Goal: Task Accomplishment & Management: Use online tool/utility

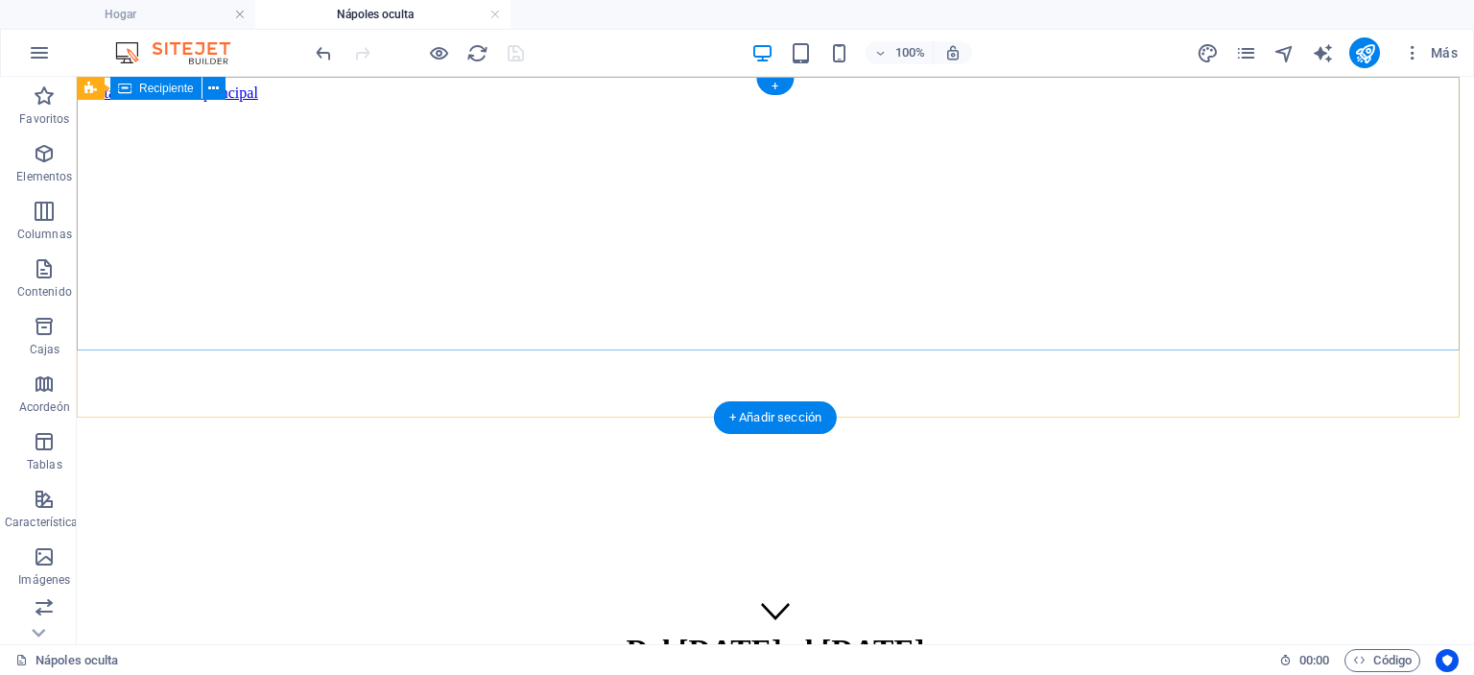
click at [777, 612] on div "Del [DATE] al [DATE]" at bounding box center [775, 658] width 1382 height 92
click at [778, 612] on div "Del [DATE] al [DATE]" at bounding box center [775, 658] width 1382 height 92
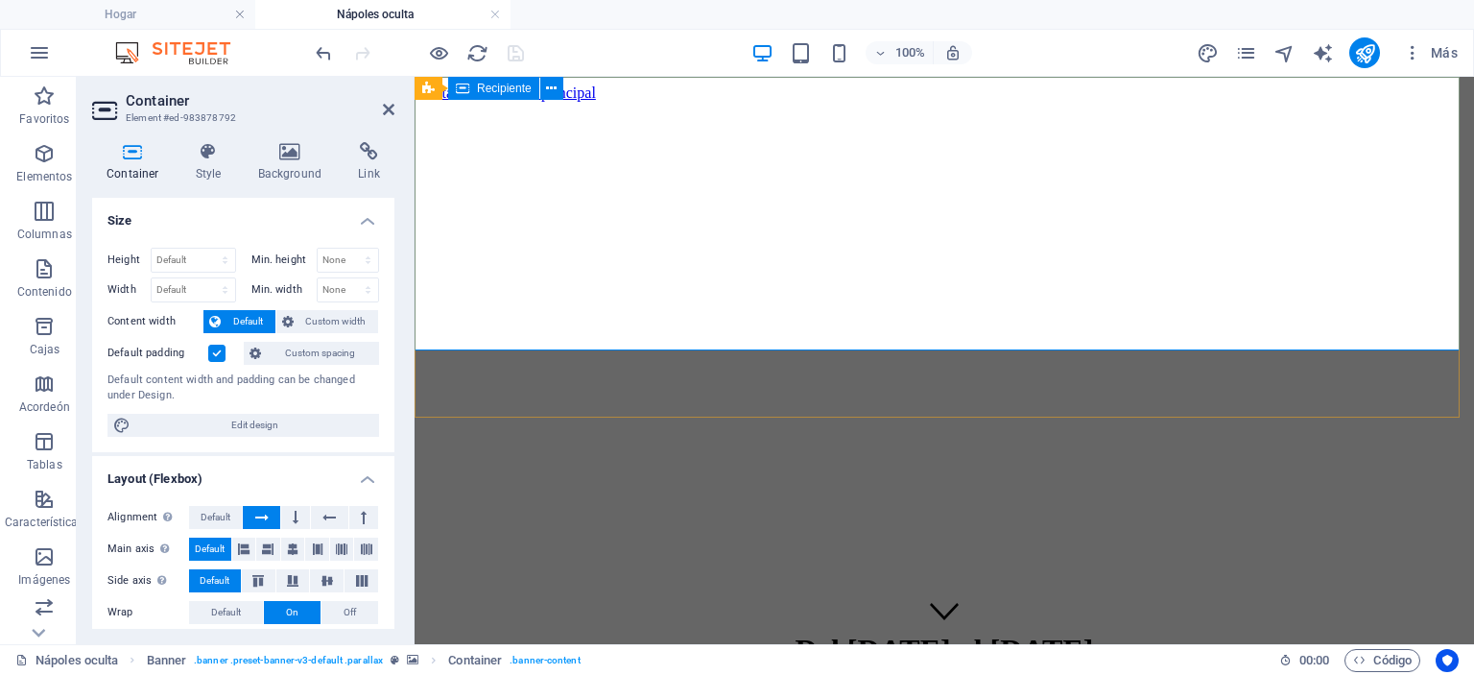
click at [913, 612] on div "Del [DATE] al [DATE]" at bounding box center [944, 658] width 1044 height 92
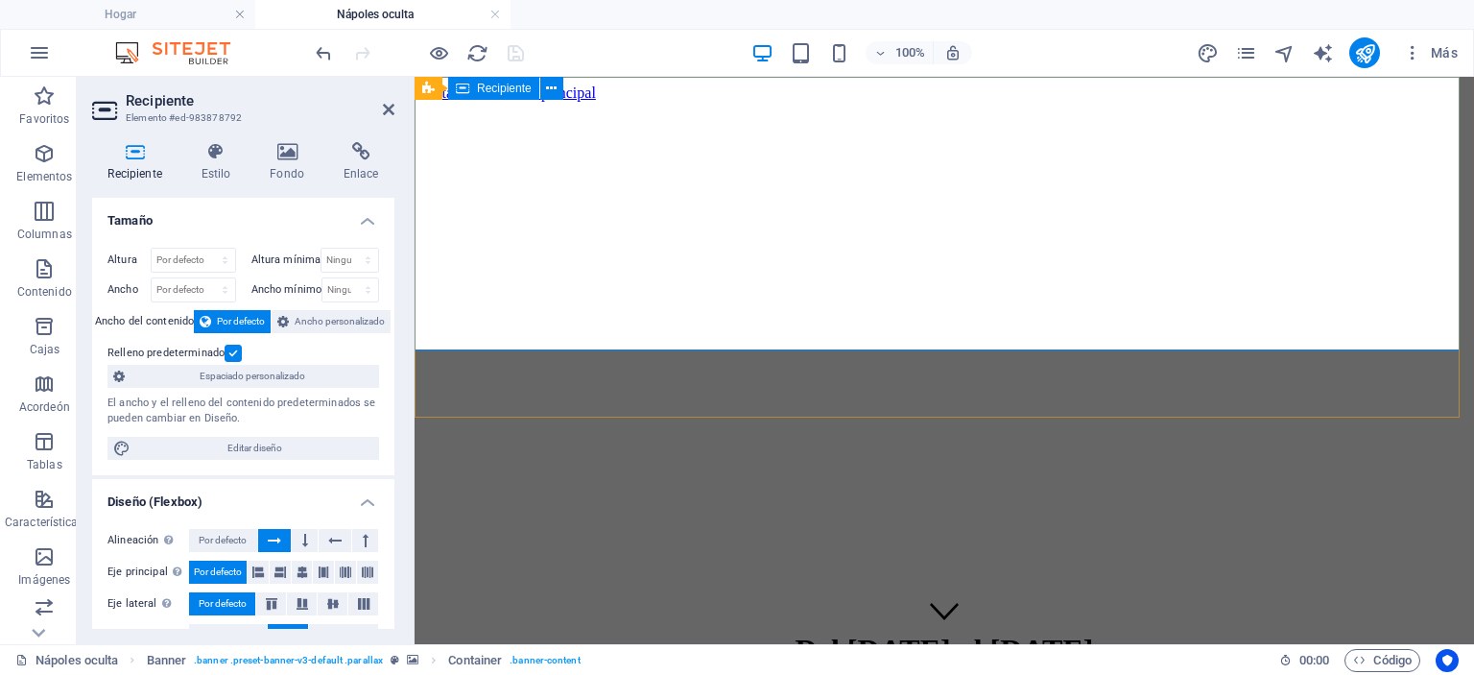
click at [913, 612] on div "Del [DATE] al [DATE]" at bounding box center [944, 658] width 1044 height 92
click at [891, 633] on div "Del [DATE] al [DATE]" at bounding box center [944, 651] width 1044 height 36
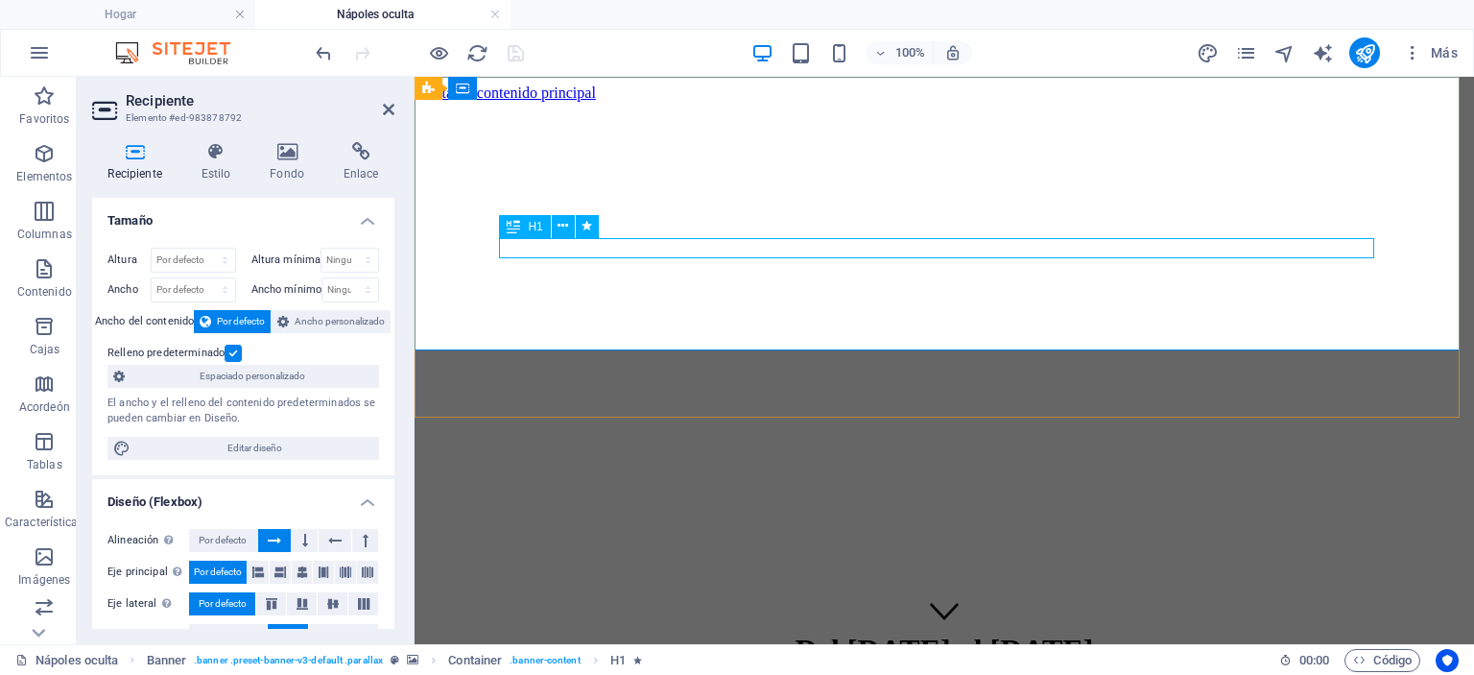
click at [545, 222] on div "H1" at bounding box center [524, 226] width 51 height 23
click at [863, 633] on div "Del [DATE] al [DATE]" at bounding box center [944, 651] width 1044 height 36
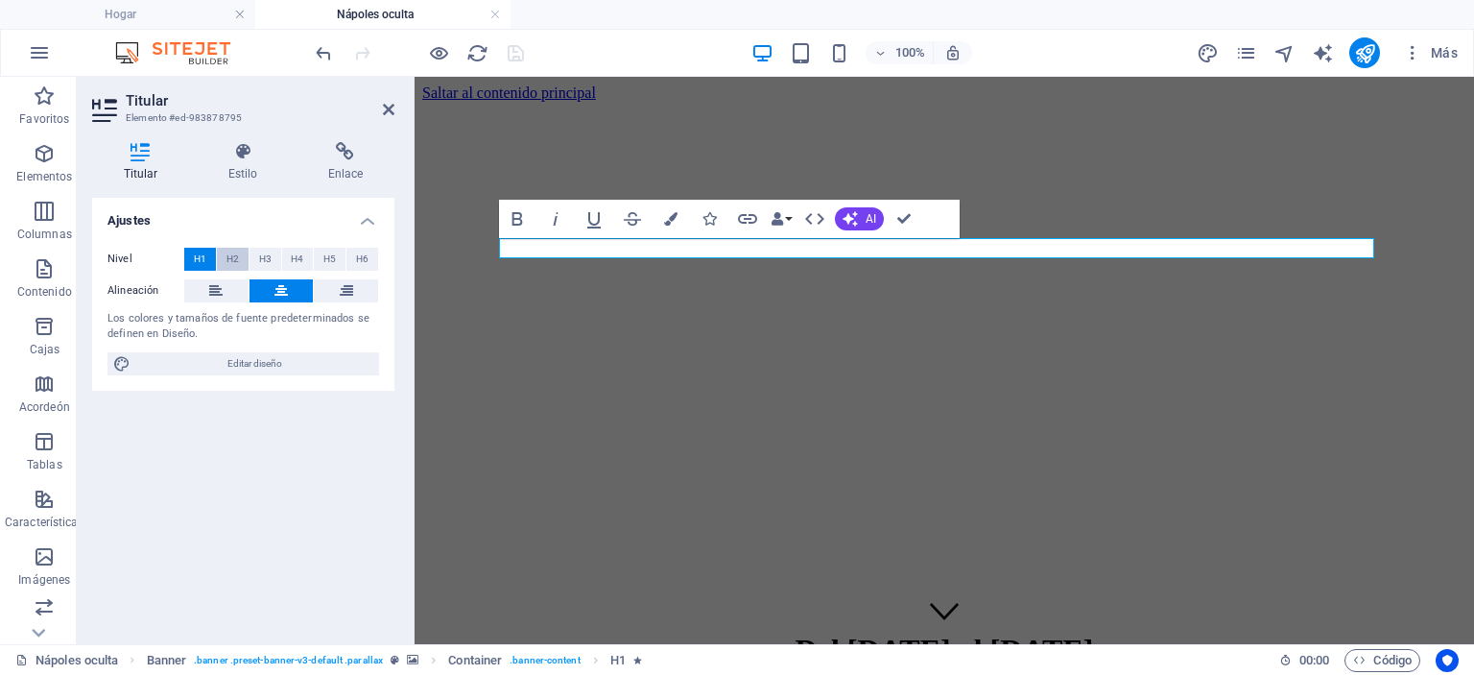
click at [236, 253] on font "H2" at bounding box center [233, 258] width 12 height 11
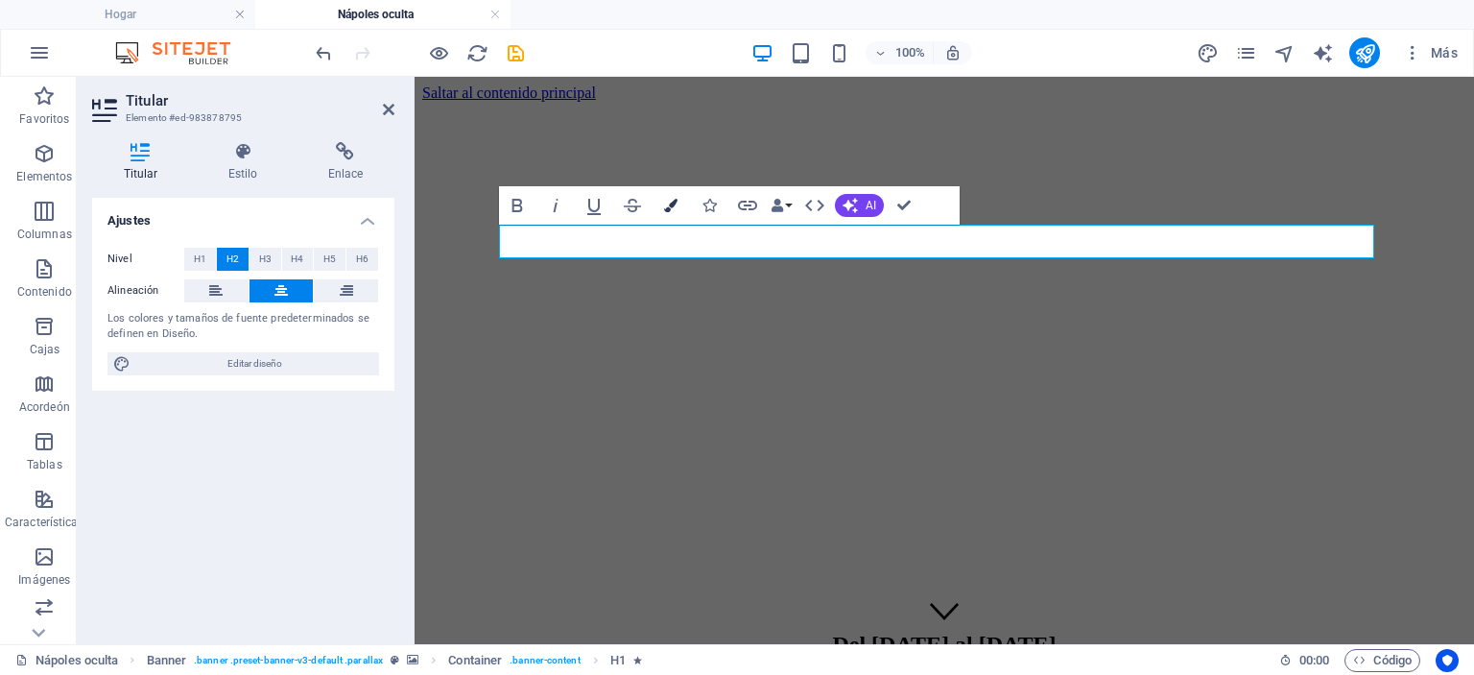
click at [672, 204] on icon "button" at bounding box center [670, 205] width 13 height 13
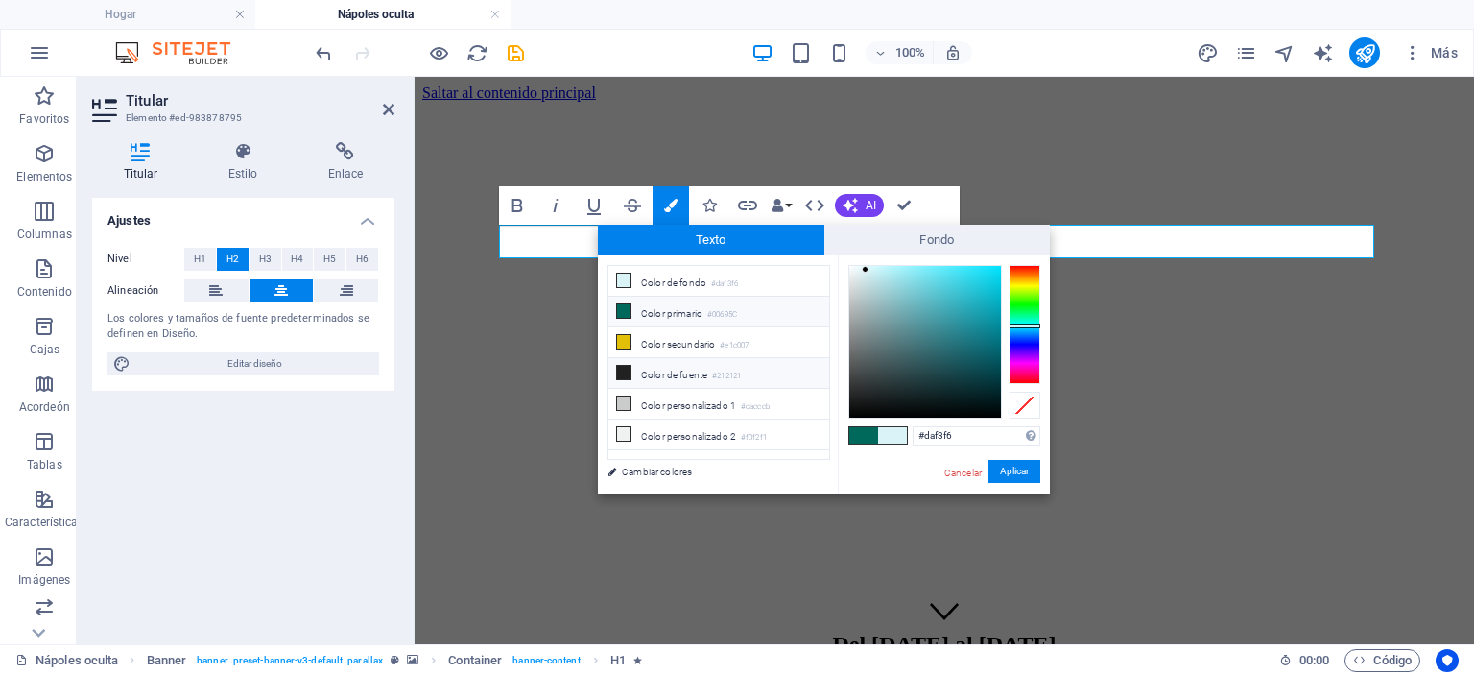
click at [698, 370] on font "Color de fuente" at bounding box center [674, 375] width 66 height 11
type input "#212121"
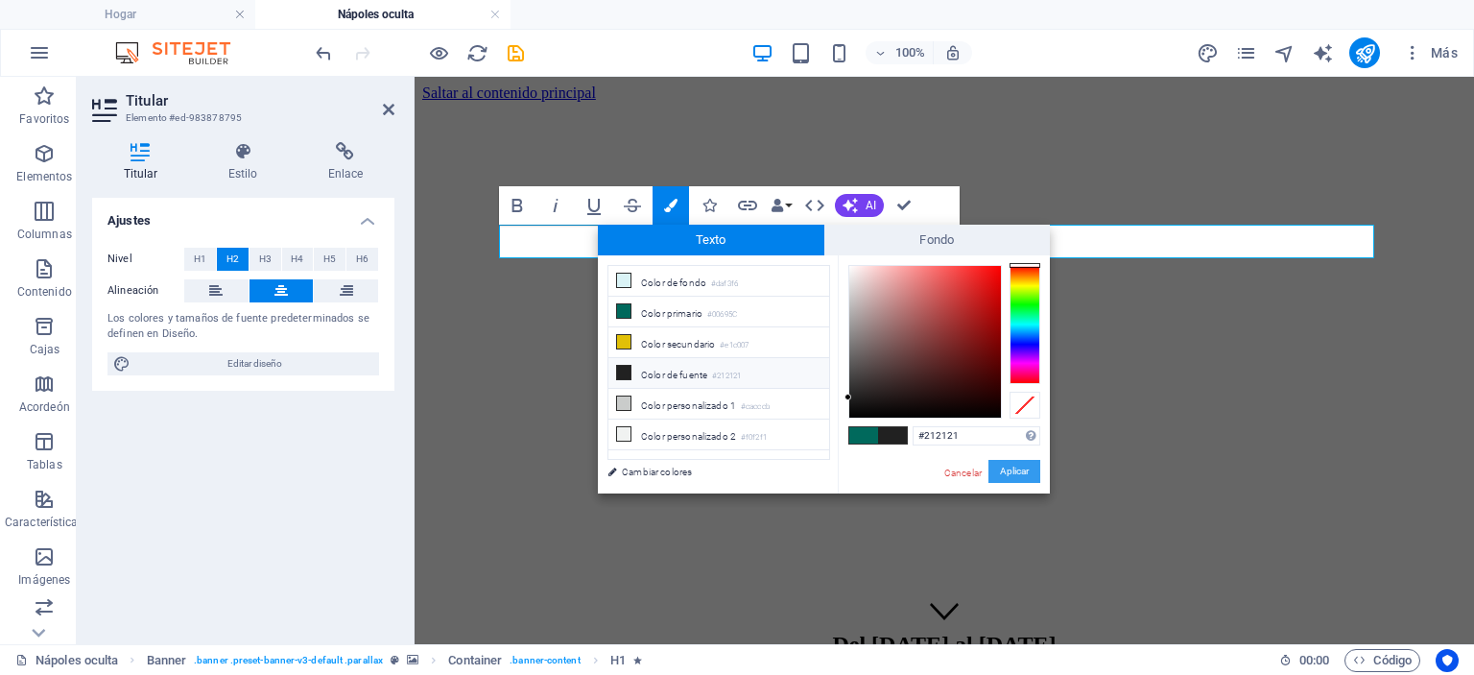
click at [1012, 470] on font "Aplicar" at bounding box center [1014, 471] width 29 height 11
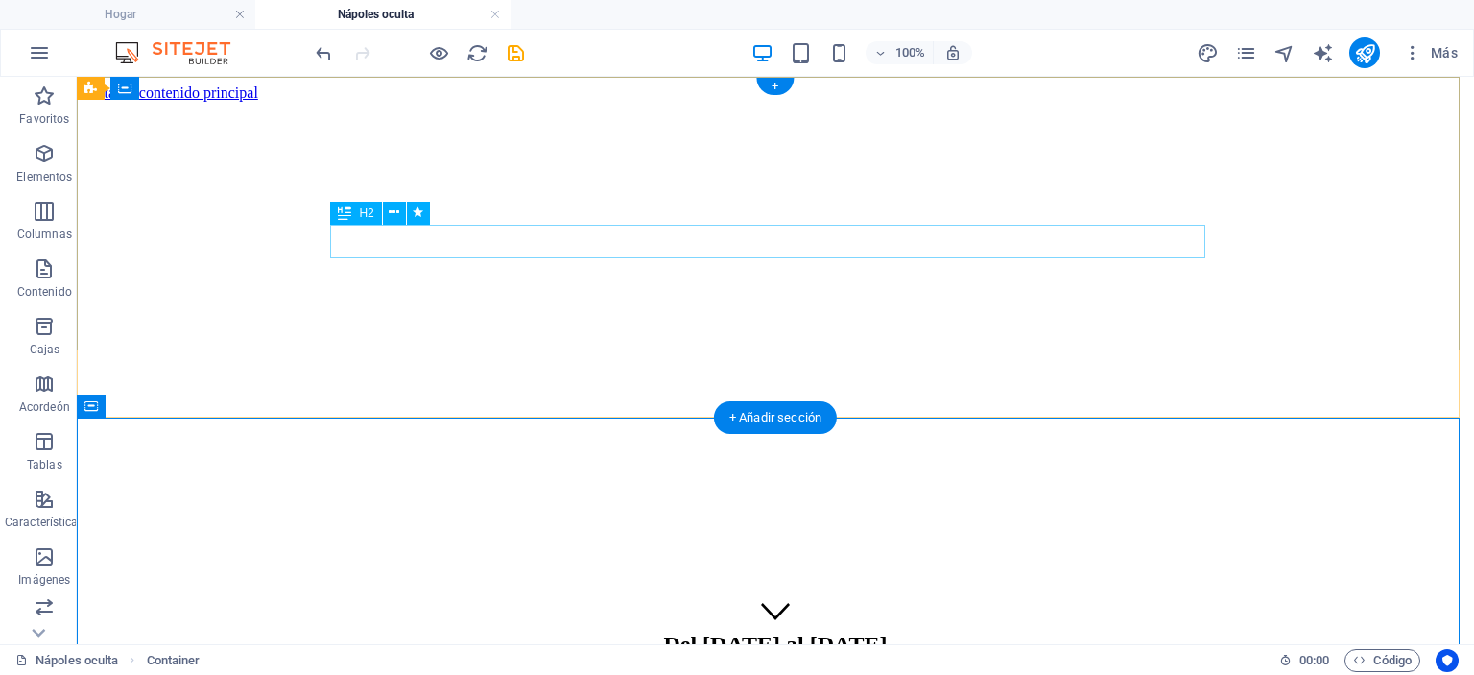
click at [844, 632] on div "Del [DATE] al [DATE]" at bounding box center [775, 645] width 1382 height 26
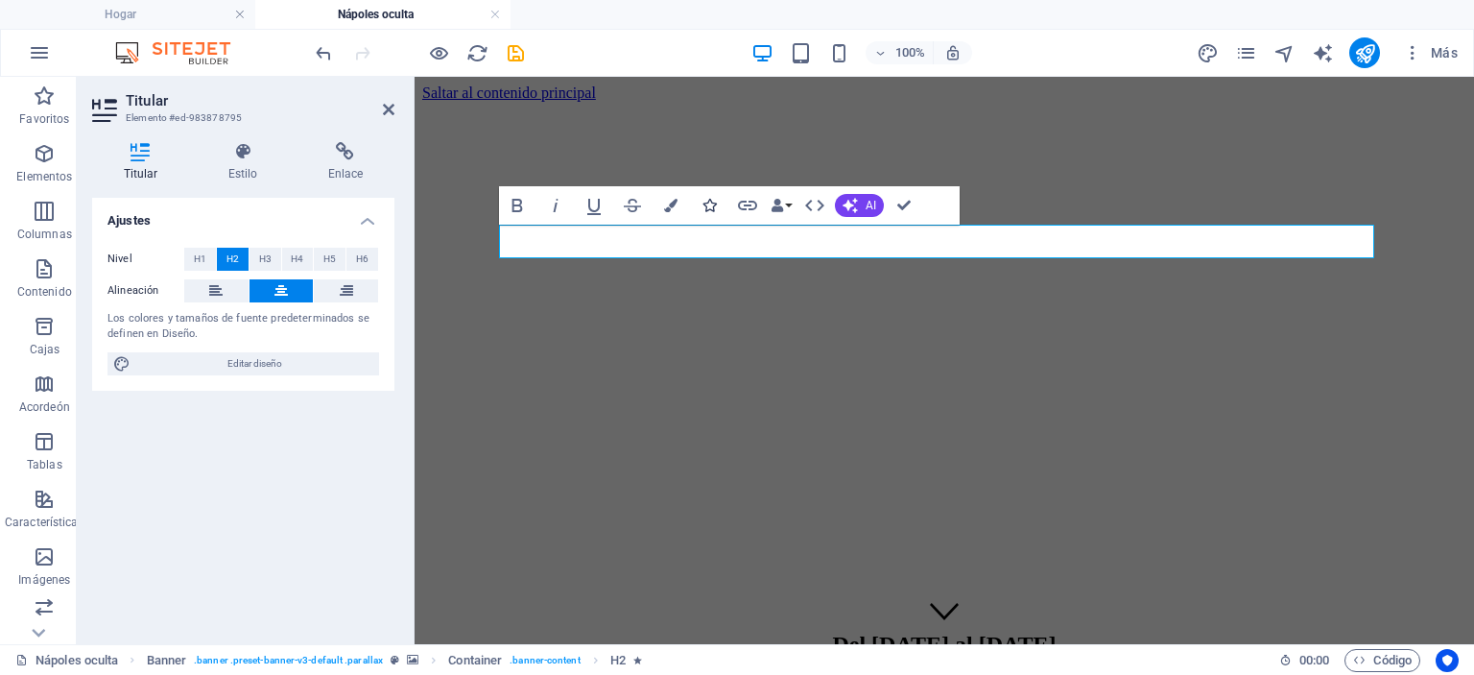
click at [716, 205] on icon "button" at bounding box center [709, 205] width 13 height 13
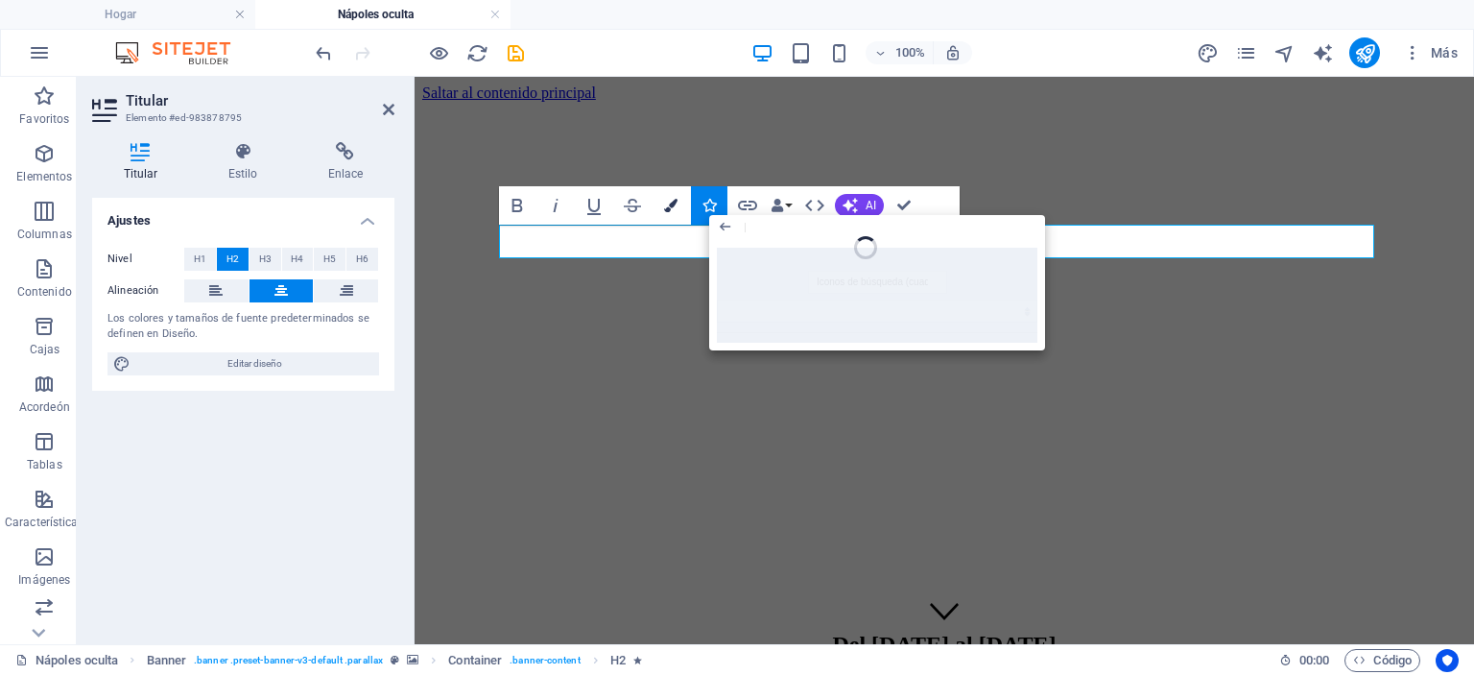
click at [676, 200] on icon "button" at bounding box center [670, 205] width 13 height 13
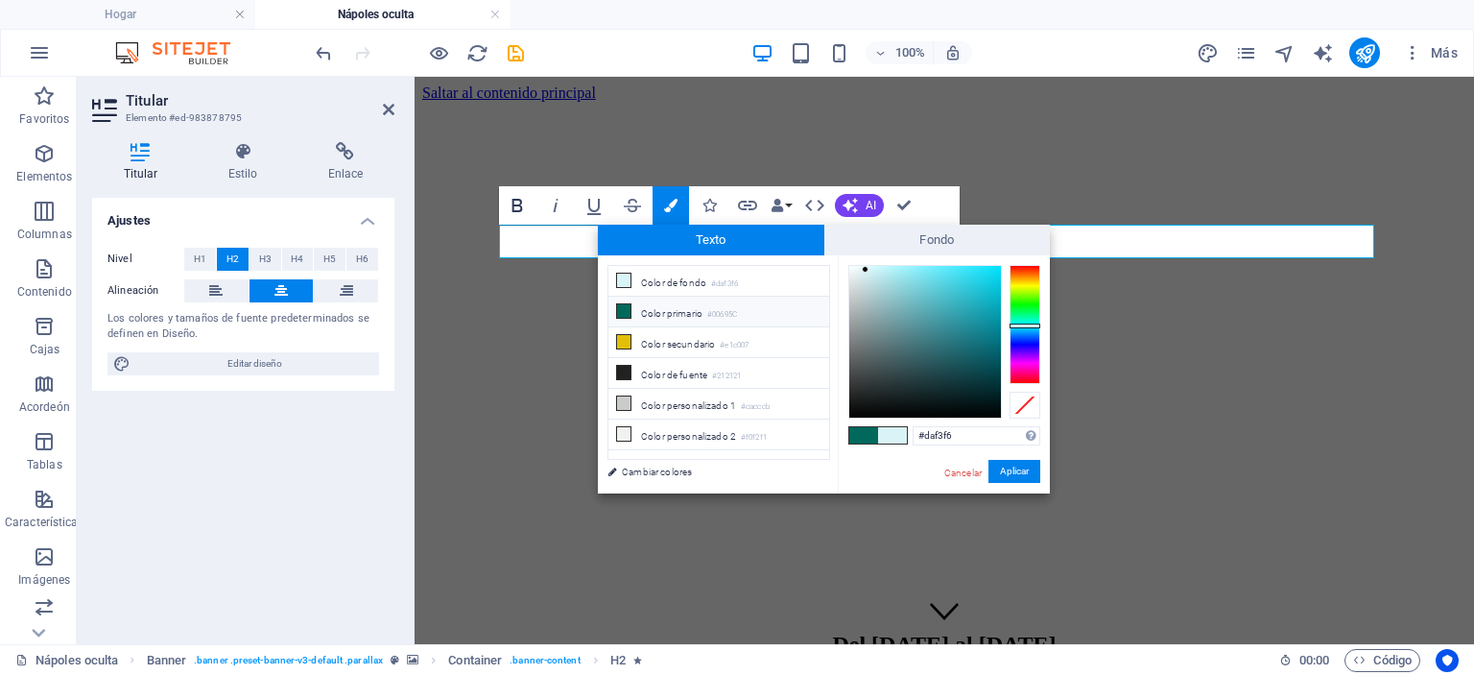
click at [516, 208] on icon "button" at bounding box center [517, 205] width 23 height 23
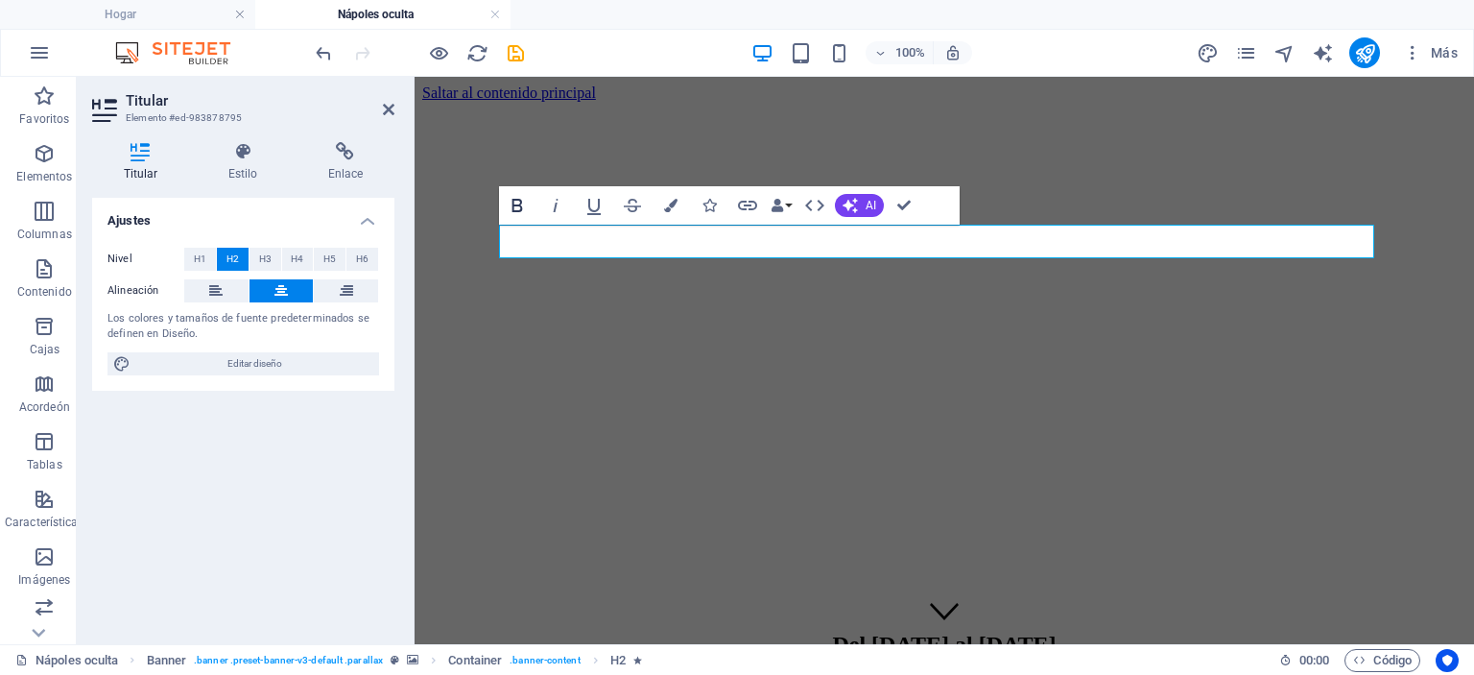
click at [516, 208] on icon "button" at bounding box center [517, 205] width 23 height 23
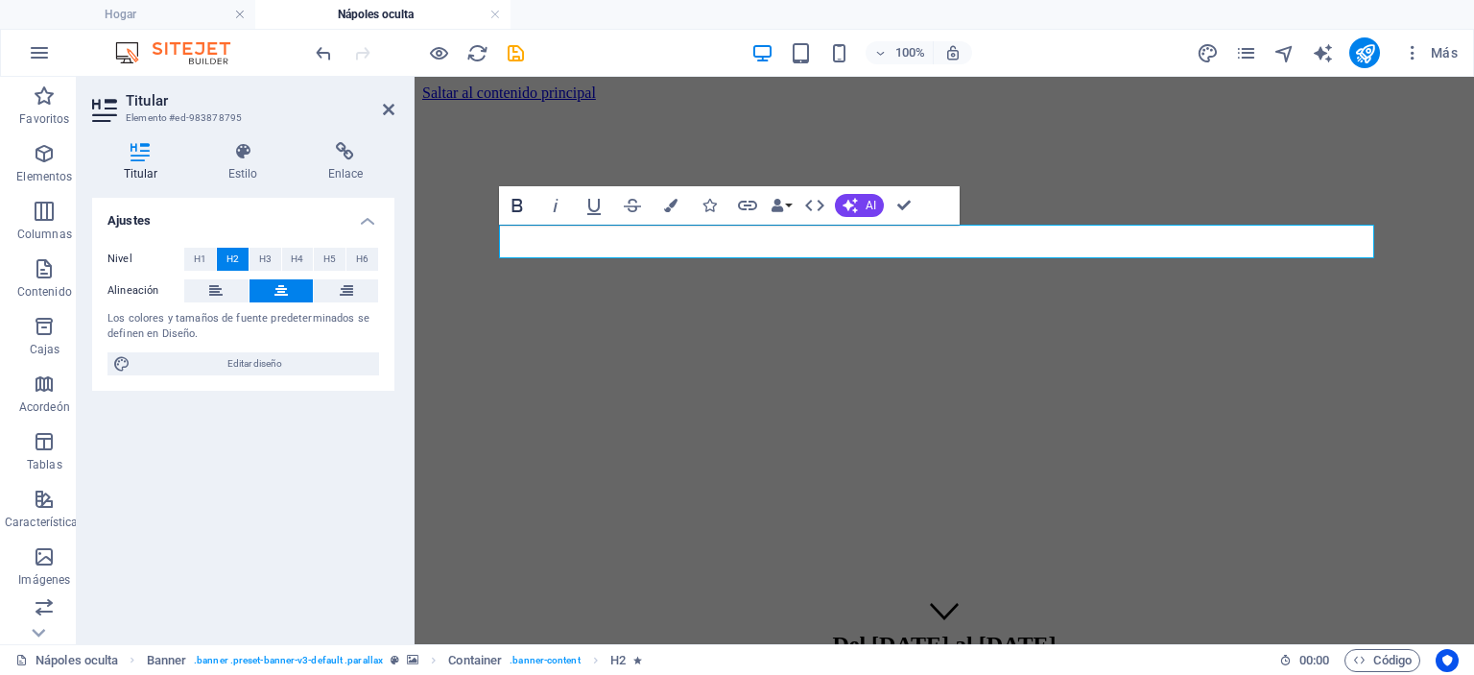
click at [516, 208] on icon "button" at bounding box center [517, 205] width 23 height 23
click at [323, 479] on div "Ajustes Nivel H1 H2 H3 H4 H5 H6 Alineación Los colores y tamaños de fuente pred…" at bounding box center [243, 413] width 302 height 431
click at [272, 360] on font "Editar diseño" at bounding box center [254, 363] width 55 height 11
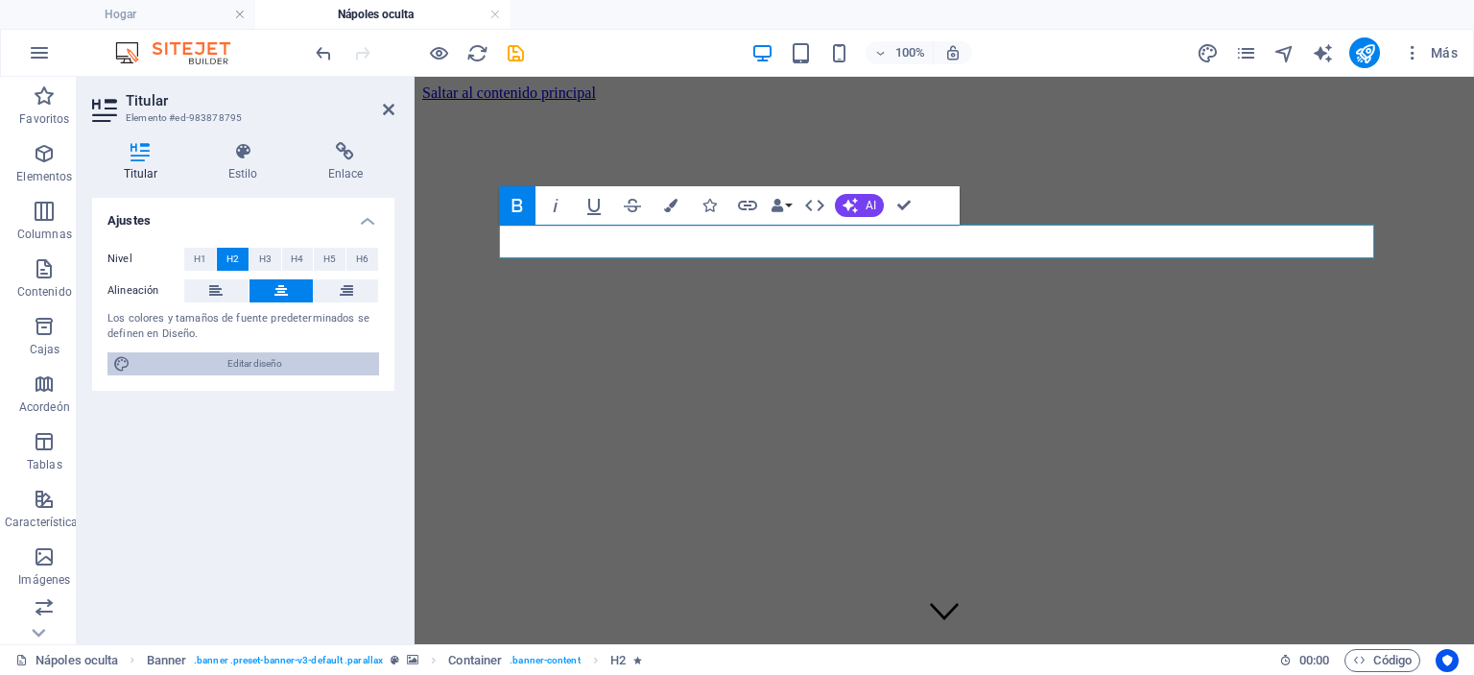
select select "px"
select select "200"
select select "px"
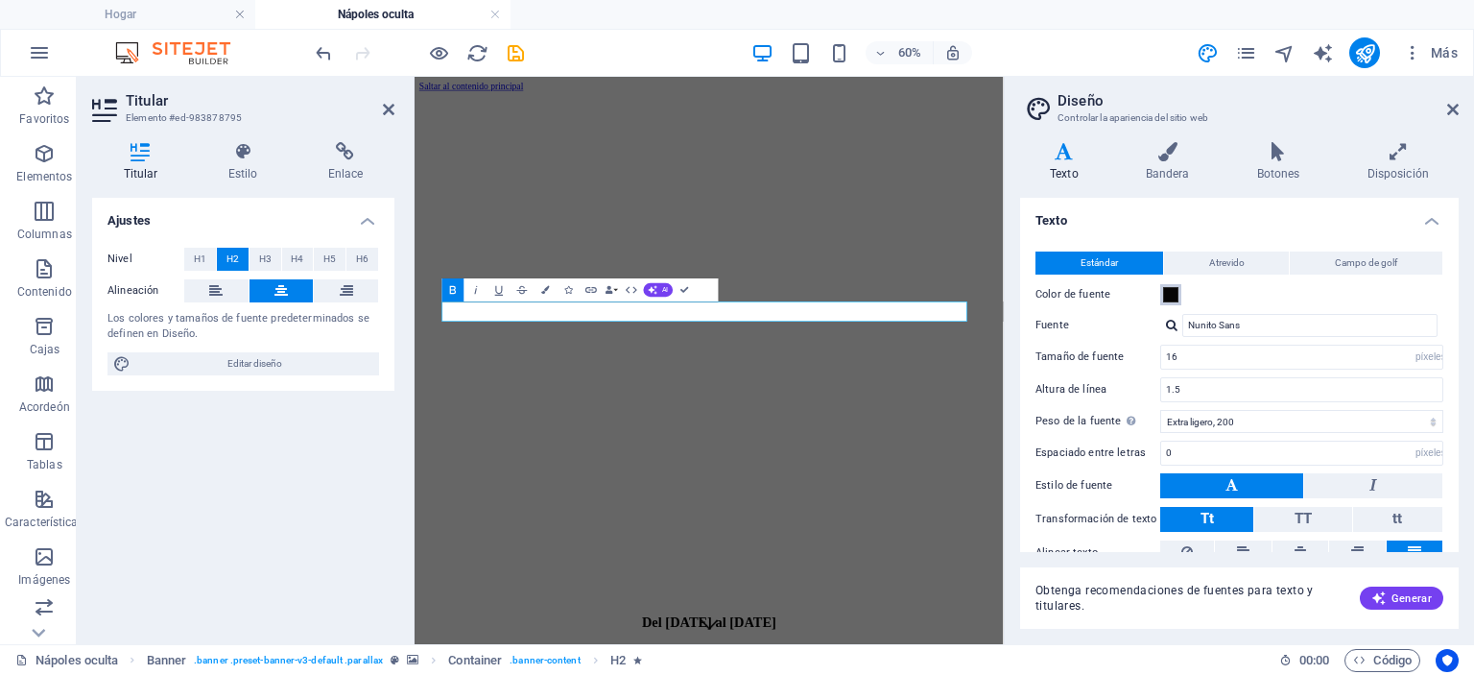
click at [1168, 299] on span at bounding box center [1170, 294] width 15 height 15
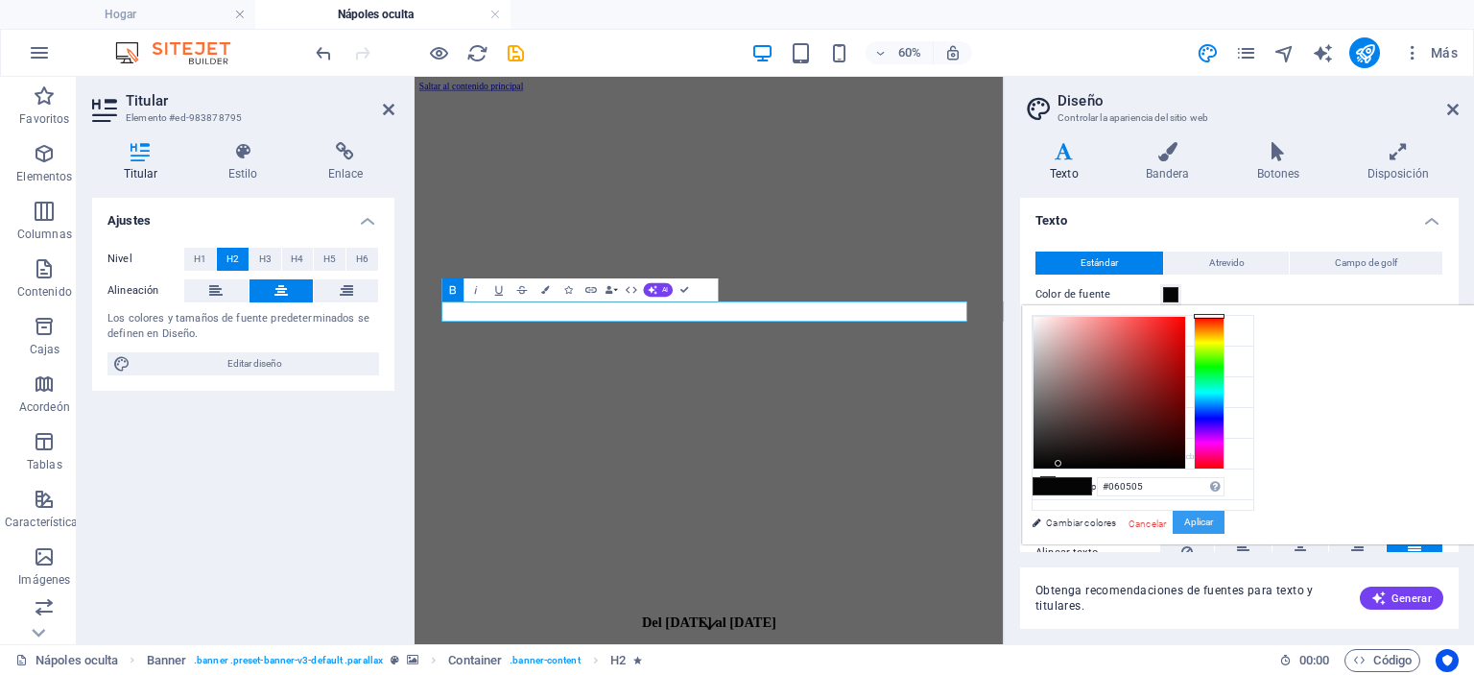
click at [1213, 520] on font "Aplicar" at bounding box center [1198, 521] width 29 height 11
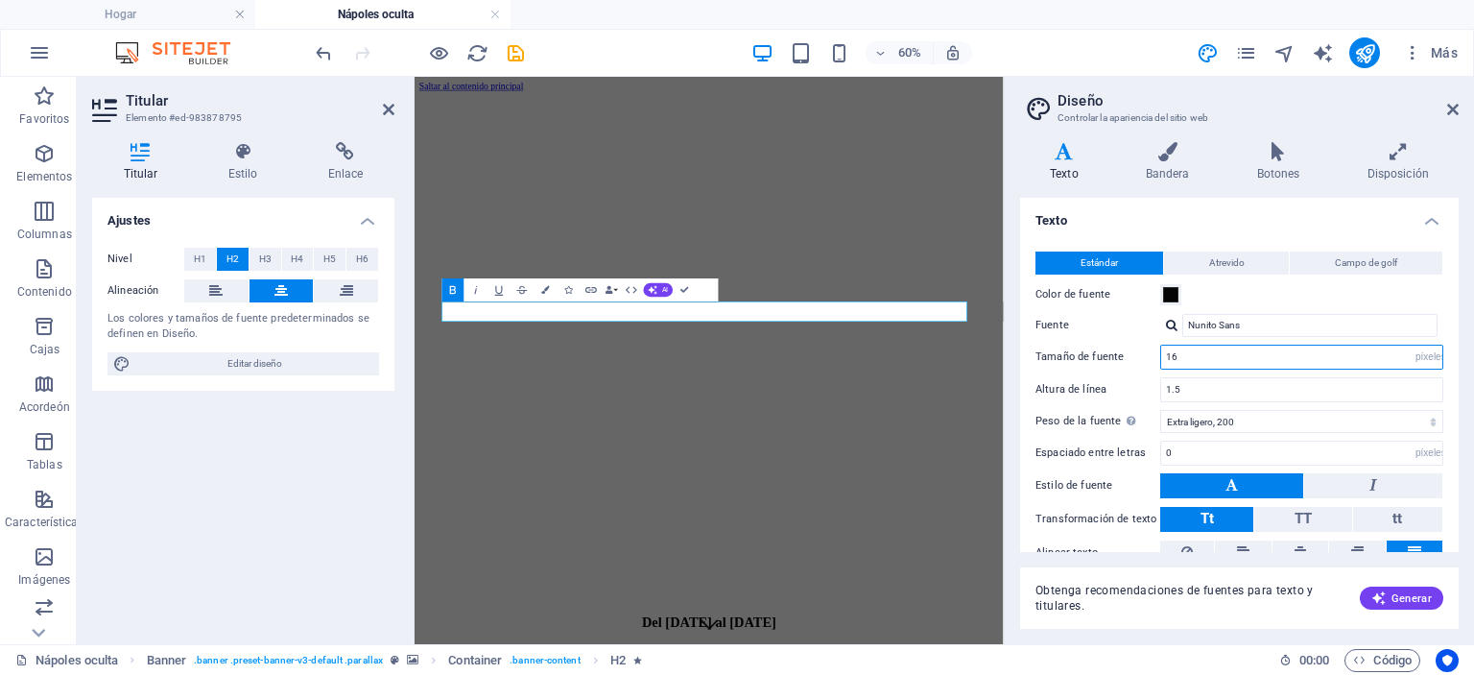
click at [1232, 358] on input "16" at bounding box center [1301, 357] width 281 height 23
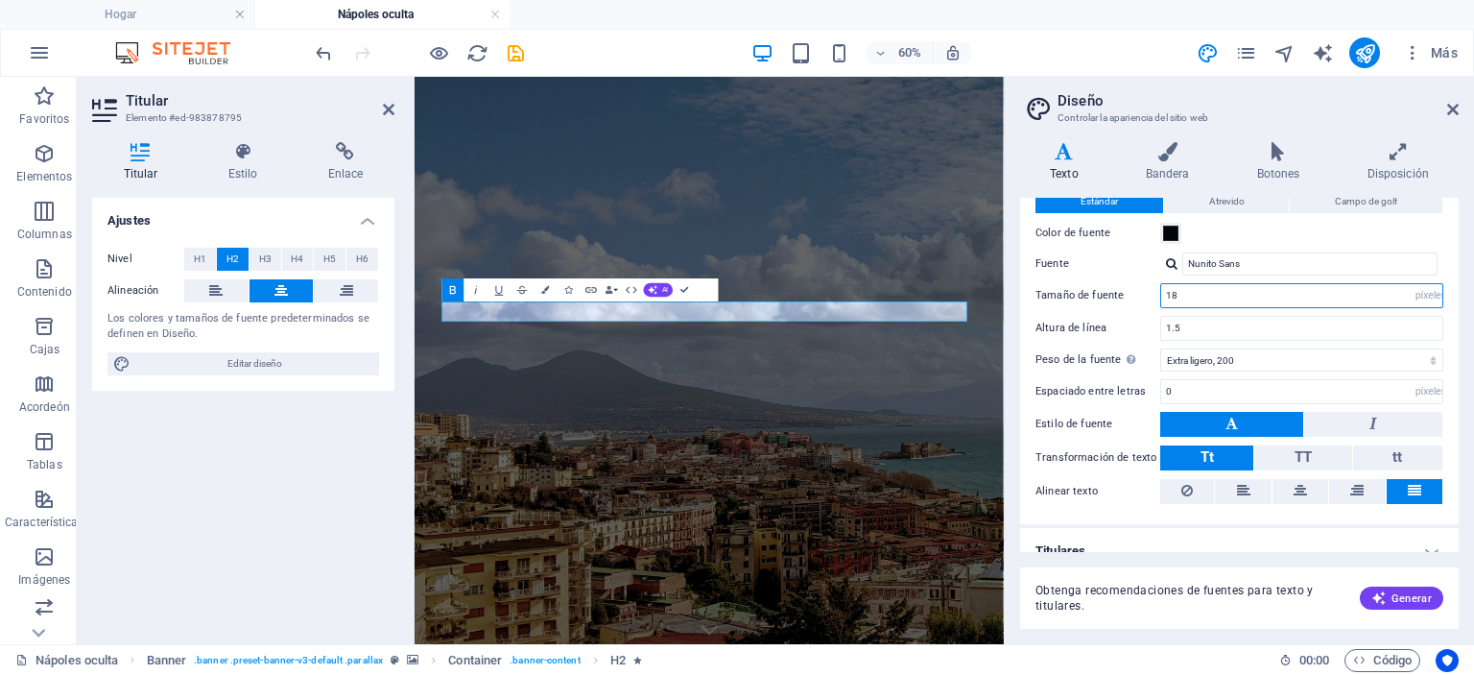
scroll to position [81, 0]
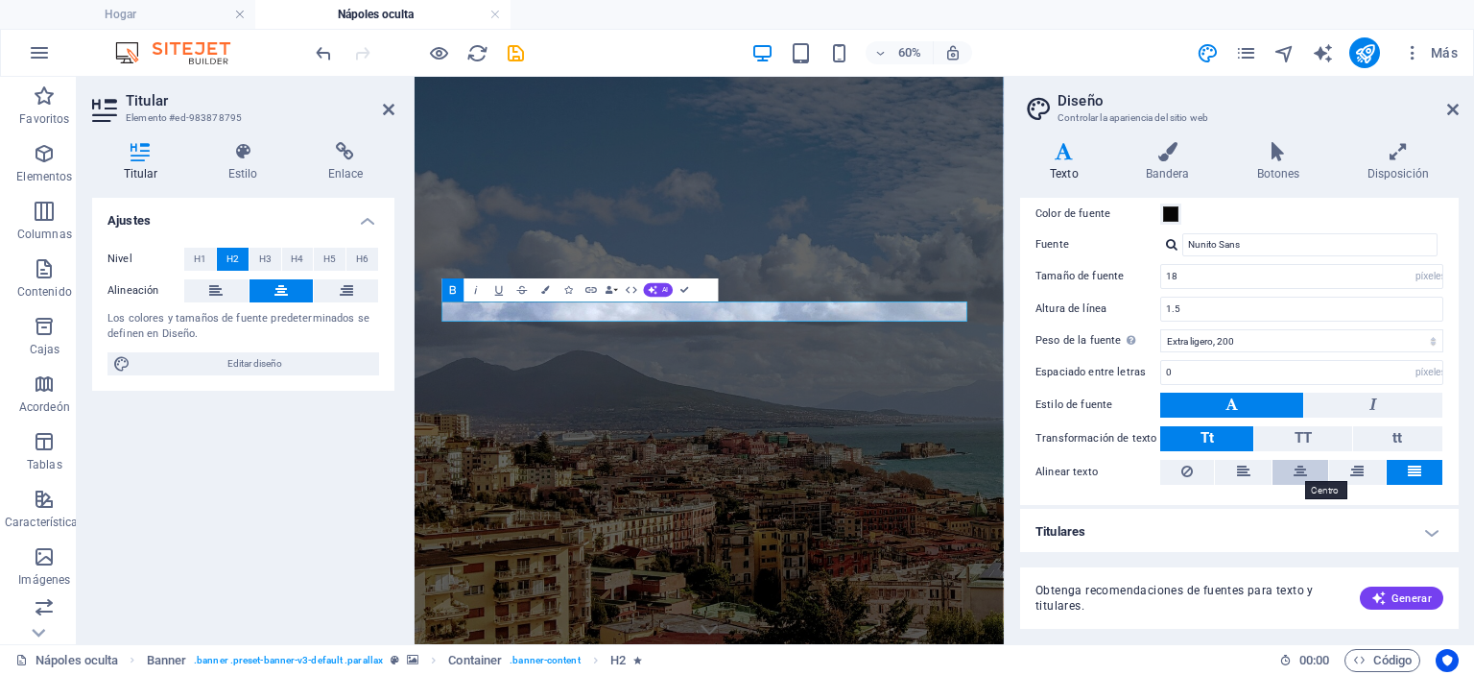
click at [1303, 467] on icon at bounding box center [1300, 471] width 13 height 23
click at [1197, 510] on h4 "Titulares" at bounding box center [1239, 532] width 439 height 46
click at [1237, 525] on h4 "Titulares" at bounding box center [1239, 526] width 439 height 35
click at [1424, 529] on h4 "Titulares" at bounding box center [1239, 532] width 439 height 46
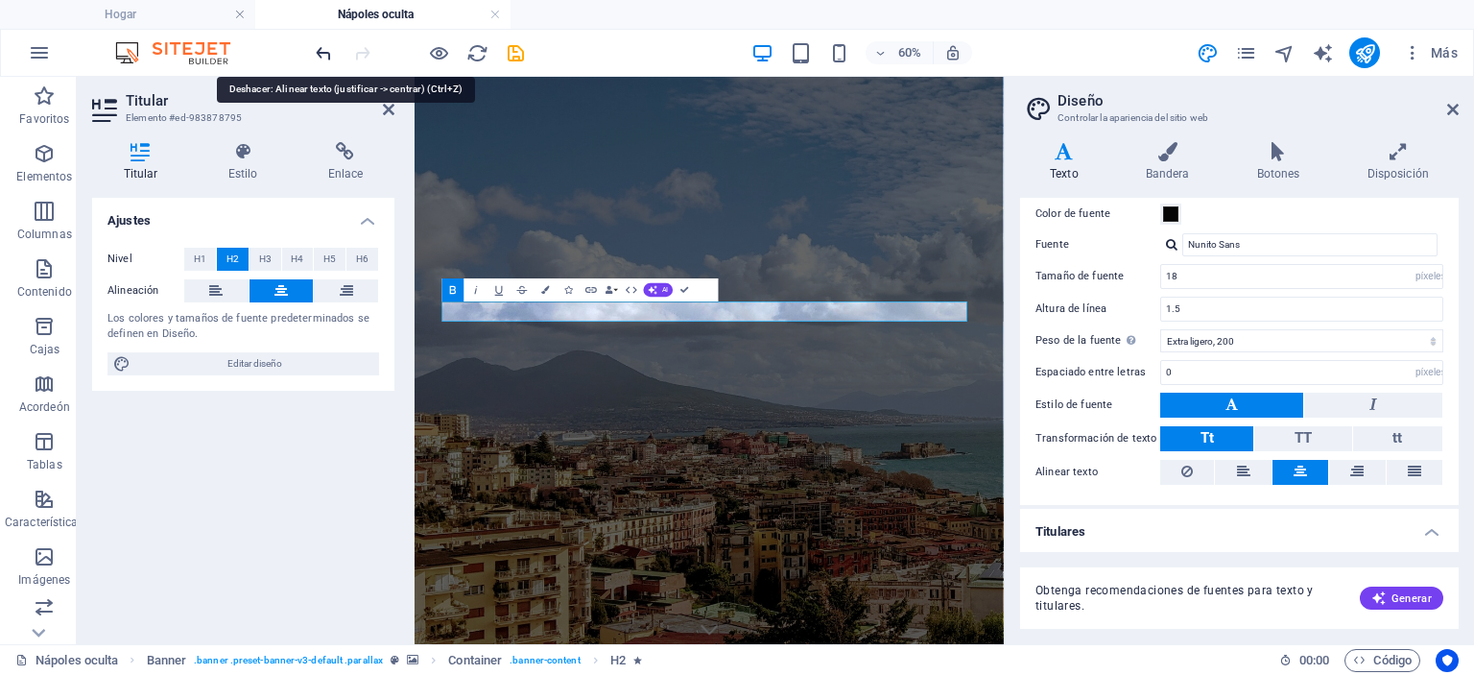
click at [321, 50] on icon "deshacer" at bounding box center [324, 53] width 22 height 22
type input "16"
click at [321, 50] on icon "deshacer" at bounding box center [324, 53] width 22 height 22
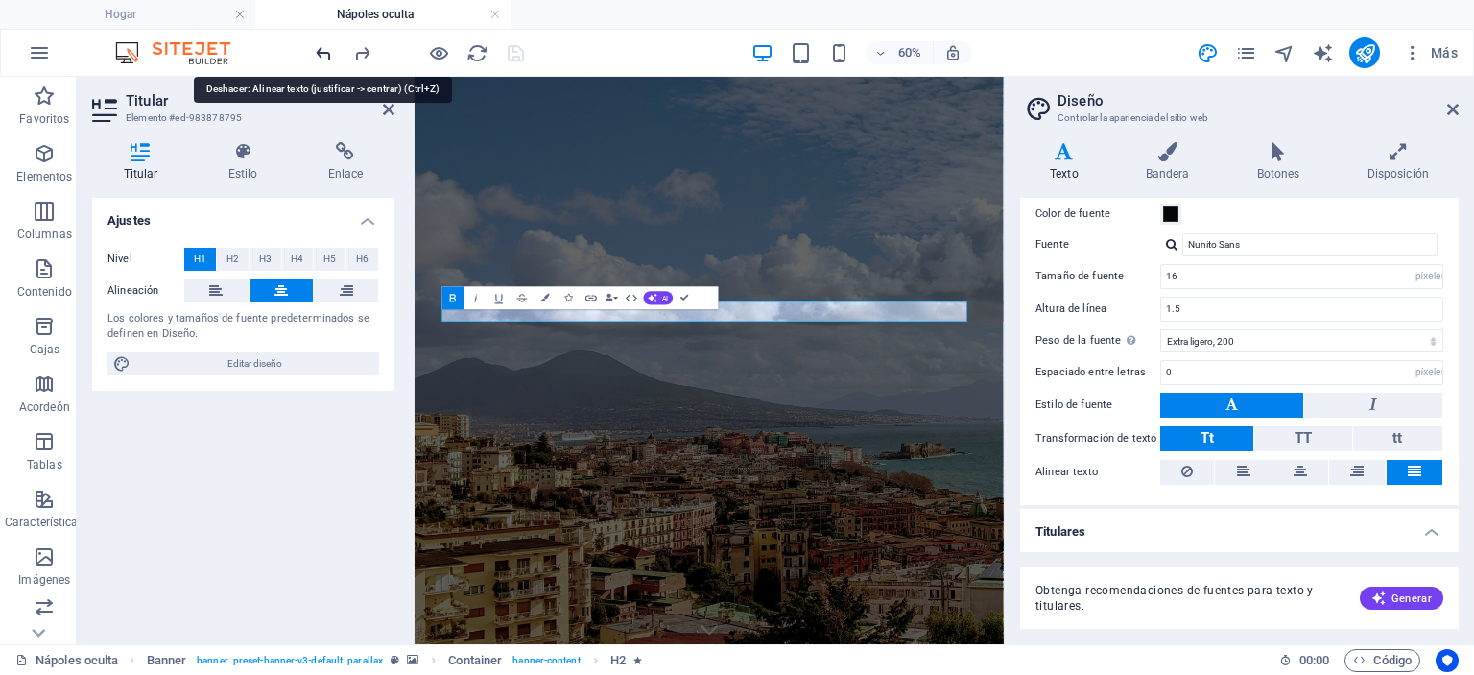
click at [321, 50] on icon "deshacer" at bounding box center [324, 53] width 22 height 22
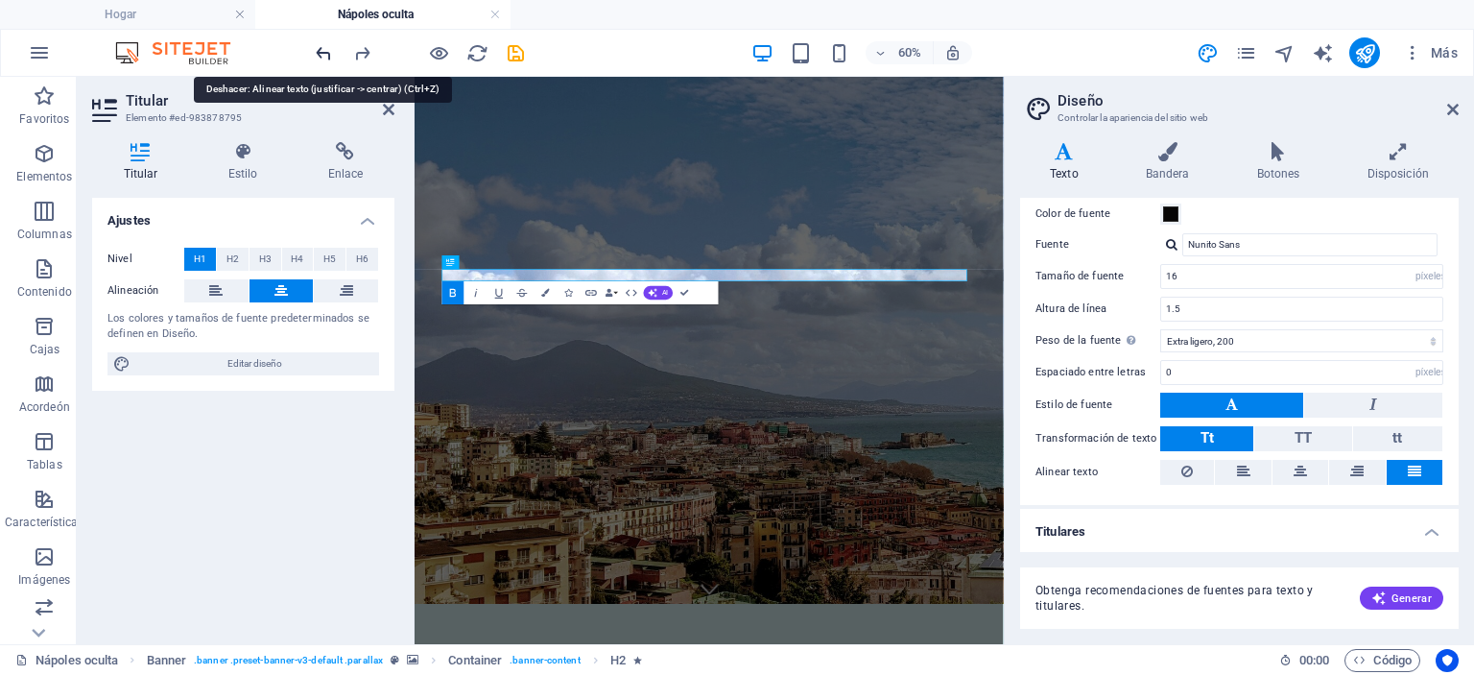
scroll to position [2166, 0]
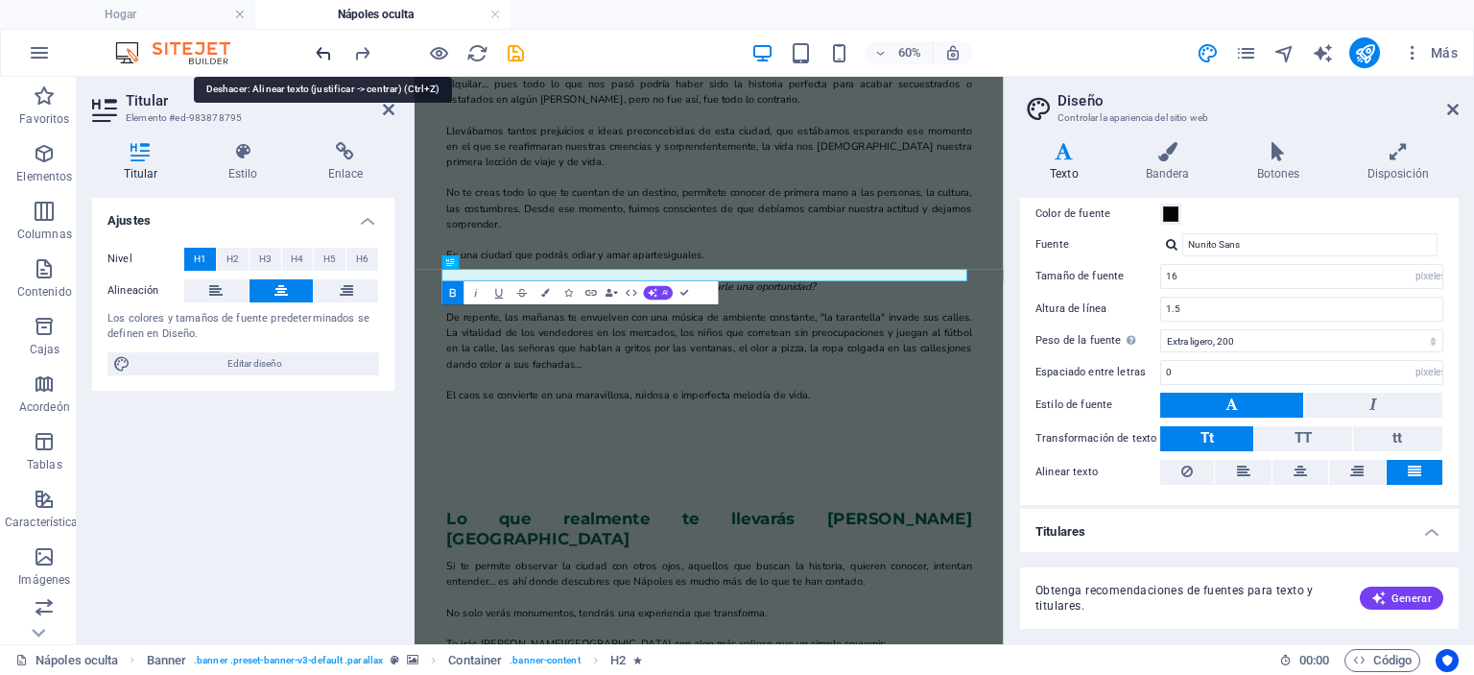
click at [321, 50] on icon "deshacer" at bounding box center [324, 53] width 22 height 22
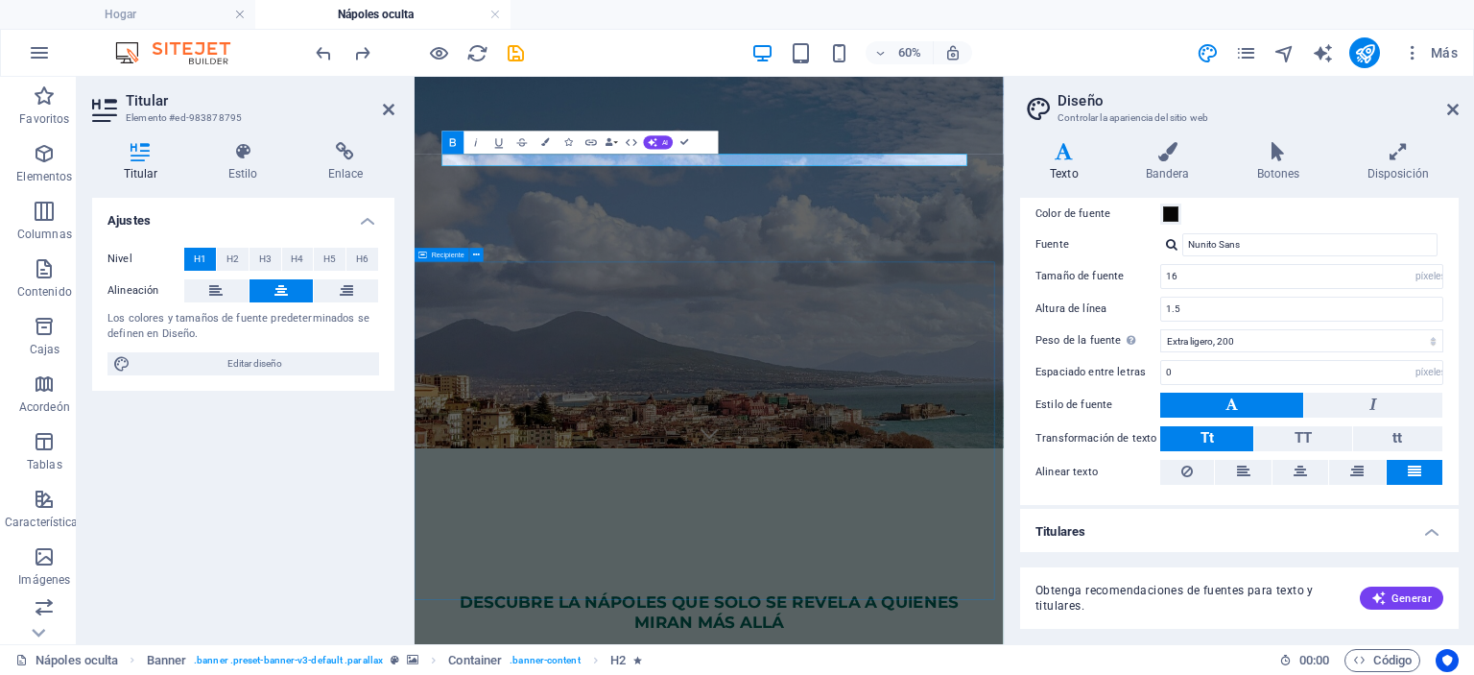
scroll to position [0, 0]
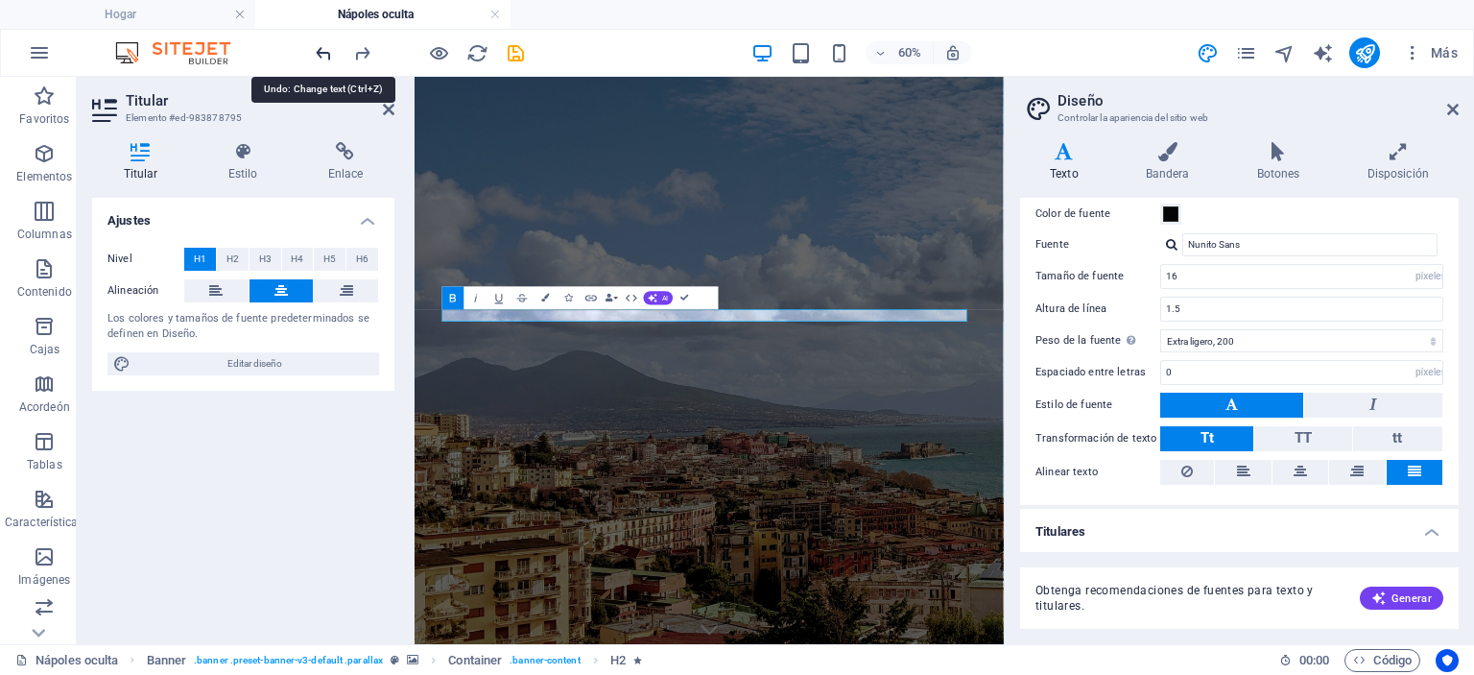
click at [325, 56] on icon "deshacer" at bounding box center [324, 53] width 22 height 22
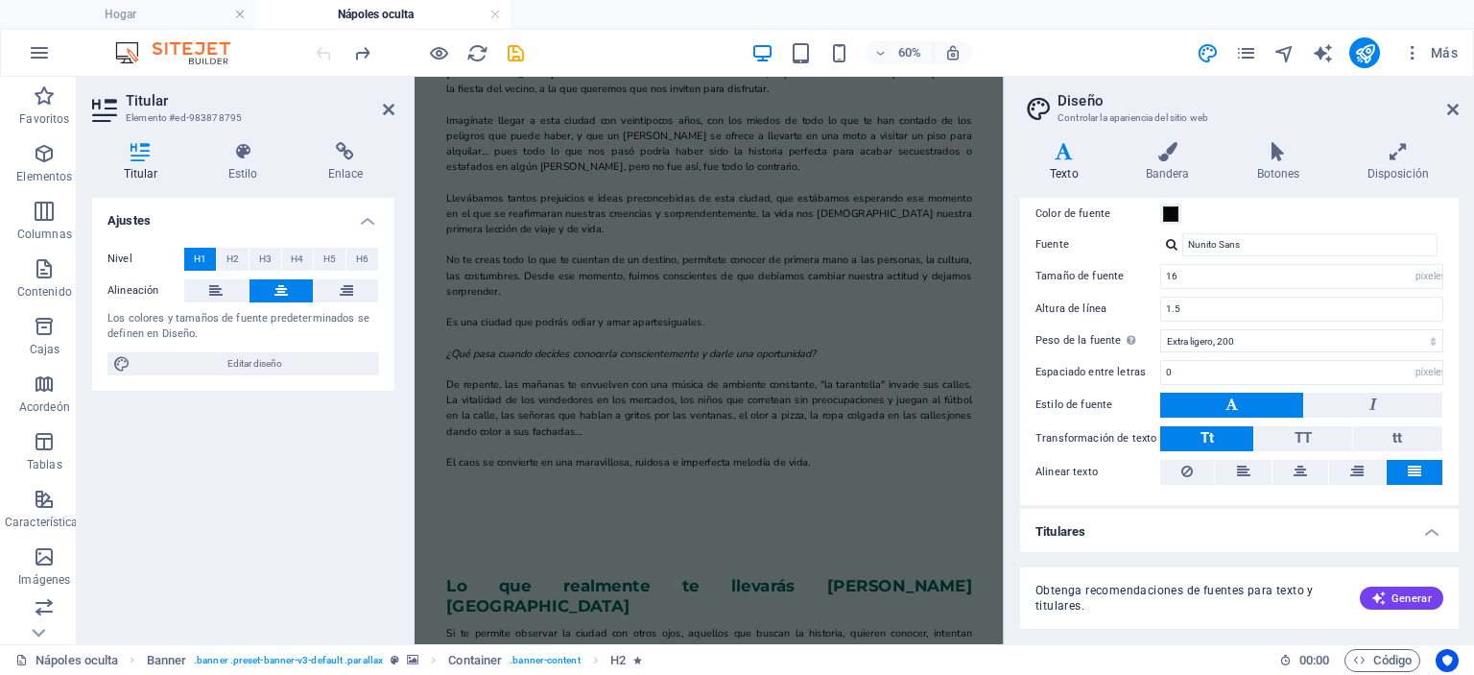
scroll to position [2166, 0]
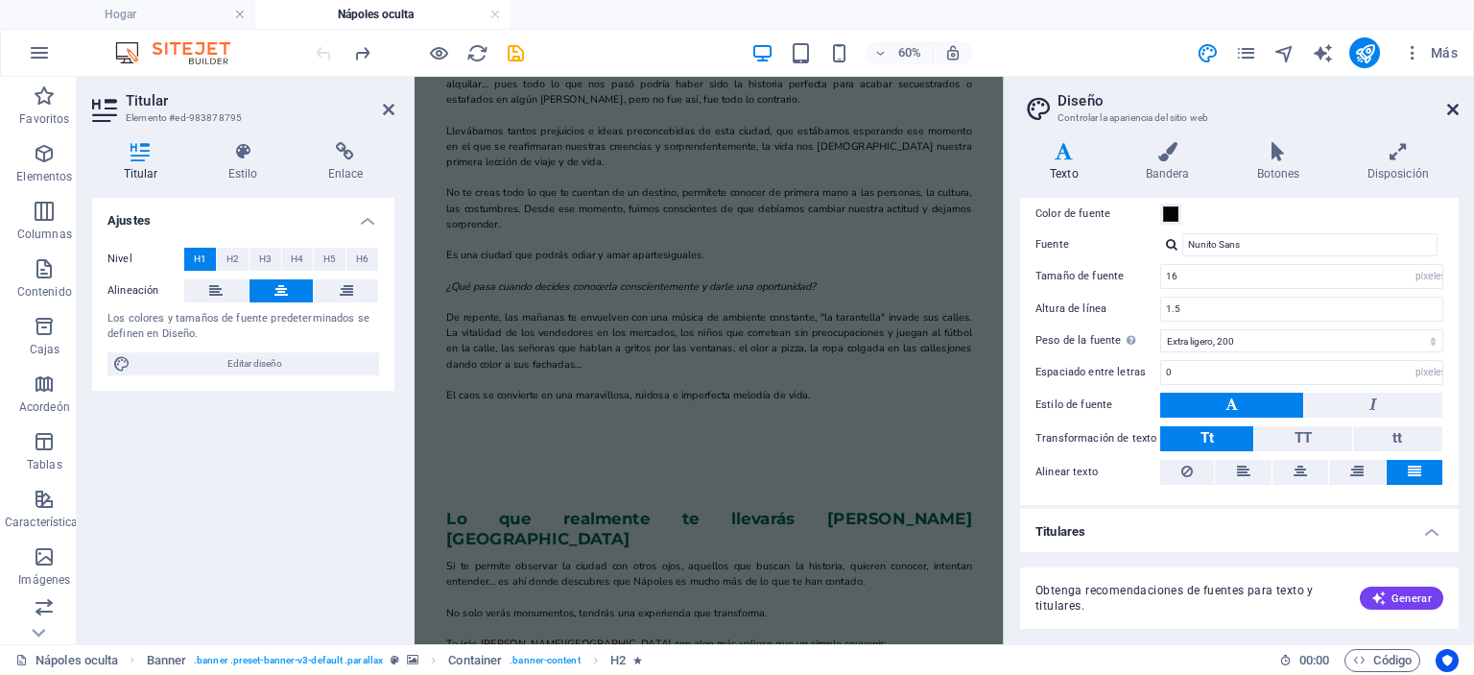
click at [1454, 110] on icon at bounding box center [1453, 109] width 12 height 15
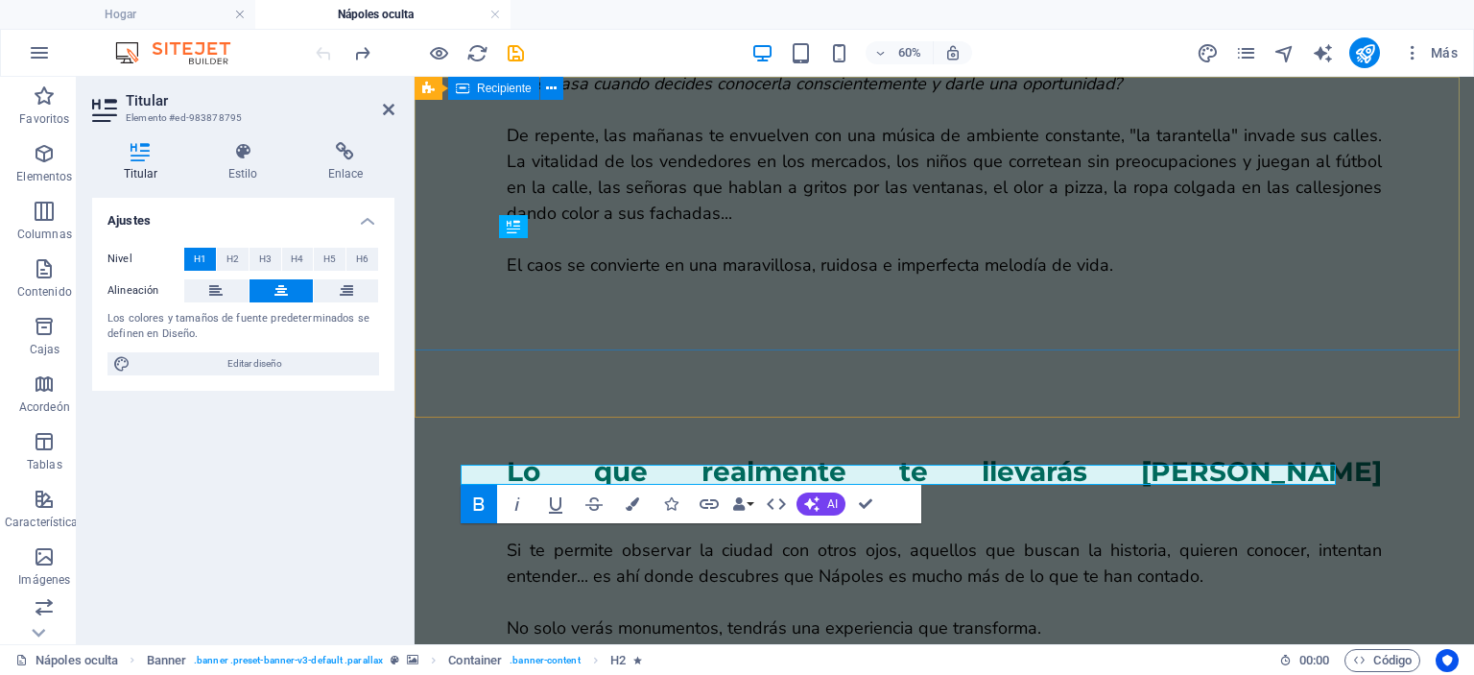
scroll to position [0, 0]
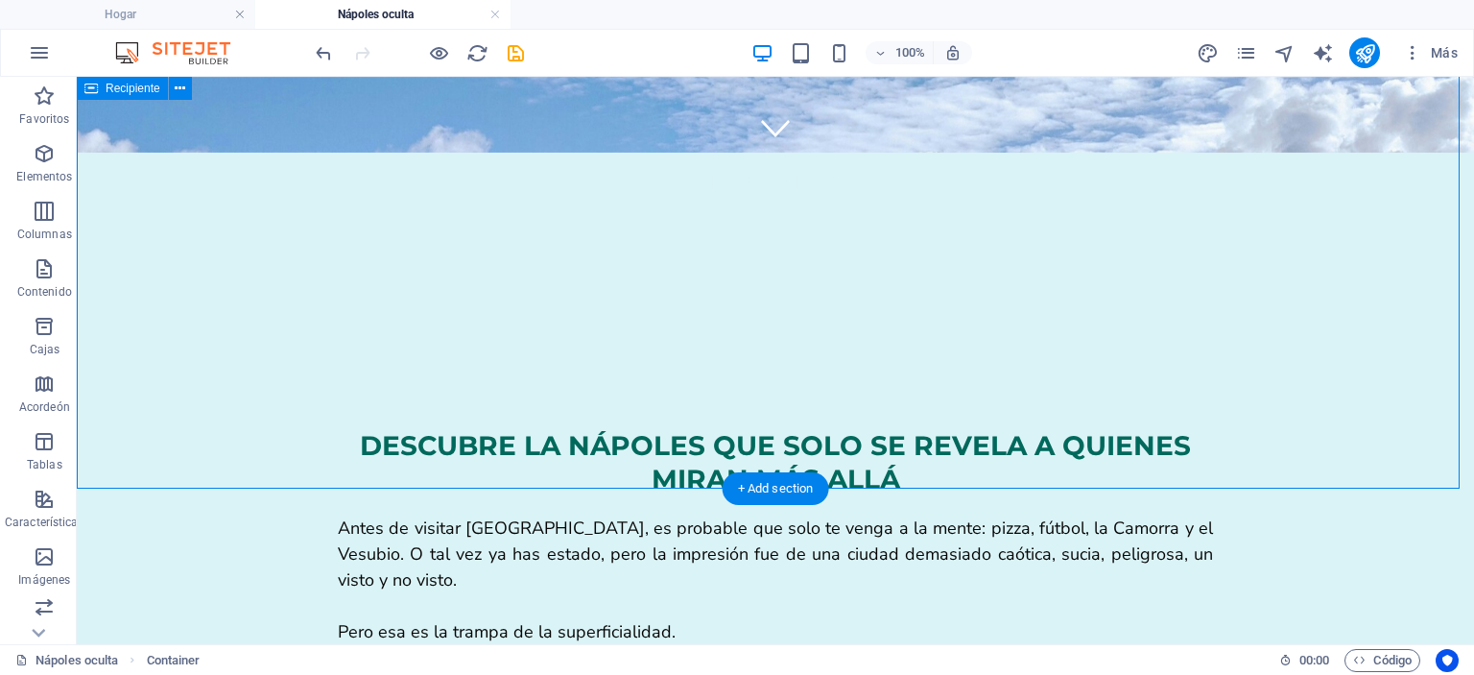
scroll to position [491, 0]
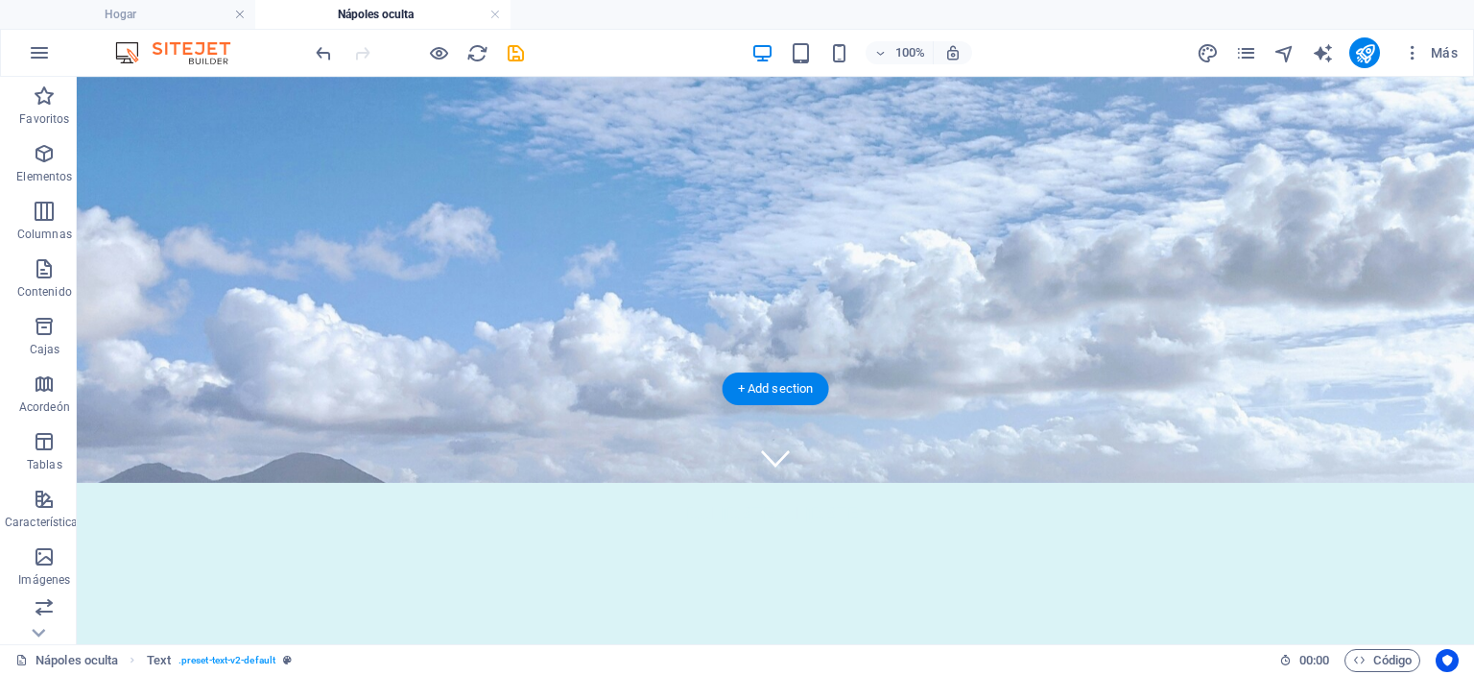
scroll to position [0, 0]
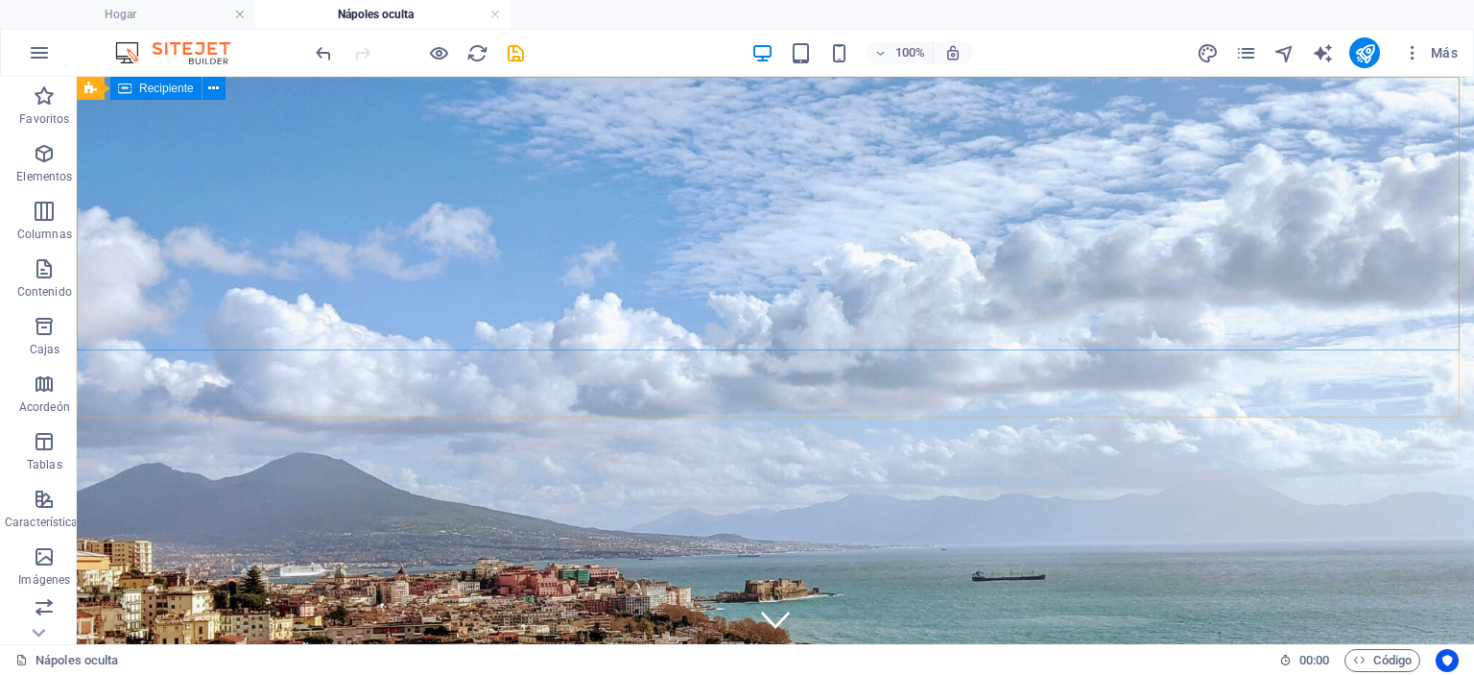
click at [162, 96] on div "Recipiente" at bounding box center [155, 88] width 91 height 23
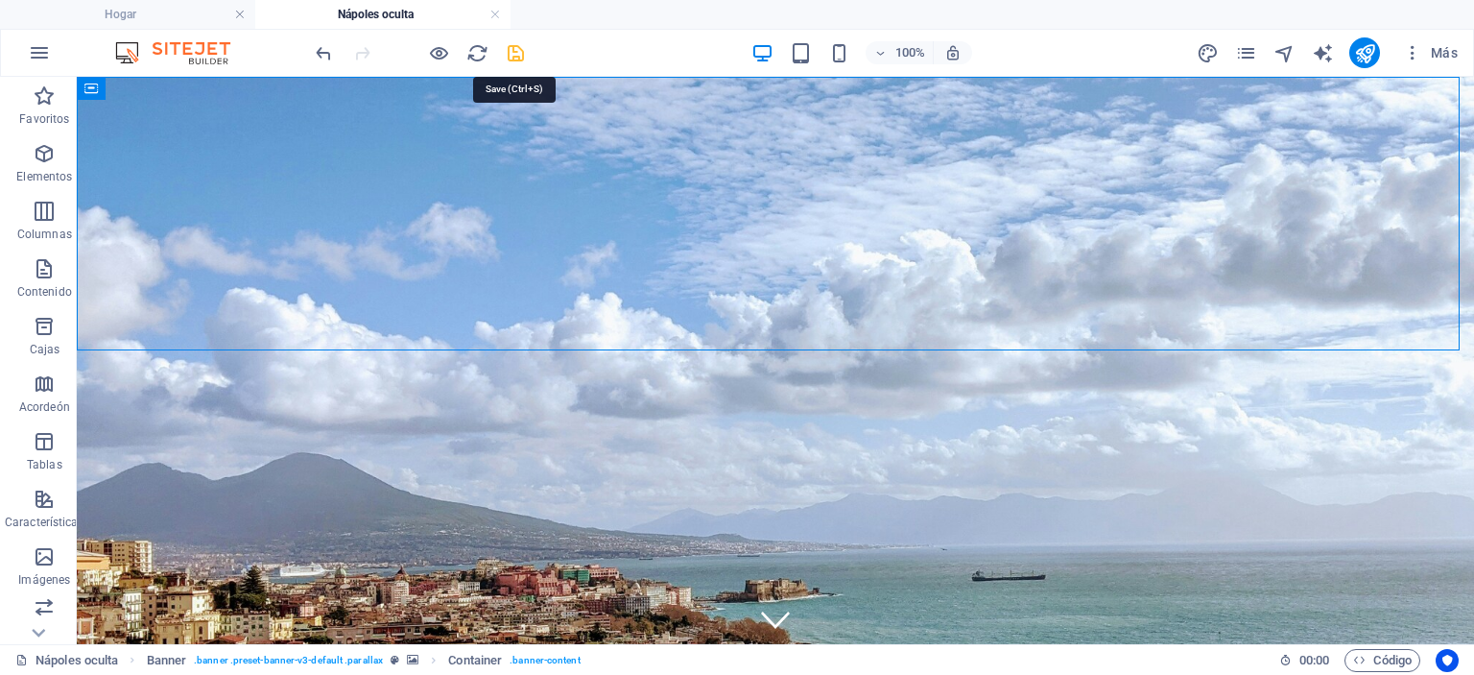
click at [509, 57] on icon "ahorrar" at bounding box center [516, 53] width 22 height 22
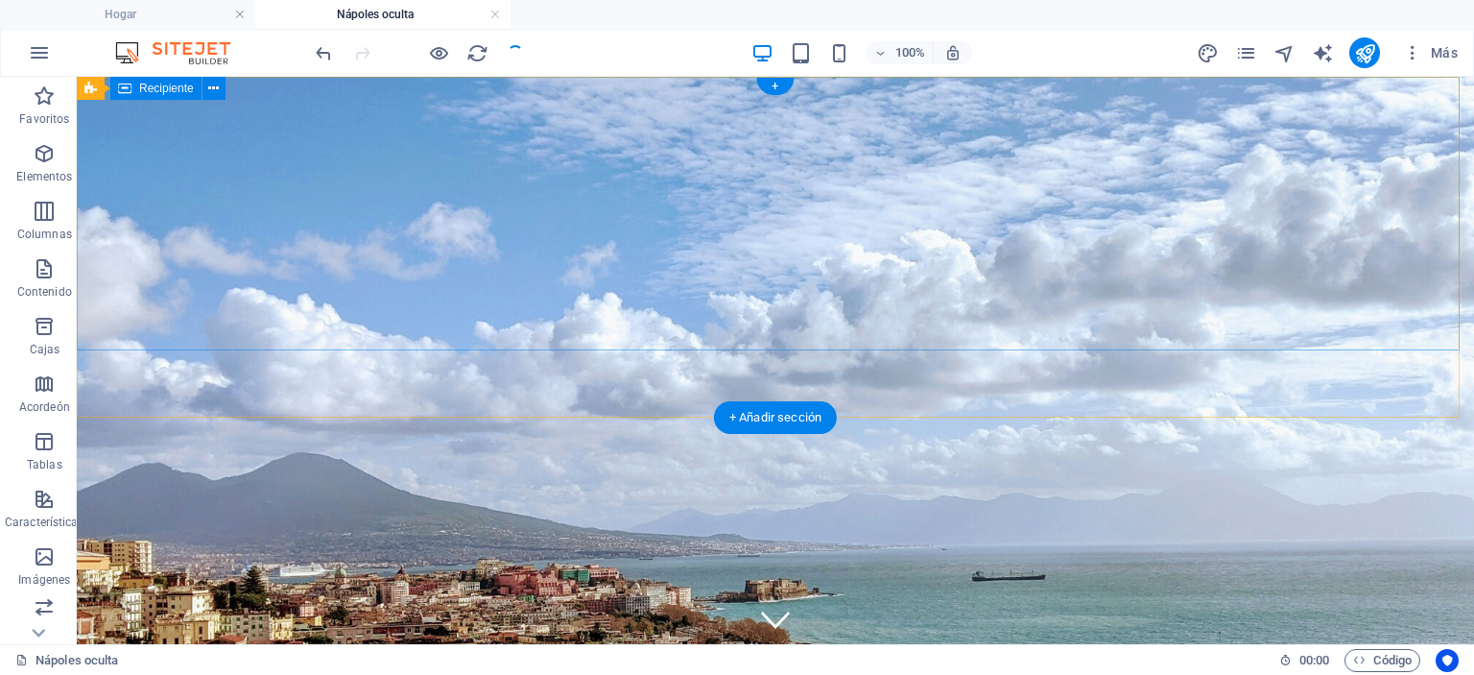
click at [749, 587] on div "Del [DATE] al [DATE]" at bounding box center [776, 681] width 1398 height 189
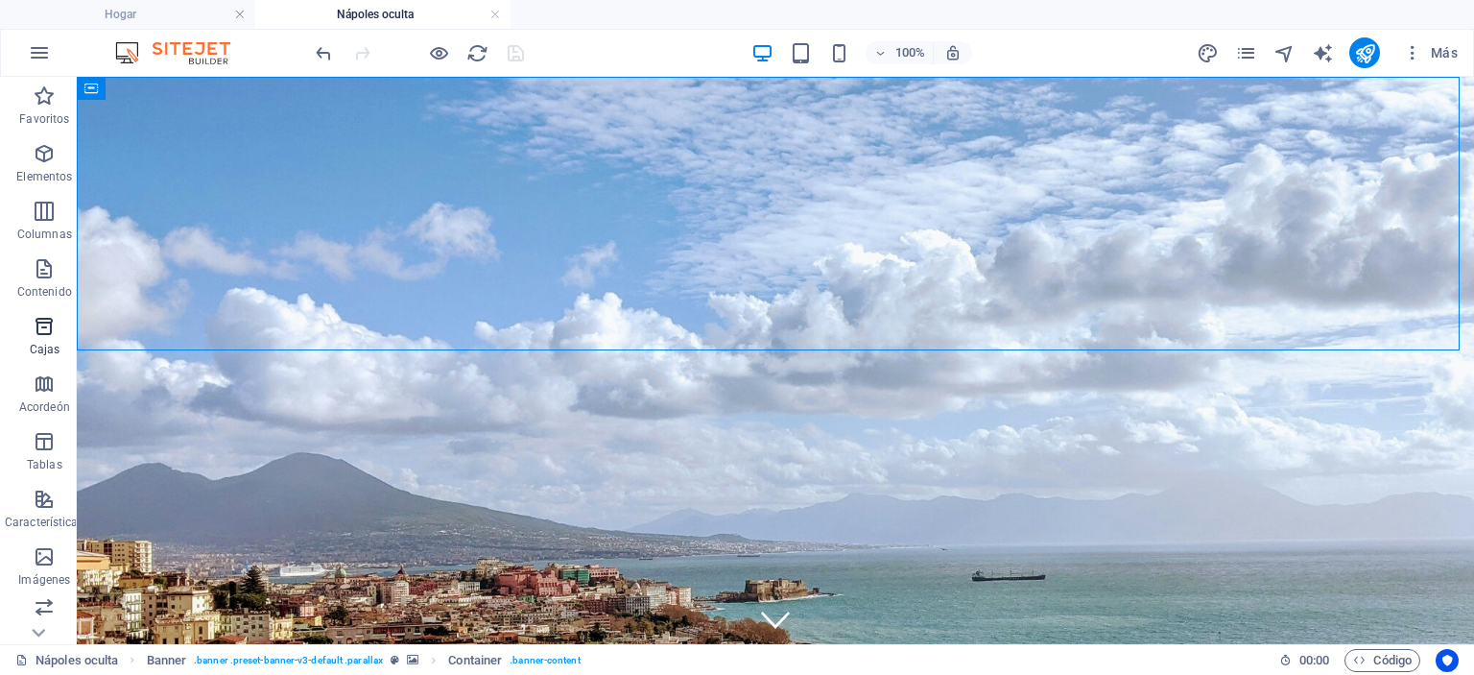
click at [47, 334] on icon "button" at bounding box center [44, 326] width 23 height 23
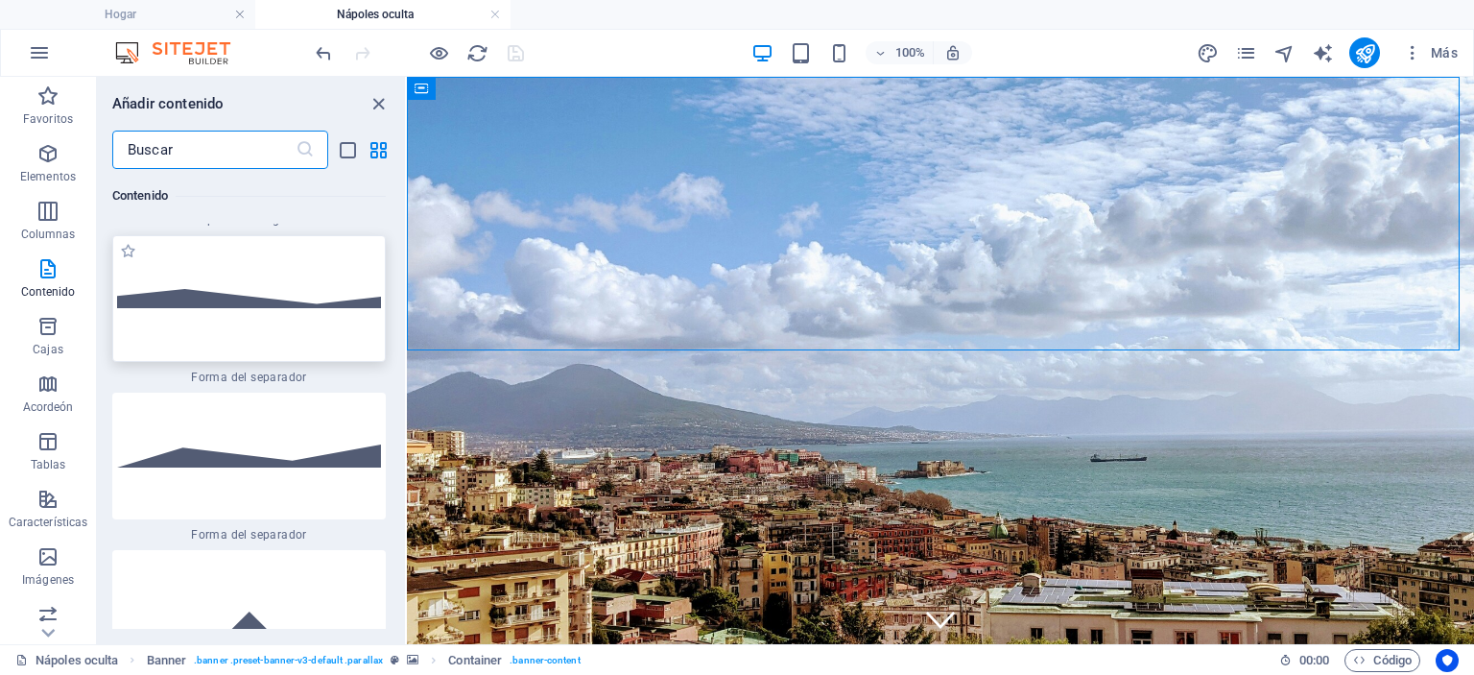
scroll to position [9685, 0]
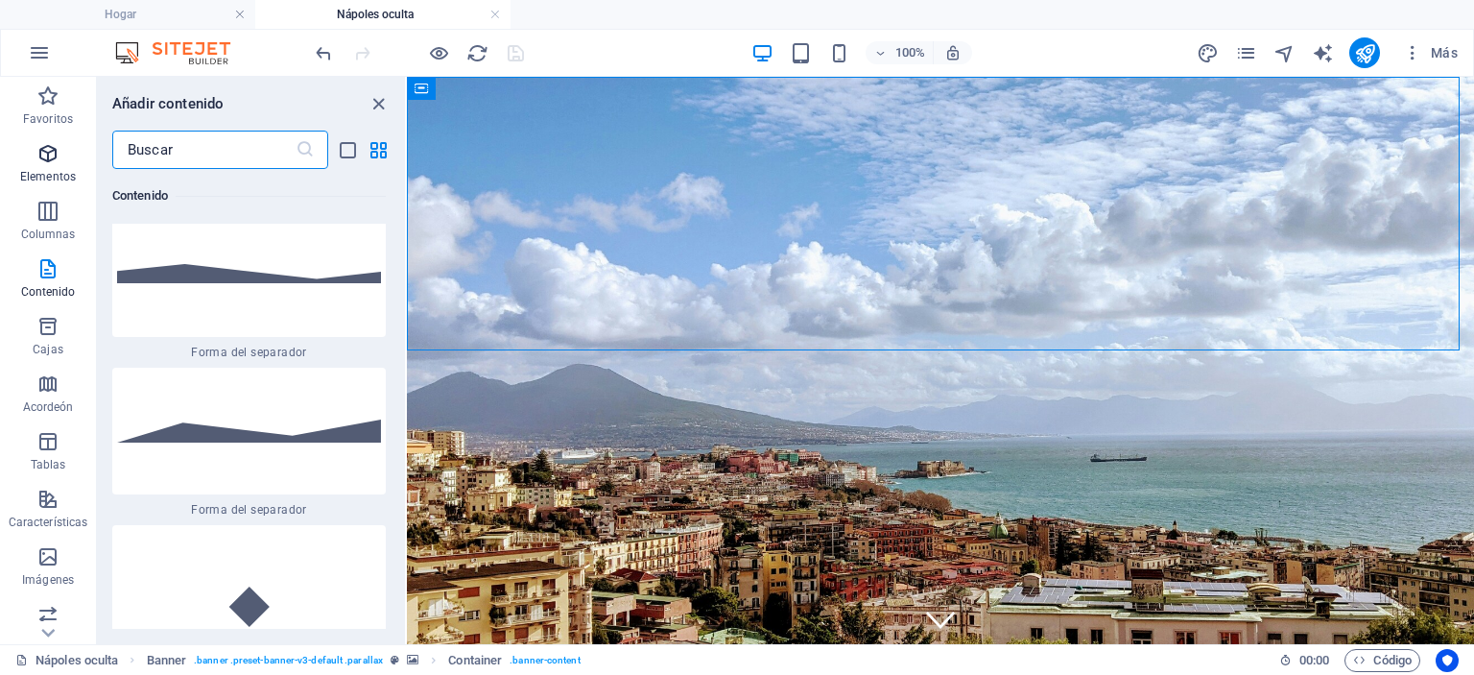
click at [59, 153] on span "Elementos" at bounding box center [48, 165] width 96 height 46
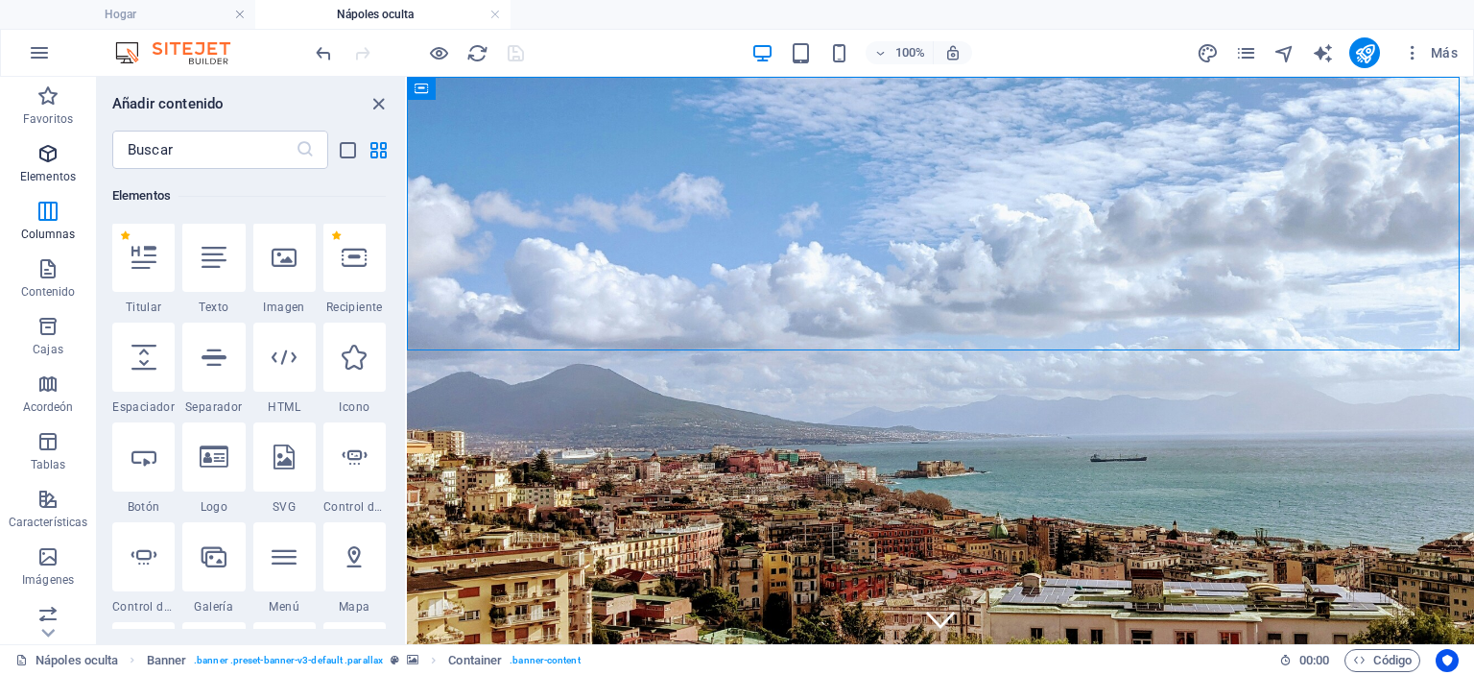
scroll to position [362, 0]
click at [144, 258] on icon at bounding box center [143, 258] width 25 height 25
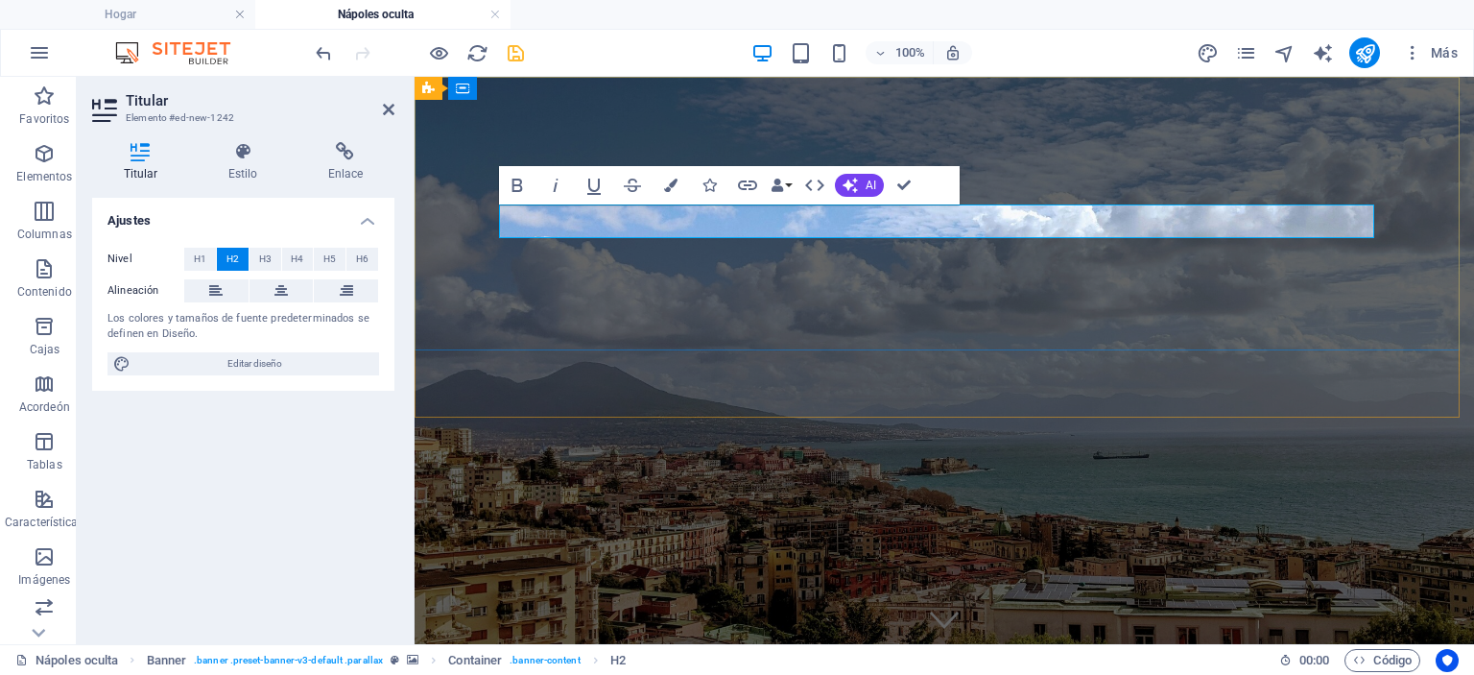
click at [684, 664] on h2 "Nuevo titular" at bounding box center [944, 681] width 875 height 34
click at [680, 664] on h2 "Nuevo titular" at bounding box center [944, 681] width 875 height 34
click at [680, 664] on font "Nuevo titular" at bounding box center [598, 680] width 183 height 33
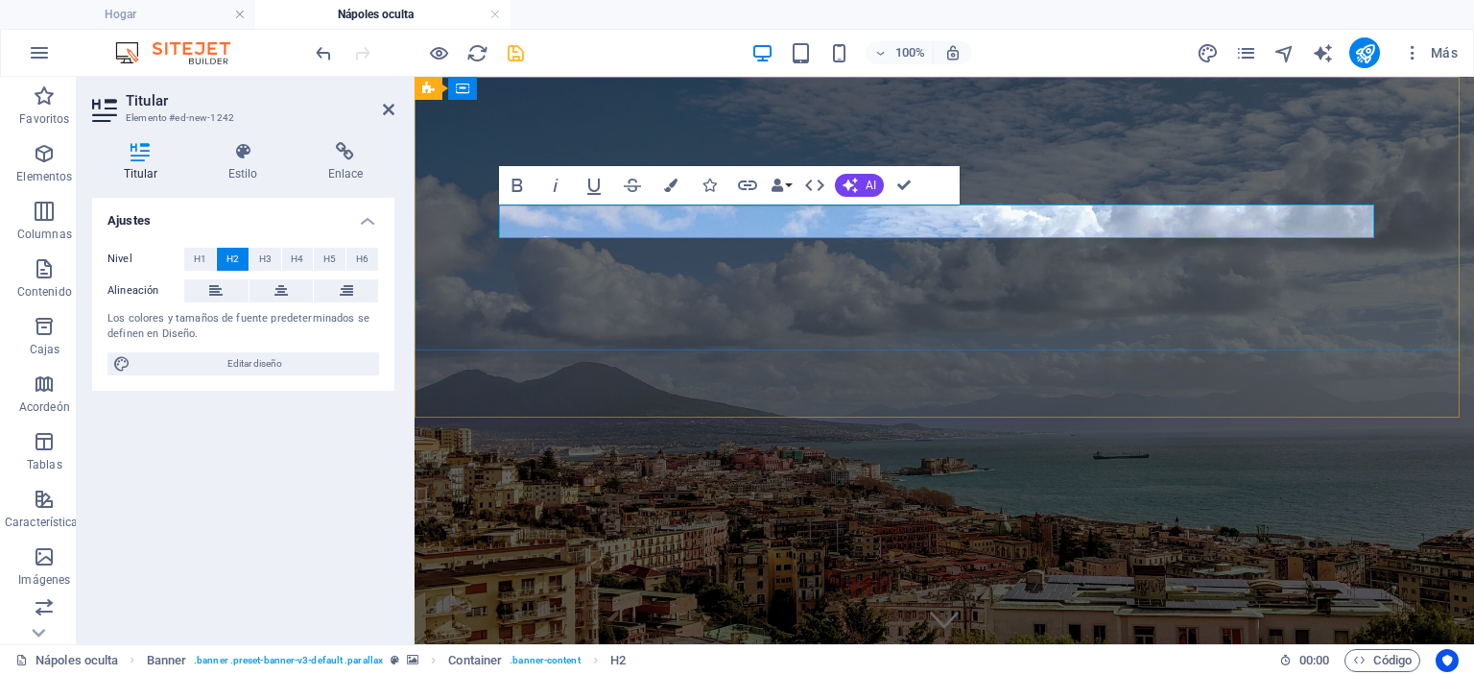
click at [680, 664] on font "Nuevo titular" at bounding box center [598, 680] width 183 height 33
click at [290, 288] on button at bounding box center [282, 290] width 64 height 23
click at [600, 368] on figure at bounding box center [945, 360] width 1060 height 567
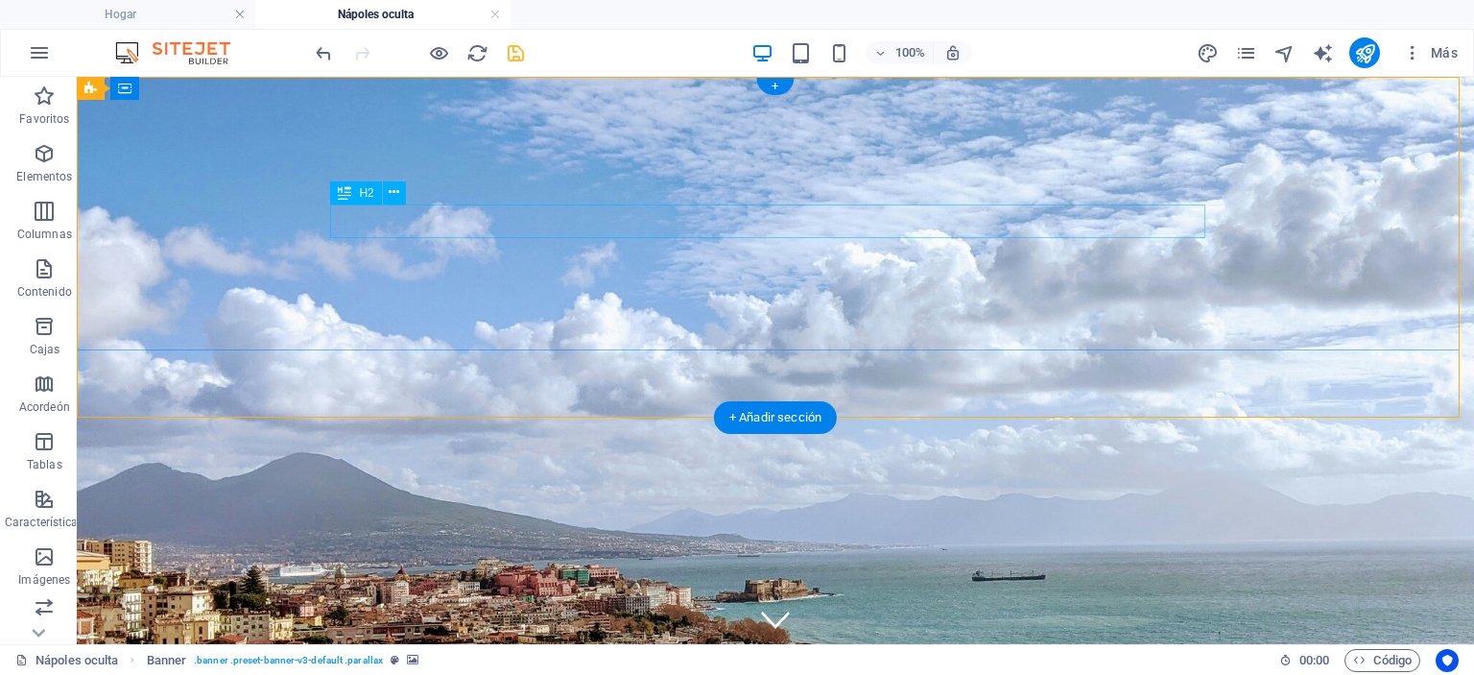
click at [740, 664] on div "Nápoles oculta" at bounding box center [775, 681] width 875 height 34
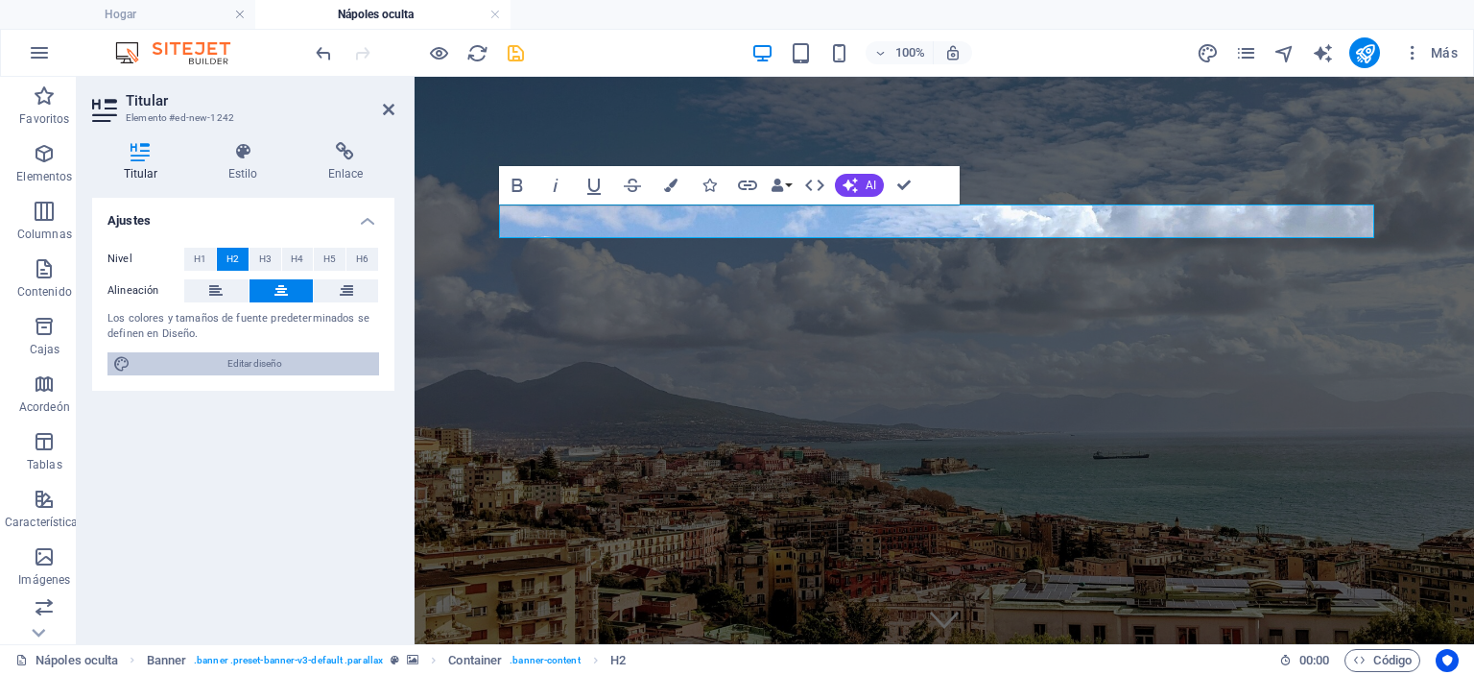
click at [288, 366] on span "Editar diseño" at bounding box center [254, 363] width 237 height 23
select select "px"
select select "200"
select select "px"
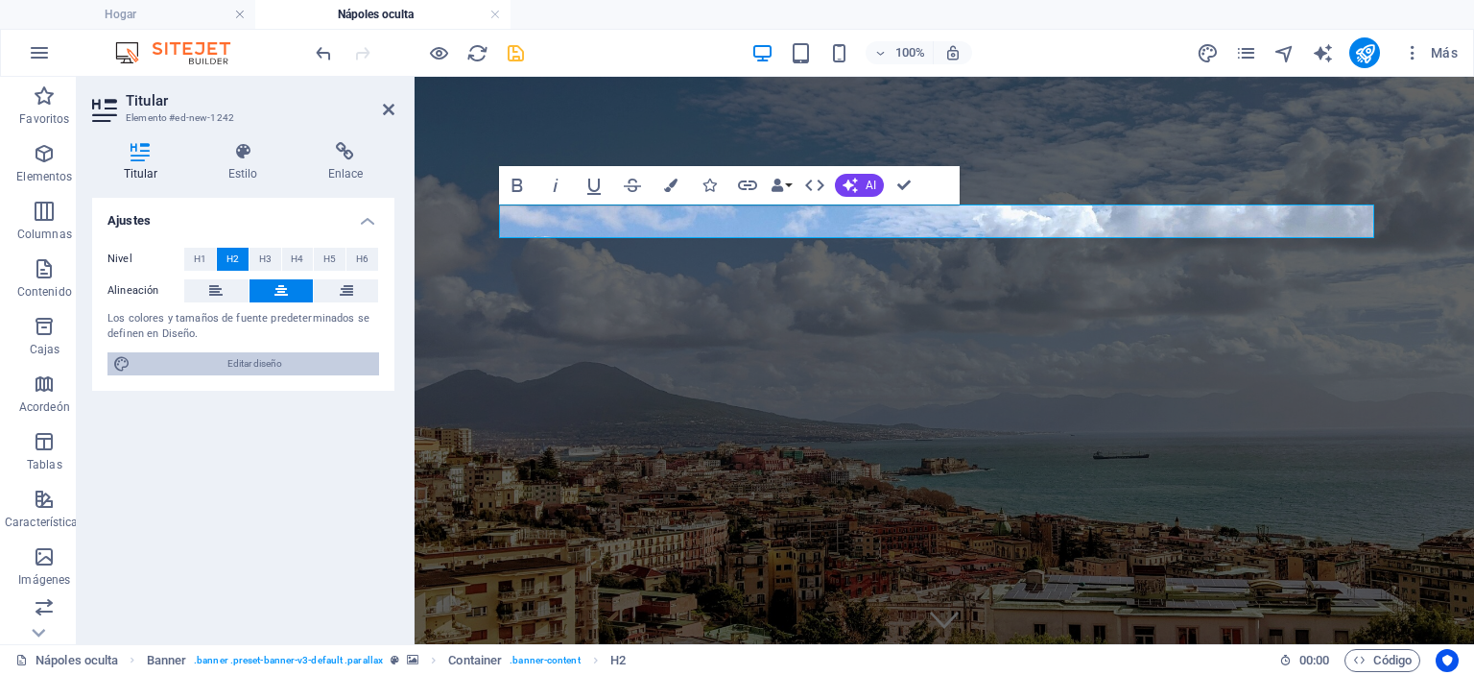
select select "600"
select select "px"
select select "rem"
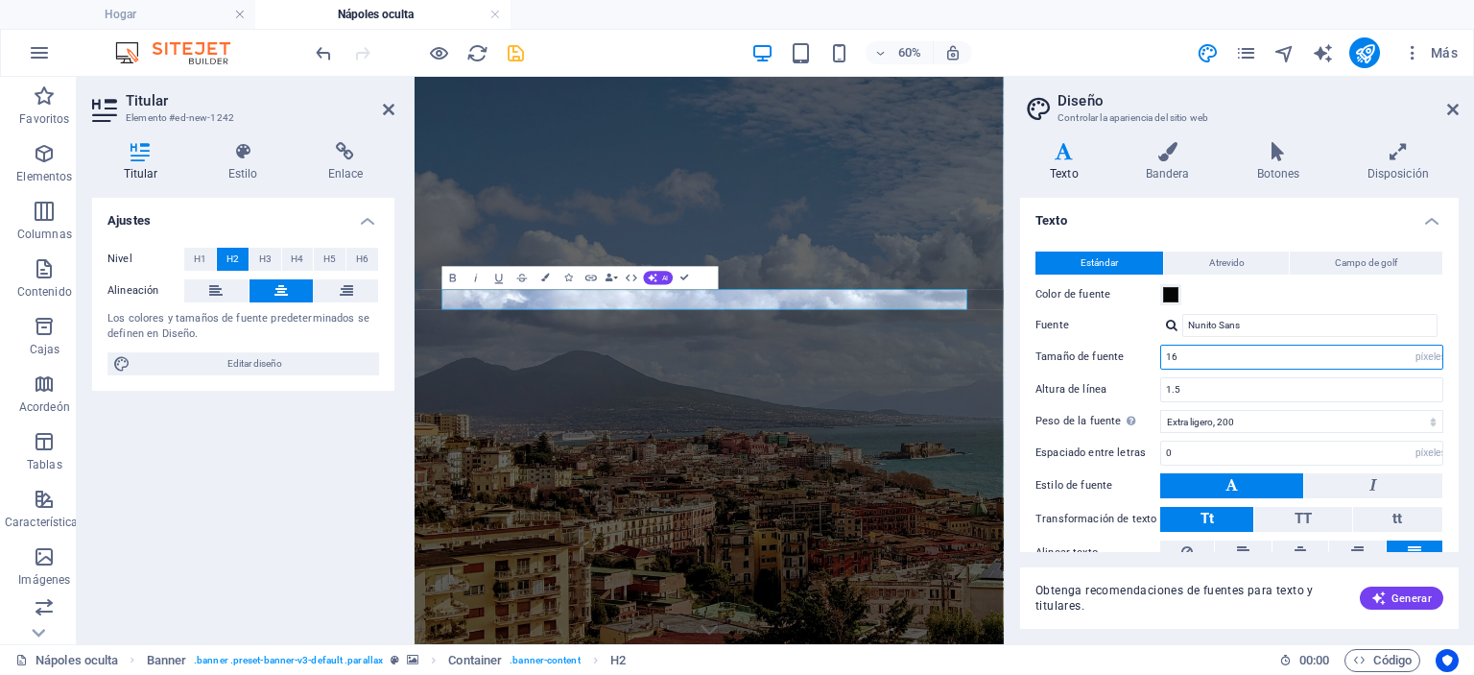
drag, startPoint x: 1192, startPoint y: 362, endPoint x: 1137, endPoint y: 368, distance: 55.0
click at [1137, 368] on div "Tamaño de fuente 16 movimiento rápido del ojo píxeles" at bounding box center [1240, 357] width 408 height 25
type input "22"
click at [1158, 222] on h4 "Texto" at bounding box center [1239, 215] width 439 height 35
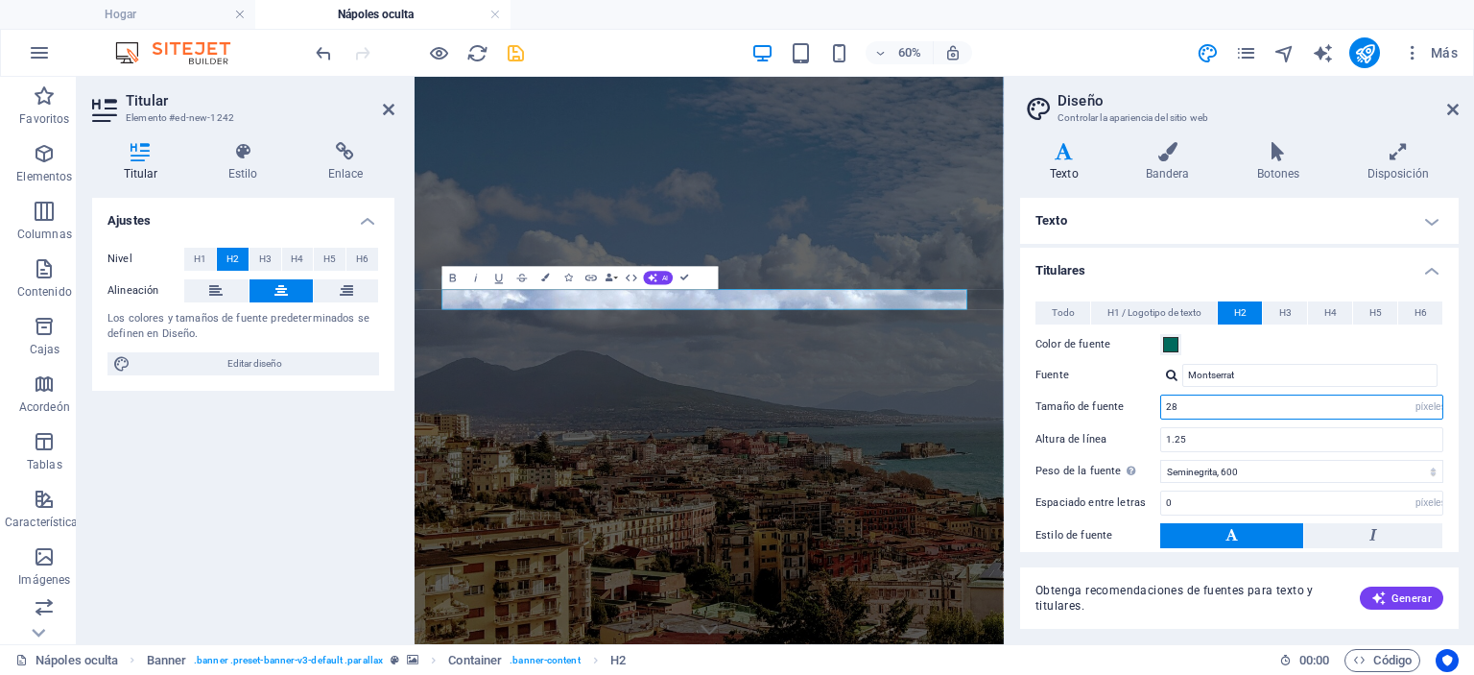
click at [1193, 401] on input "28" at bounding box center [1301, 406] width 281 height 23
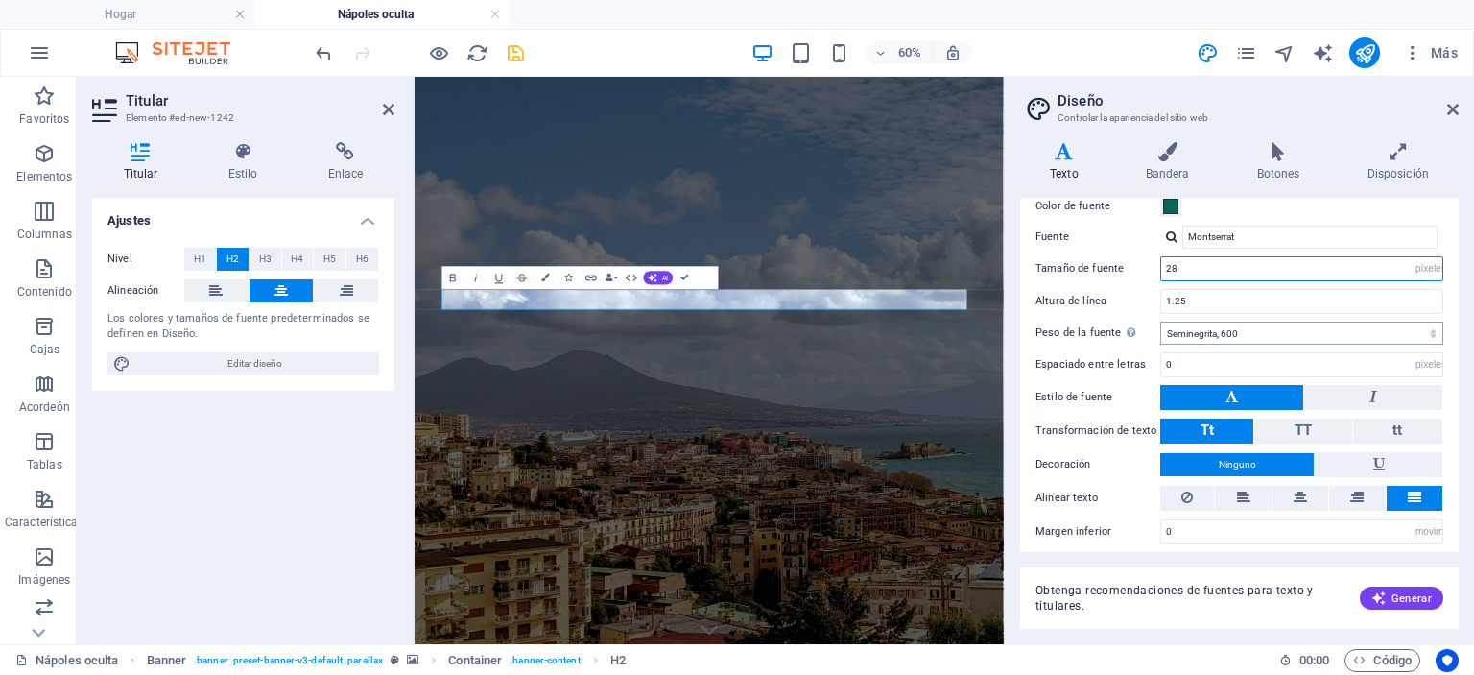
scroll to position [146, 0]
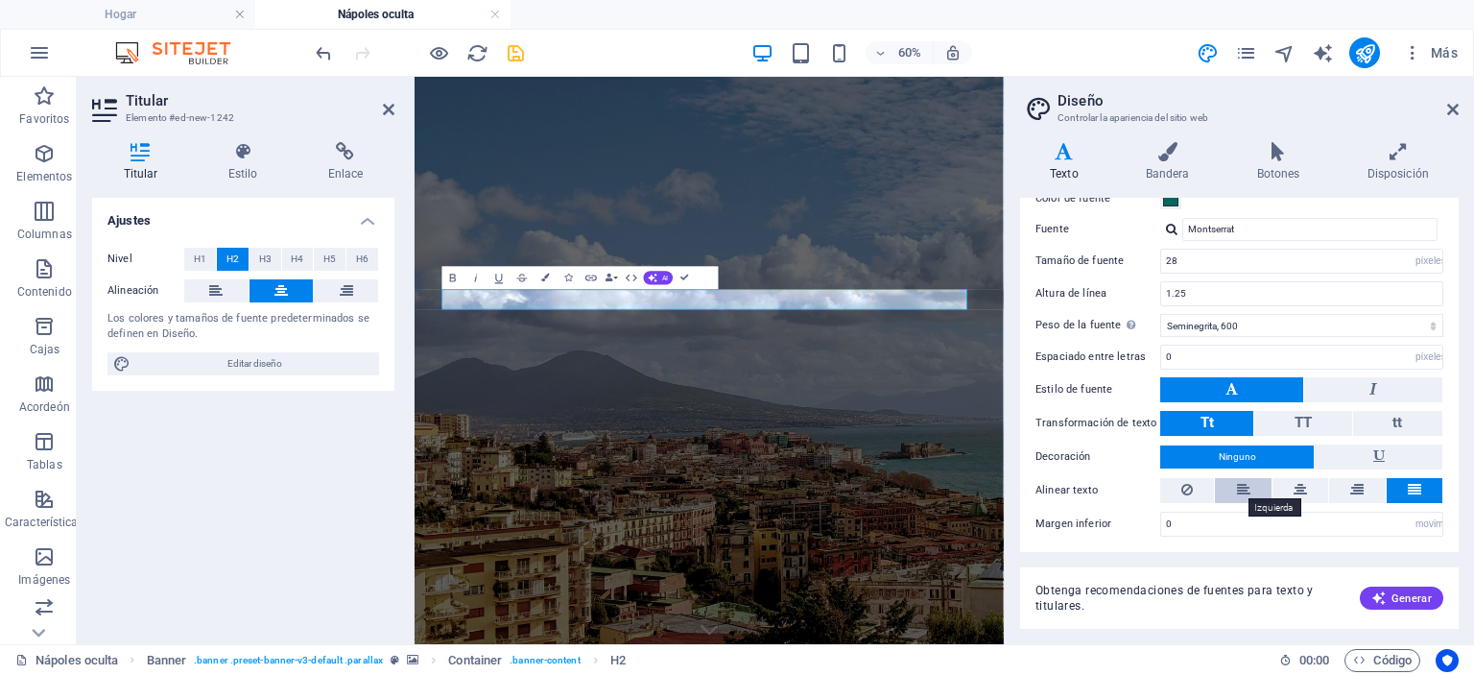
click at [1238, 490] on icon at bounding box center [1243, 489] width 13 height 23
click at [1302, 490] on icon at bounding box center [1300, 489] width 13 height 23
click at [1396, 487] on button at bounding box center [1415, 490] width 56 height 25
click at [1025, 160] on icon at bounding box center [1064, 151] width 88 height 19
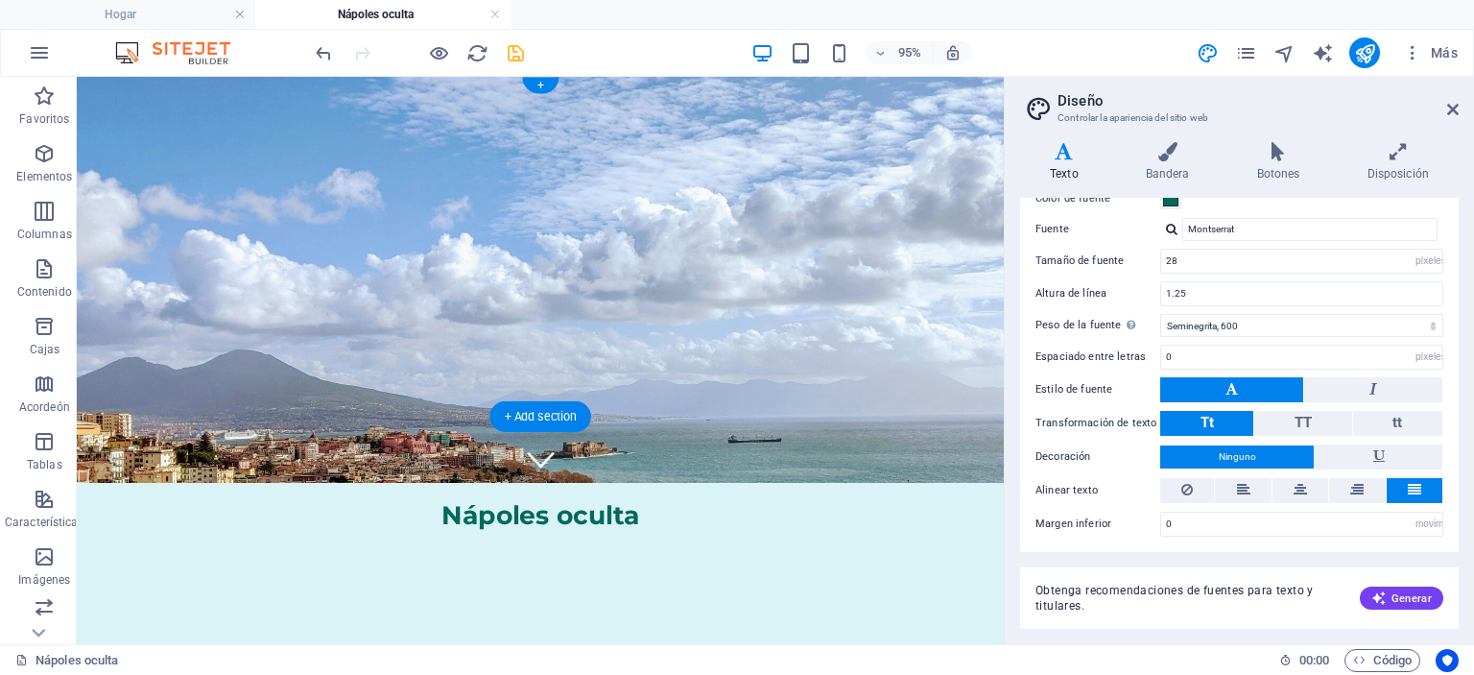
scroll to position [0, 0]
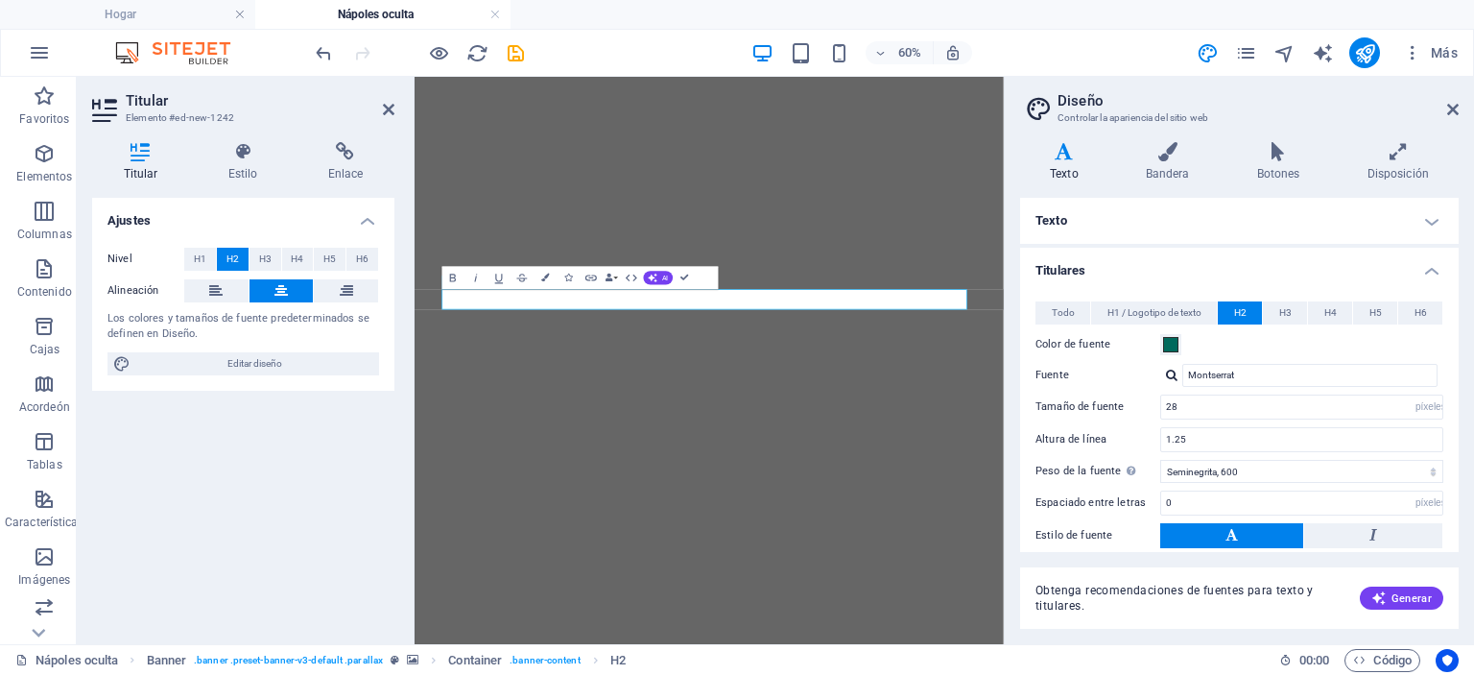
select select "px"
select select "600"
select select "px"
select select "rem"
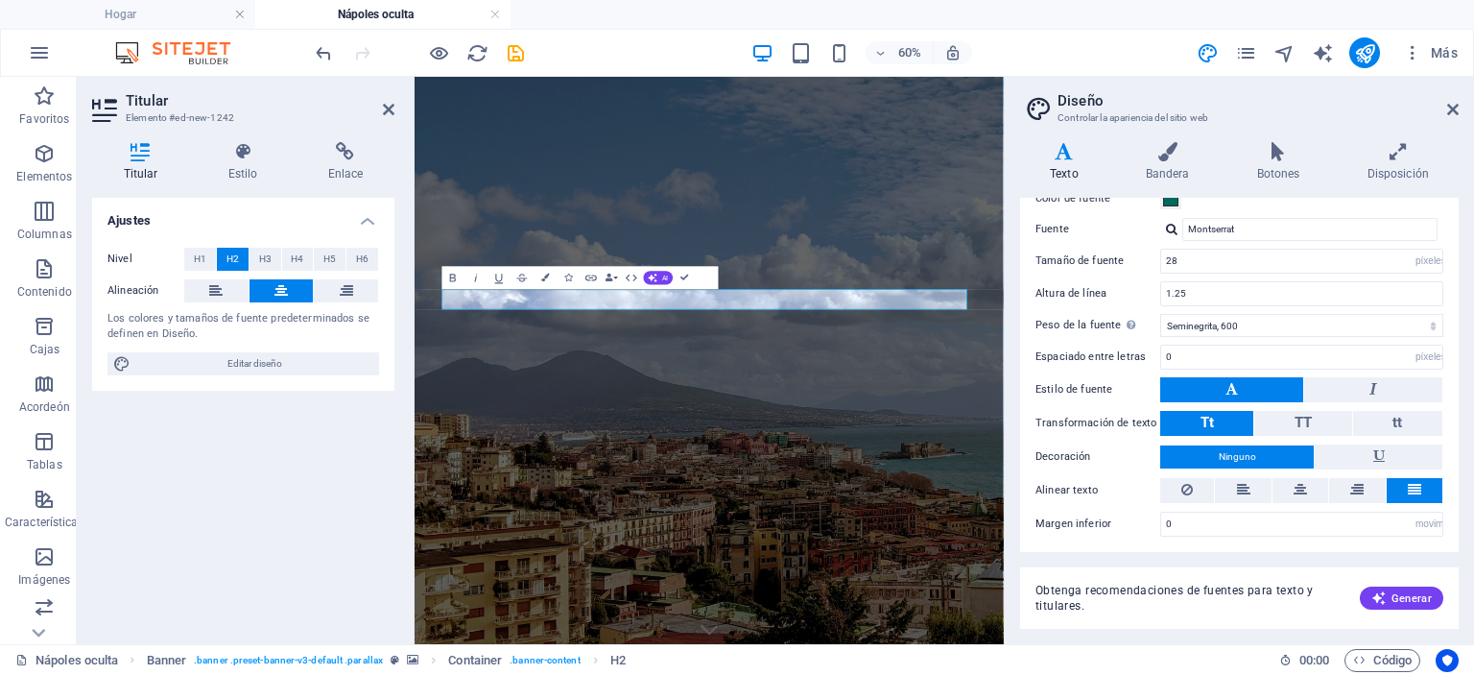
click at [139, 218] on font "Ajustes" at bounding box center [129, 220] width 43 height 14
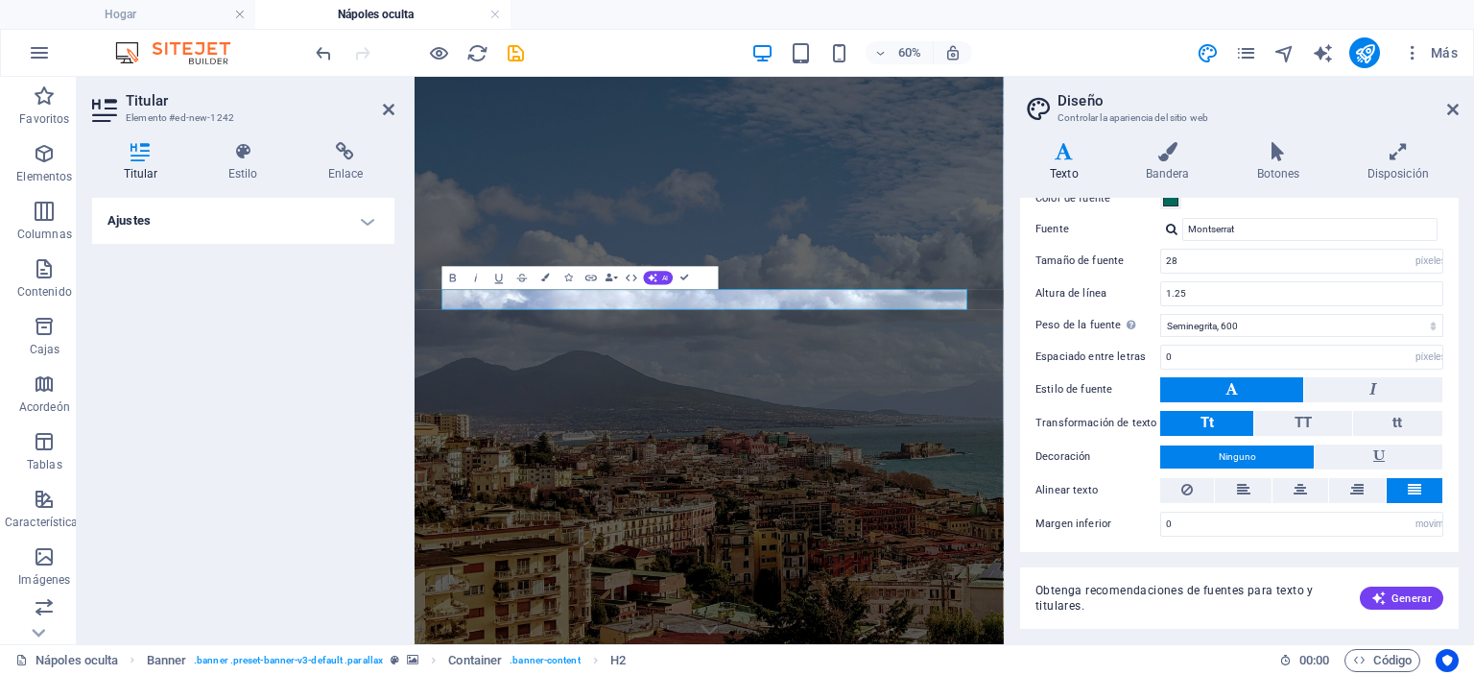
click at [139, 218] on font "Ajustes" at bounding box center [129, 220] width 43 height 14
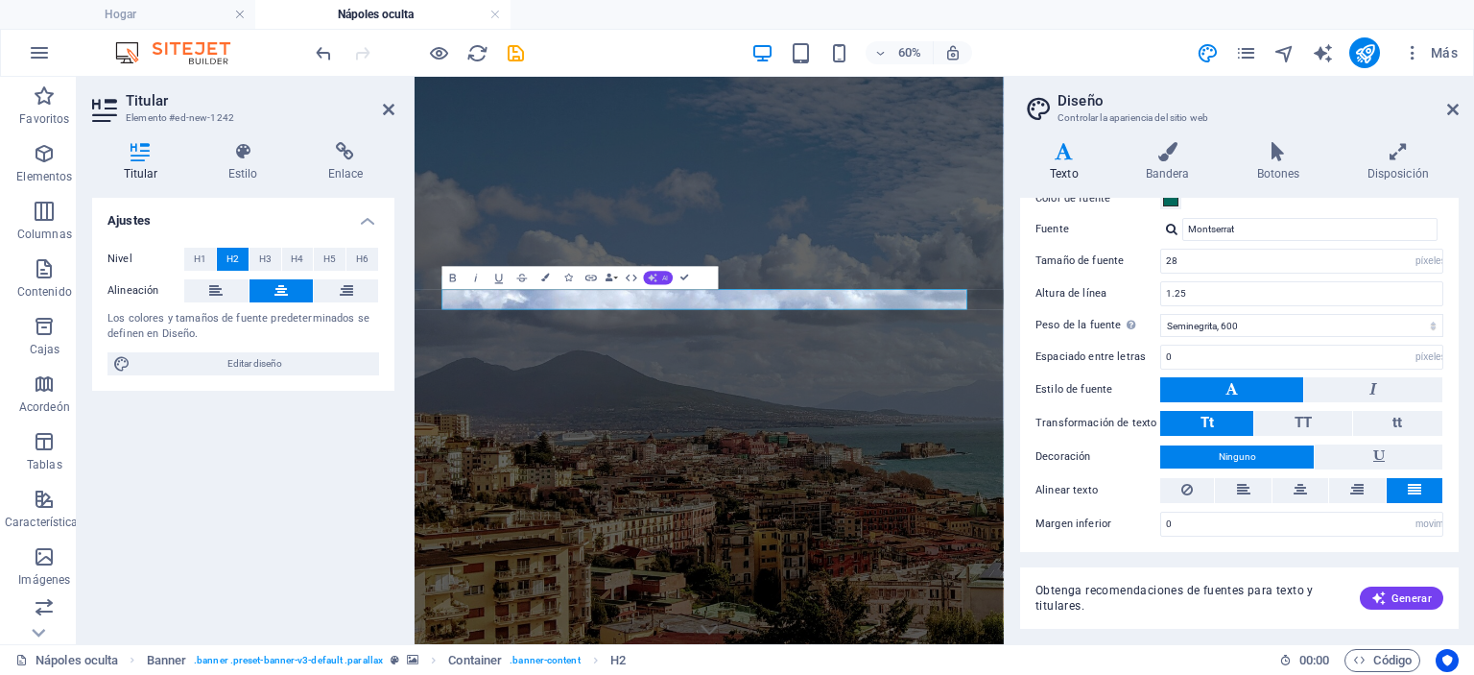
click at [660, 273] on button "AI" at bounding box center [659, 277] width 30 height 13
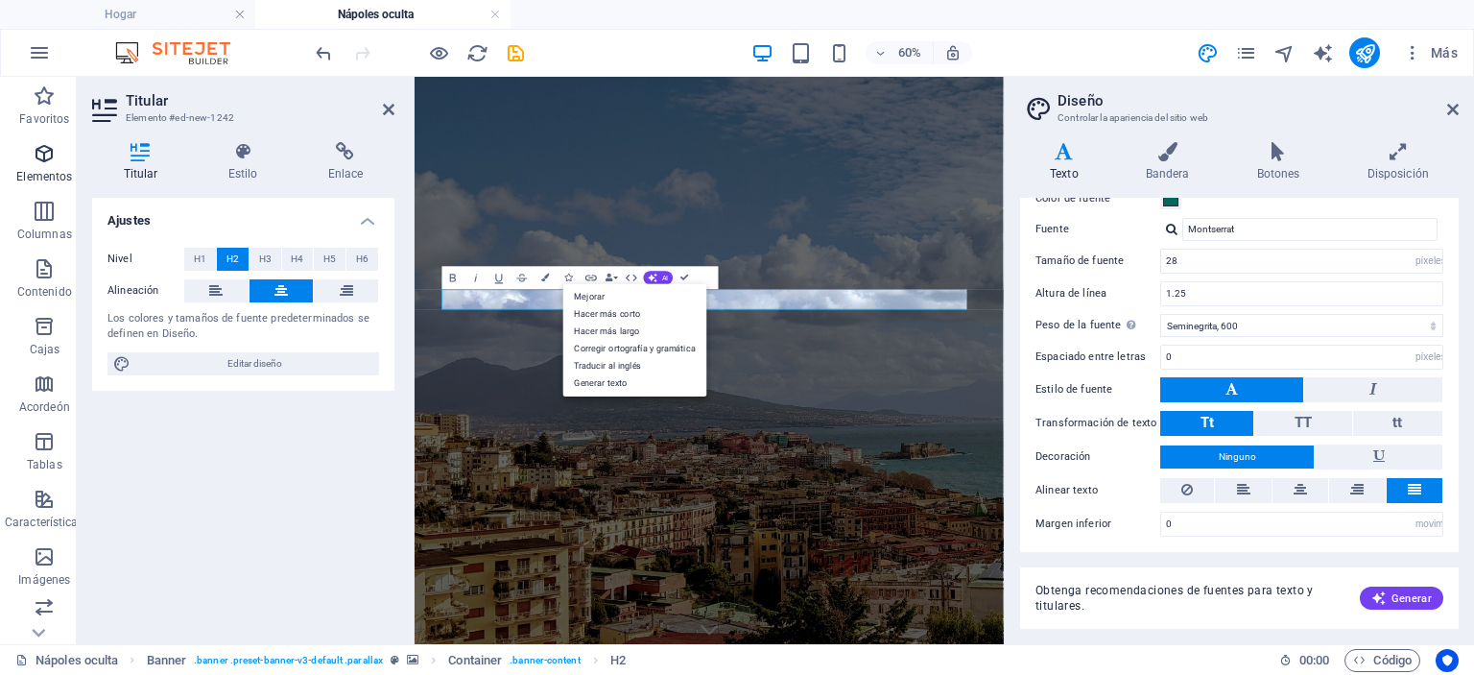
click at [47, 175] on font "Elementos" at bounding box center [44, 176] width 56 height 13
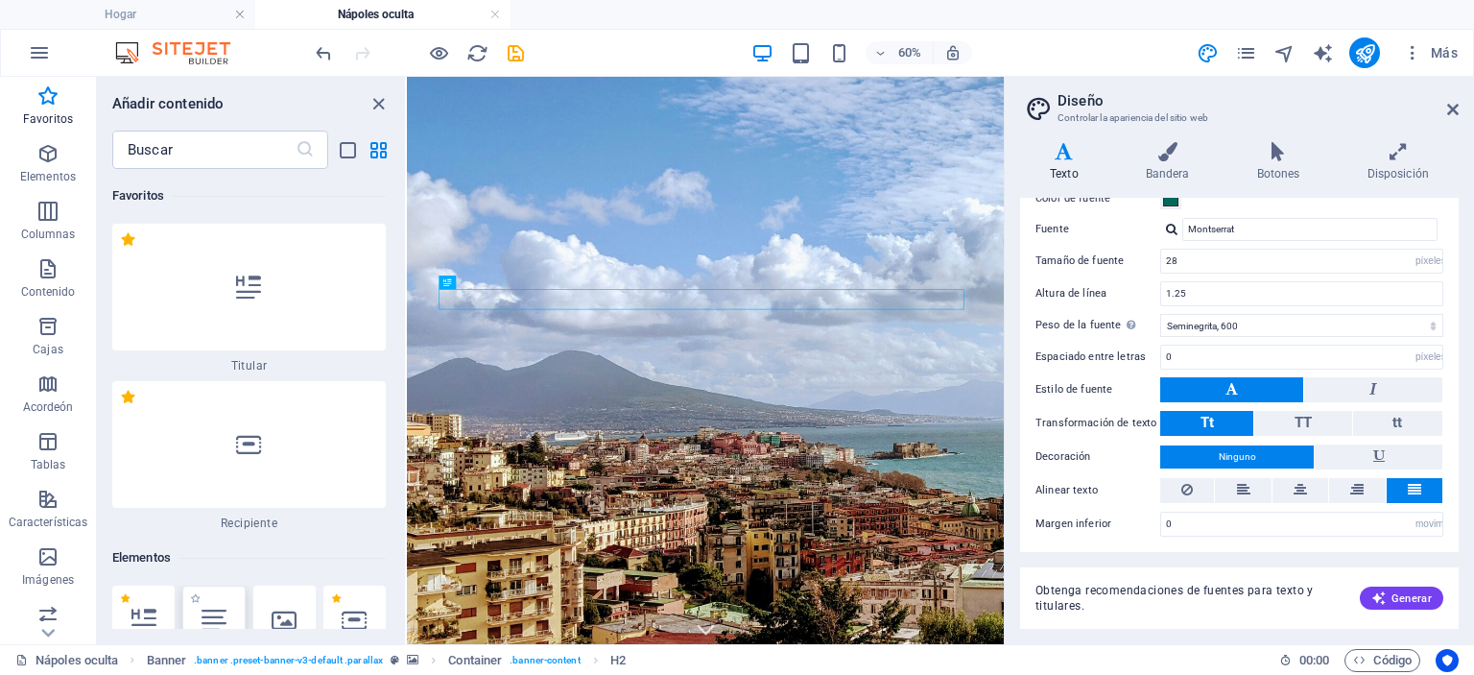
click at [219, 624] on icon at bounding box center [214, 620] width 25 height 25
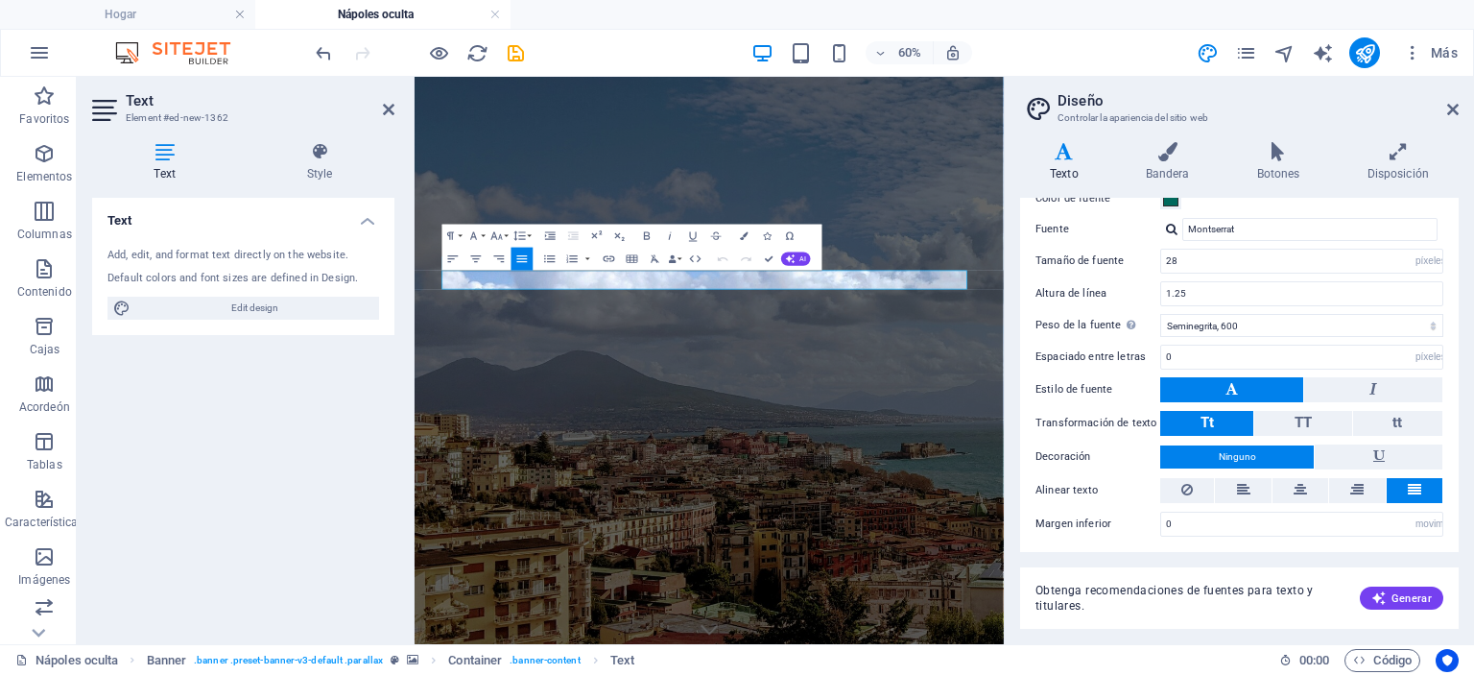
click at [219, 624] on div "Text Add, edit, and format text directly on the website. Default colors and fon…" at bounding box center [243, 413] width 302 height 431
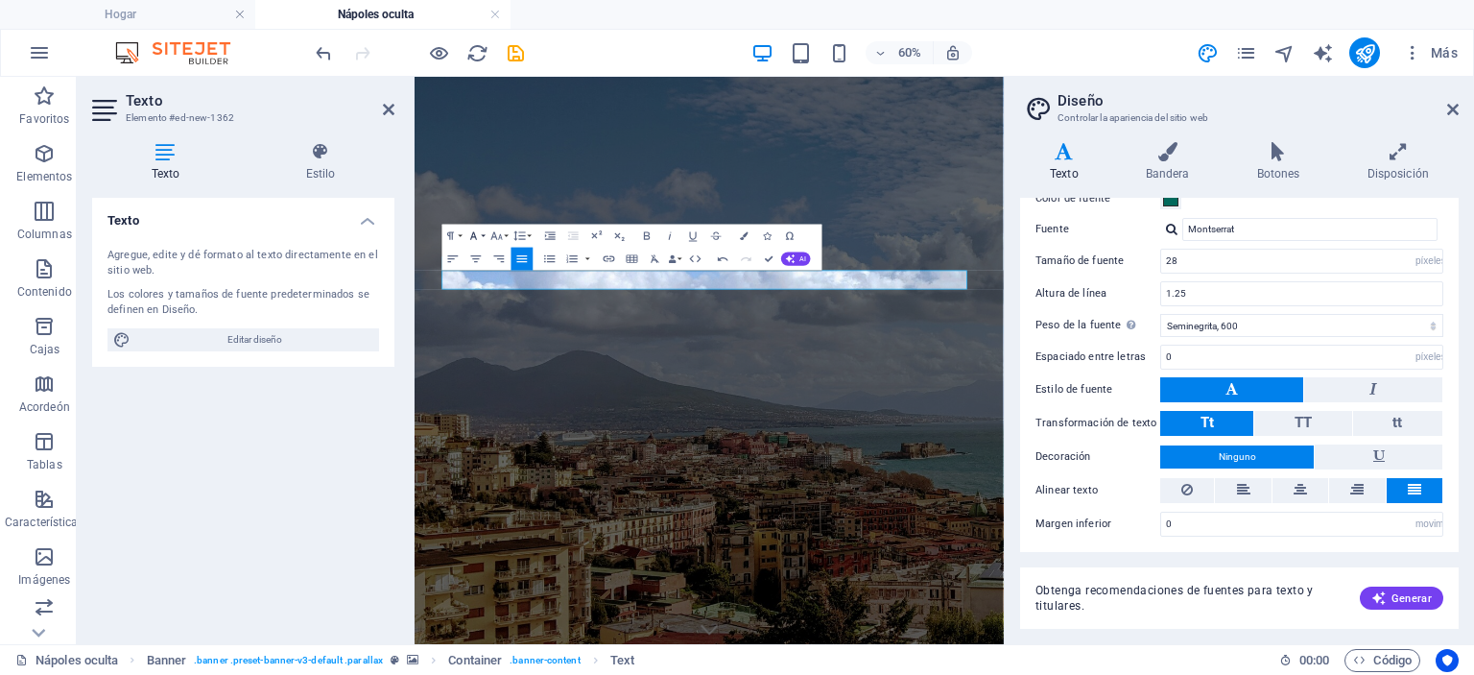
click at [480, 233] on icon "button" at bounding box center [473, 235] width 13 height 13
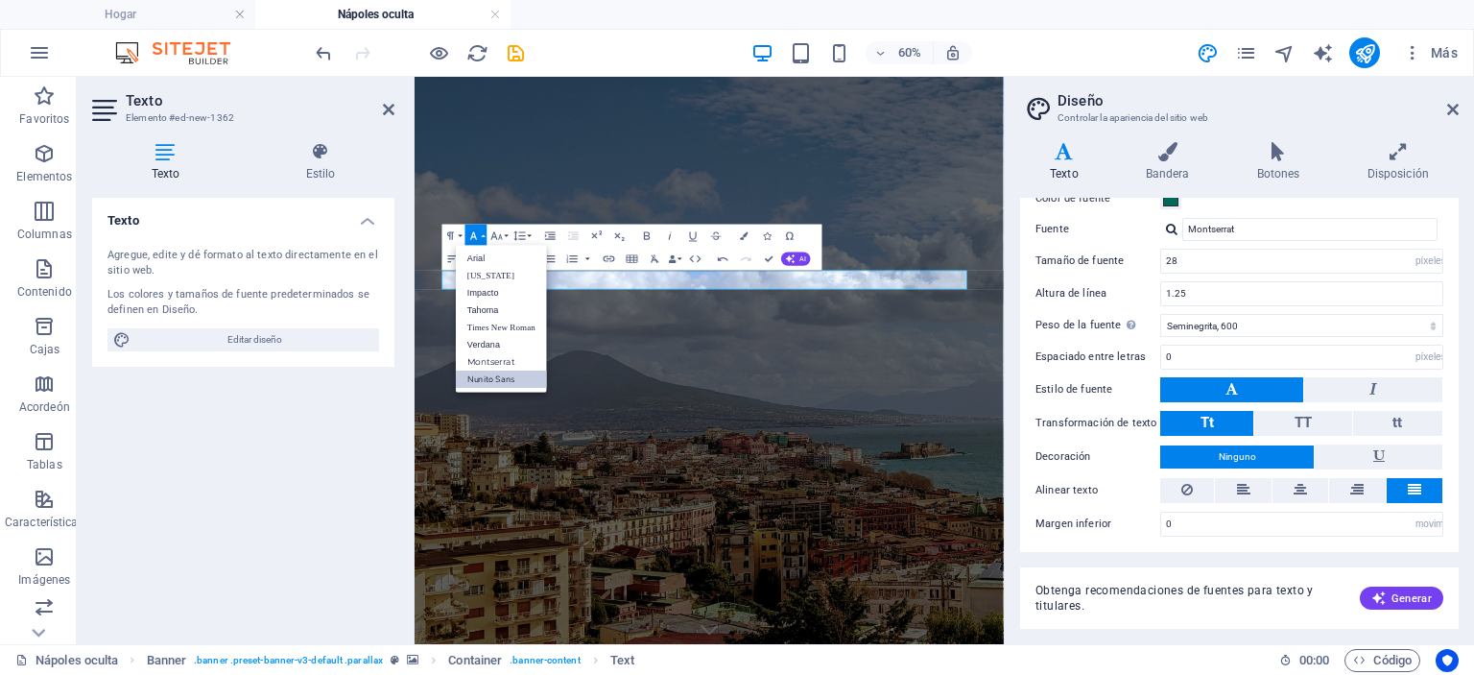
click at [481, 235] on button "Familia de fuentes" at bounding box center [477, 236] width 22 height 23
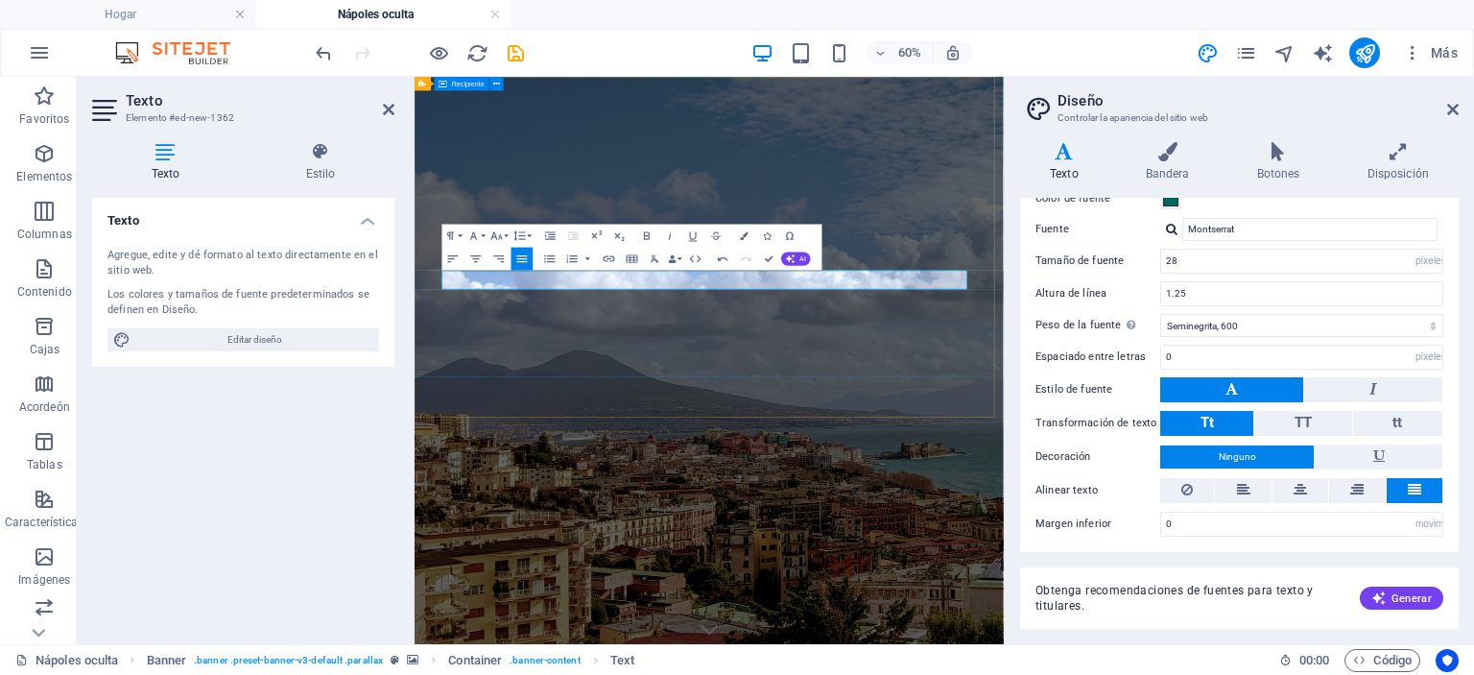
drag, startPoint x: 682, startPoint y: 421, endPoint x: 444, endPoint y: 430, distance: 238.2
click at [507, 230] on button "Tamaño de fuente" at bounding box center [500, 236] width 22 height 23
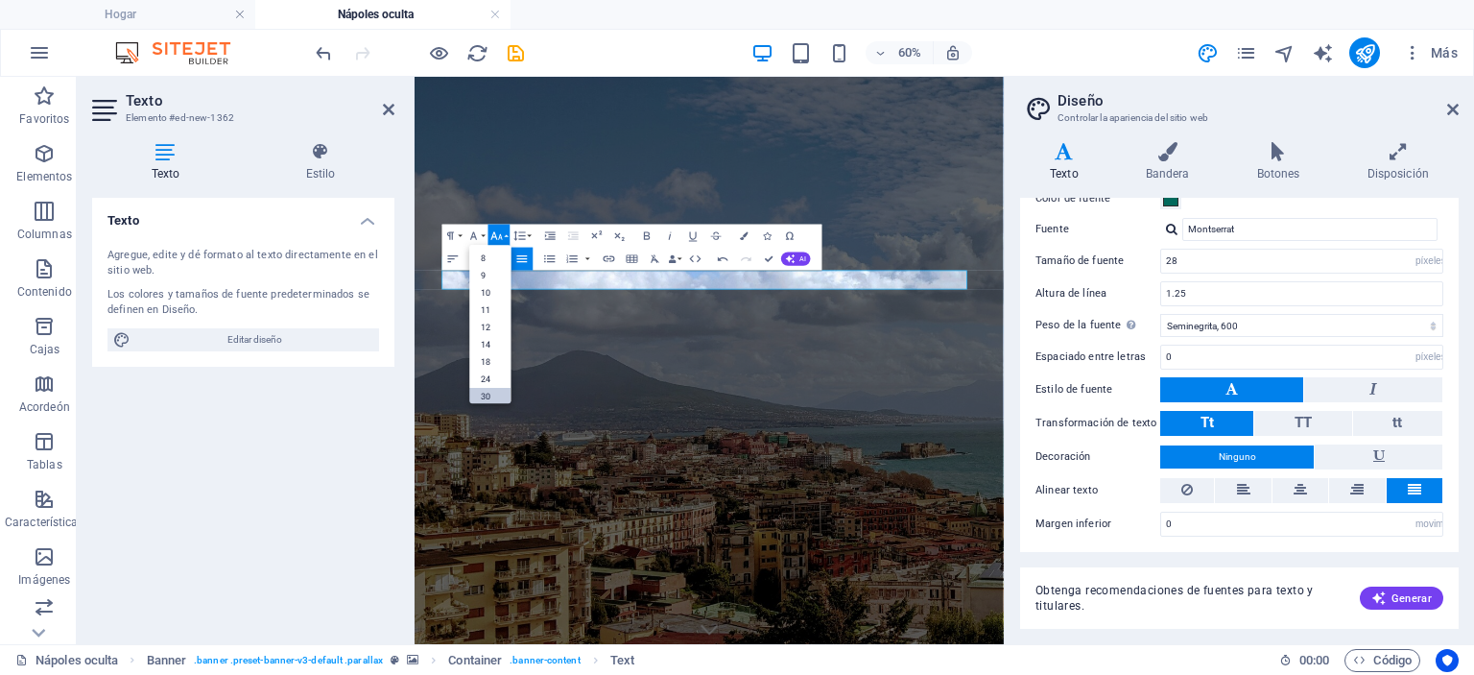
click at [491, 391] on link "30" at bounding box center [490, 396] width 41 height 17
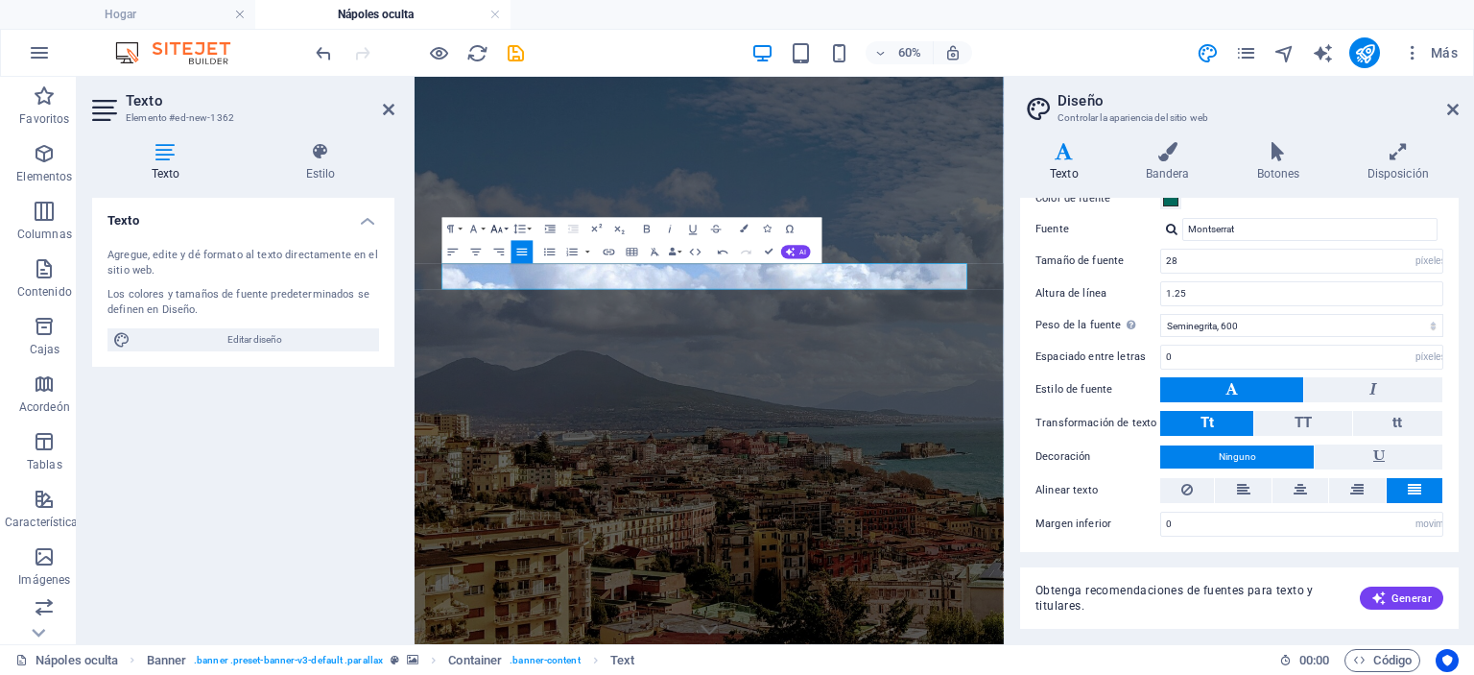
click at [495, 229] on icon "button" at bounding box center [497, 229] width 12 height 8
click at [495, 362] on link "72" at bounding box center [490, 366] width 41 height 17
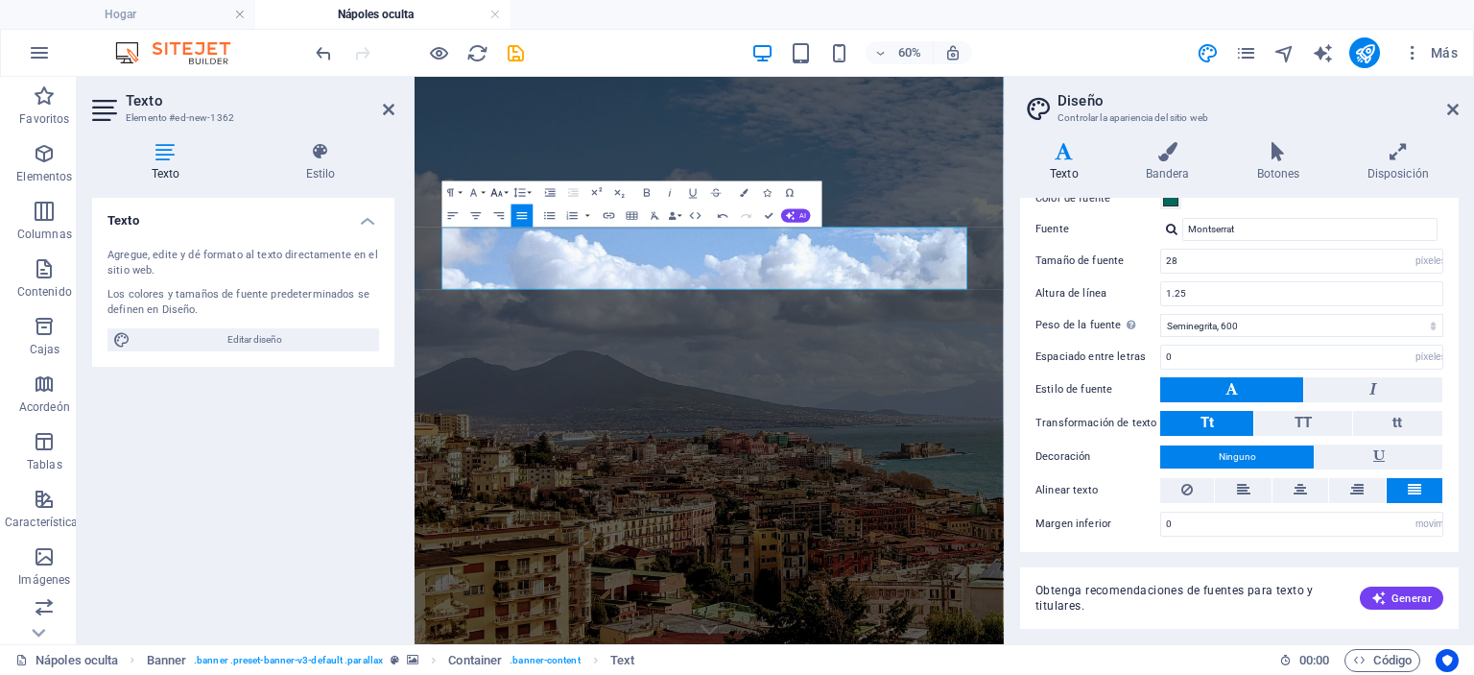
click at [501, 191] on icon "button" at bounding box center [496, 192] width 13 height 13
click at [499, 291] on link "48" at bounding box center [490, 295] width 41 height 17
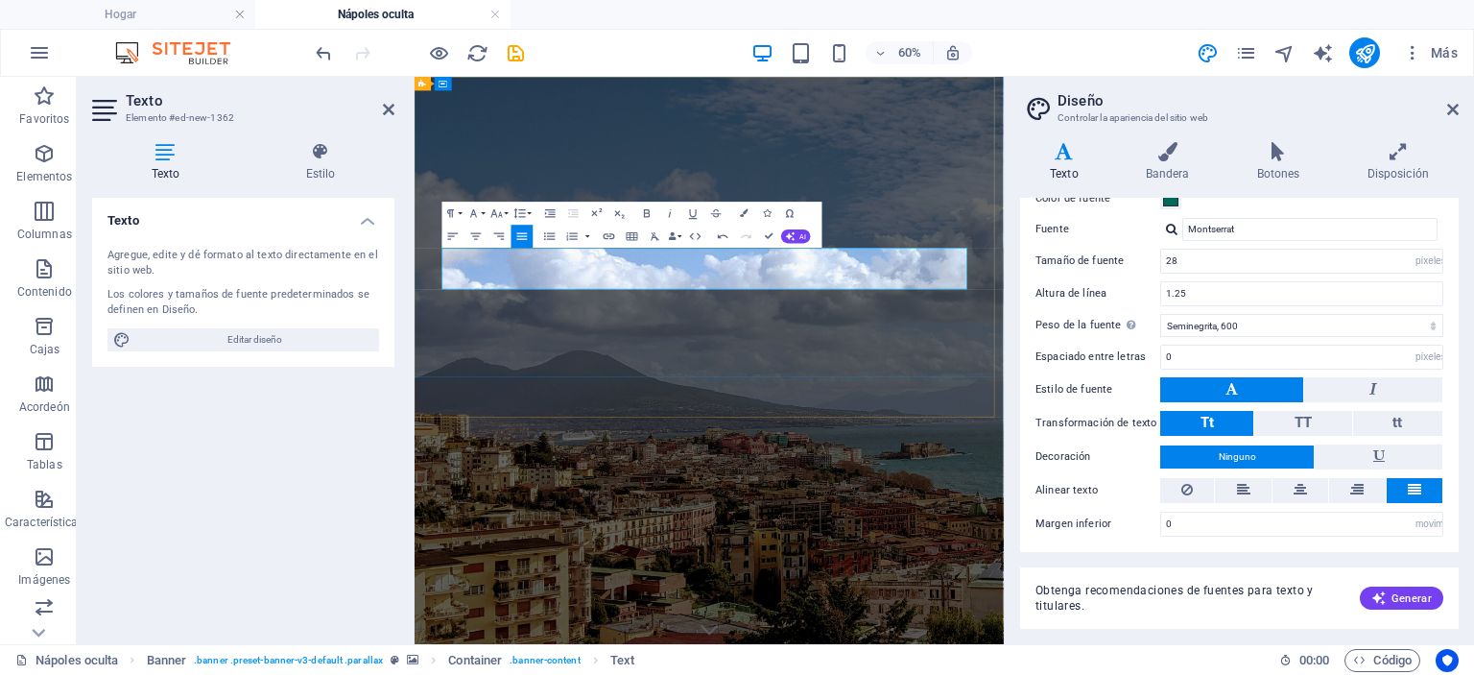
click at [469, 233] on icon "button" at bounding box center [475, 235] width 13 height 13
drag, startPoint x: 1050, startPoint y: 410, endPoint x: 735, endPoint y: 436, distance: 315.9
click at [653, 208] on icon "button" at bounding box center [646, 212] width 13 height 13
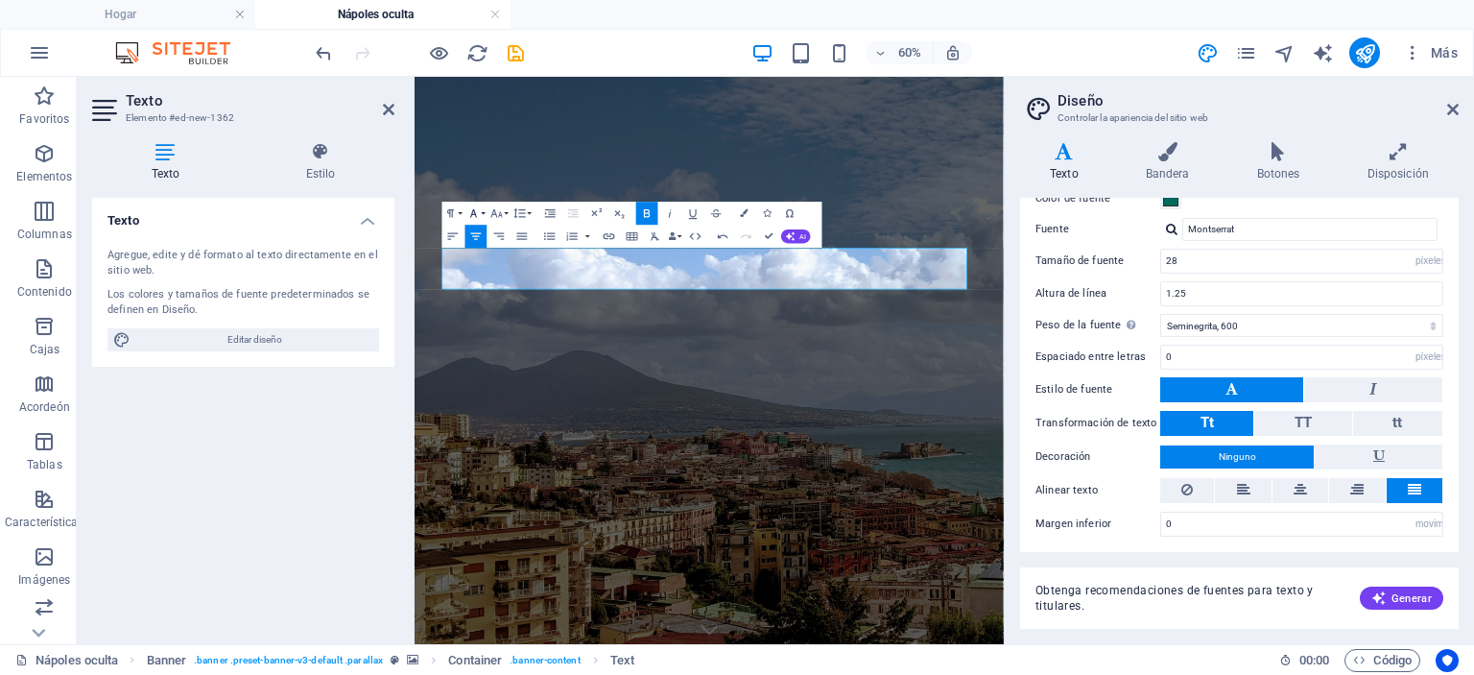
click at [469, 213] on icon "button" at bounding box center [473, 212] width 13 height 13
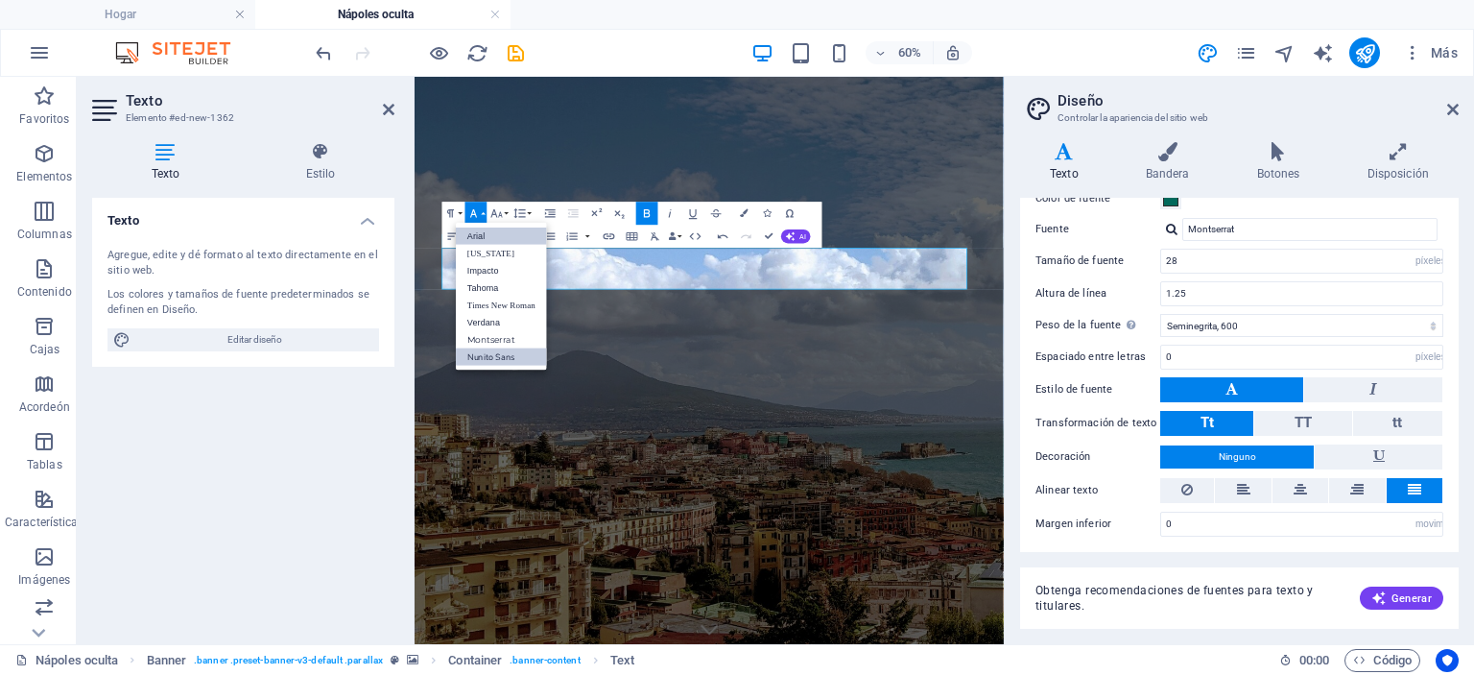
scroll to position [0, 0]
click at [482, 237] on font "Arial" at bounding box center [475, 235] width 17 height 10
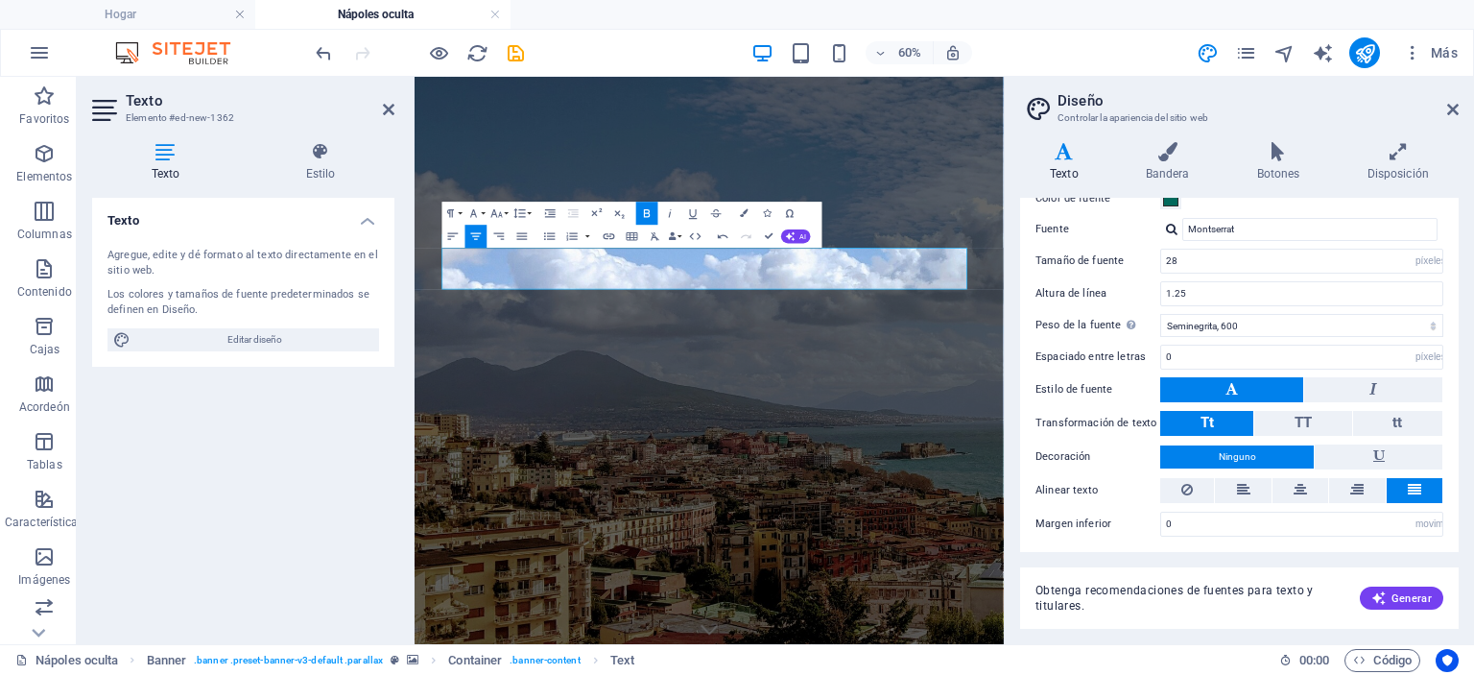
click at [649, 214] on icon "button" at bounding box center [646, 212] width 13 height 13
click at [474, 214] on icon "button" at bounding box center [473, 213] width 7 height 8
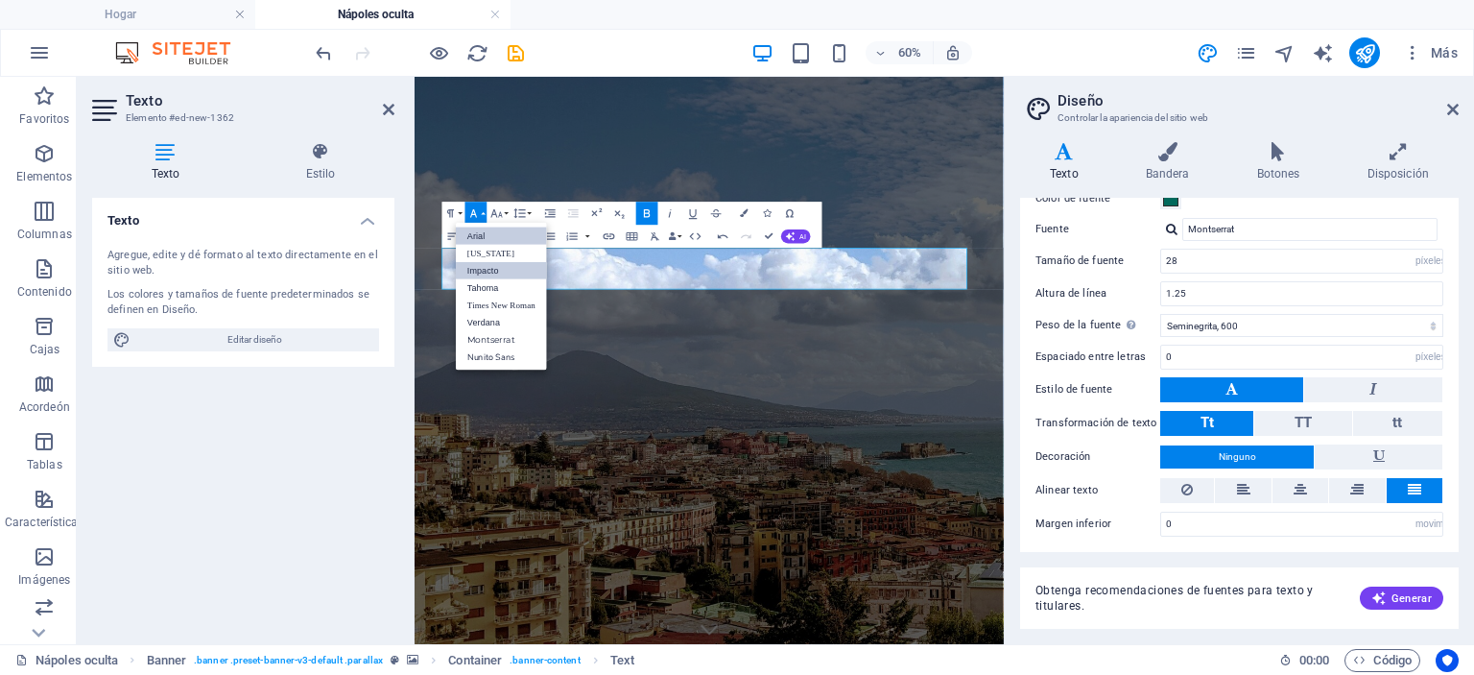
click at [486, 272] on font "Impacto" at bounding box center [483, 270] width 32 height 10
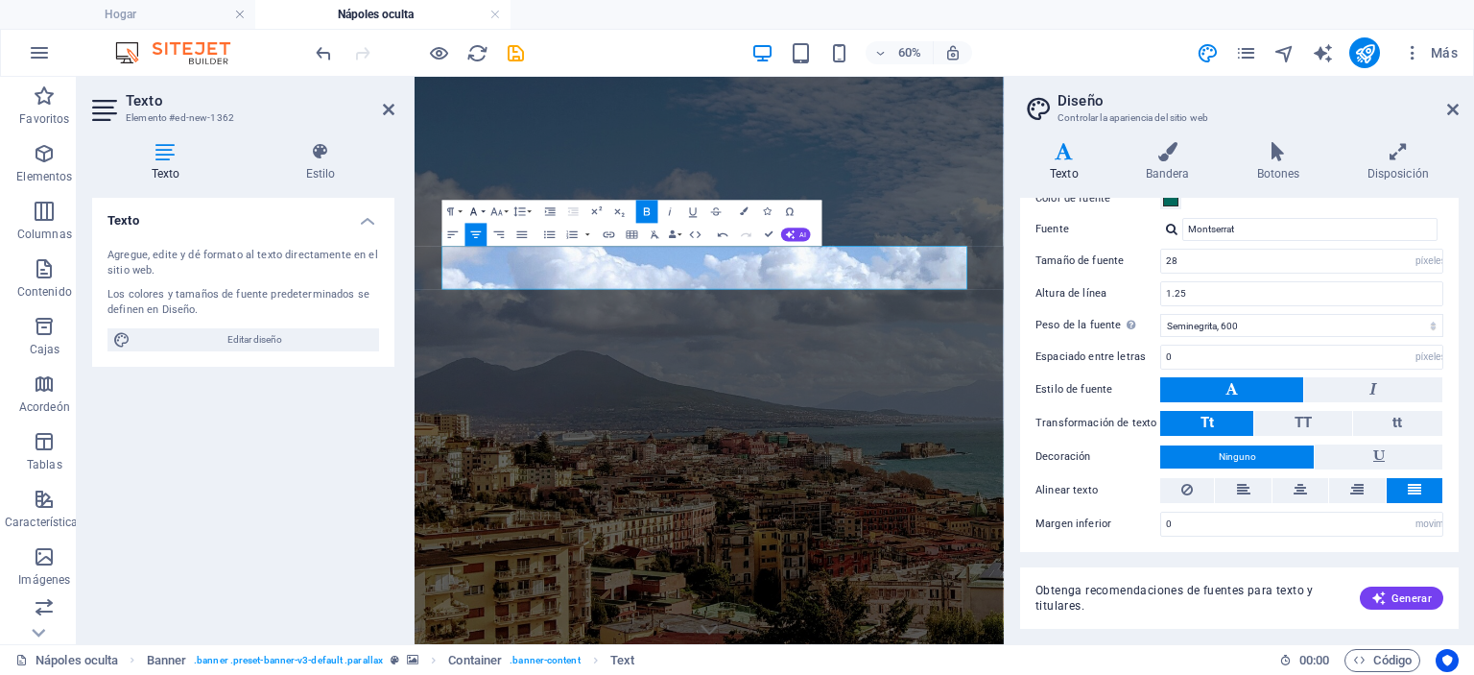
click at [480, 211] on icon "button" at bounding box center [473, 210] width 13 height 13
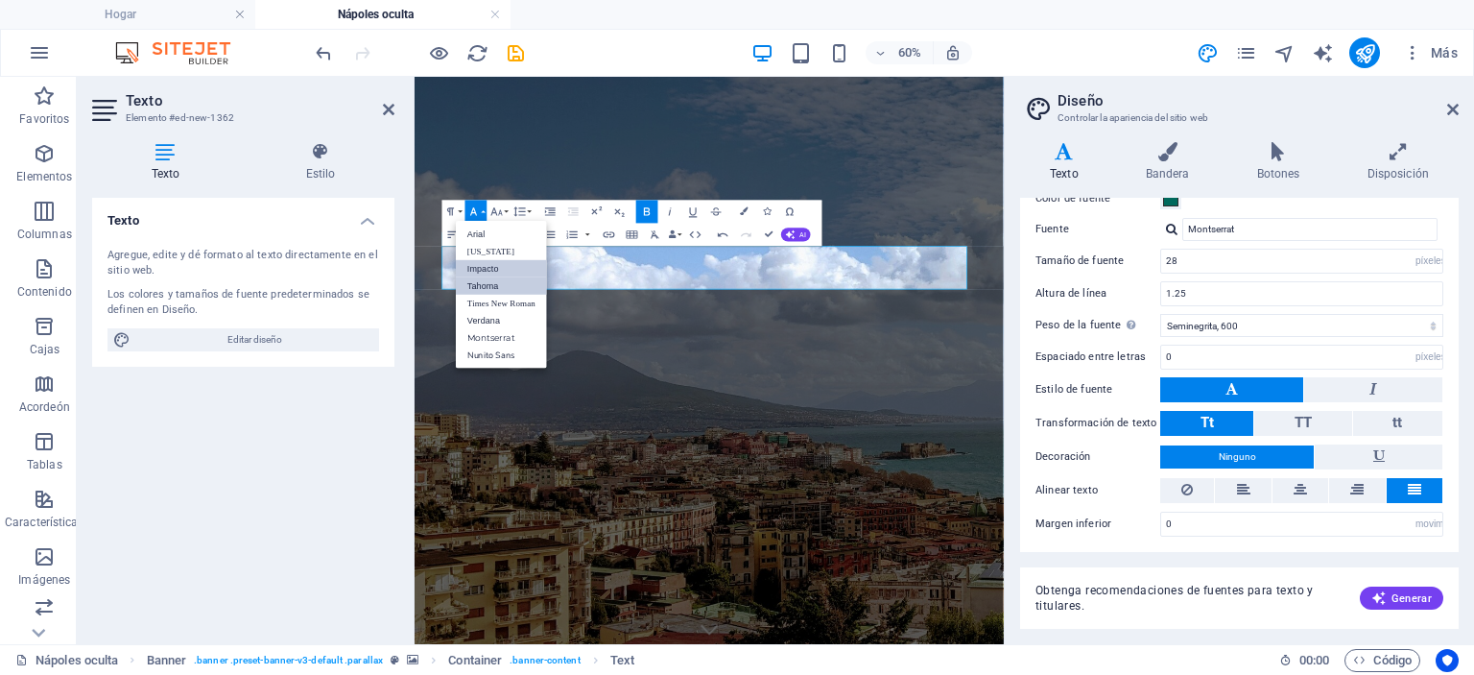
click at [494, 282] on font "Tahoma" at bounding box center [483, 285] width 32 height 10
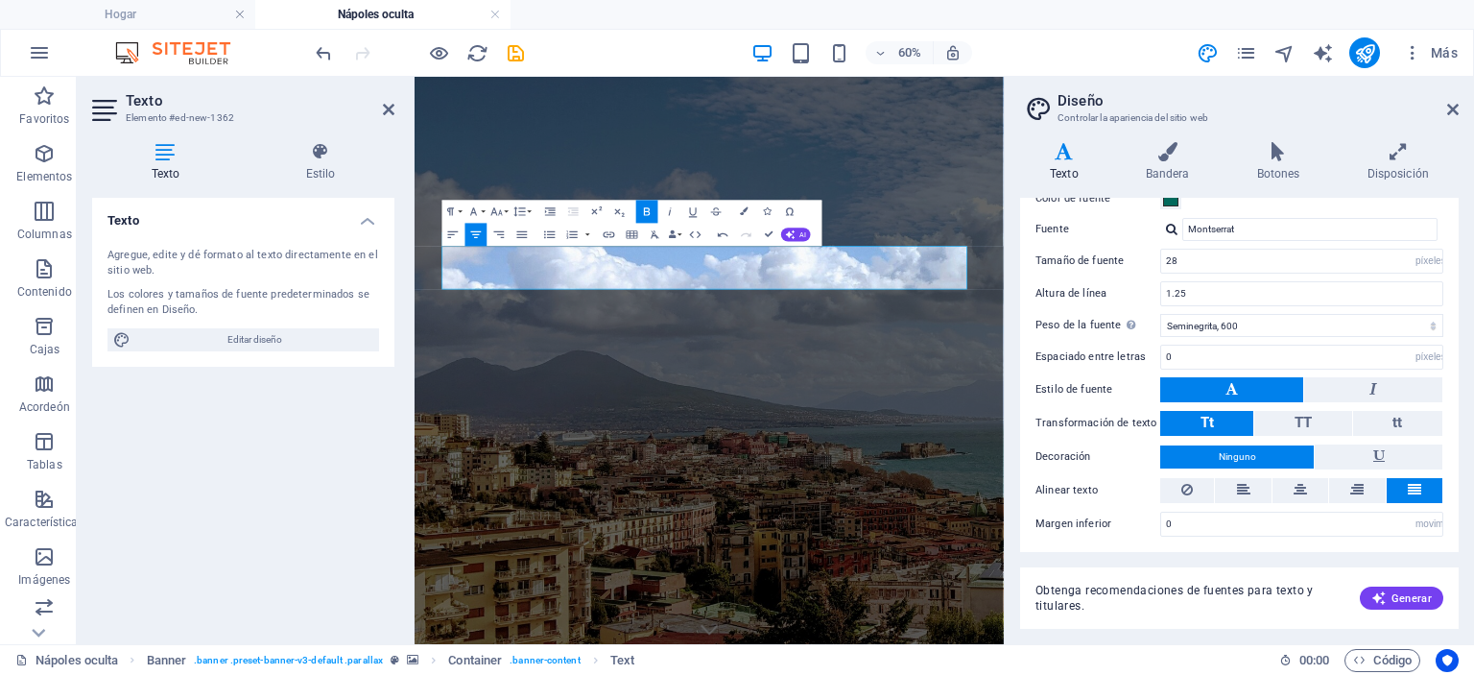
click at [651, 218] on icon "button" at bounding box center [646, 210] width 13 height 13
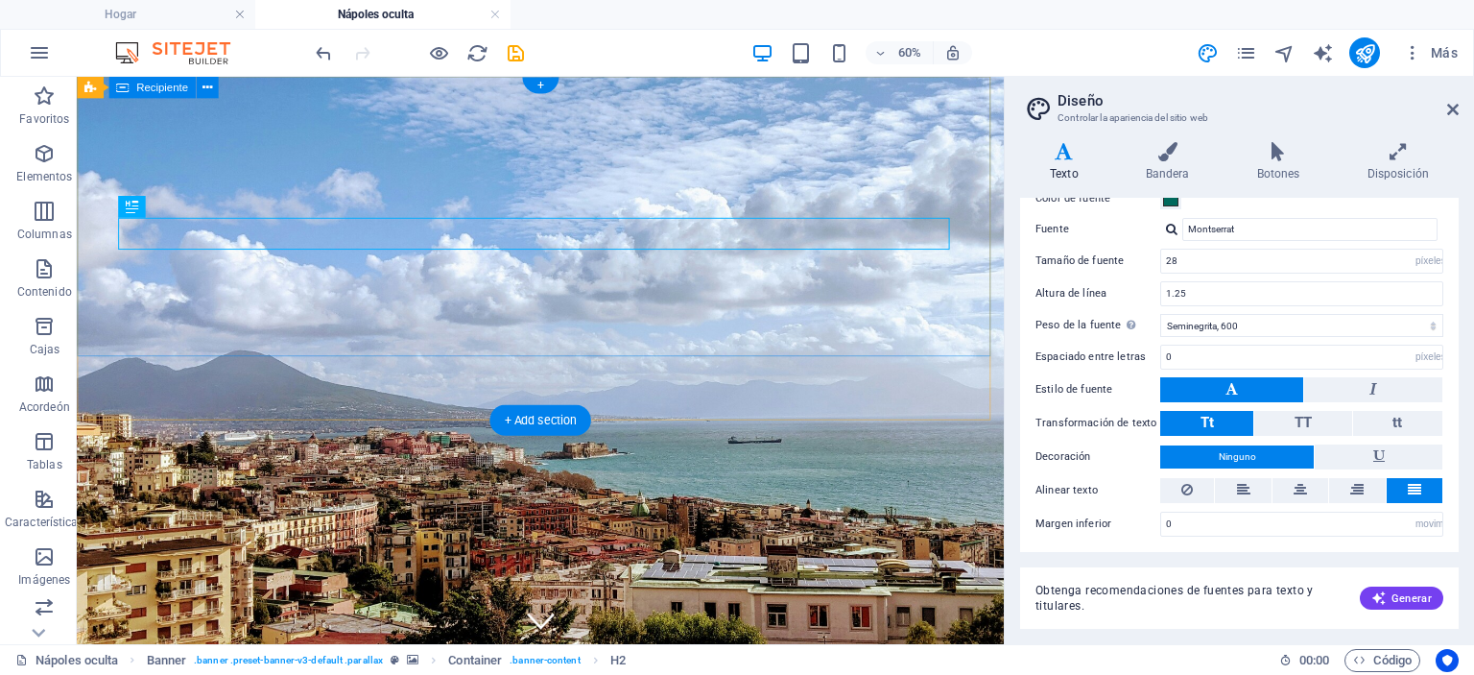
drag, startPoint x: 577, startPoint y: 442, endPoint x: 748, endPoint y: 307, distance: 217.4
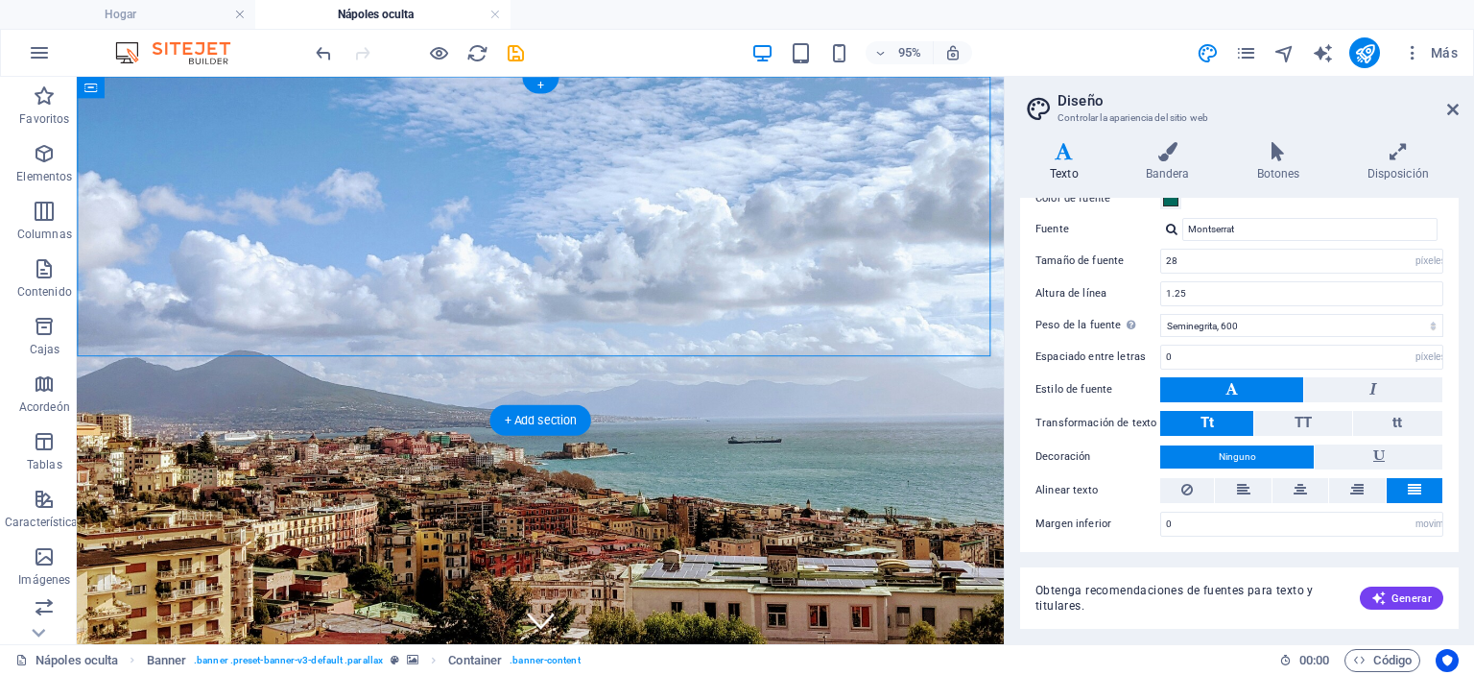
click at [286, 410] on figure at bounding box center [565, 375] width 976 height 597
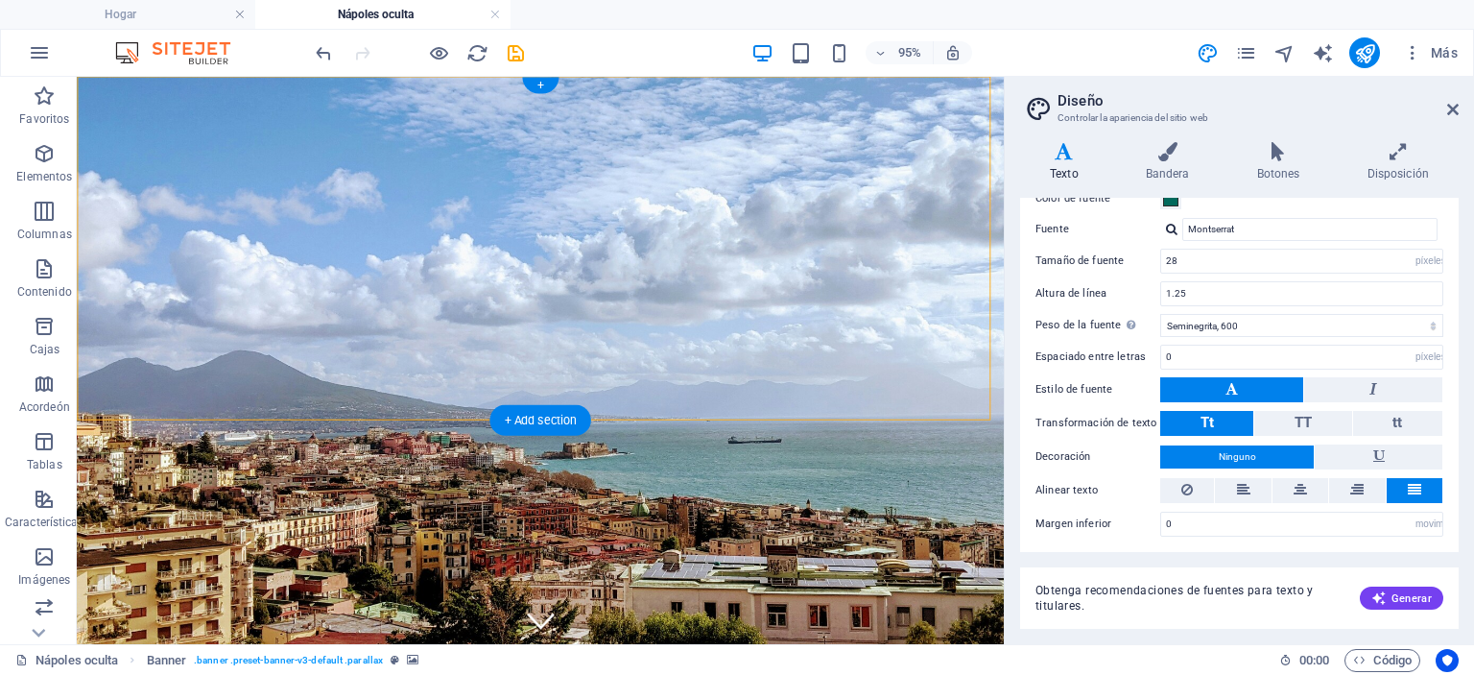
click at [286, 410] on figure at bounding box center [565, 375] width 976 height 597
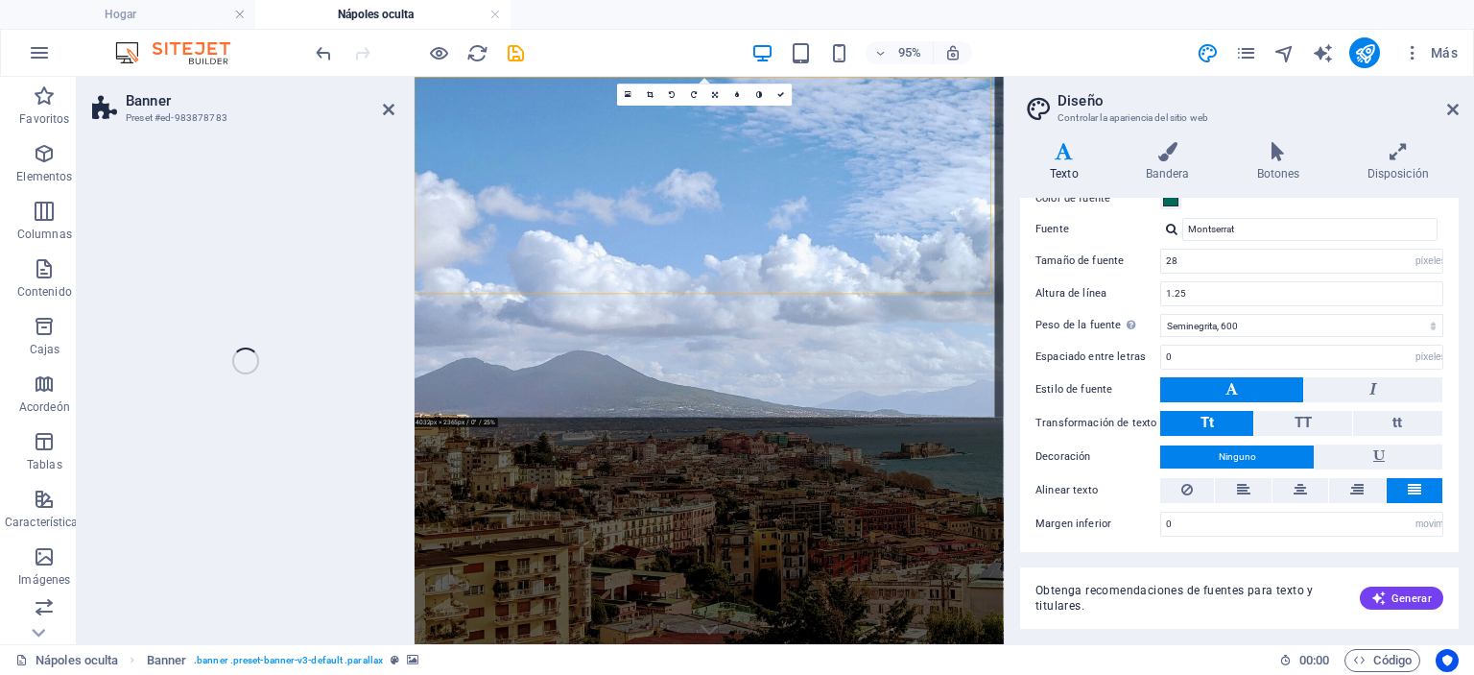
select select "vh"
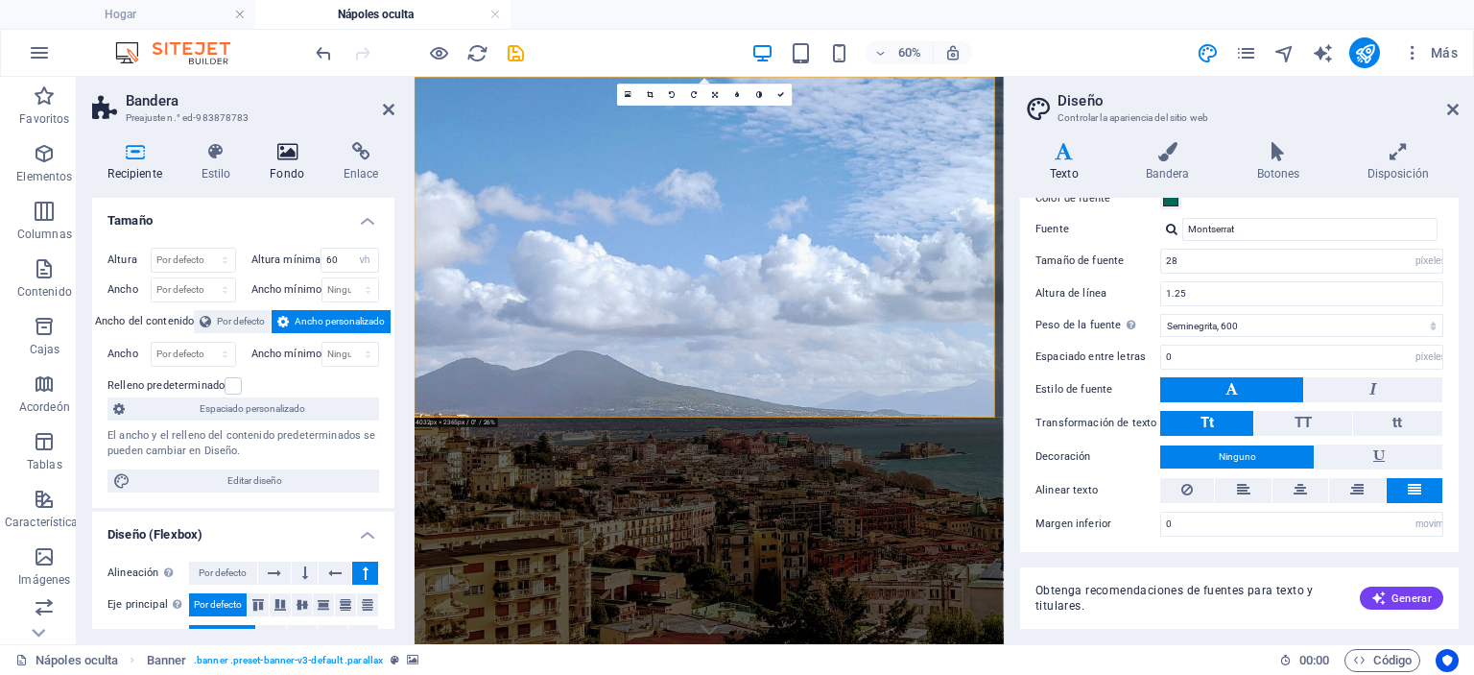
click at [299, 158] on icon at bounding box center [287, 151] width 66 height 19
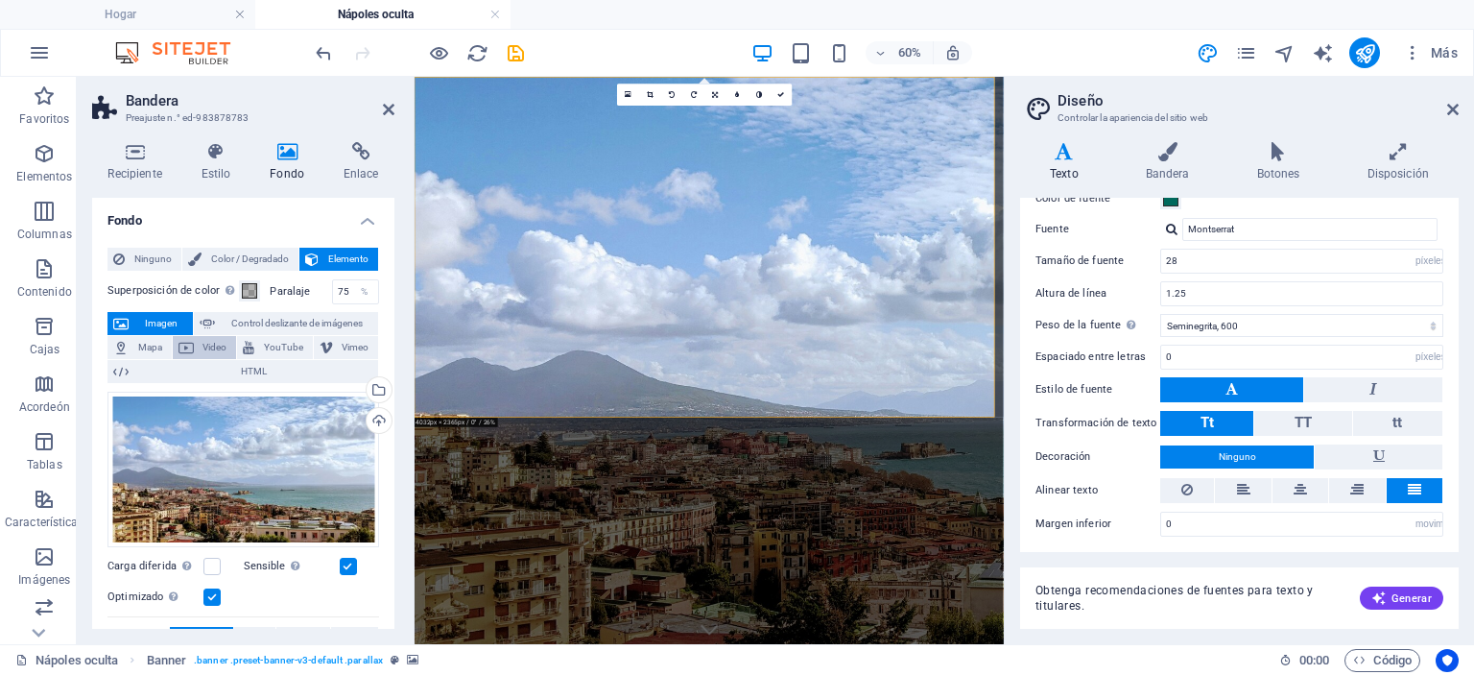
click at [203, 350] on font "Video" at bounding box center [215, 347] width 24 height 11
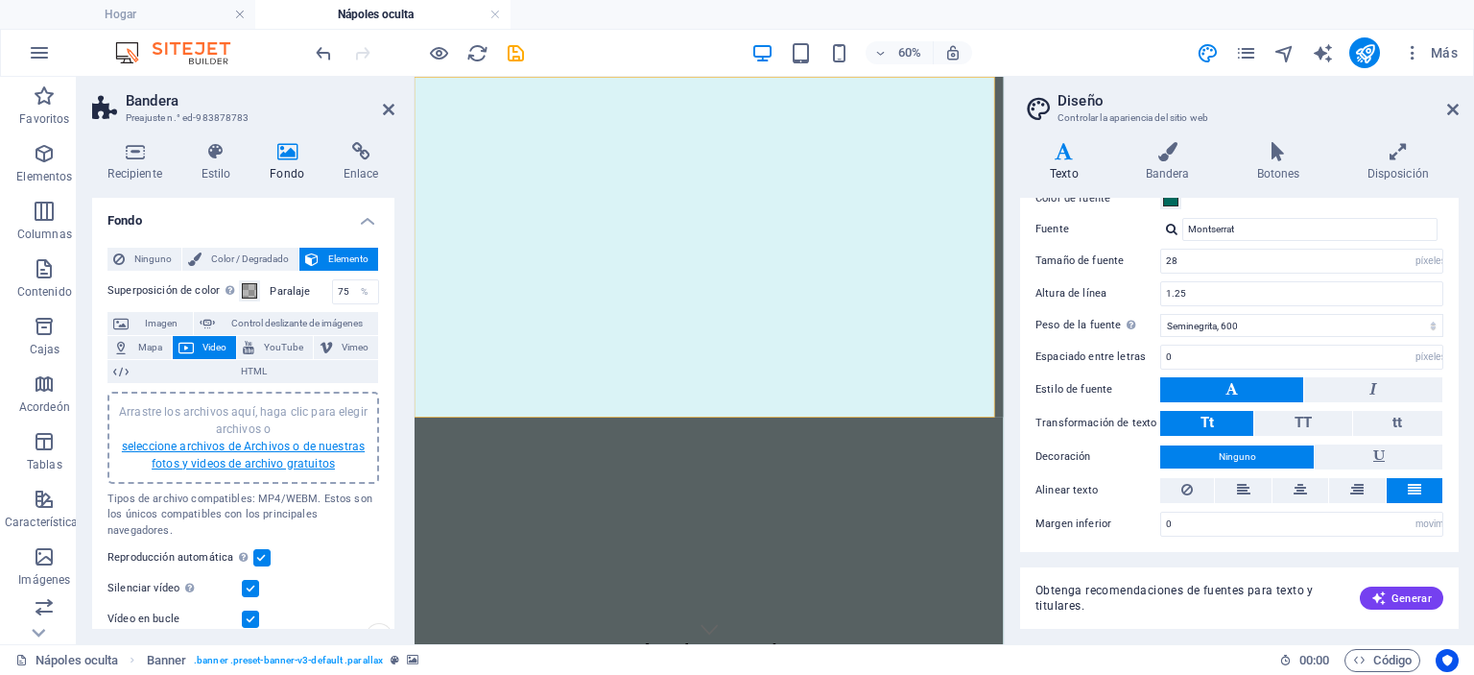
click at [265, 450] on font "seleccione archivos de Archivos o de nuestras fotos y videos de archivo gratuit…" at bounding box center [243, 455] width 243 height 31
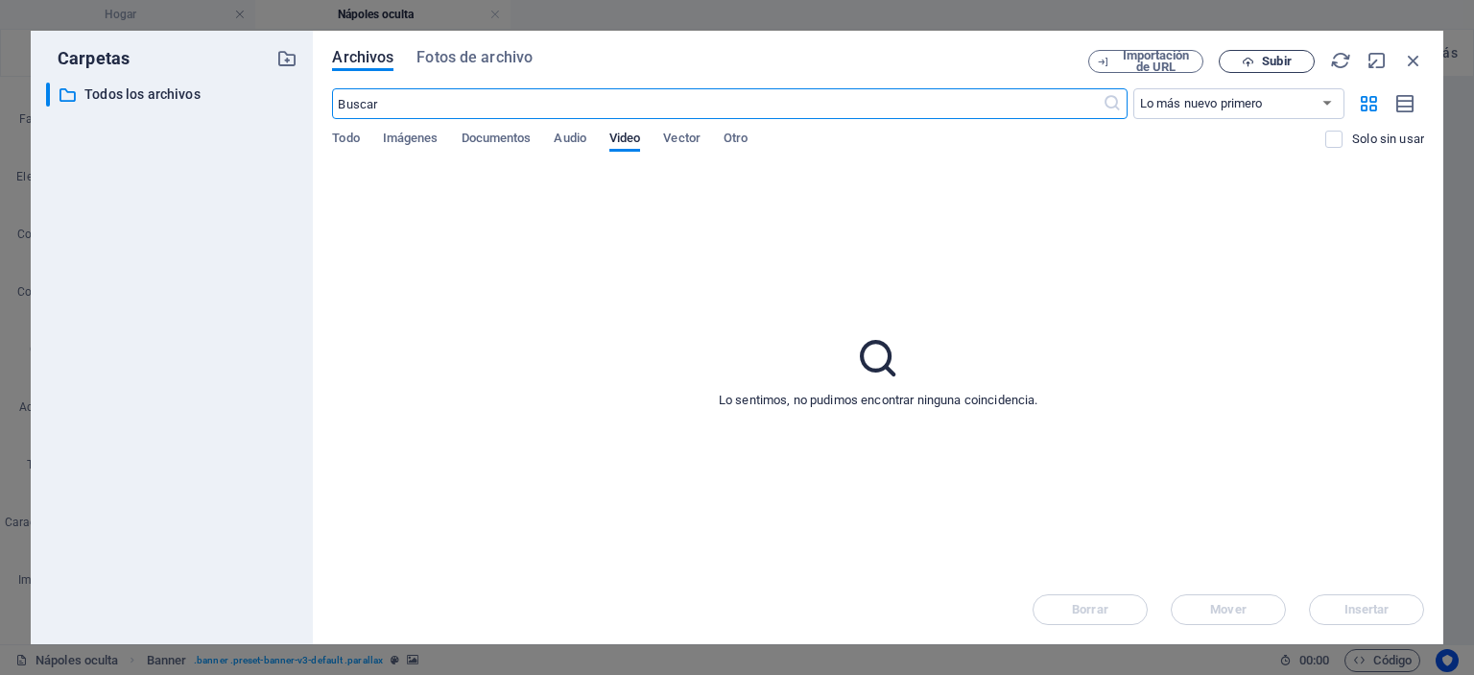
click at [1256, 57] on span "Subir" at bounding box center [1267, 62] width 79 height 12
click at [422, 145] on font "Imágenes" at bounding box center [411, 138] width 56 height 23
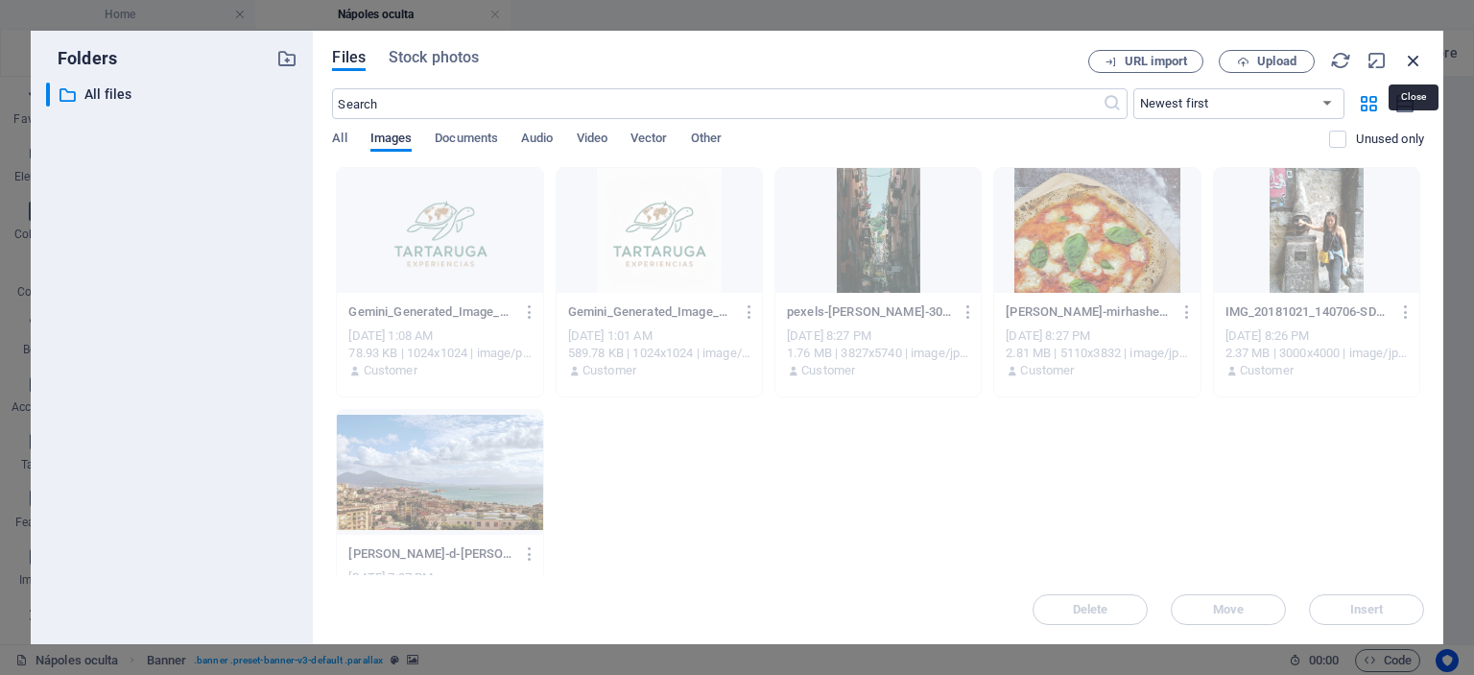
click at [1415, 57] on icon "button" at bounding box center [1413, 60] width 21 height 21
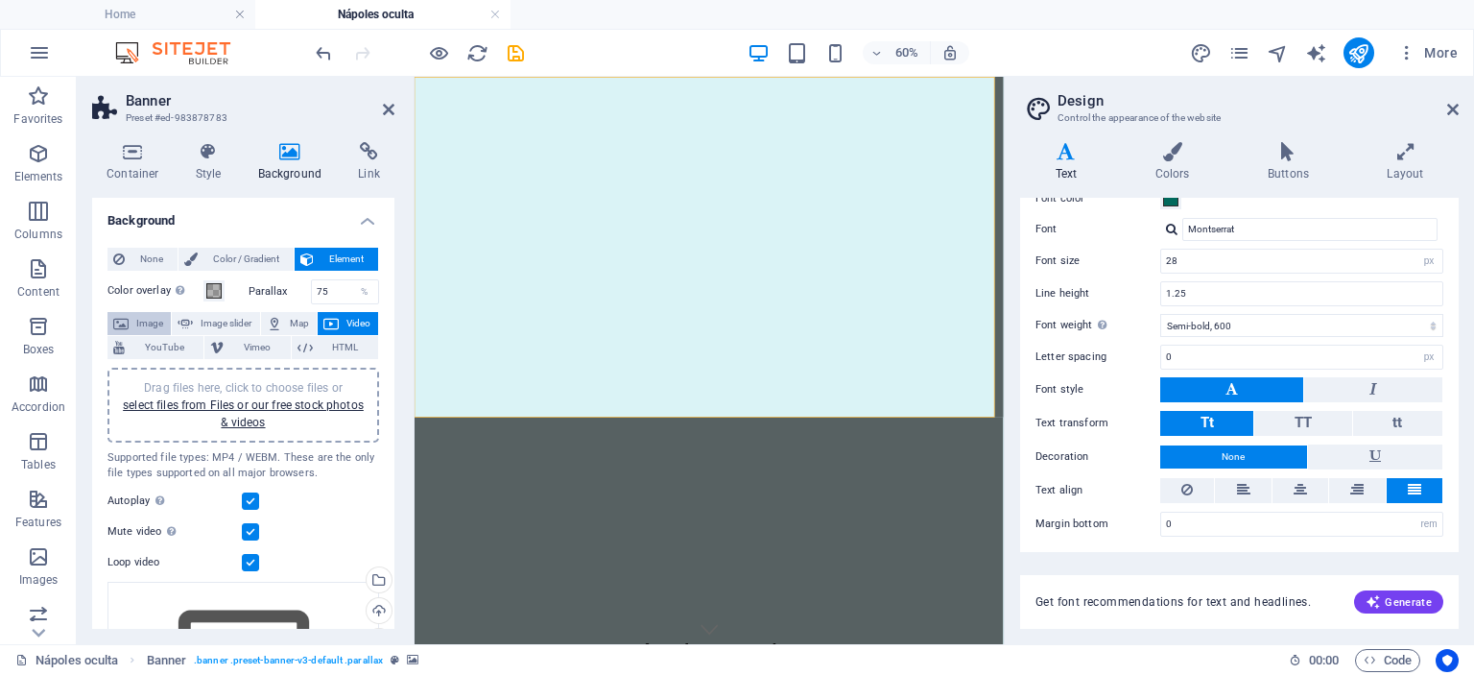
click at [141, 319] on span "Image" at bounding box center [149, 323] width 31 height 23
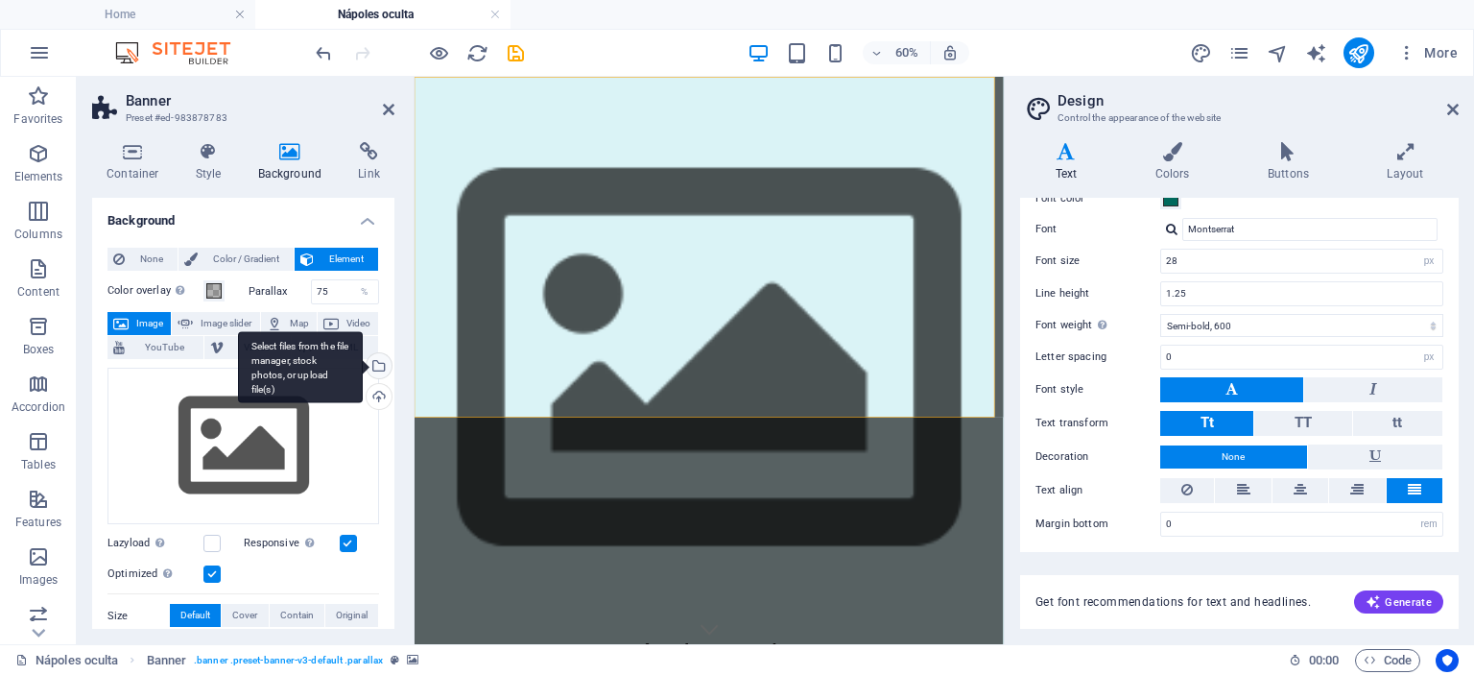
click at [378, 362] on div "Select files from the file manager, stock photos, or upload file(s)" at bounding box center [377, 367] width 29 height 29
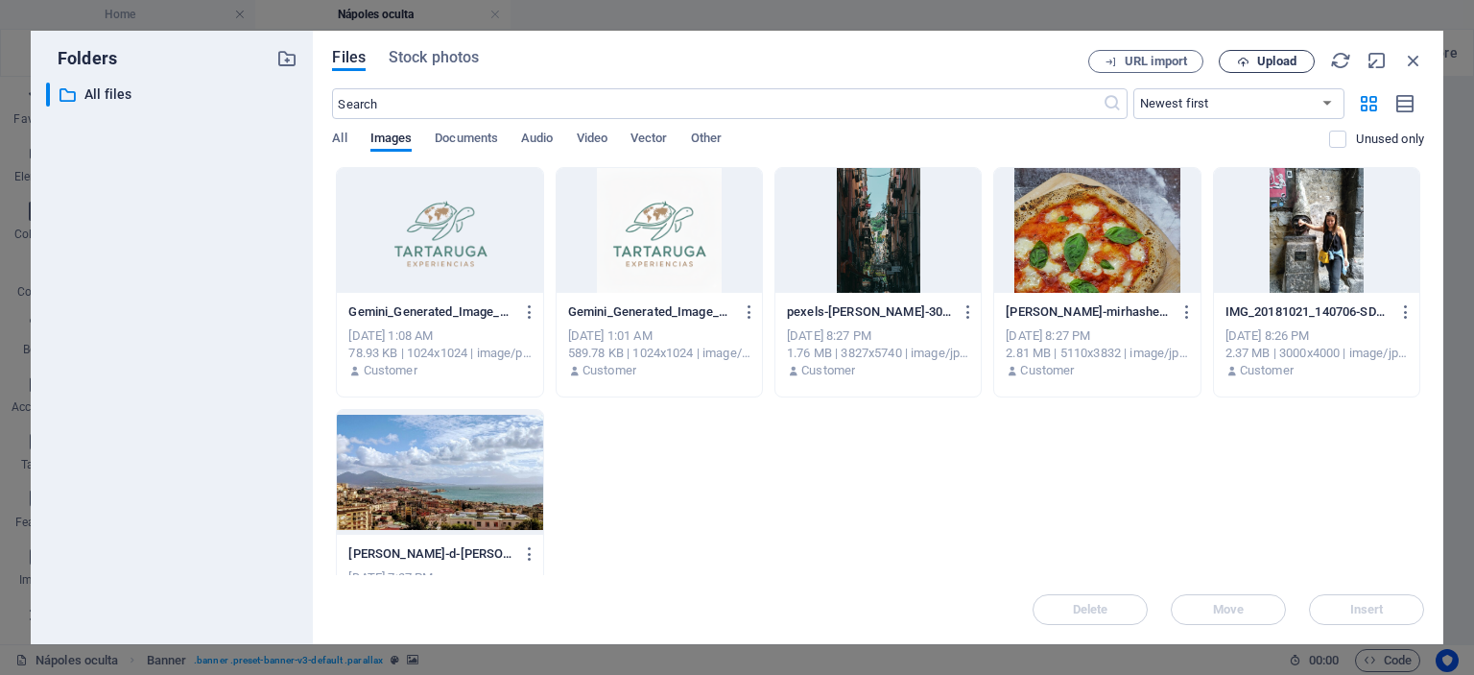
click at [1267, 60] on span "Upload" at bounding box center [1276, 62] width 39 height 12
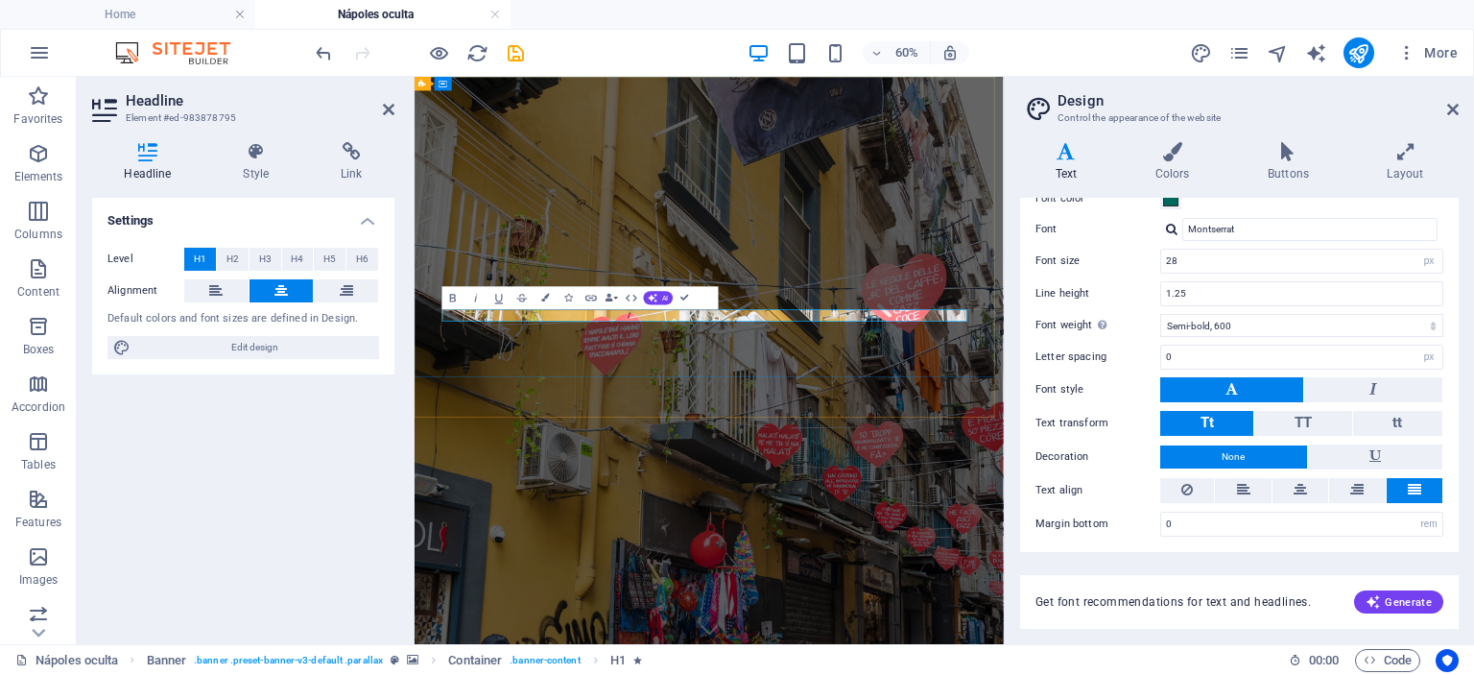
click at [263, 158] on icon at bounding box center [256, 151] width 90 height 19
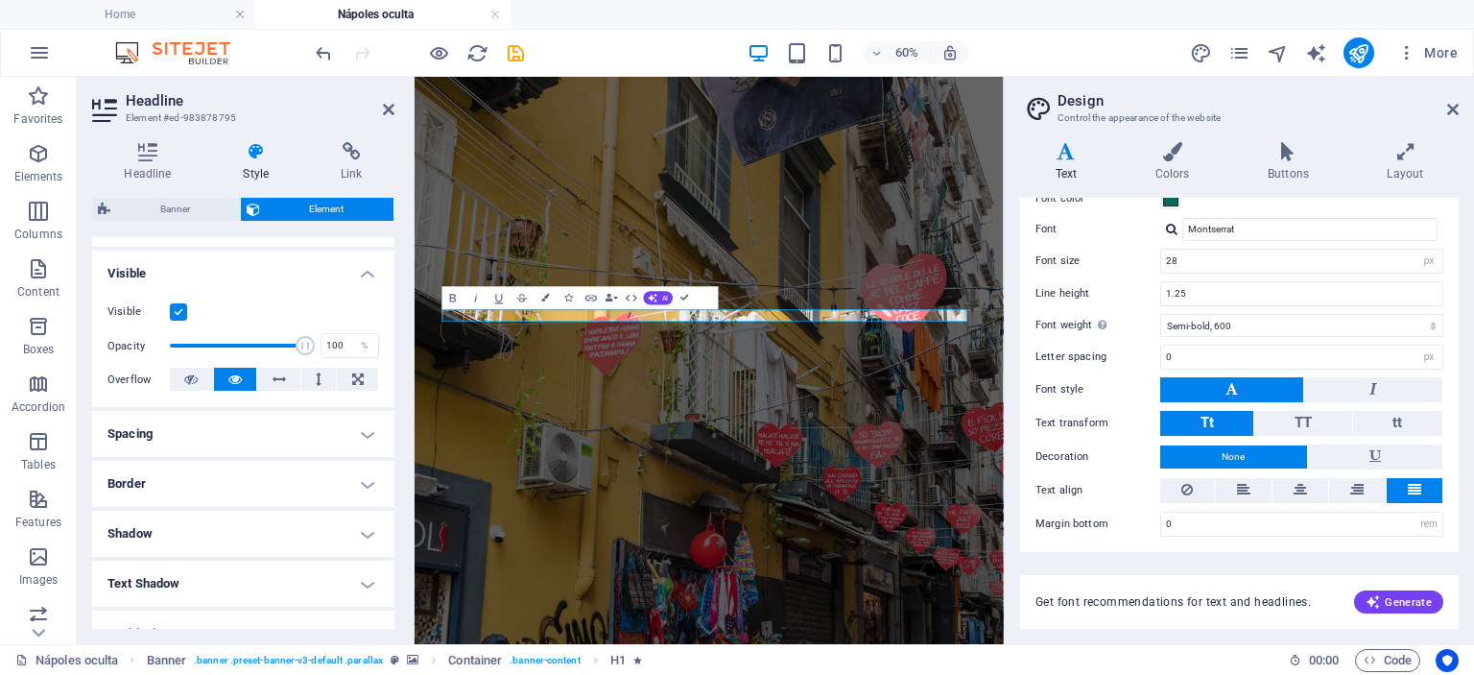
scroll to position [194, 0]
click at [326, 422] on h4 "Spacing" at bounding box center [243, 432] width 302 height 46
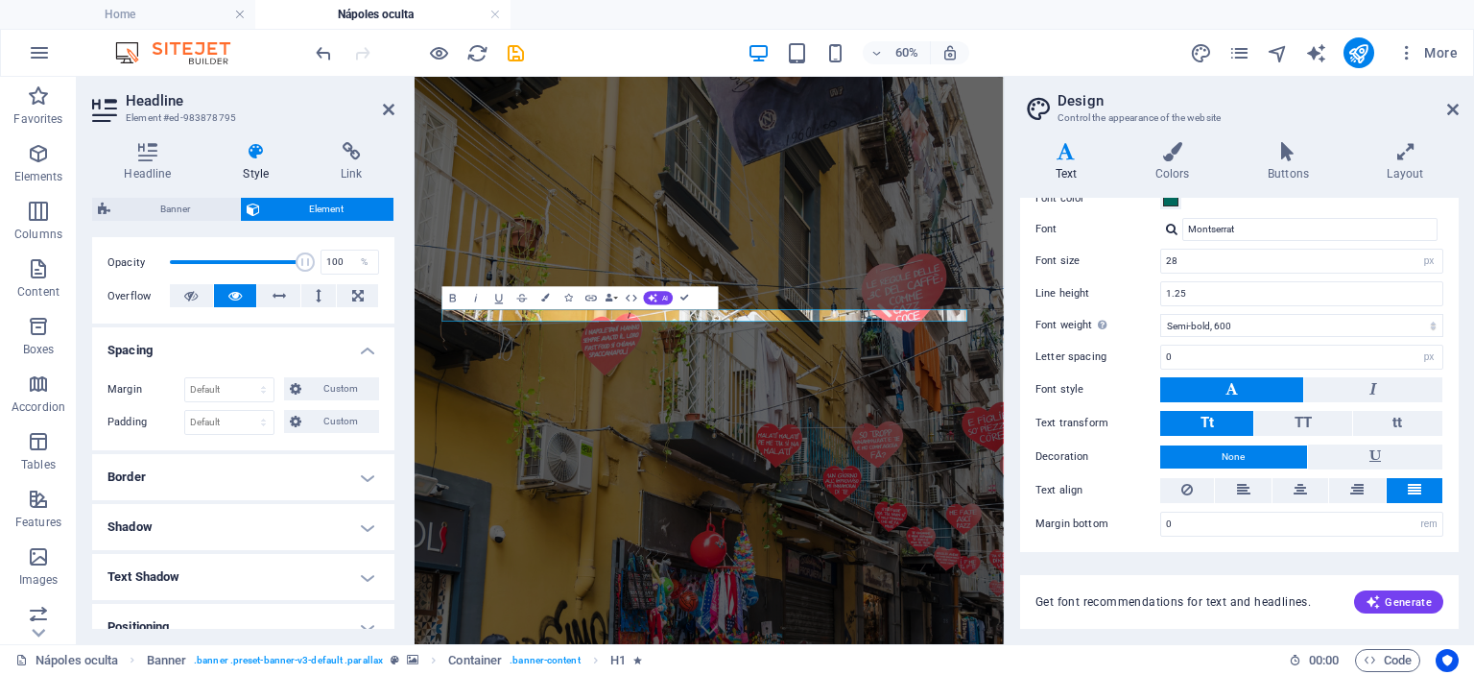
scroll to position [279, 0]
click at [337, 487] on h4 "Border" at bounding box center [243, 473] width 302 height 46
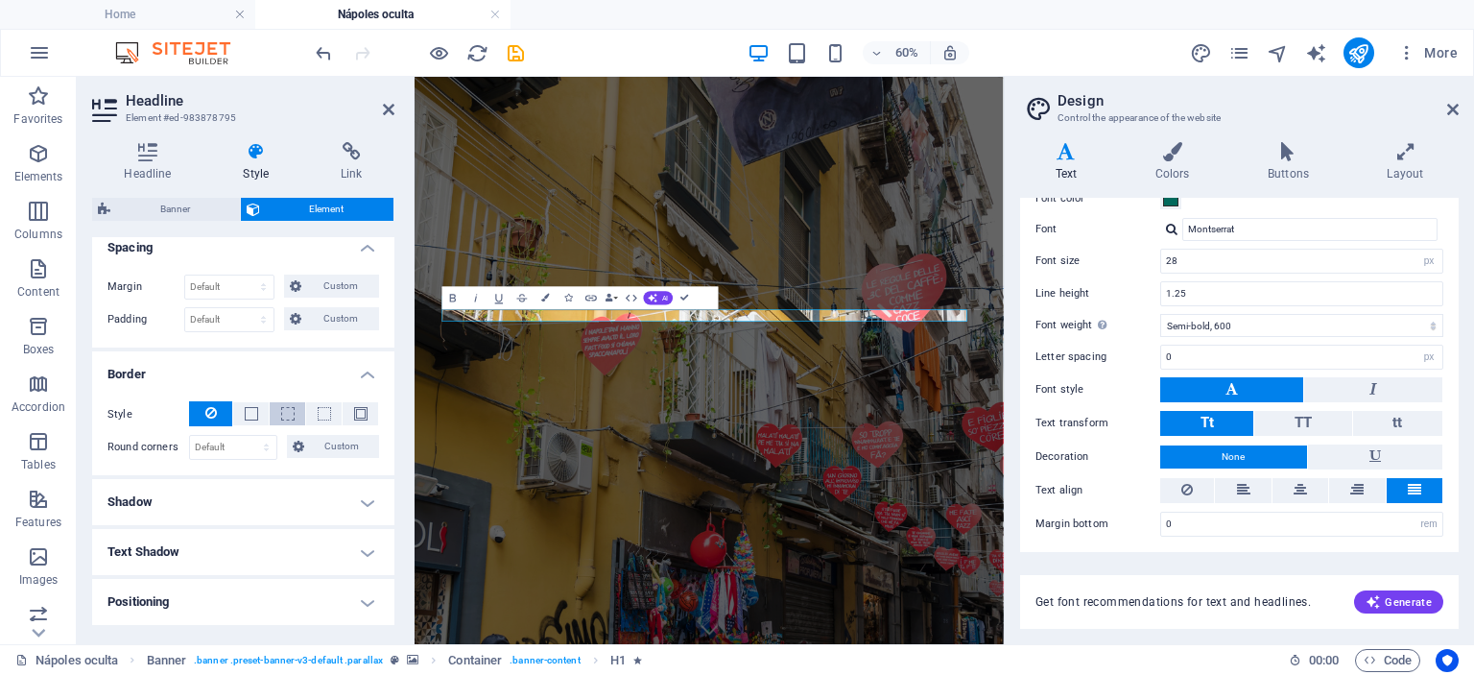
scroll to position [379, 0]
click at [302, 483] on h4 "Shadow" at bounding box center [243, 501] width 302 height 46
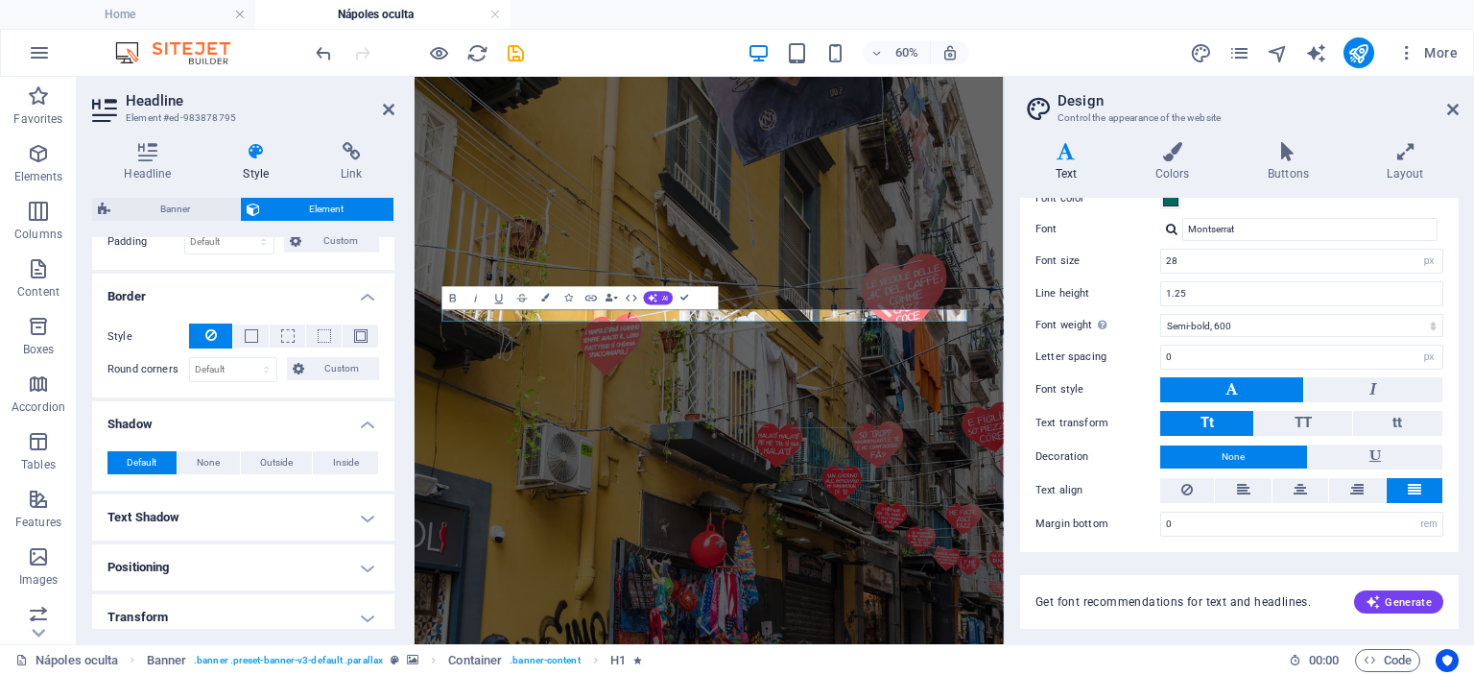
scroll to position [464, 0]
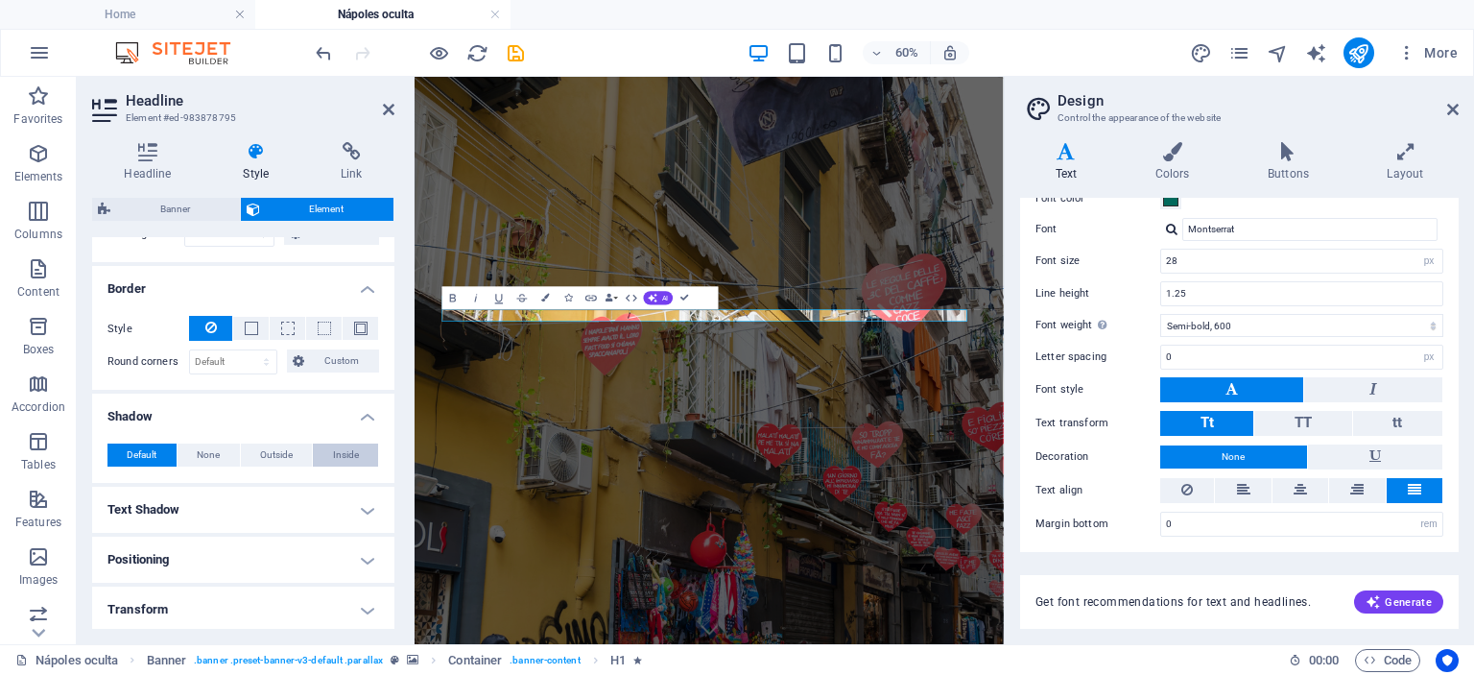
click at [338, 449] on span "Inside" at bounding box center [346, 454] width 26 height 23
type input "2"
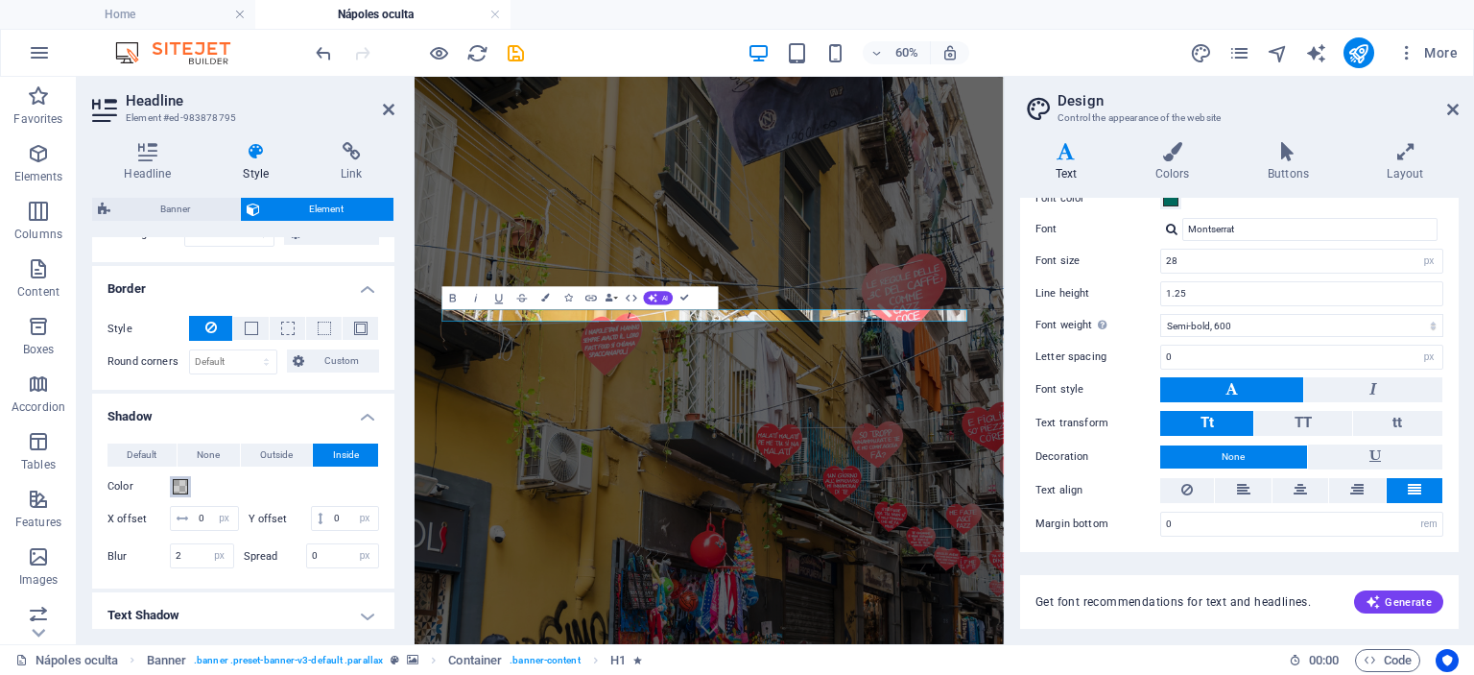
click at [187, 479] on span at bounding box center [180, 486] width 15 height 15
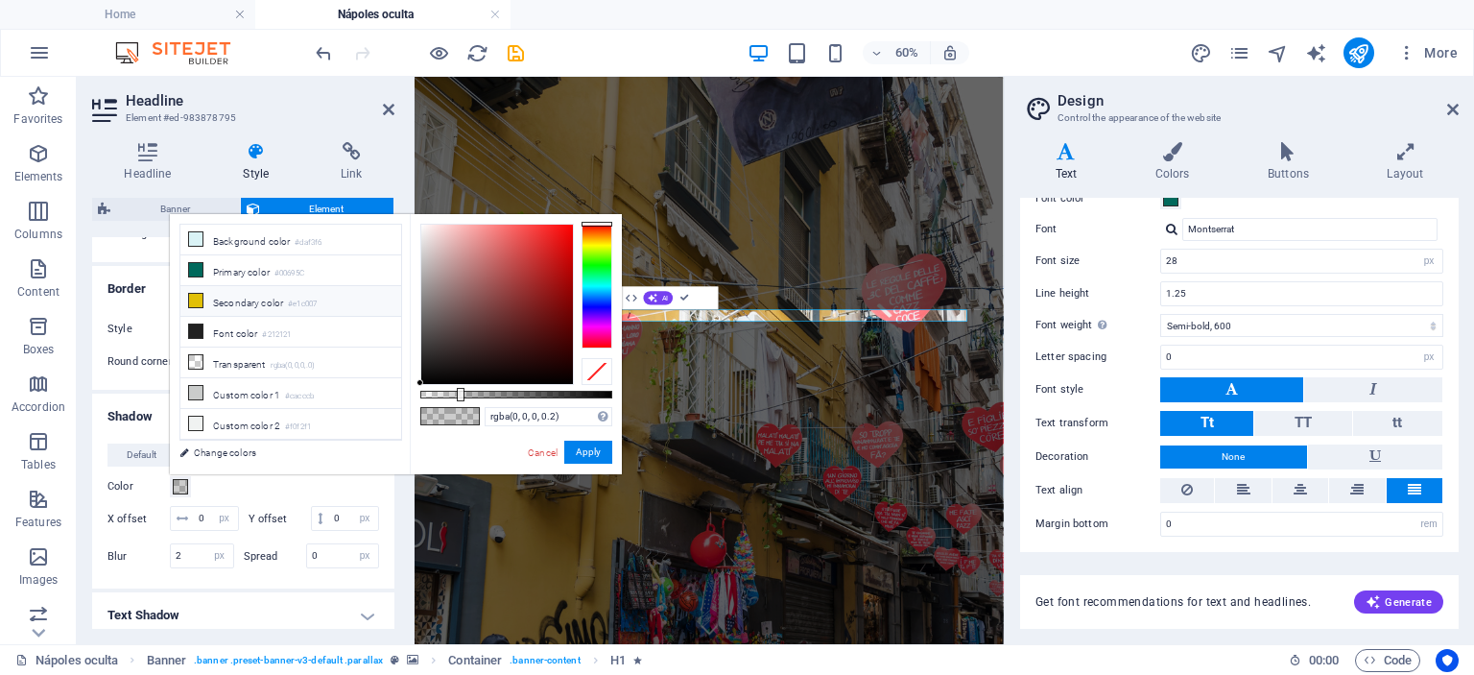
click at [246, 299] on li "Secondary color #e1c007" at bounding box center [290, 301] width 221 height 31
type input "#e1c007"
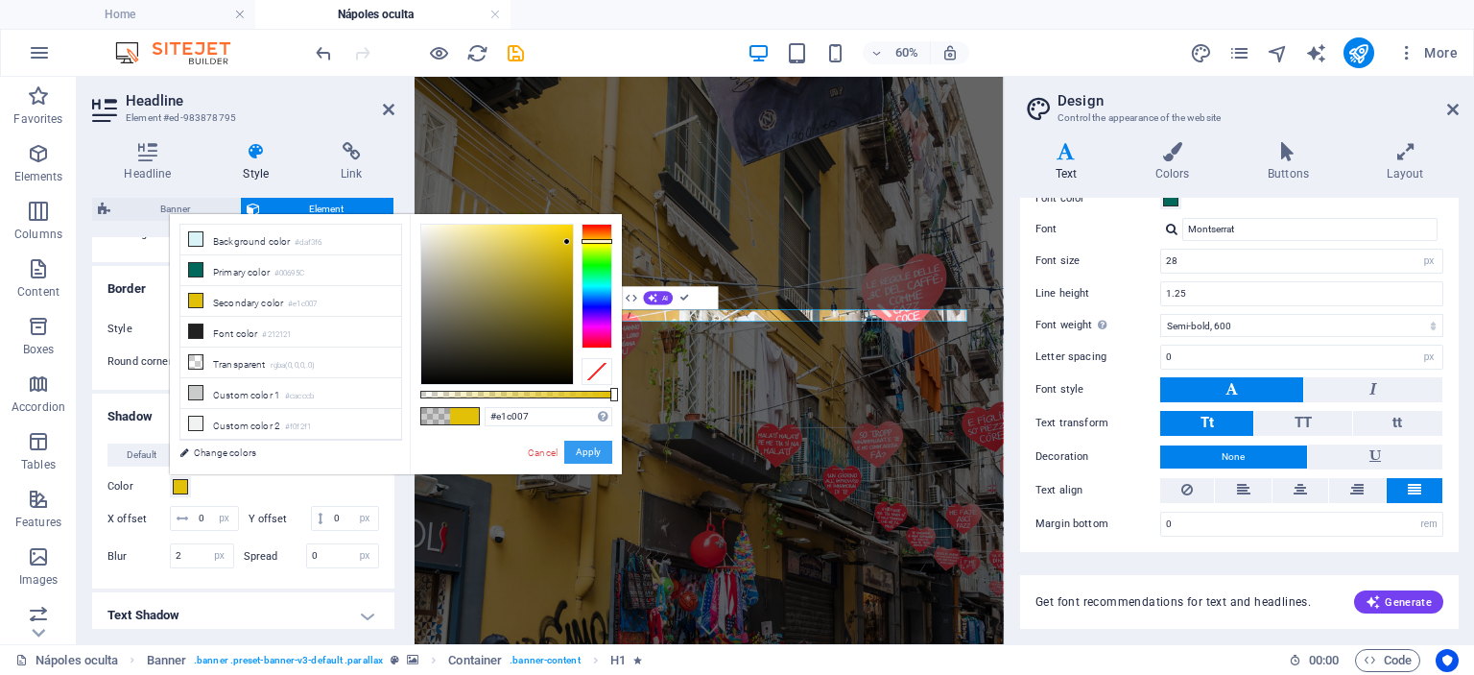
click at [592, 451] on button "Apply" at bounding box center [588, 452] width 48 height 23
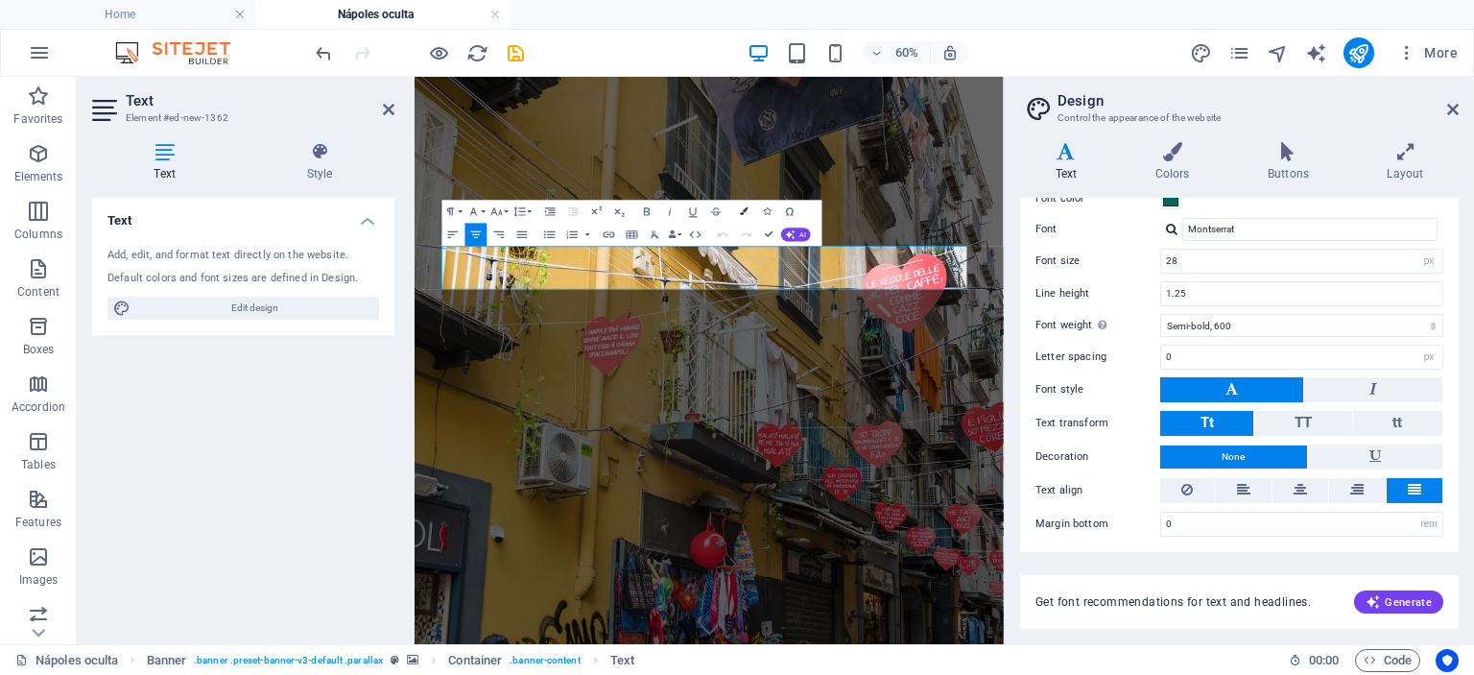
click at [749, 215] on button "Colors" at bounding box center [744, 211] width 22 height 23
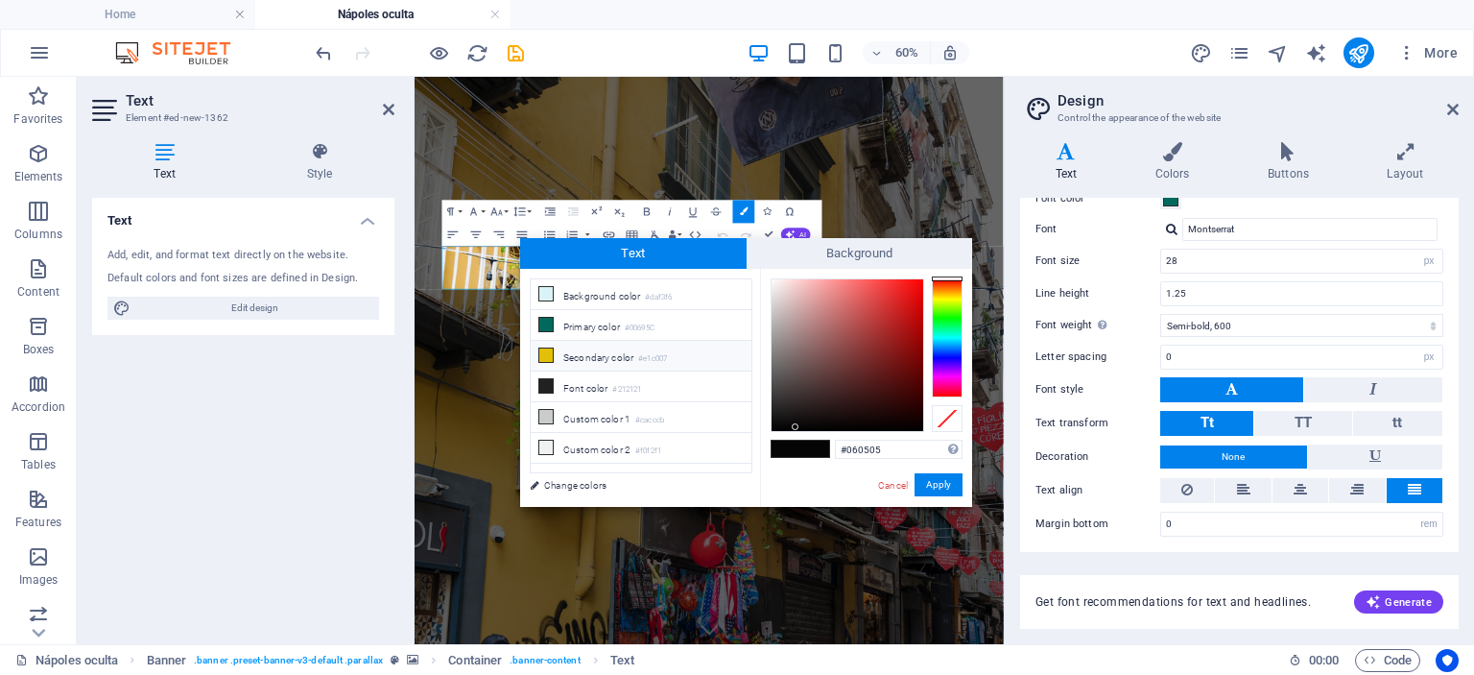
click at [615, 353] on li "Secondary color #e1c007" at bounding box center [641, 356] width 221 height 31
type input "#e1c007"
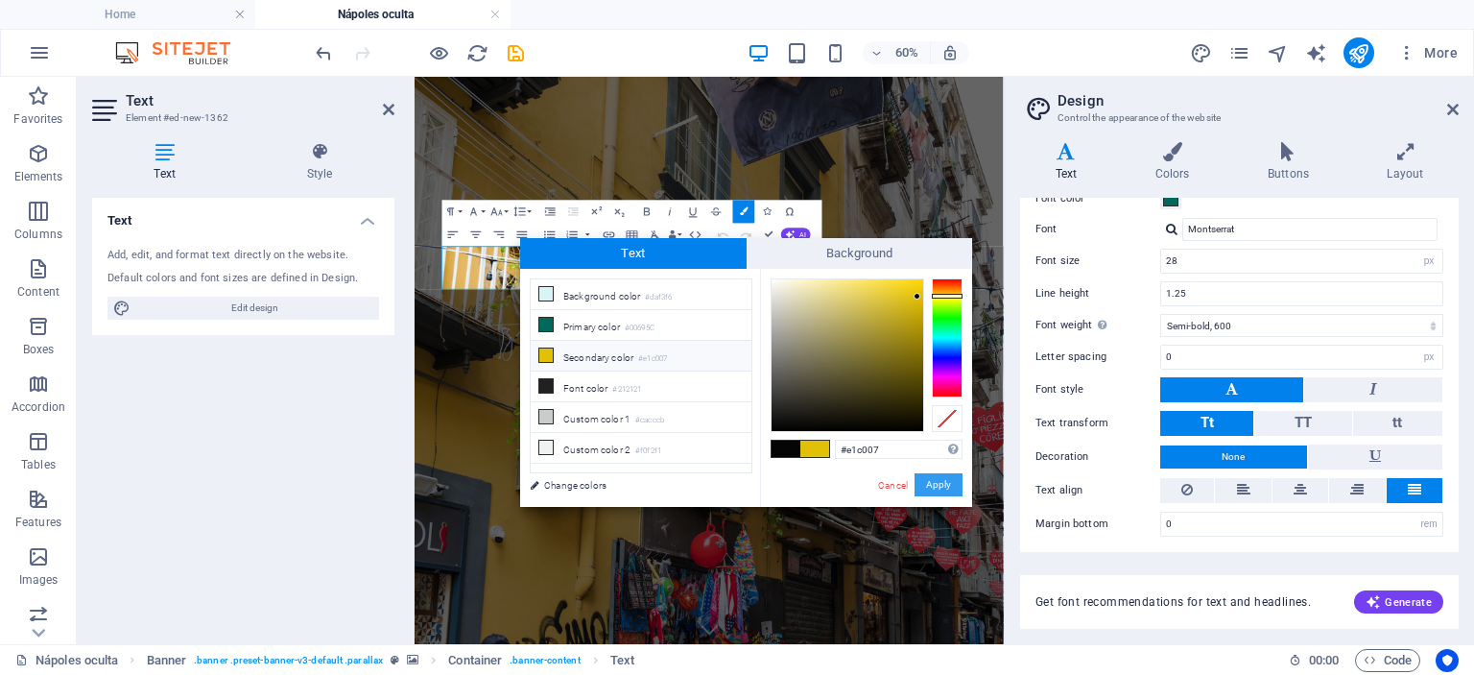
click at [923, 487] on button "Apply" at bounding box center [939, 484] width 48 height 23
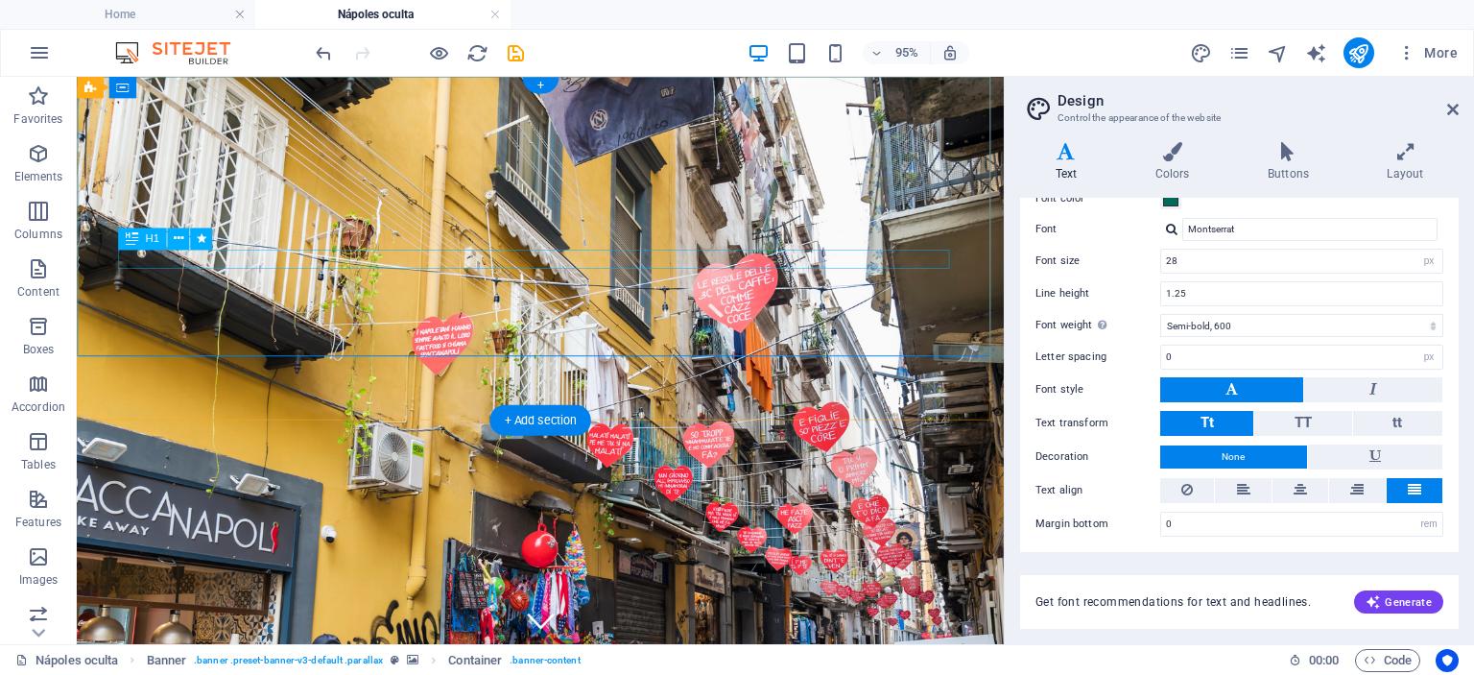
select select "px"
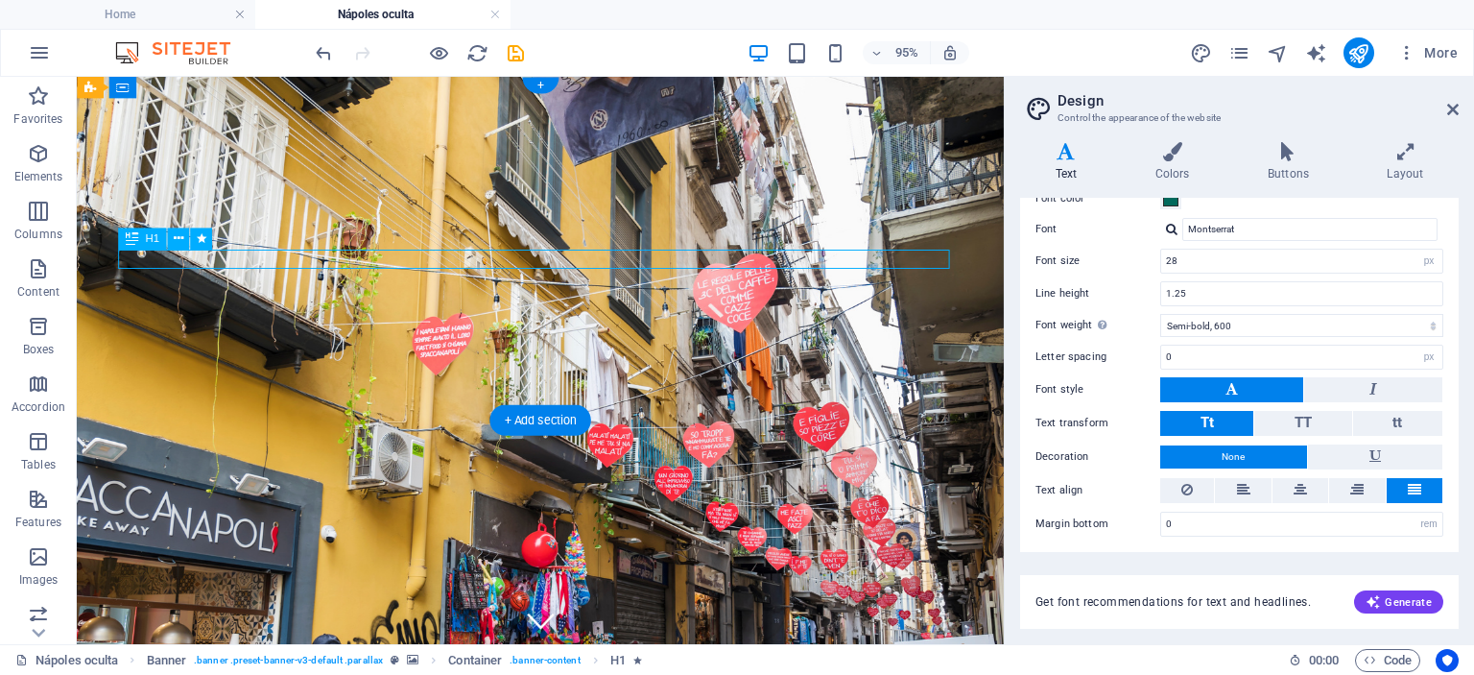
select select "px"
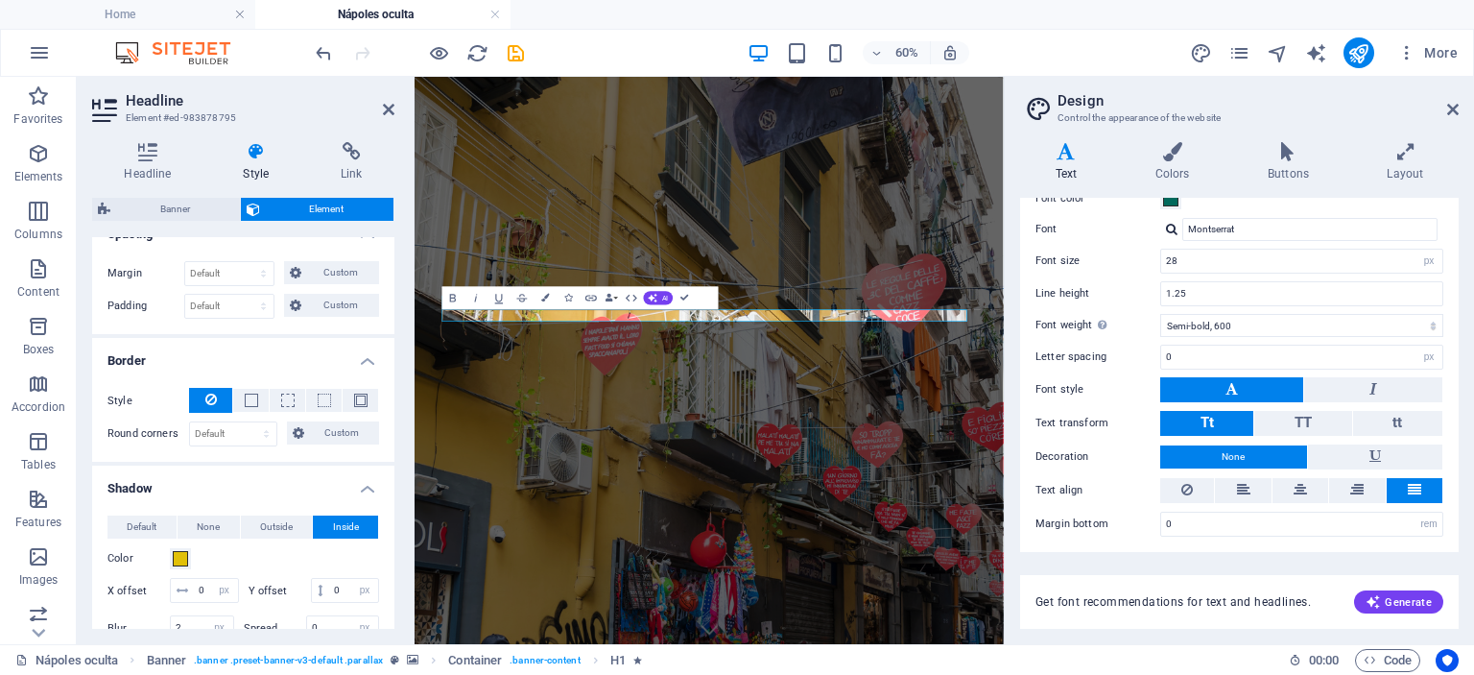
scroll to position [391, 0]
click at [156, 522] on span "Default" at bounding box center [142, 527] width 30 height 23
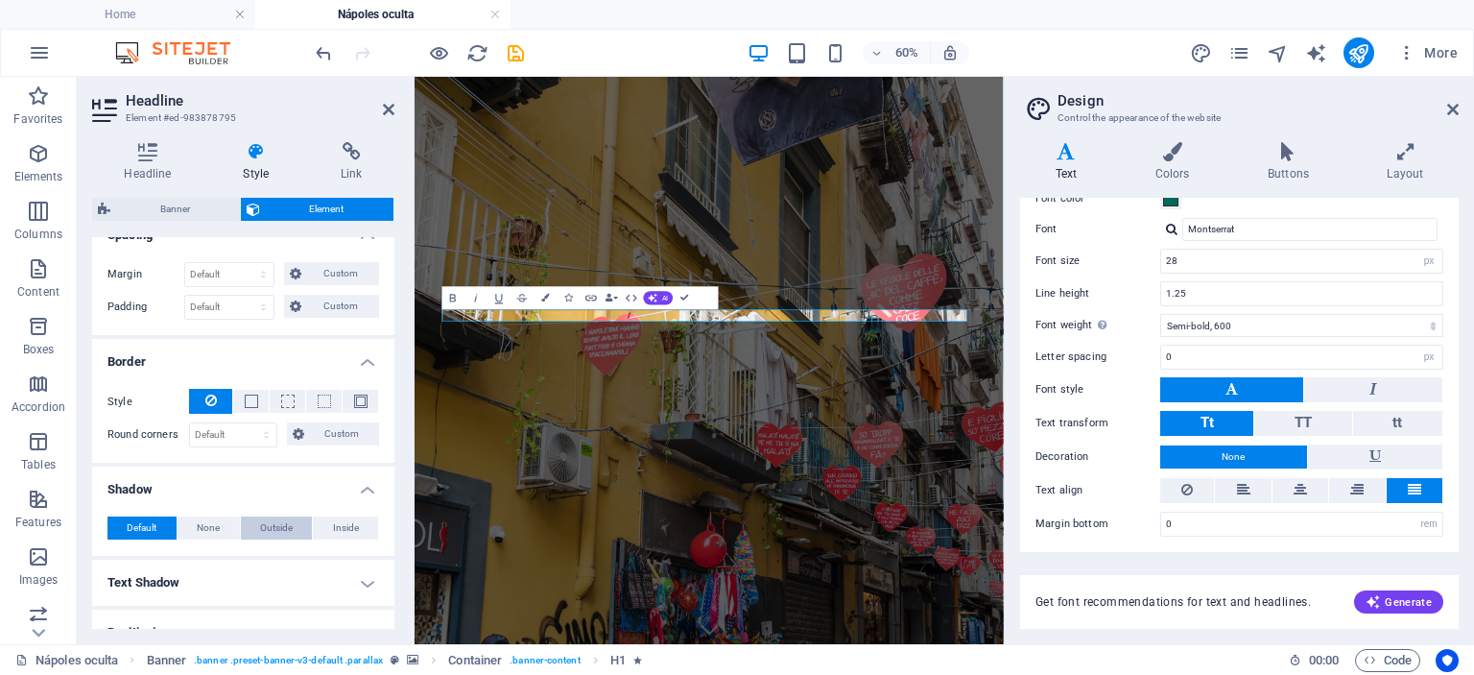
click at [275, 523] on span "Outside" at bounding box center [276, 527] width 33 height 23
type input "rgba(0, 0, 0, 0.2)"
type input "2"
type input "4"
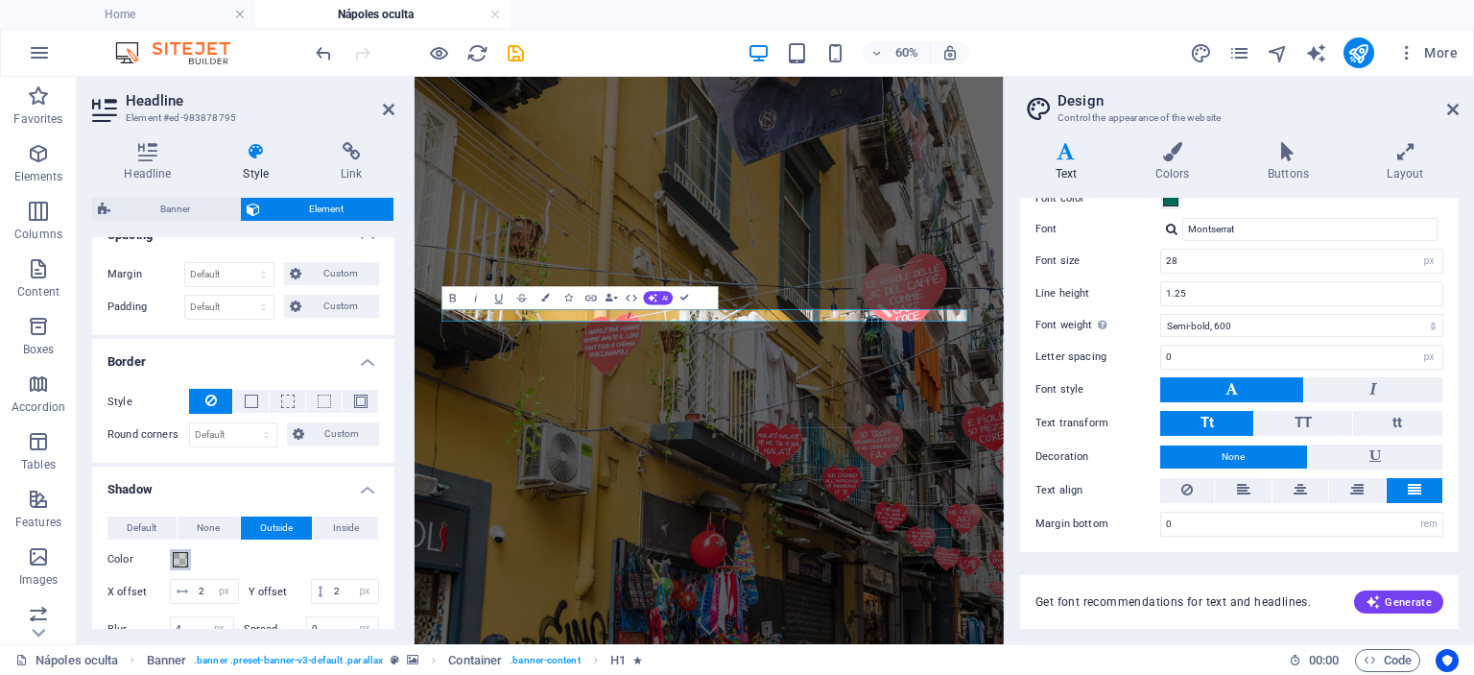
click at [177, 563] on span at bounding box center [180, 559] width 15 height 15
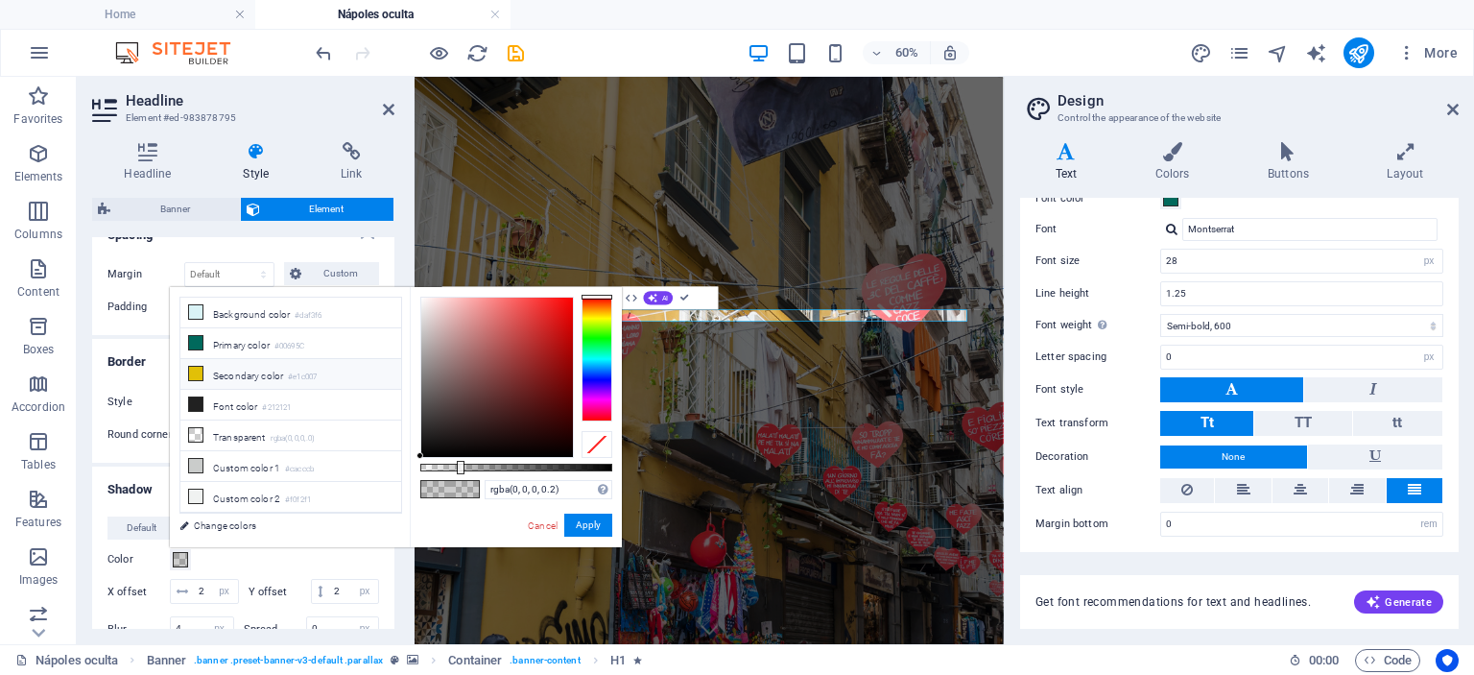
click at [260, 372] on li "Secondary color #e1c007" at bounding box center [290, 374] width 221 height 31
type input "#e1c007"
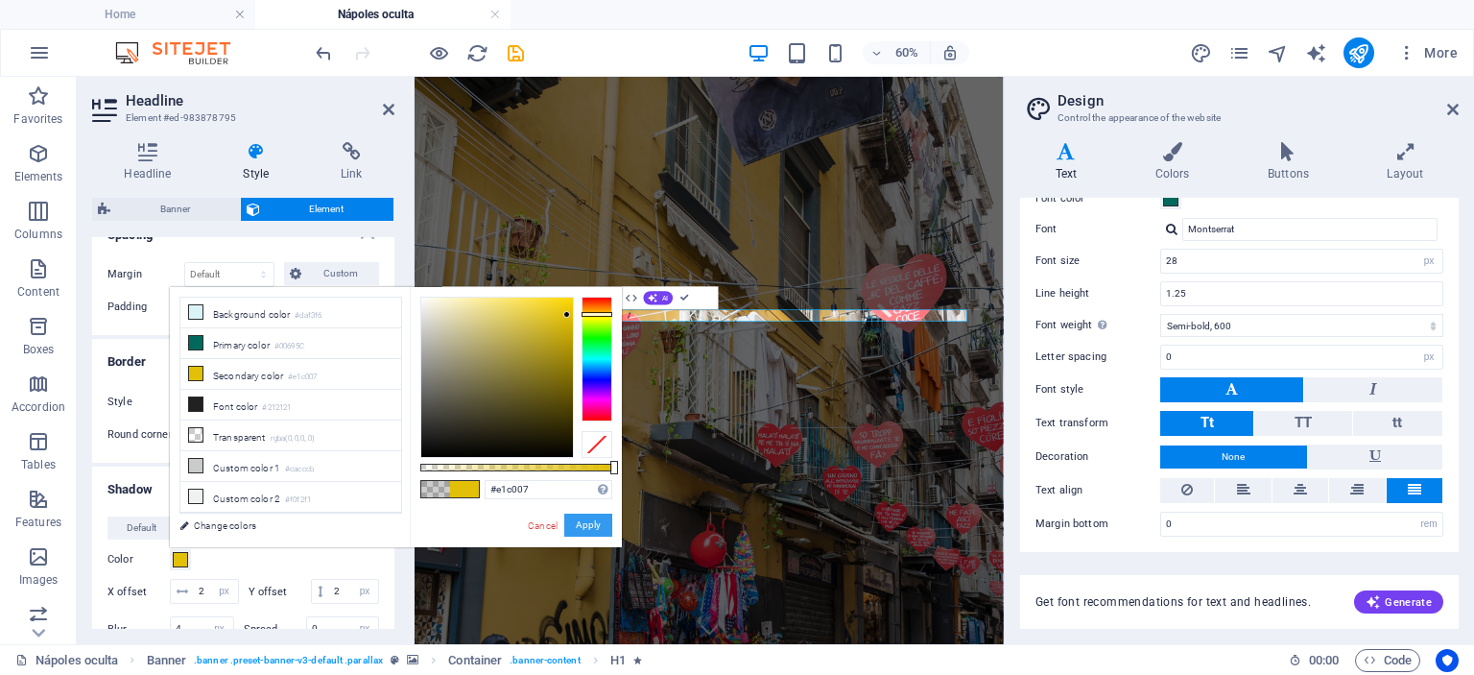
click at [580, 526] on button "Apply" at bounding box center [588, 525] width 48 height 23
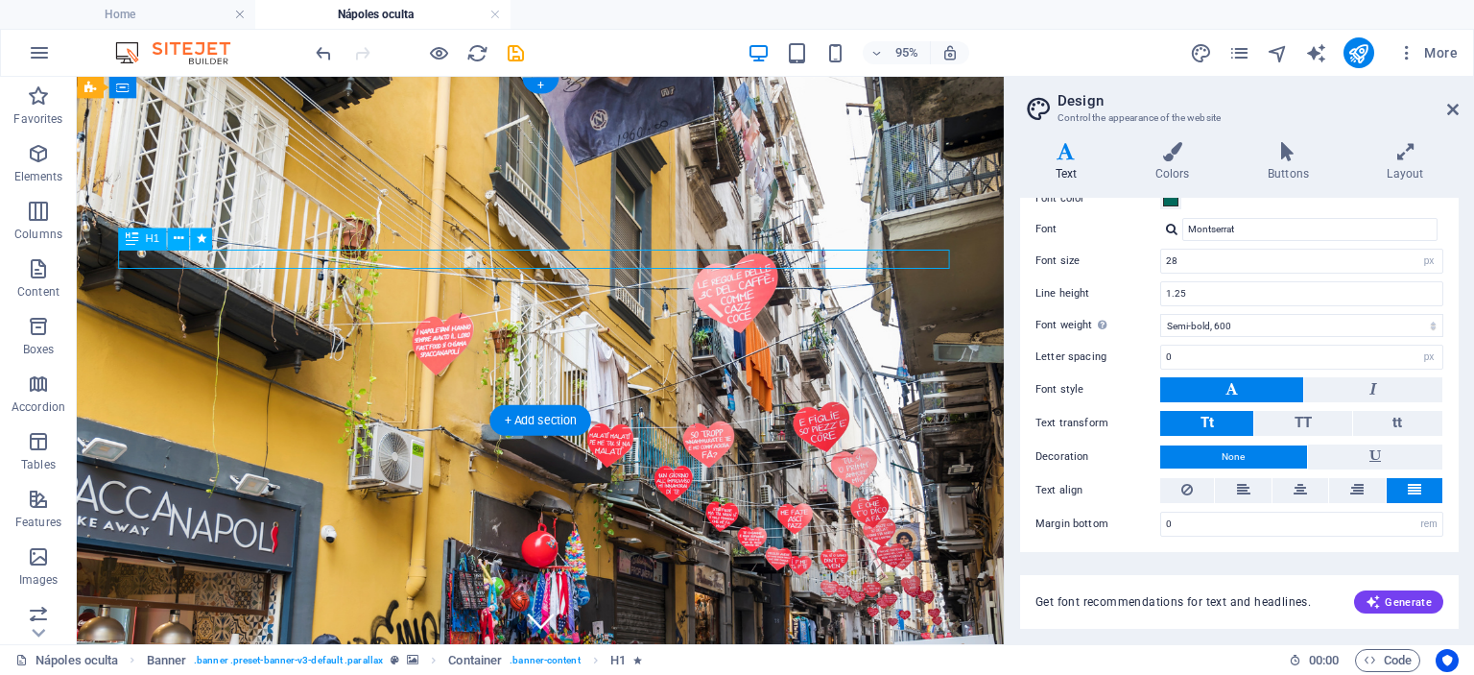
select select "px"
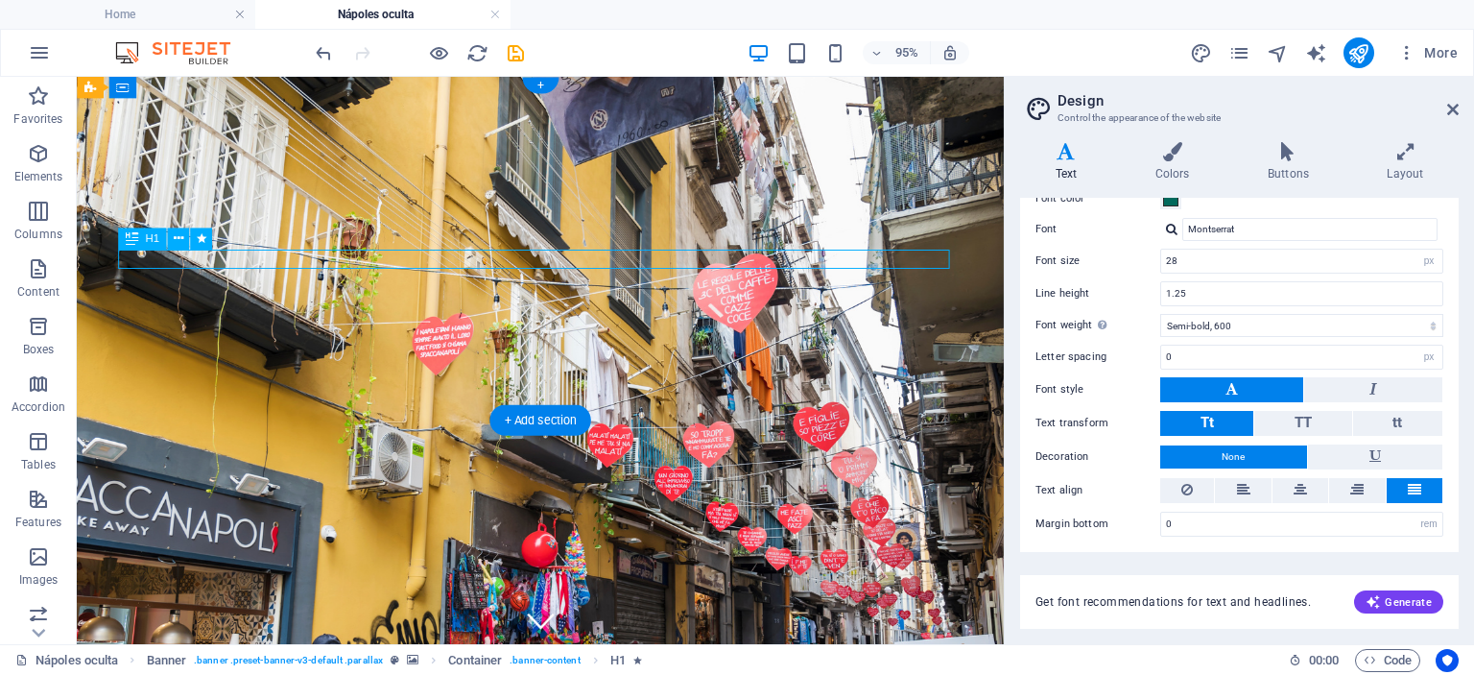
select select "px"
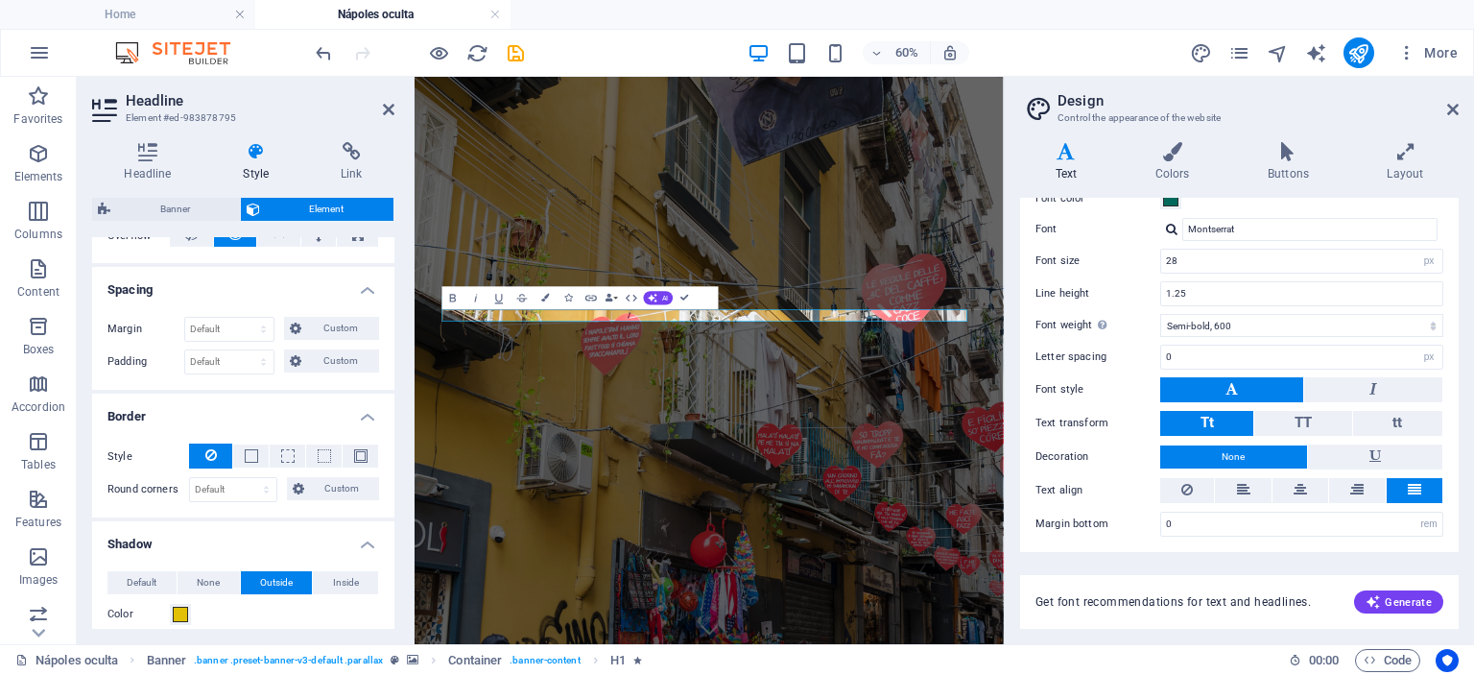
scroll to position [342, 0]
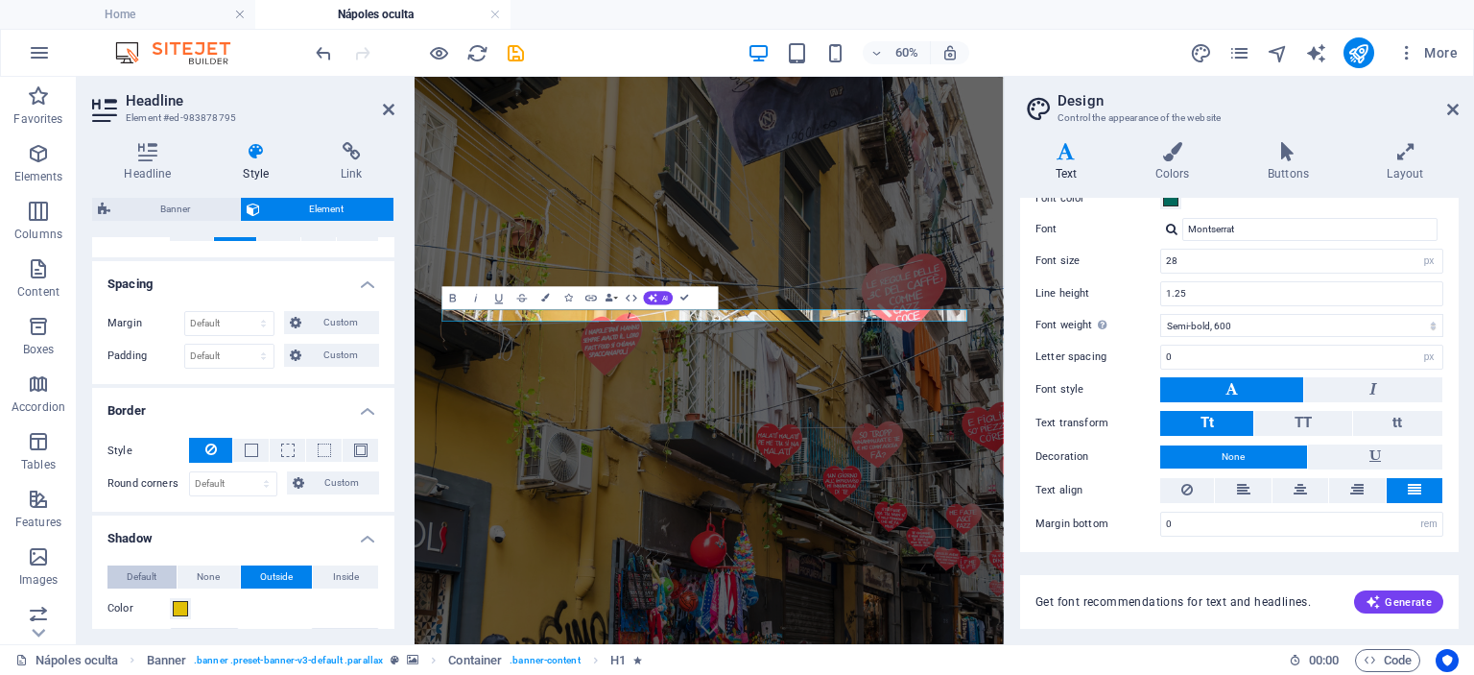
click at [141, 583] on span "Default" at bounding box center [142, 576] width 30 height 23
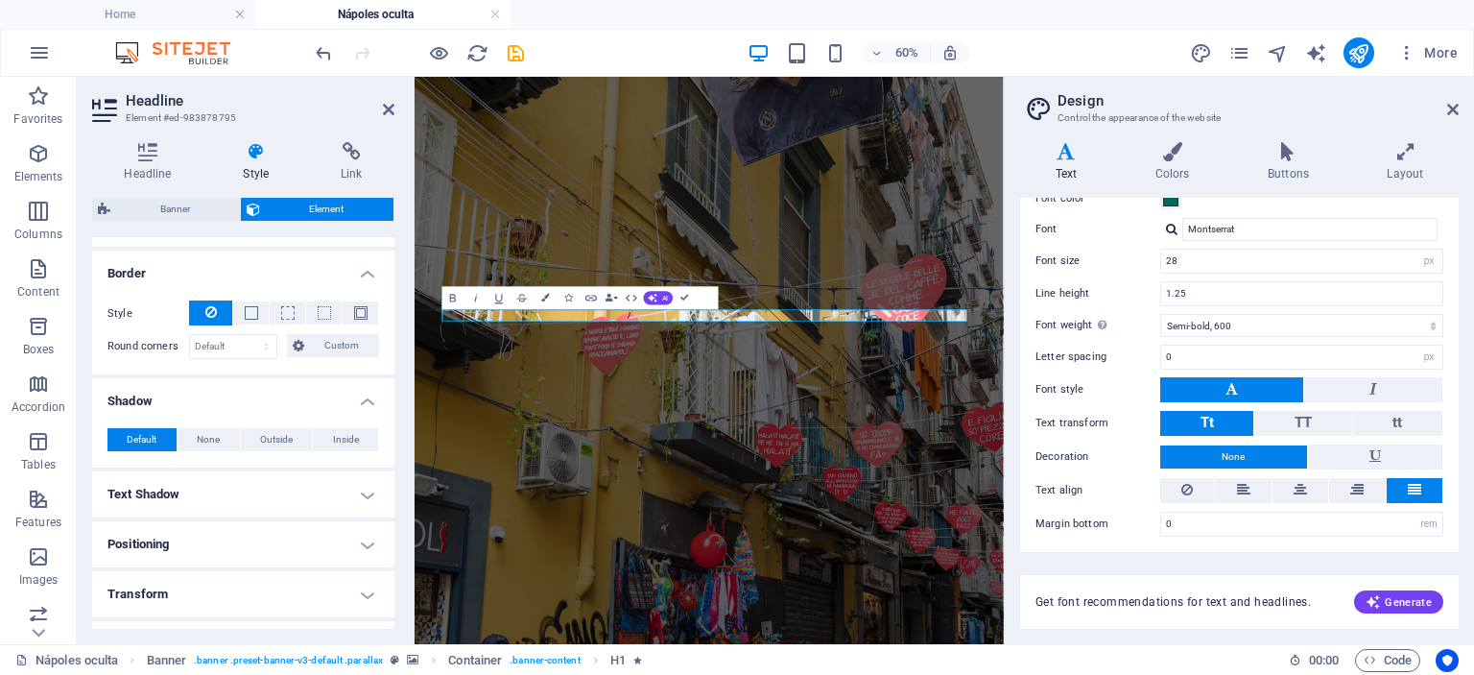
scroll to position [490, 0]
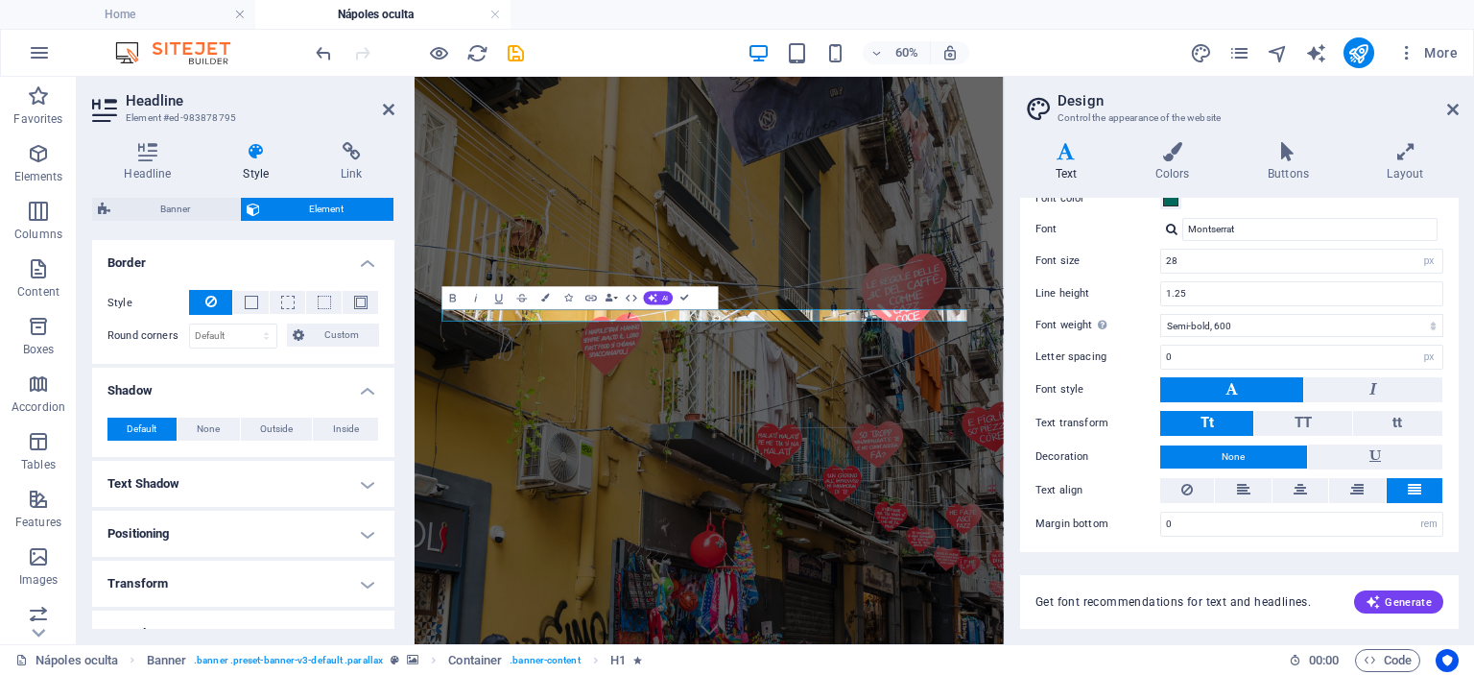
click at [210, 481] on h4 "Text Shadow" at bounding box center [243, 484] width 302 height 46
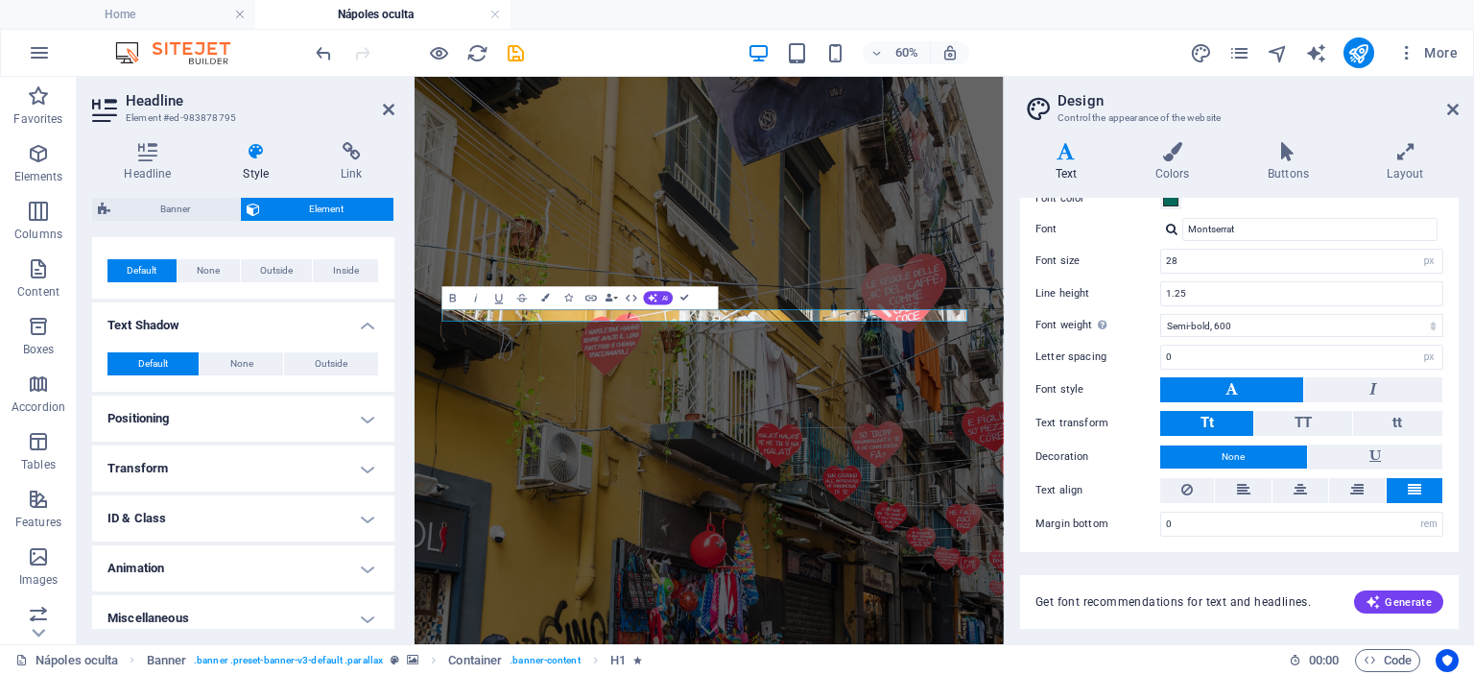
scroll to position [649, 0]
click at [244, 564] on h4 "Animation" at bounding box center [243, 567] width 302 height 46
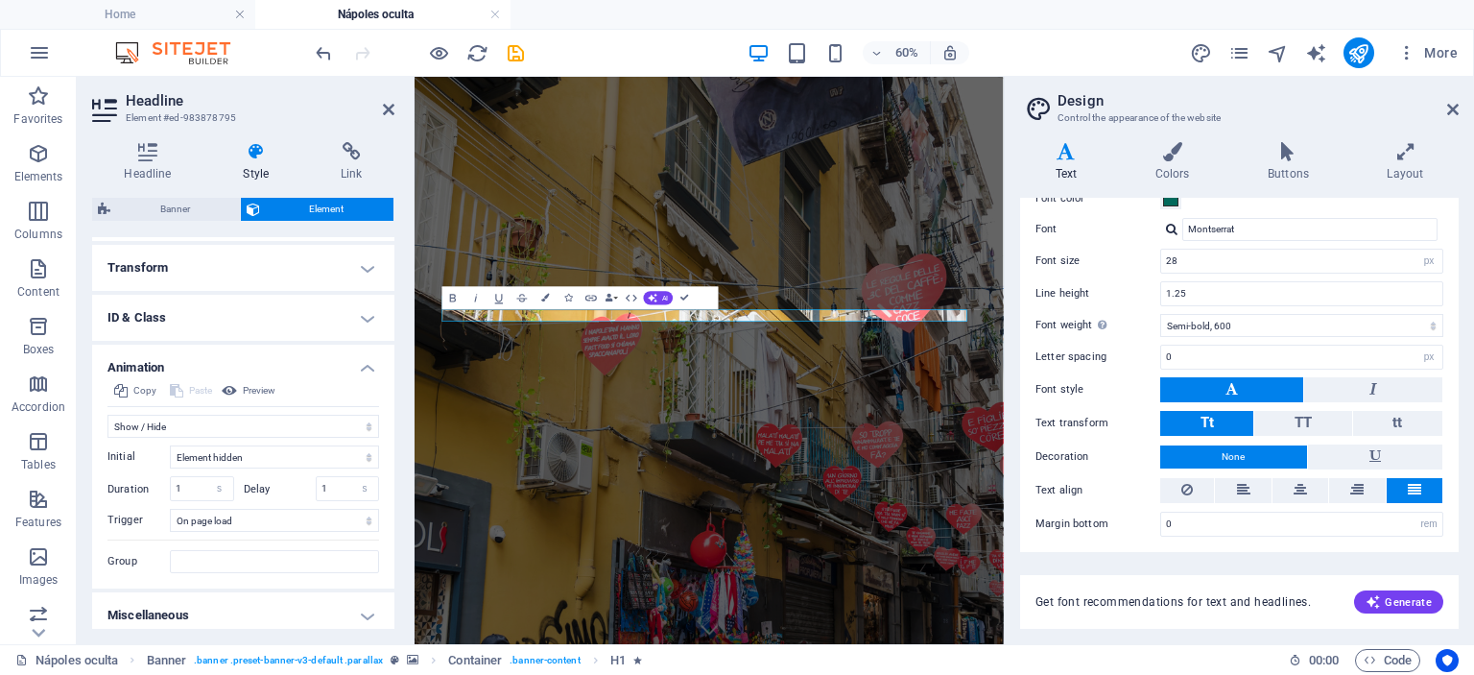
scroll to position [855, 0]
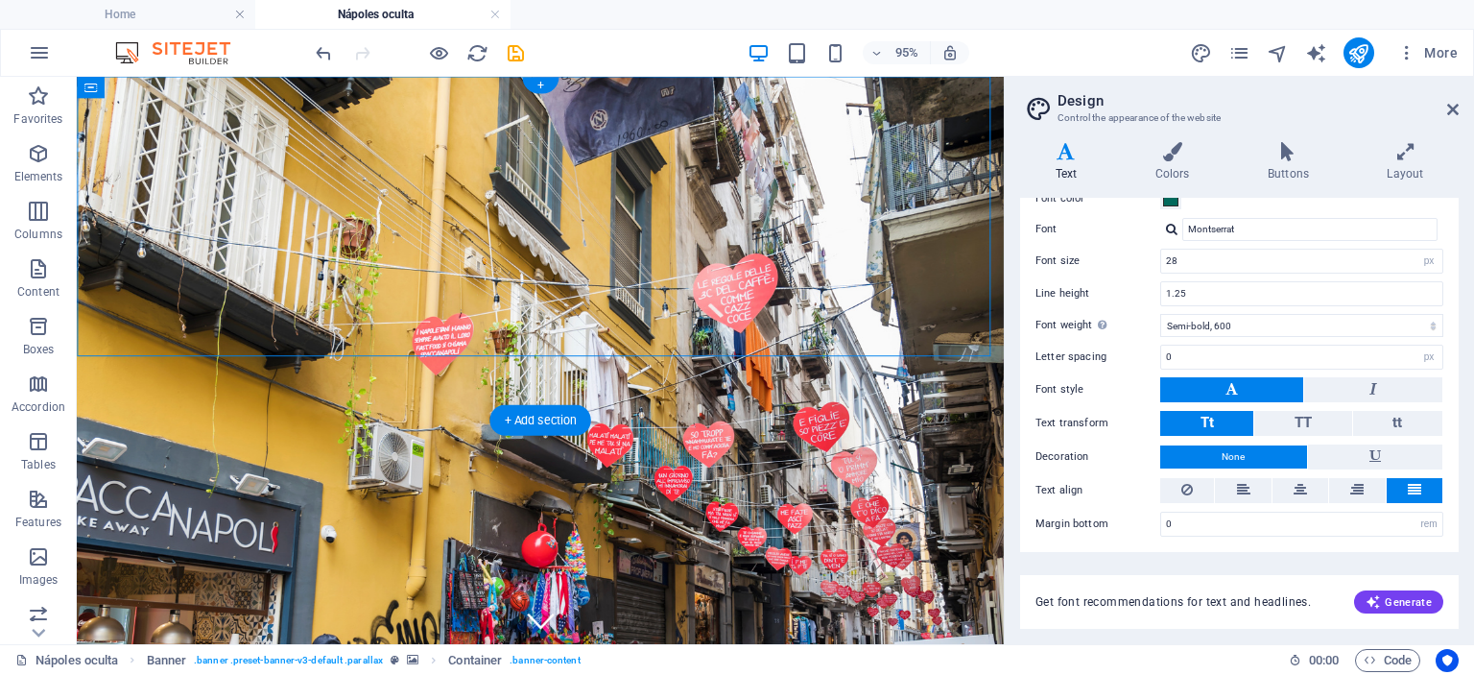
click at [350, 413] on figure at bounding box center [565, 375] width 976 height 597
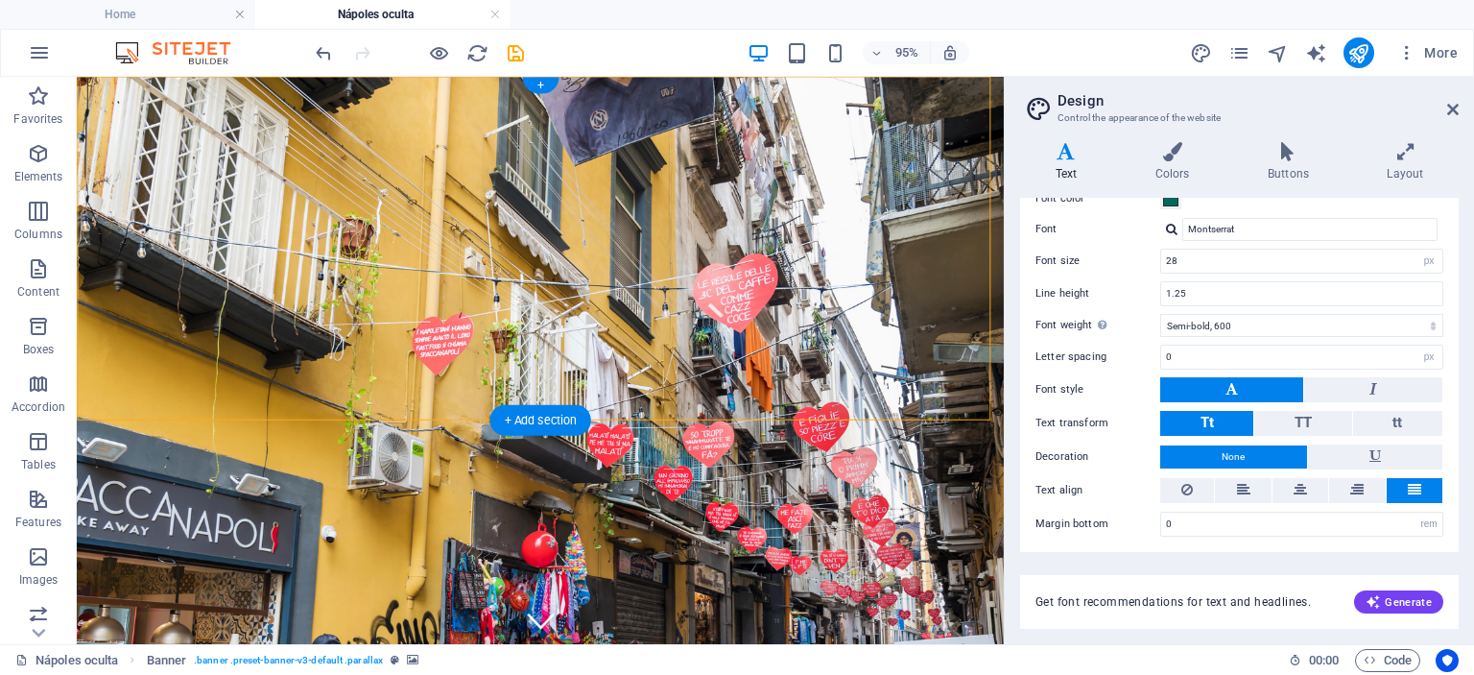
click at [350, 413] on figure at bounding box center [565, 375] width 976 height 597
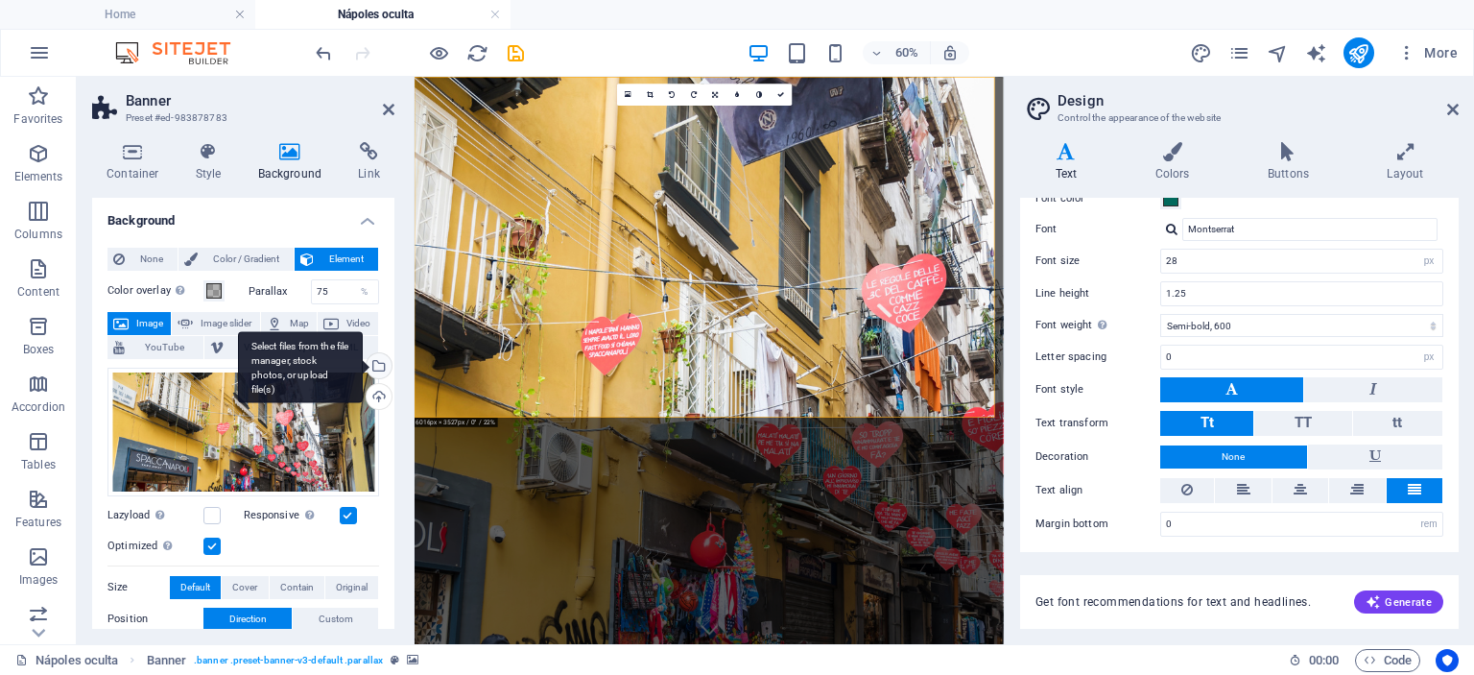
click at [363, 368] on div "Select files from the file manager, stock photos, or upload file(s)" at bounding box center [300, 367] width 125 height 72
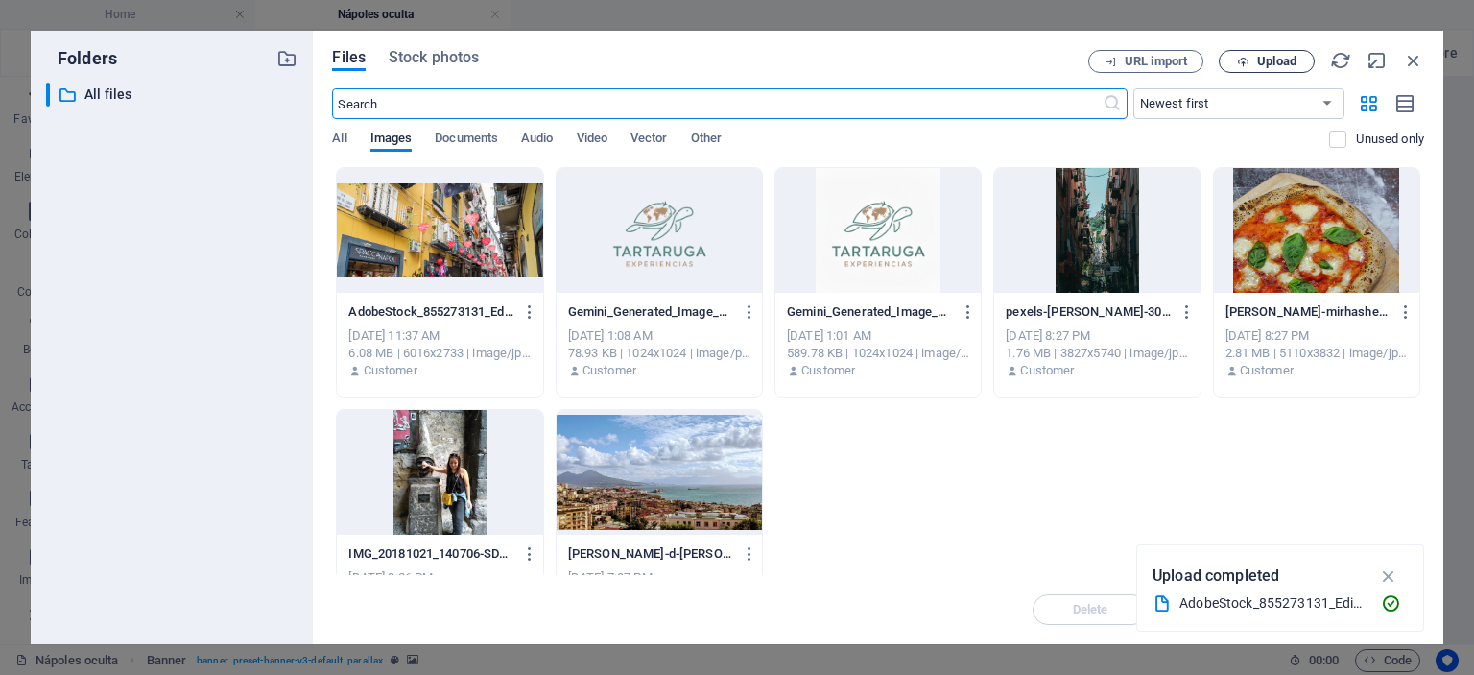
click at [1290, 62] on span "Upload" at bounding box center [1276, 62] width 39 height 12
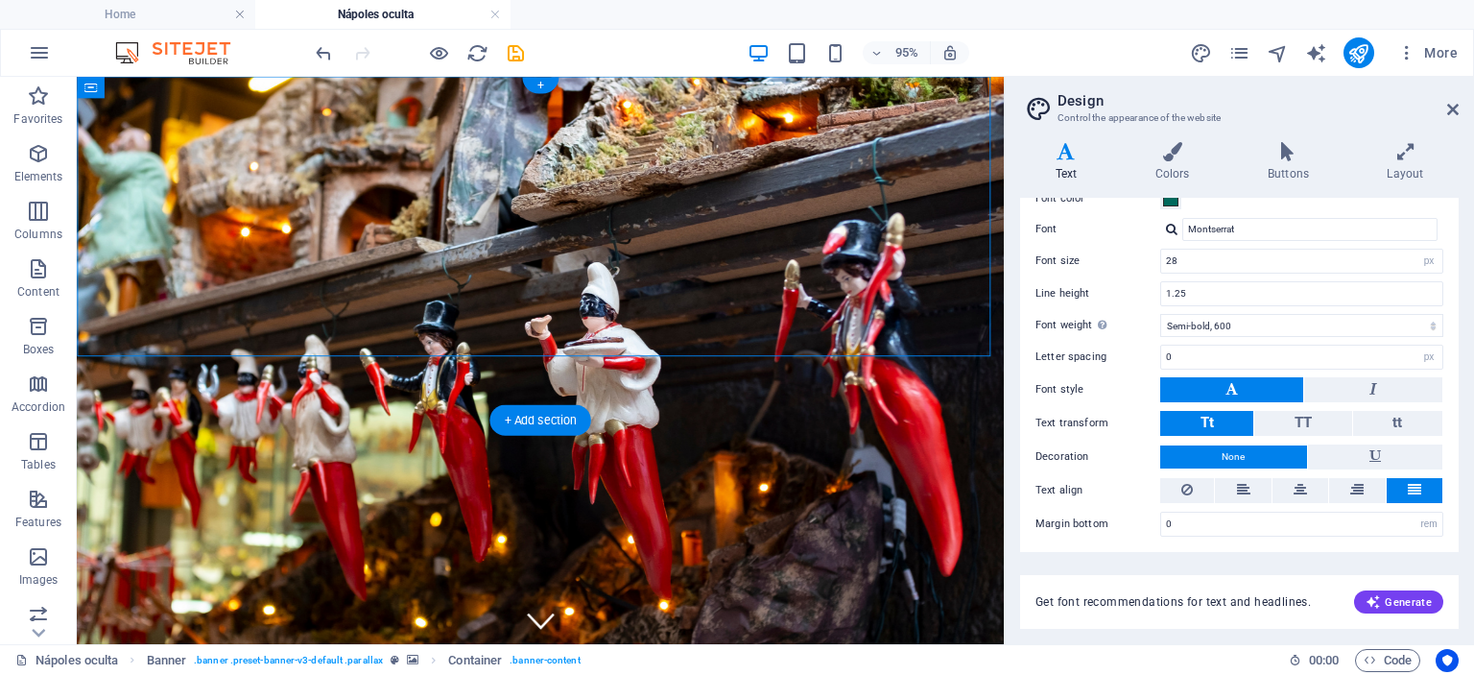
click at [706, 395] on figure at bounding box center [565, 375] width 976 height 597
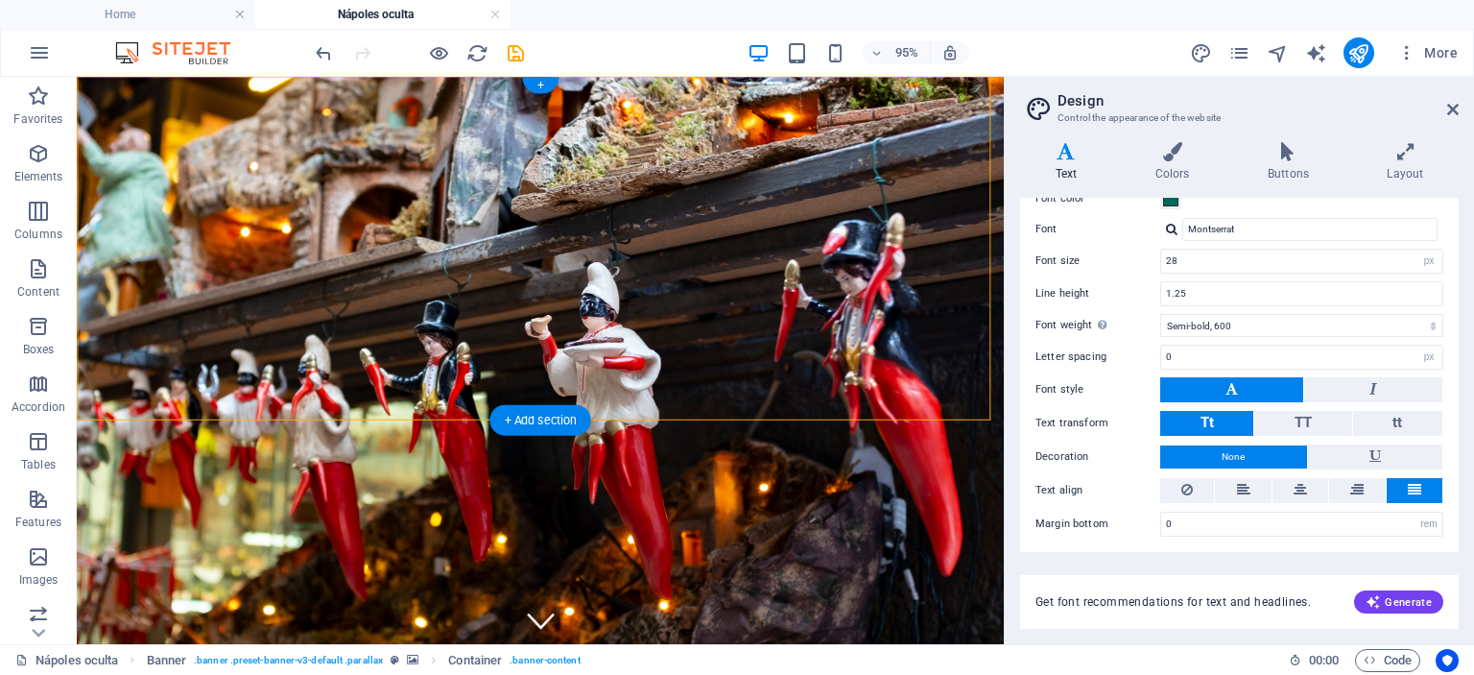
click at [706, 395] on figure at bounding box center [565, 375] width 976 height 597
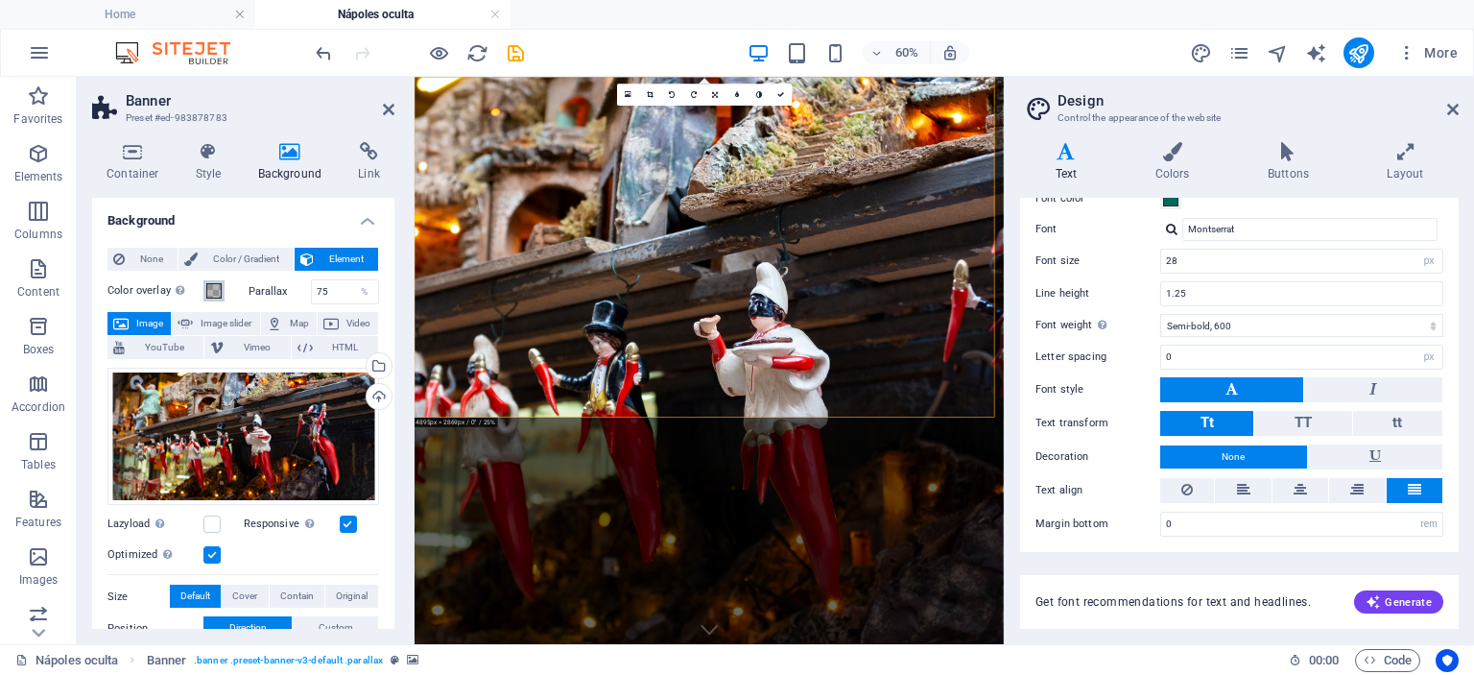
click at [215, 289] on span at bounding box center [213, 290] width 15 height 15
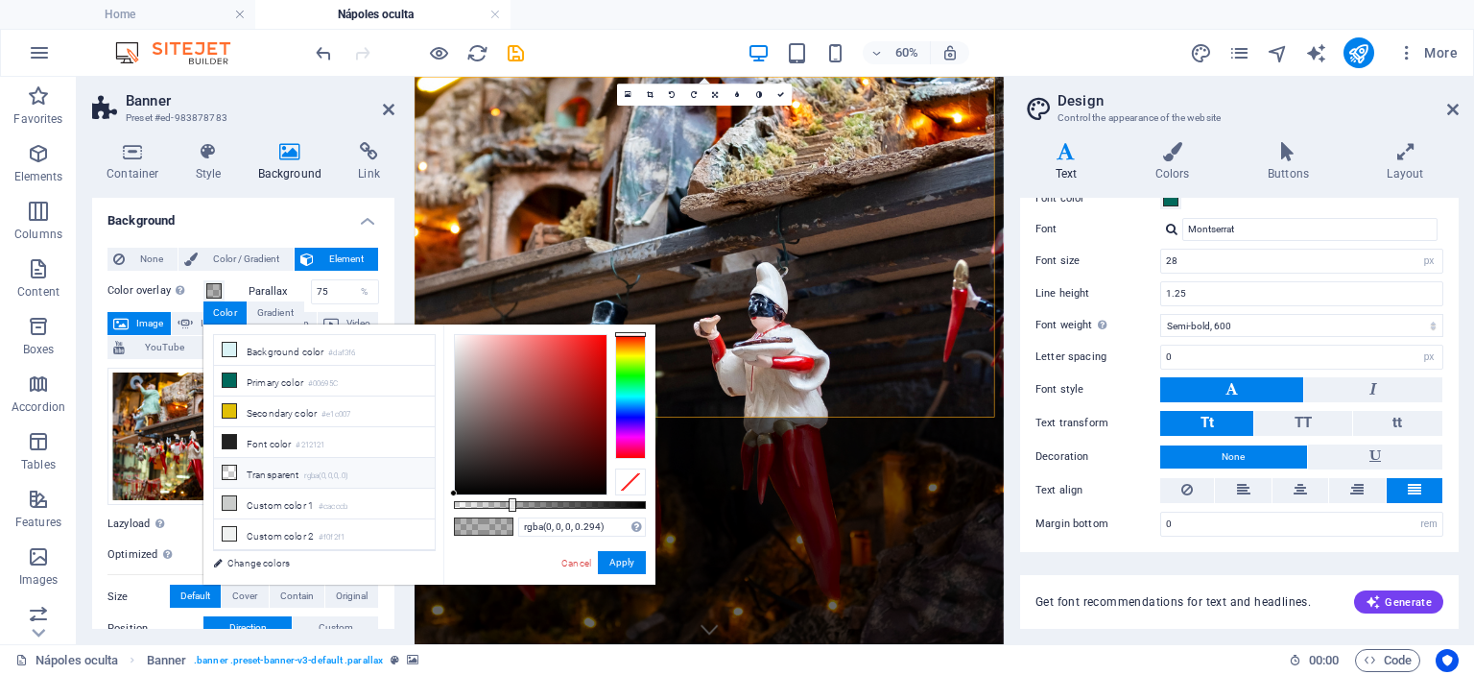
click at [279, 465] on li "Transparent rgba(0,0,0,.0)" at bounding box center [324, 473] width 221 height 31
drag, startPoint x: 499, startPoint y: 499, endPoint x: 529, endPoint y: 505, distance: 30.3
click at [529, 505] on div "rgba(0, 0, 0, 0) Supported formats #0852ed rgb(8, 82, 237) rgba(8, 82, 237, 90%…" at bounding box center [549, 593] width 212 height 538
click at [452, 502] on div "rgba(0, 0, 0, 0) Supported formats #0852ed rgb(8, 82, 237) rgba(8, 82, 237, 90%…" at bounding box center [549, 593] width 212 height 538
drag, startPoint x: 453, startPoint y: 502, endPoint x: 441, endPoint y: 502, distance: 12.5
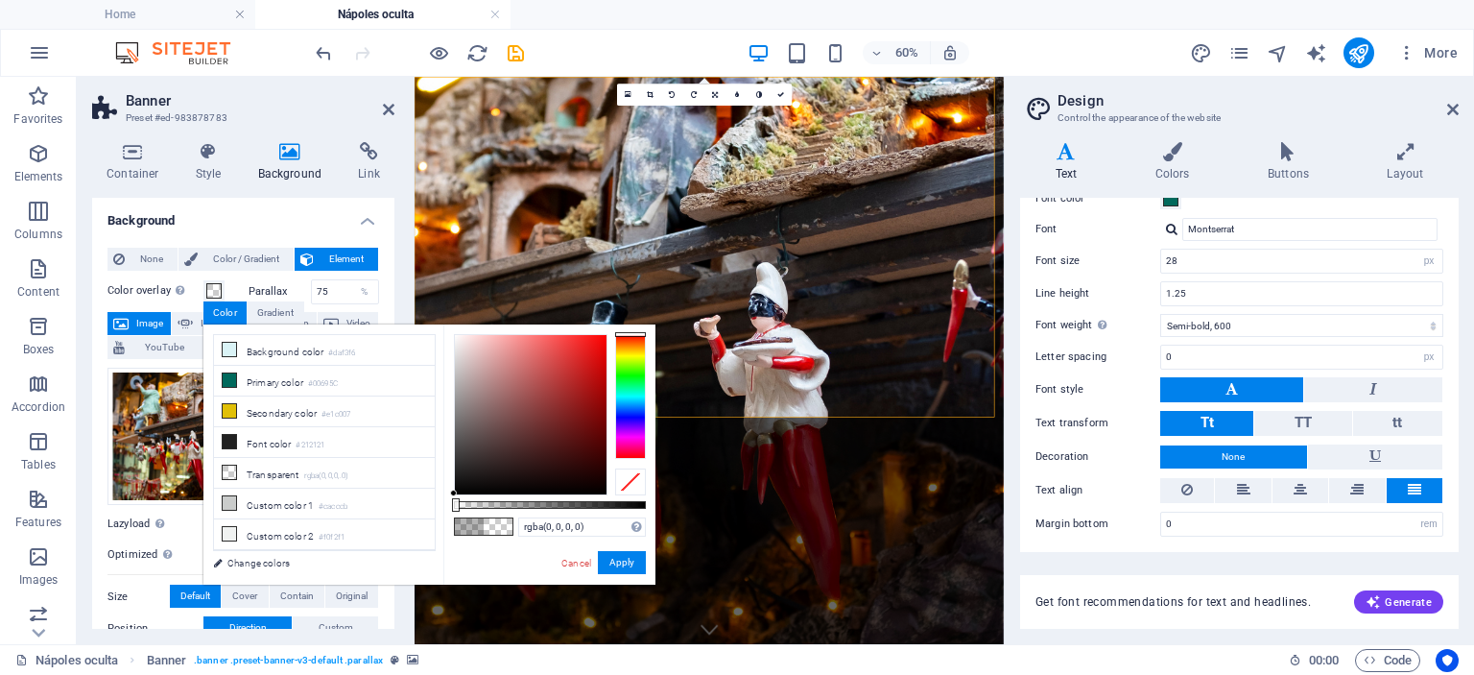
click at [441, 502] on div "less Background color #daf3f6 Primary color #00695C Secondary color #e1c007 Fon…" at bounding box center [429, 454] width 452 height 260
click at [265, 253] on span "Color / Gradient" at bounding box center [245, 259] width 84 height 23
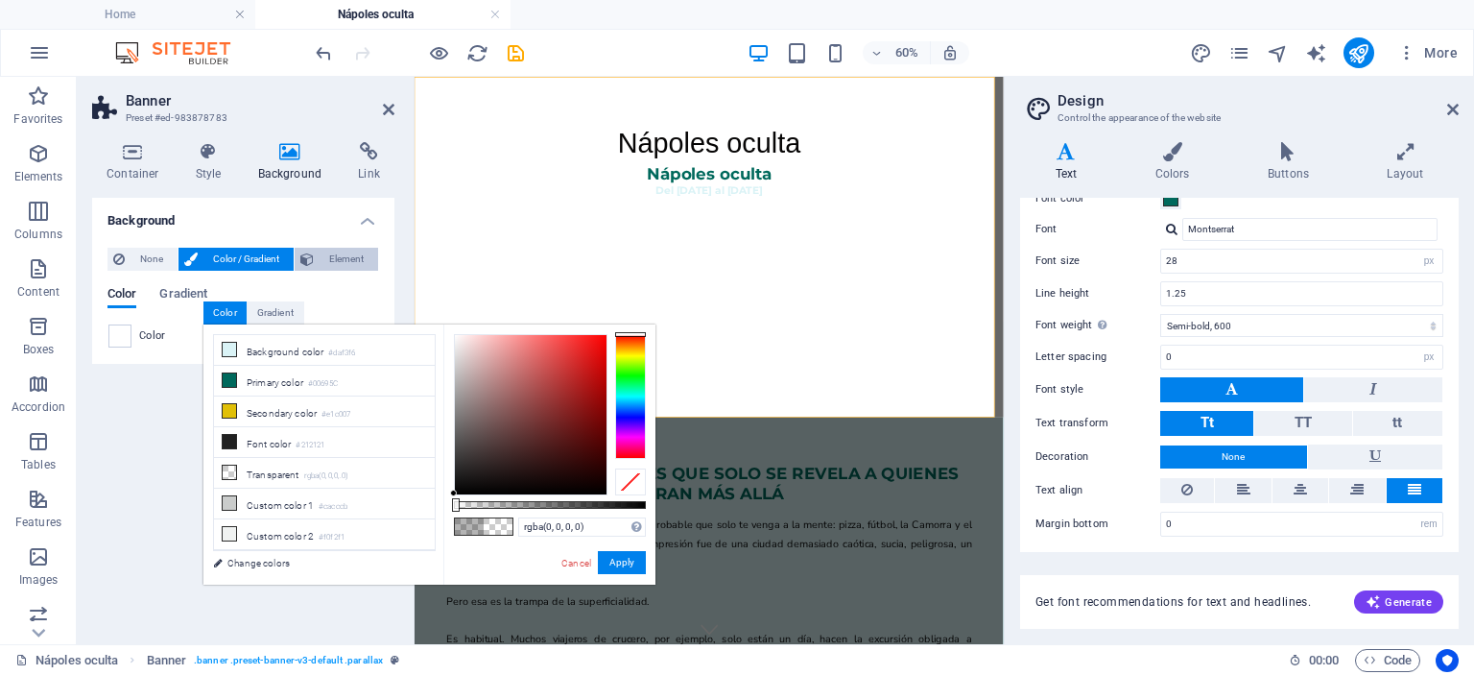
click at [340, 264] on span "Element" at bounding box center [346, 259] width 53 height 23
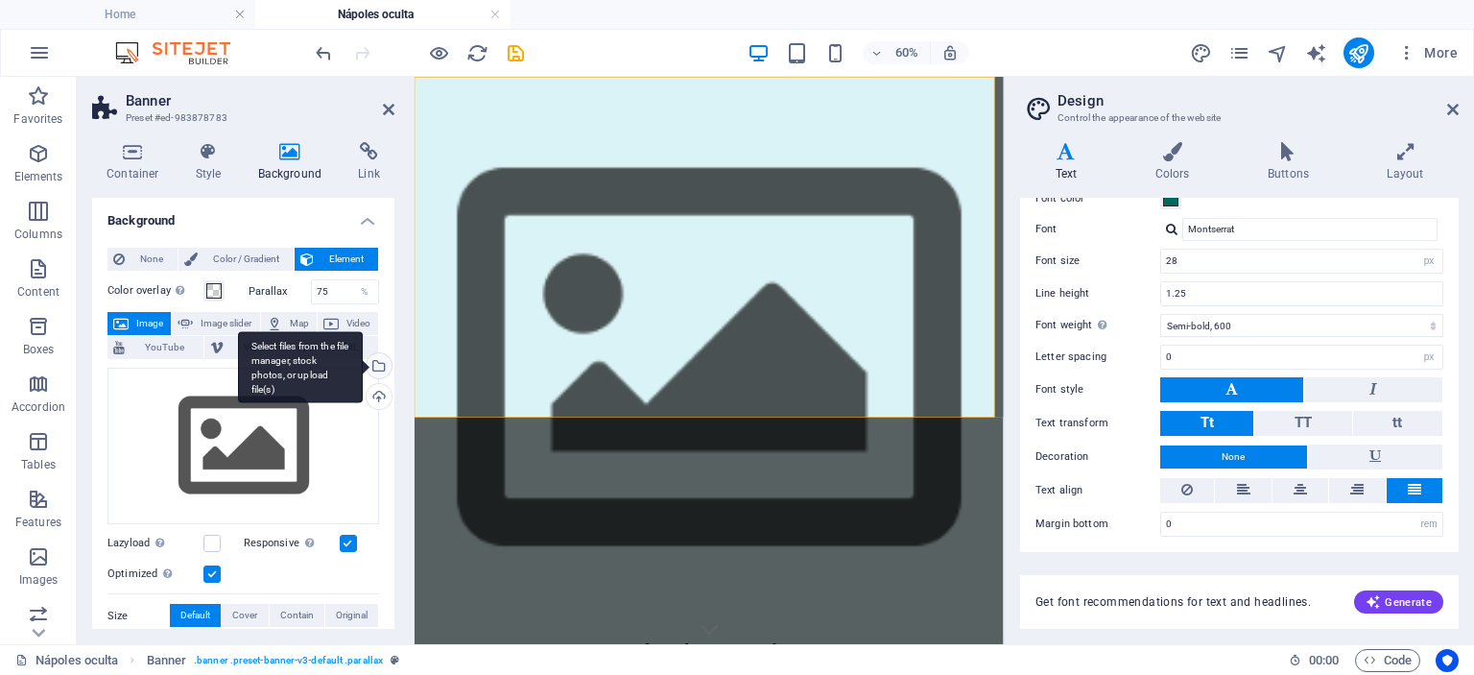
click at [383, 367] on div "Select files from the file manager, stock photos, or upload file(s)" at bounding box center [377, 367] width 29 height 29
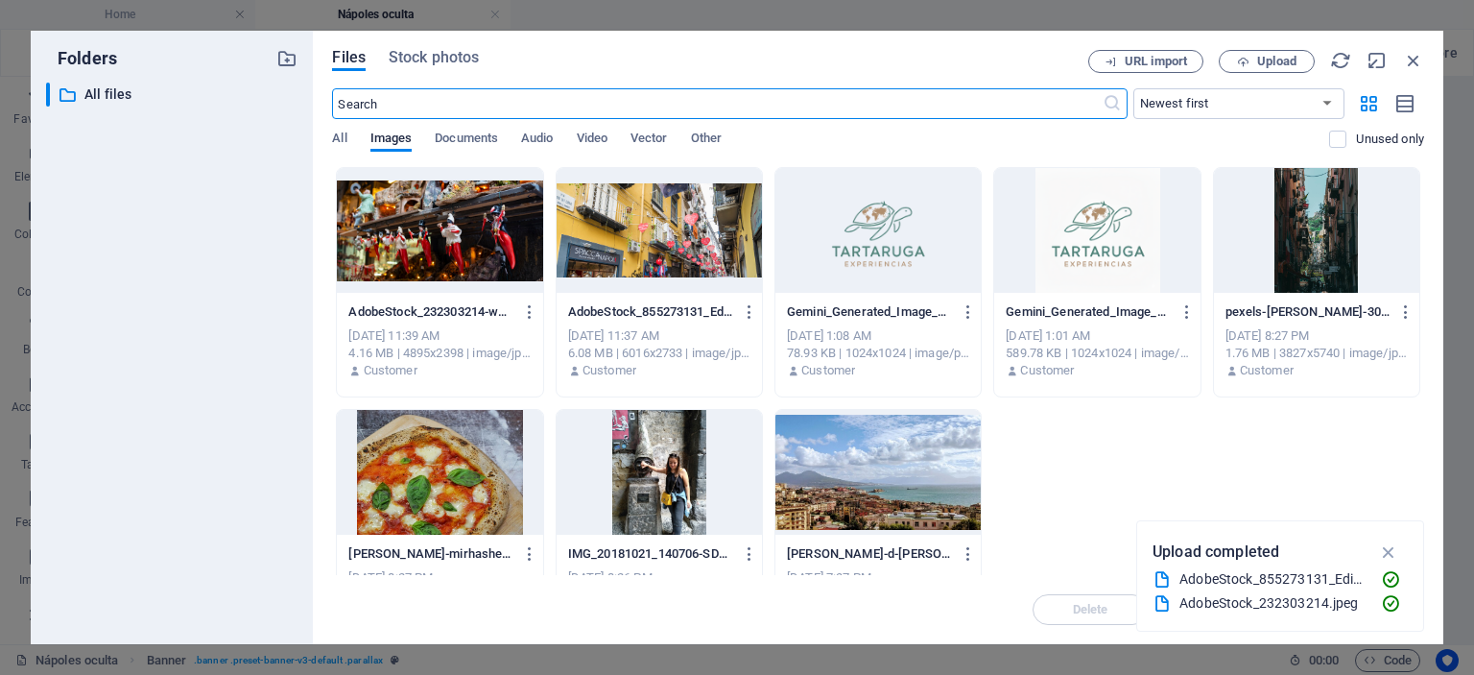
click at [495, 249] on div at bounding box center [439, 230] width 205 height 125
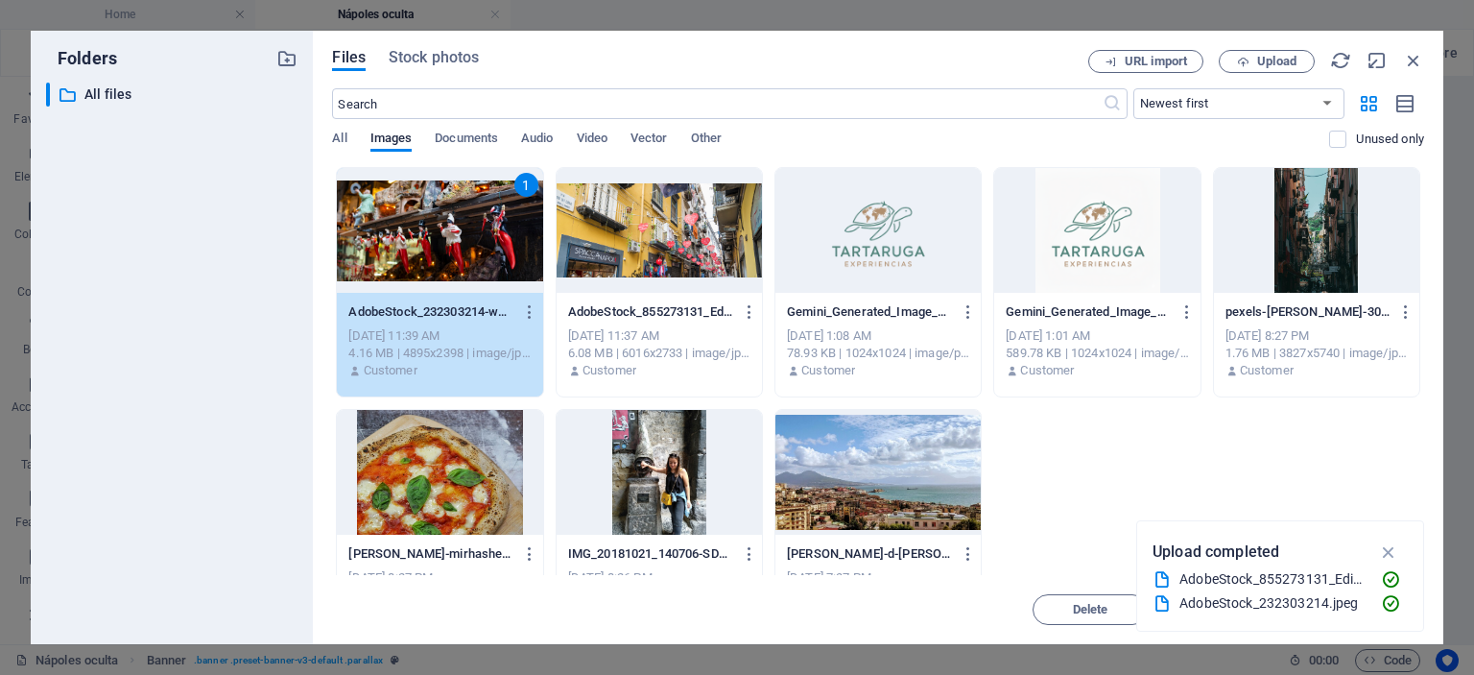
click at [495, 249] on div "1" at bounding box center [439, 230] width 205 height 125
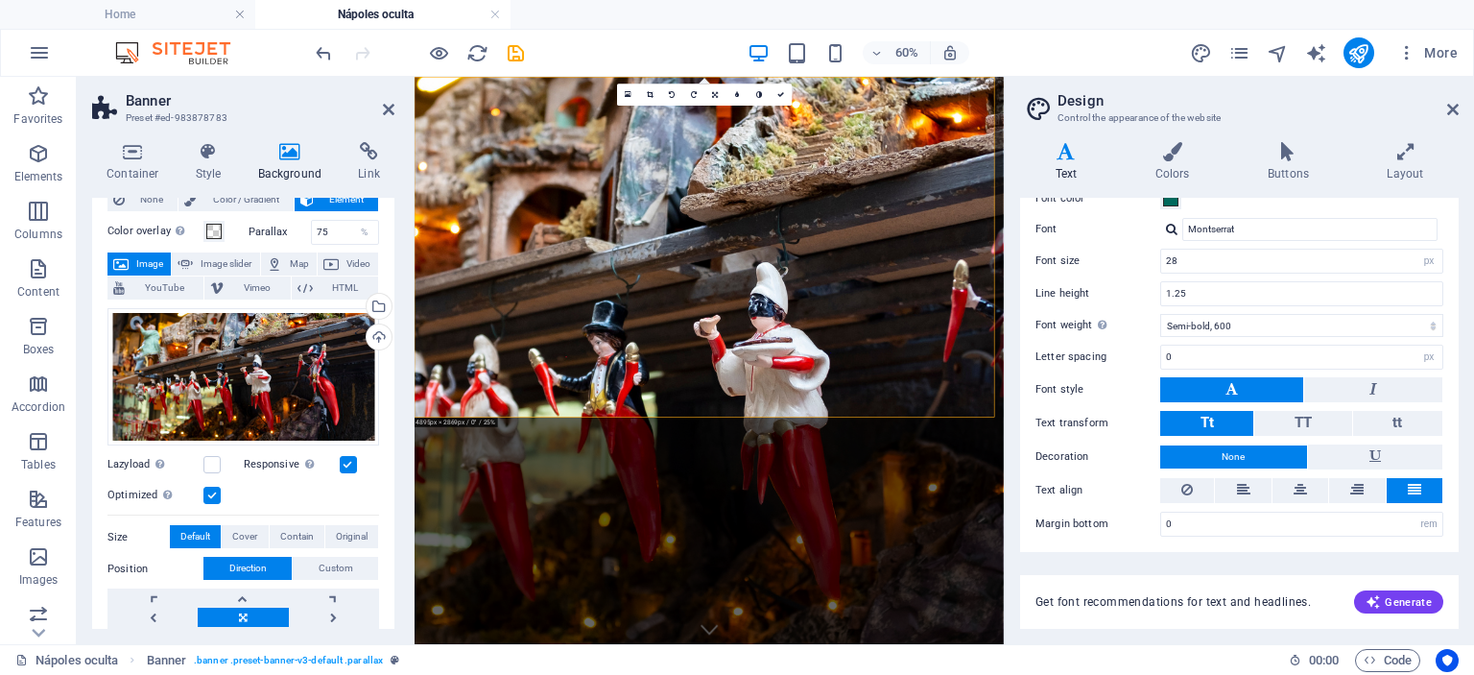
scroll to position [58, 0]
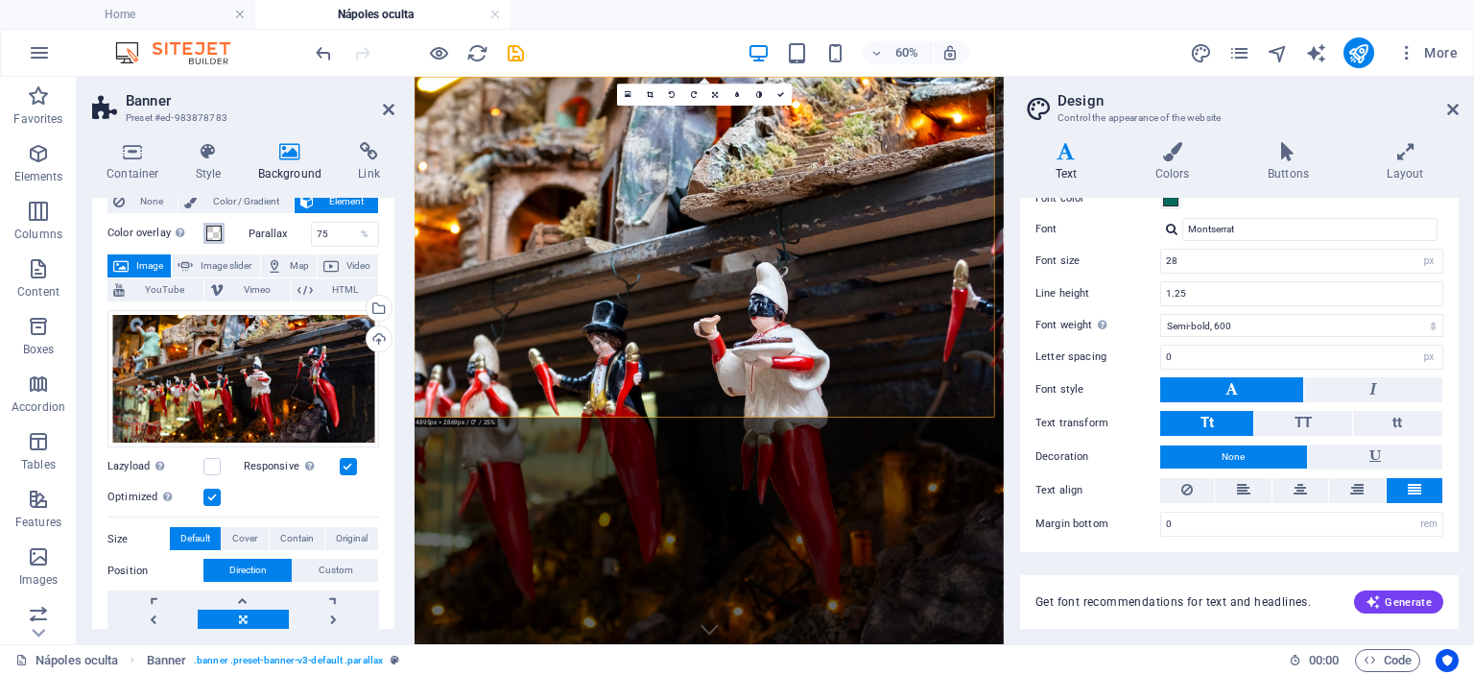
click at [217, 227] on span at bounding box center [213, 233] width 15 height 15
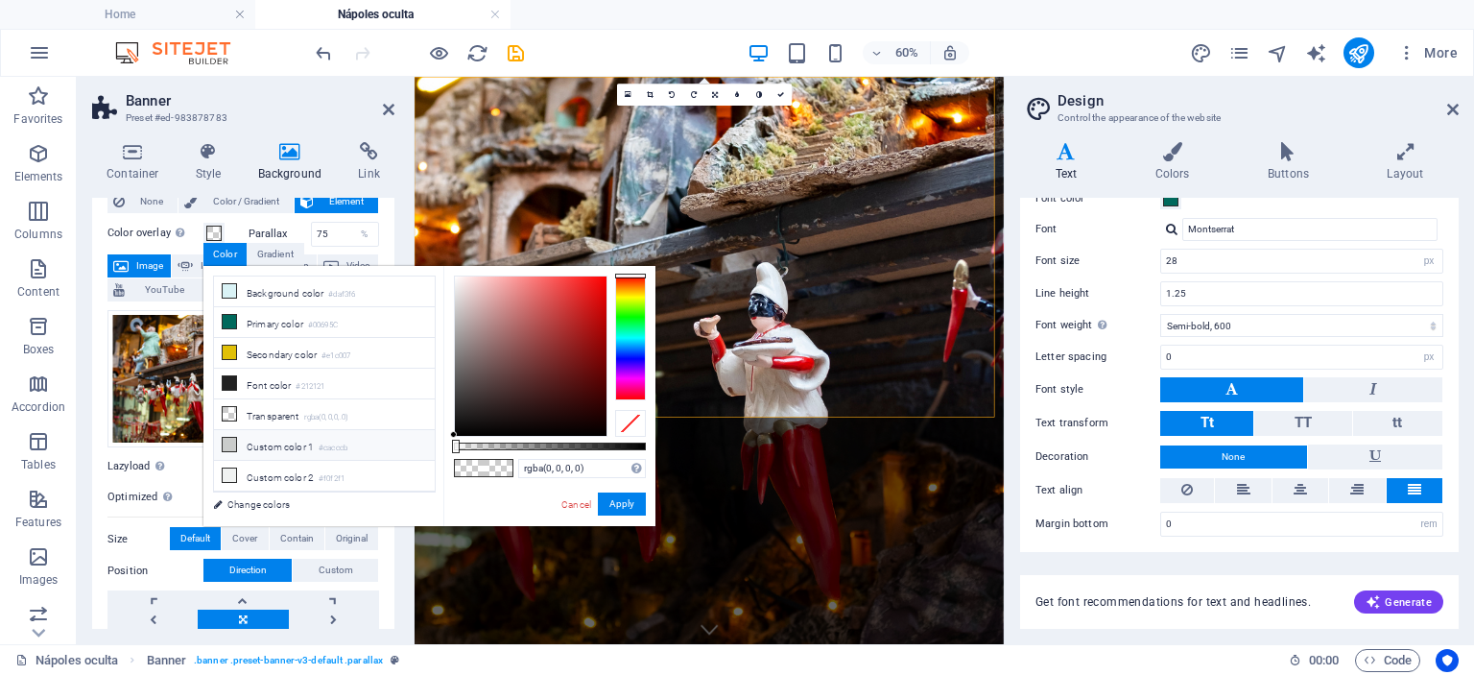
click at [280, 443] on li "Custom color 1 #cacccb" at bounding box center [324, 445] width 221 height 31
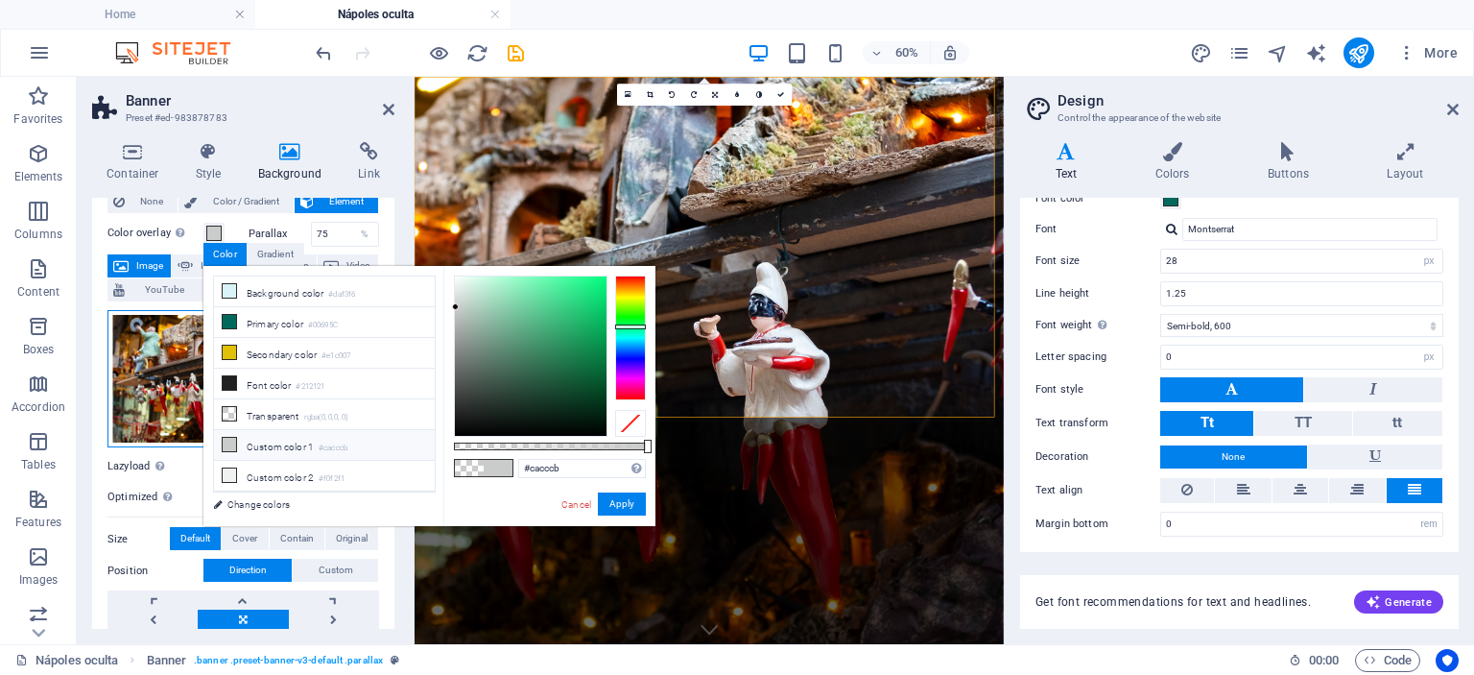
click at [179, 383] on div "Drag files here, click to choose files or select files from Files or our free s…" at bounding box center [244, 379] width 272 height 138
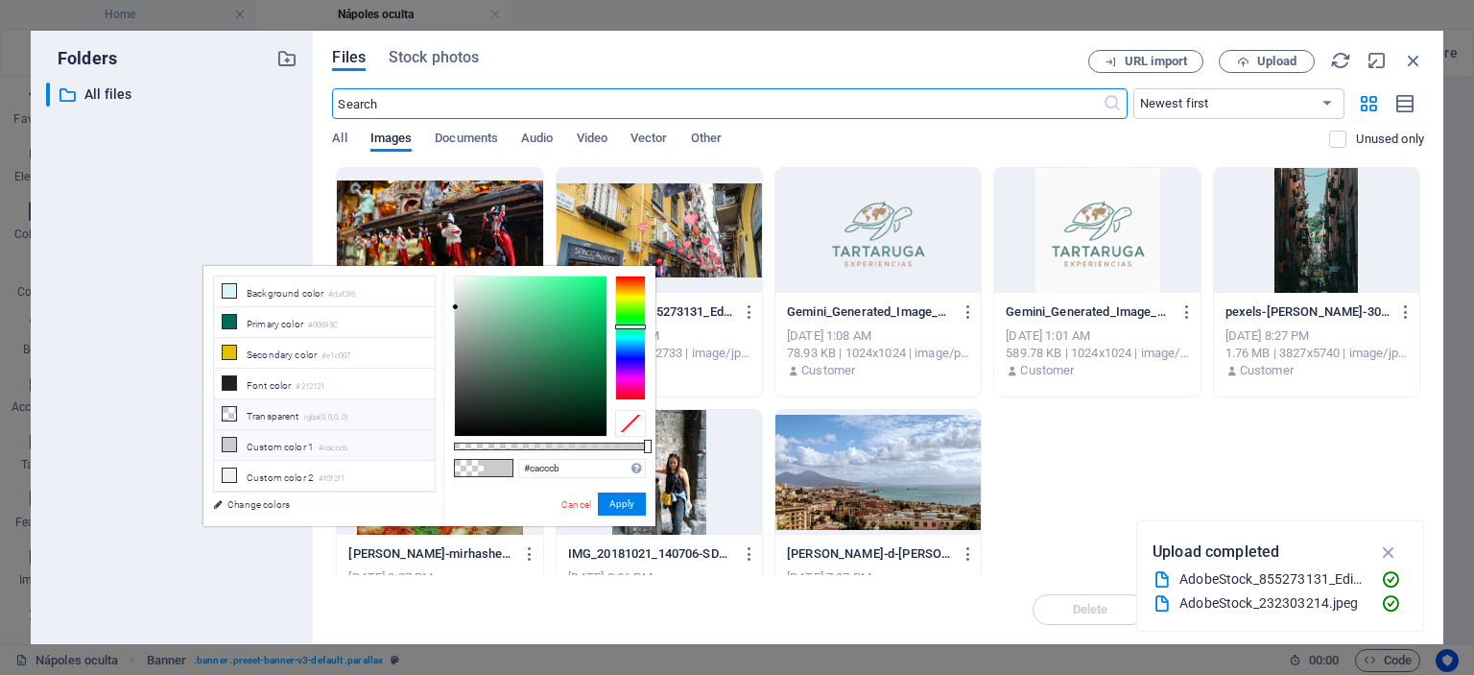
click at [260, 412] on li "Transparent rgba(0,0,0,.0)" at bounding box center [324, 414] width 221 height 31
type input "rgba(0, 0, 0, 0)"
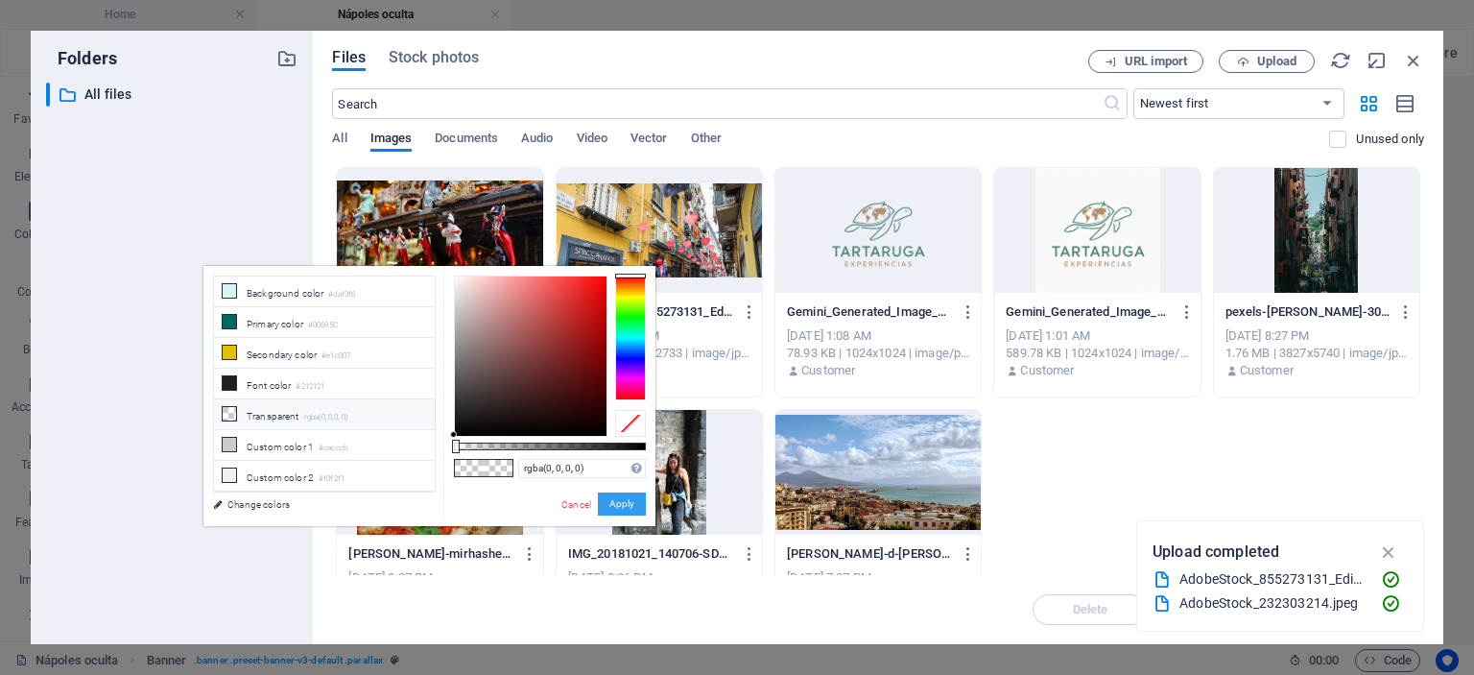
click at [619, 506] on button "Apply" at bounding box center [622, 503] width 48 height 23
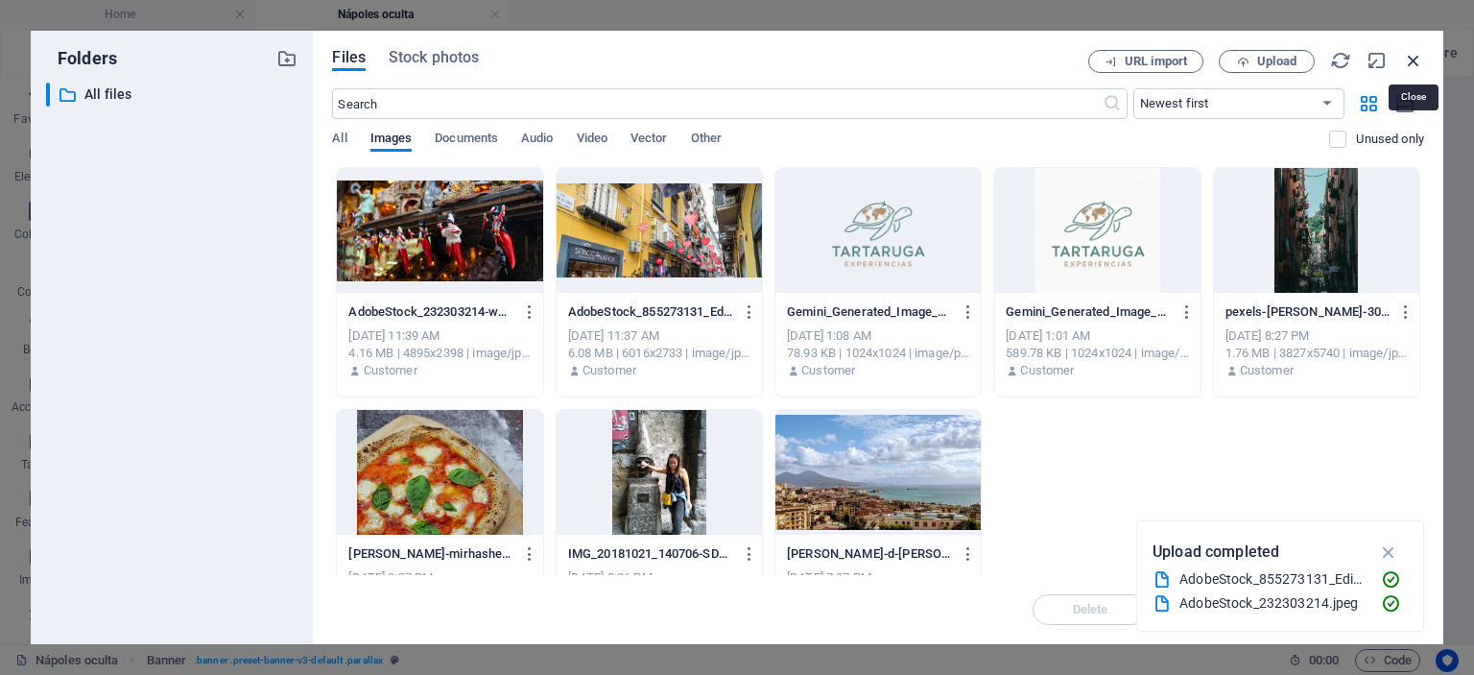
click at [1410, 64] on icon "button" at bounding box center [1413, 60] width 21 height 21
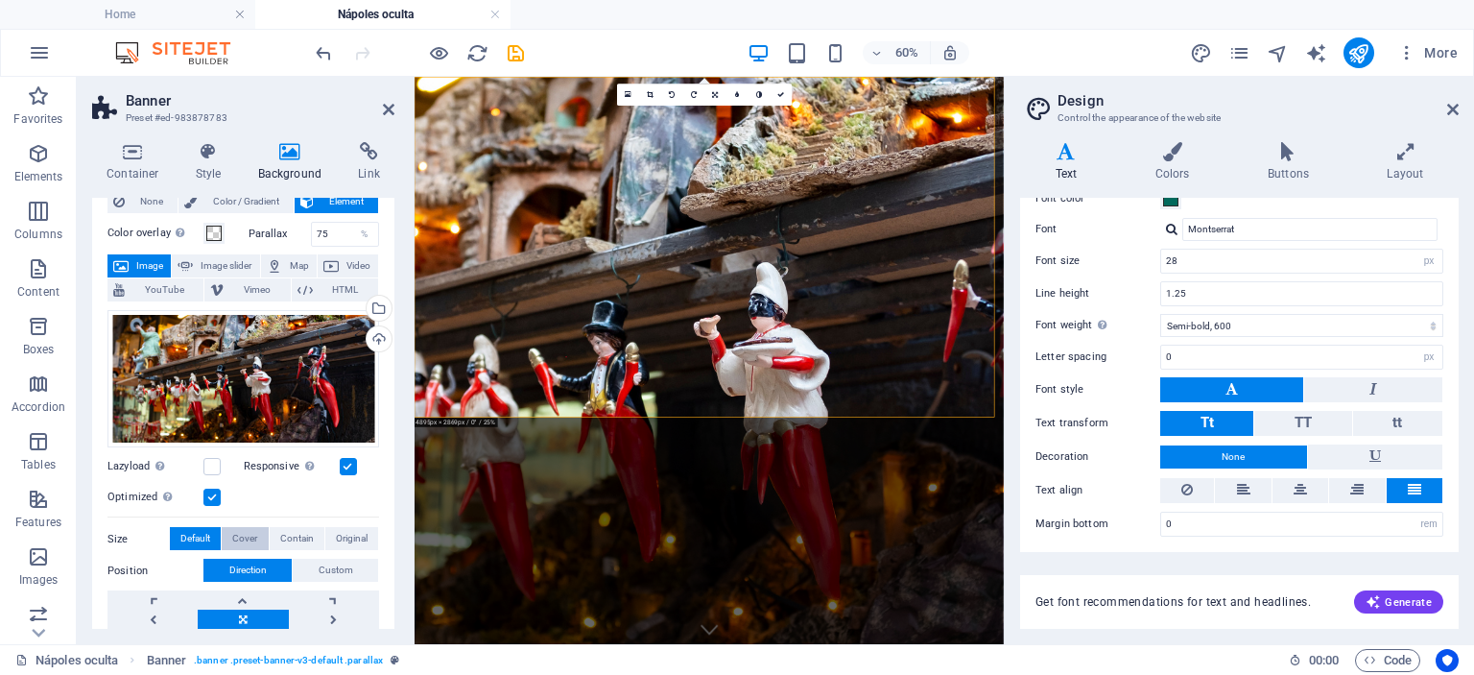
click at [250, 537] on span "Cover" at bounding box center [244, 538] width 25 height 23
click at [298, 534] on span "Contain" at bounding box center [297, 538] width 34 height 23
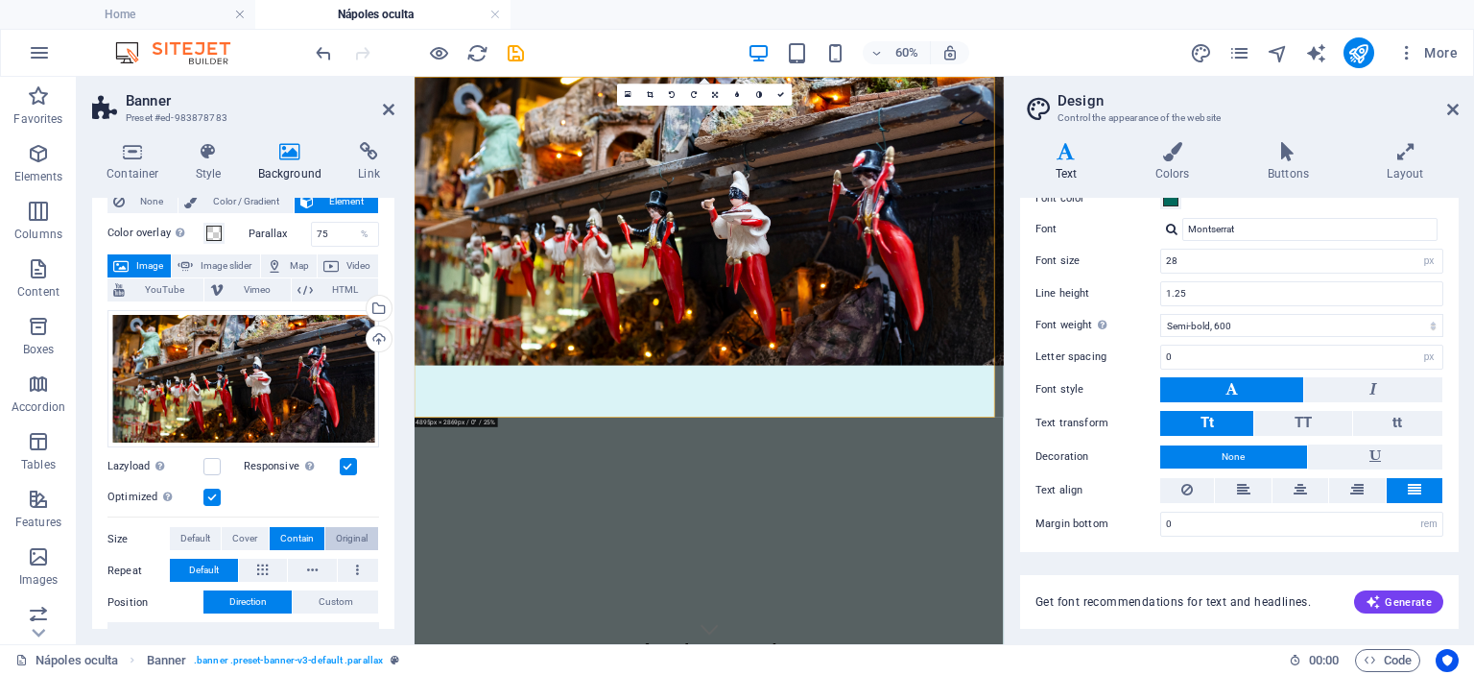
click at [337, 531] on span "Original" at bounding box center [352, 538] width 32 height 23
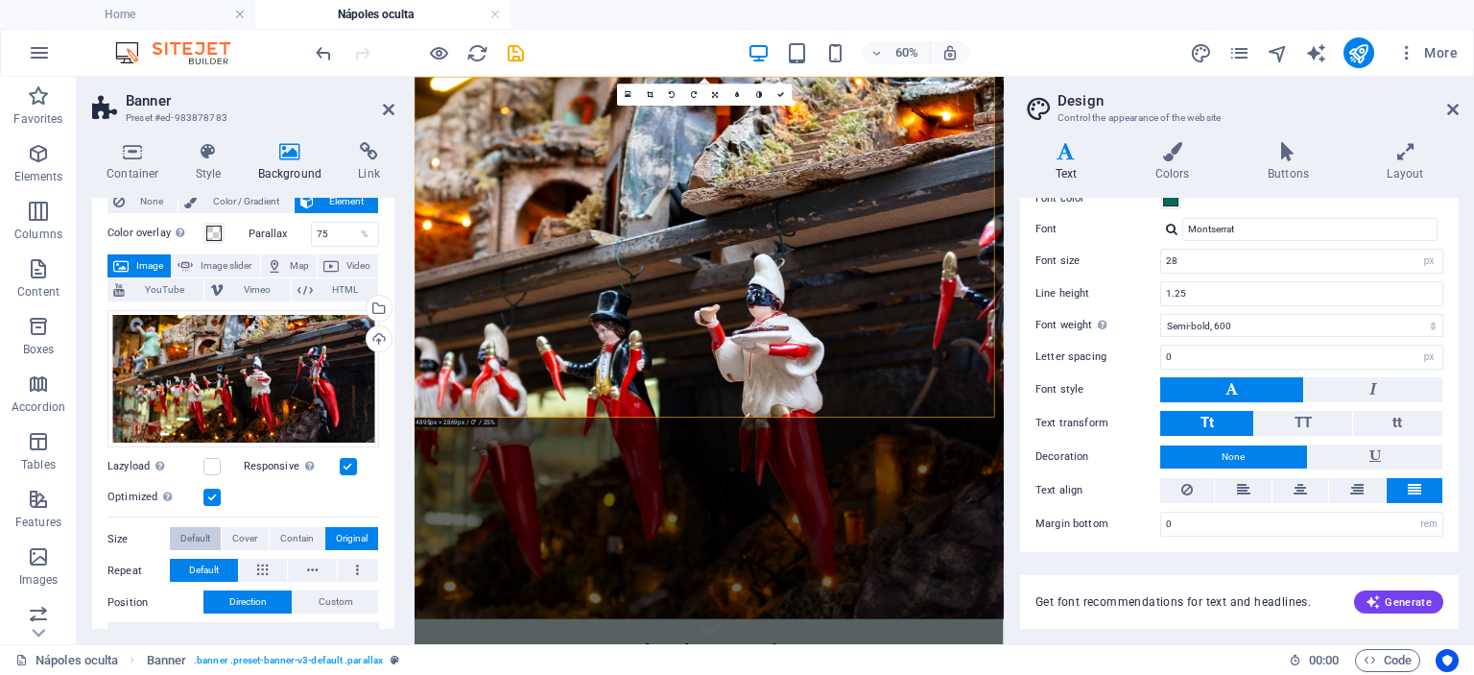
click at [200, 533] on span "Default" at bounding box center [195, 538] width 30 height 23
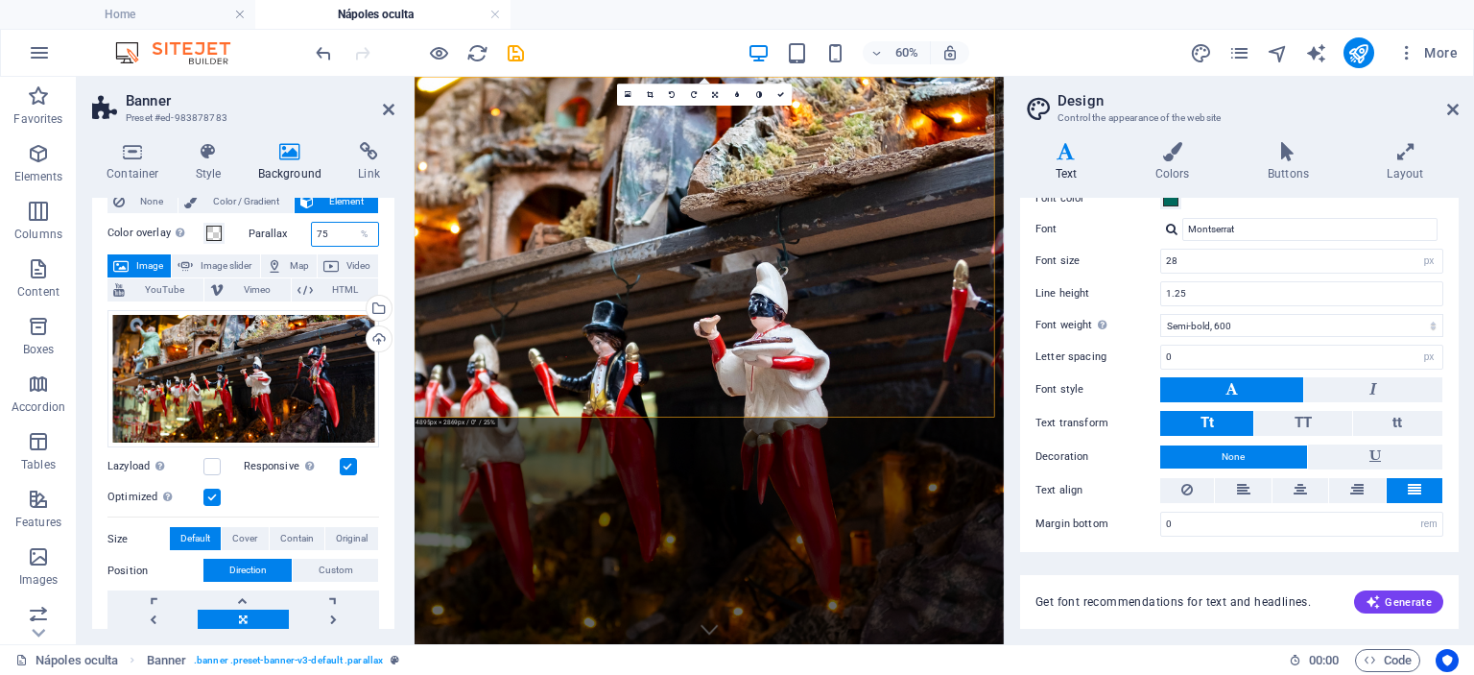
click at [341, 227] on input "75" at bounding box center [345, 234] width 67 height 23
type input "1"
type input "80"
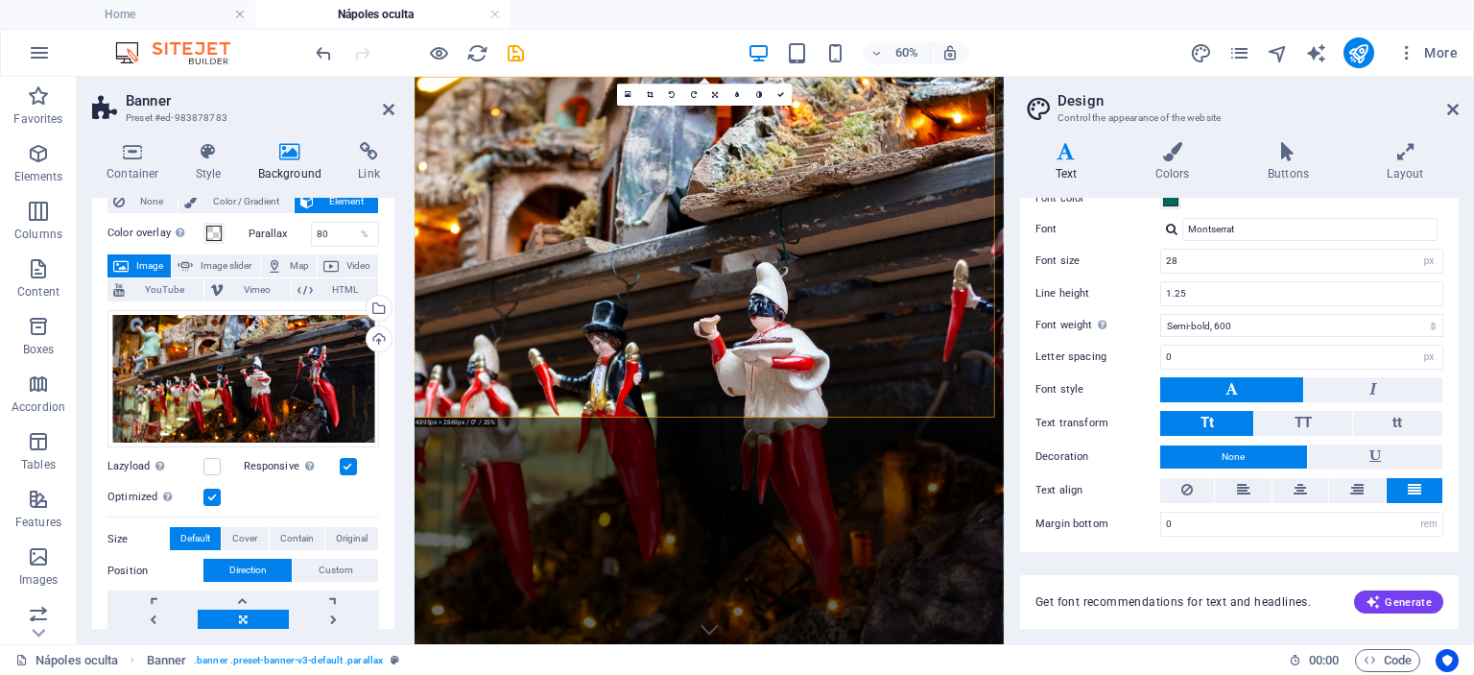
click at [403, 488] on div "Container Style Background Link Size Height Default px rem % vh vw Min. height …" at bounding box center [243, 385] width 333 height 517
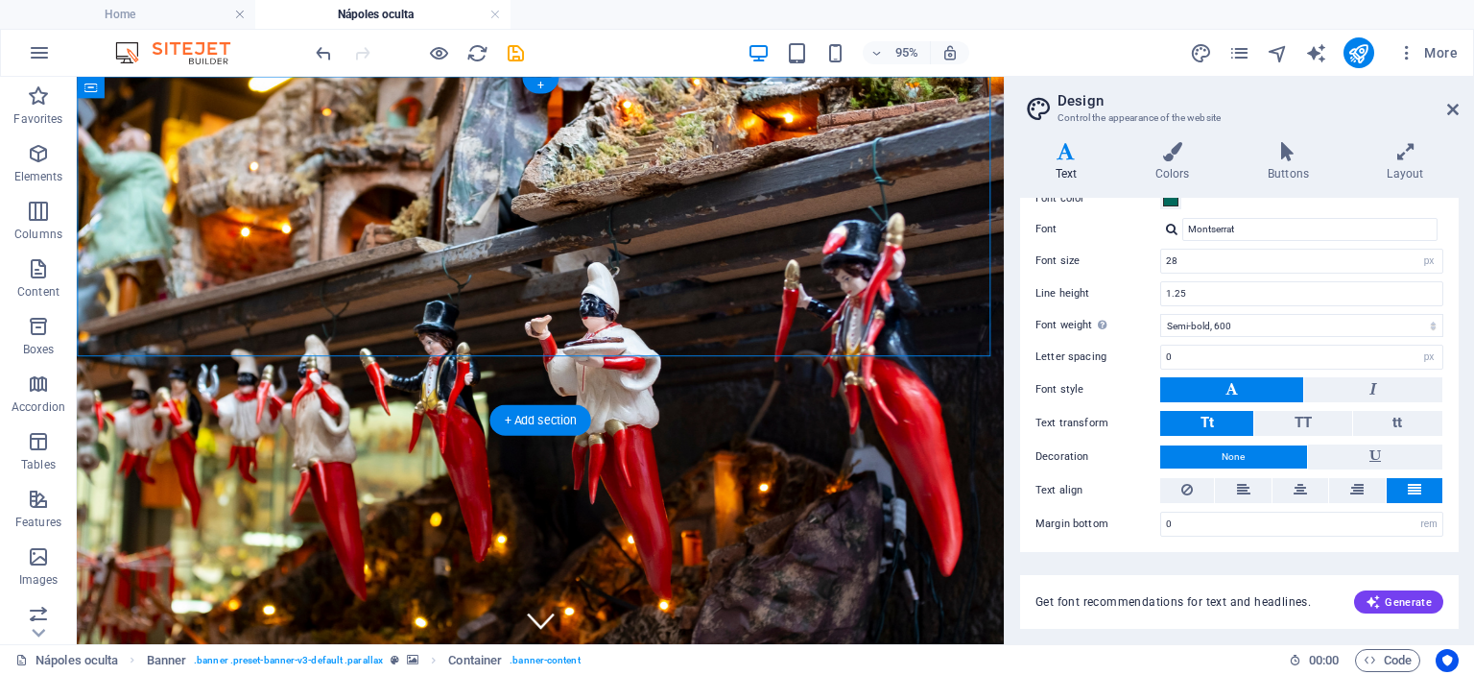
click at [197, 386] on figure at bounding box center [565, 375] width 976 height 597
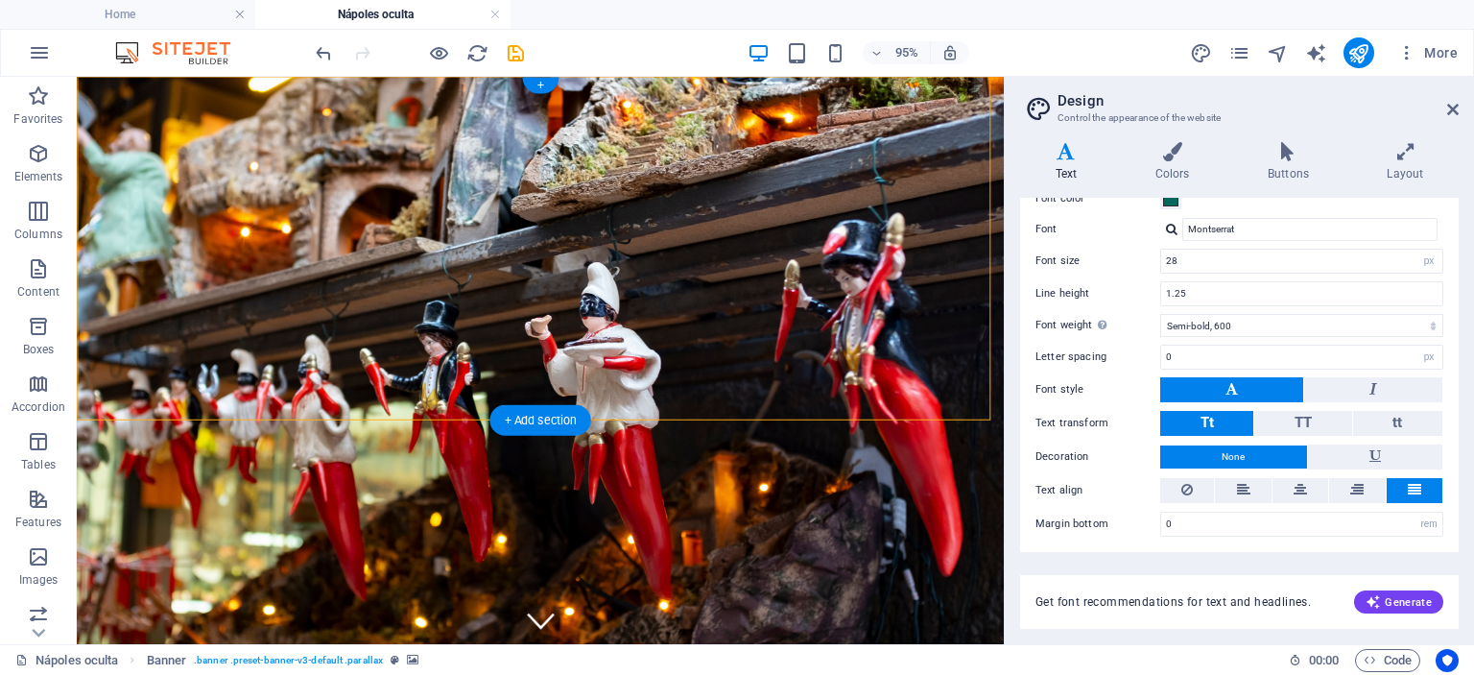
click at [197, 386] on figure at bounding box center [565, 375] width 976 height 597
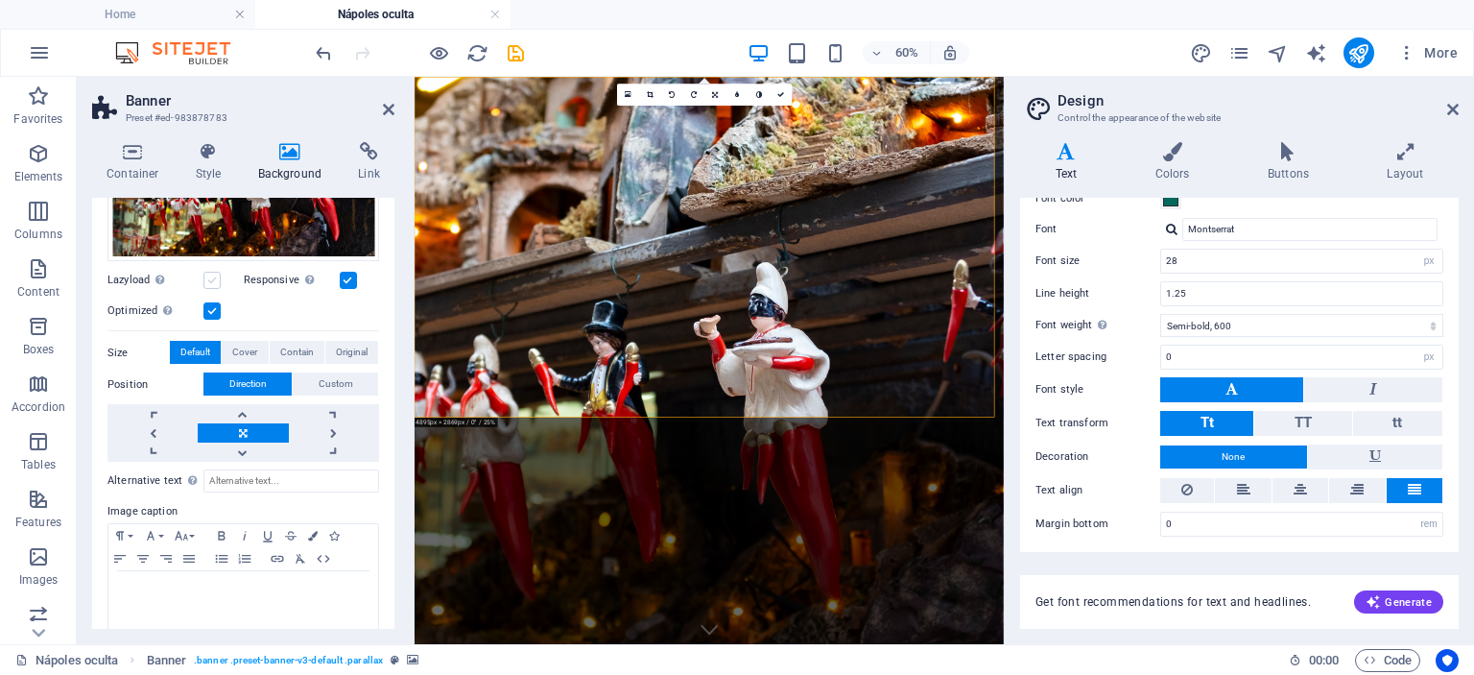
scroll to position [258, 0]
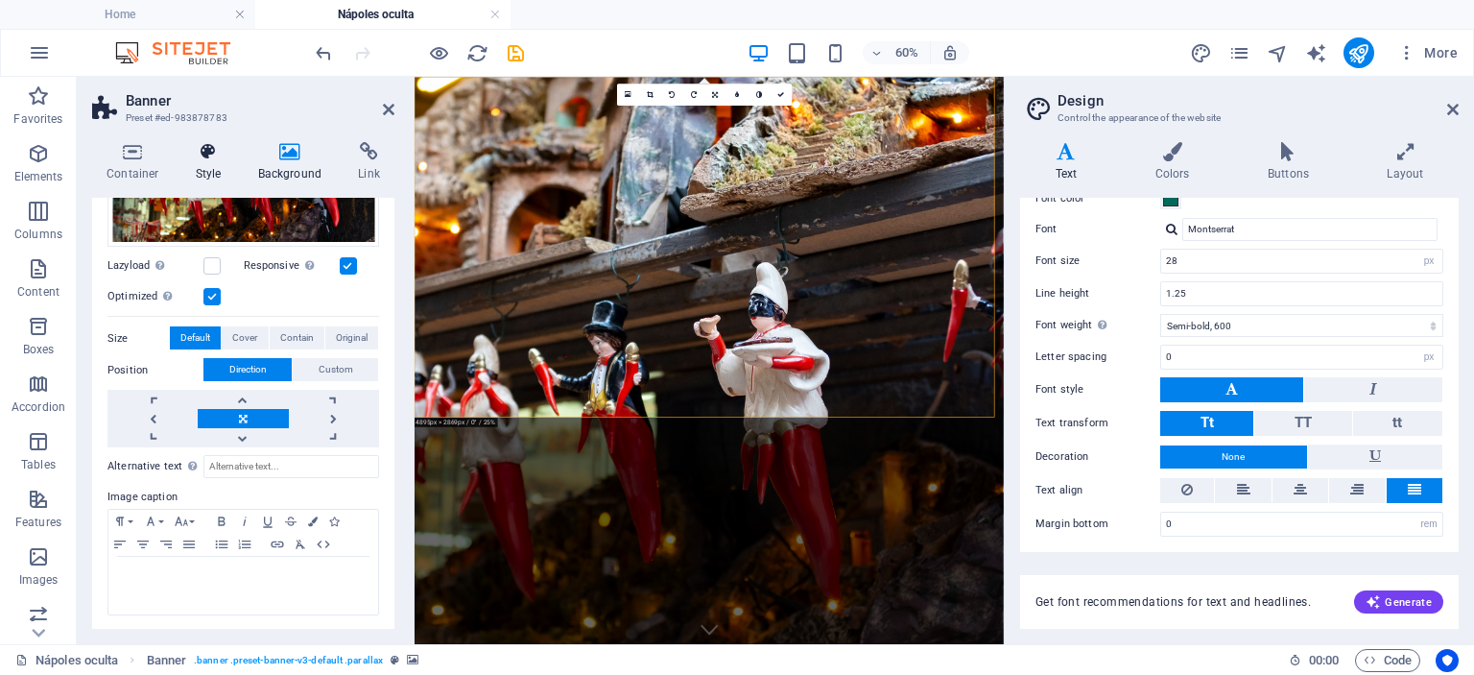
click at [199, 154] on icon at bounding box center [208, 151] width 55 height 19
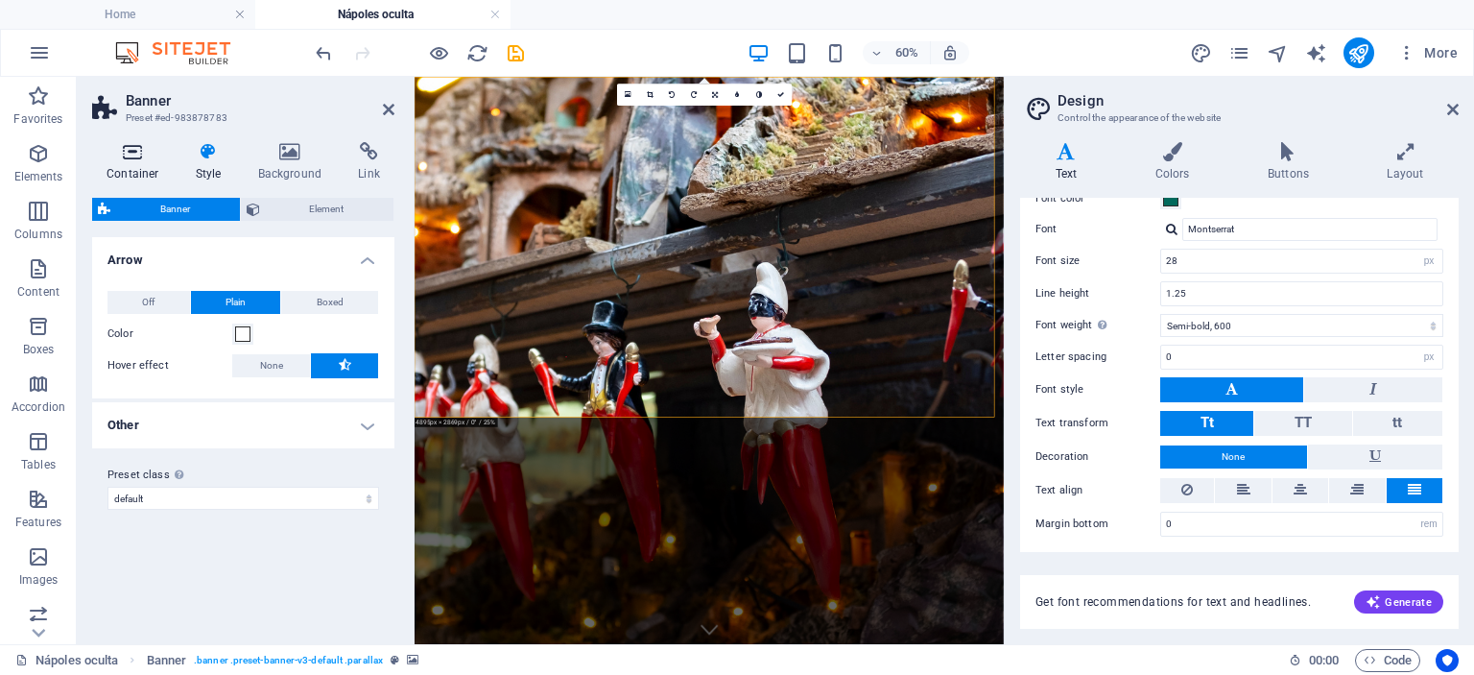
click at [131, 153] on icon at bounding box center [133, 151] width 82 height 19
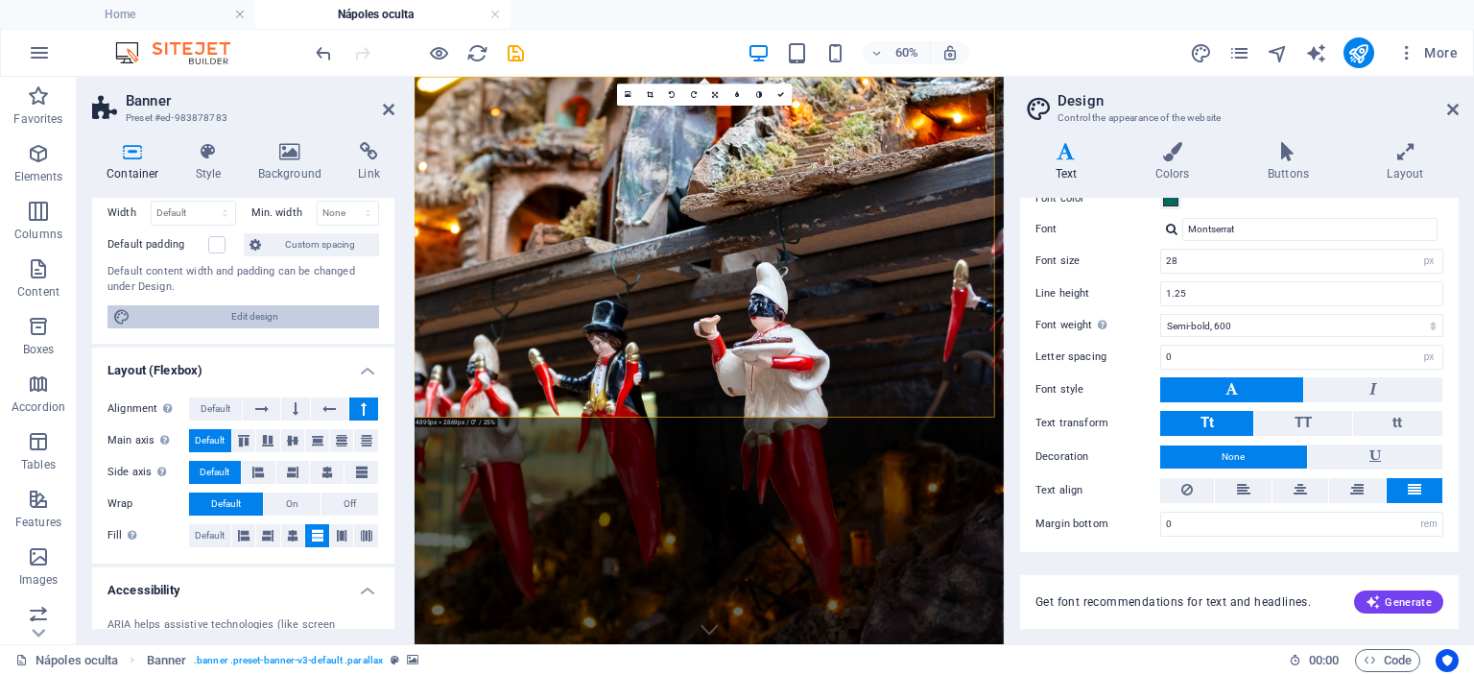
scroll to position [0, 0]
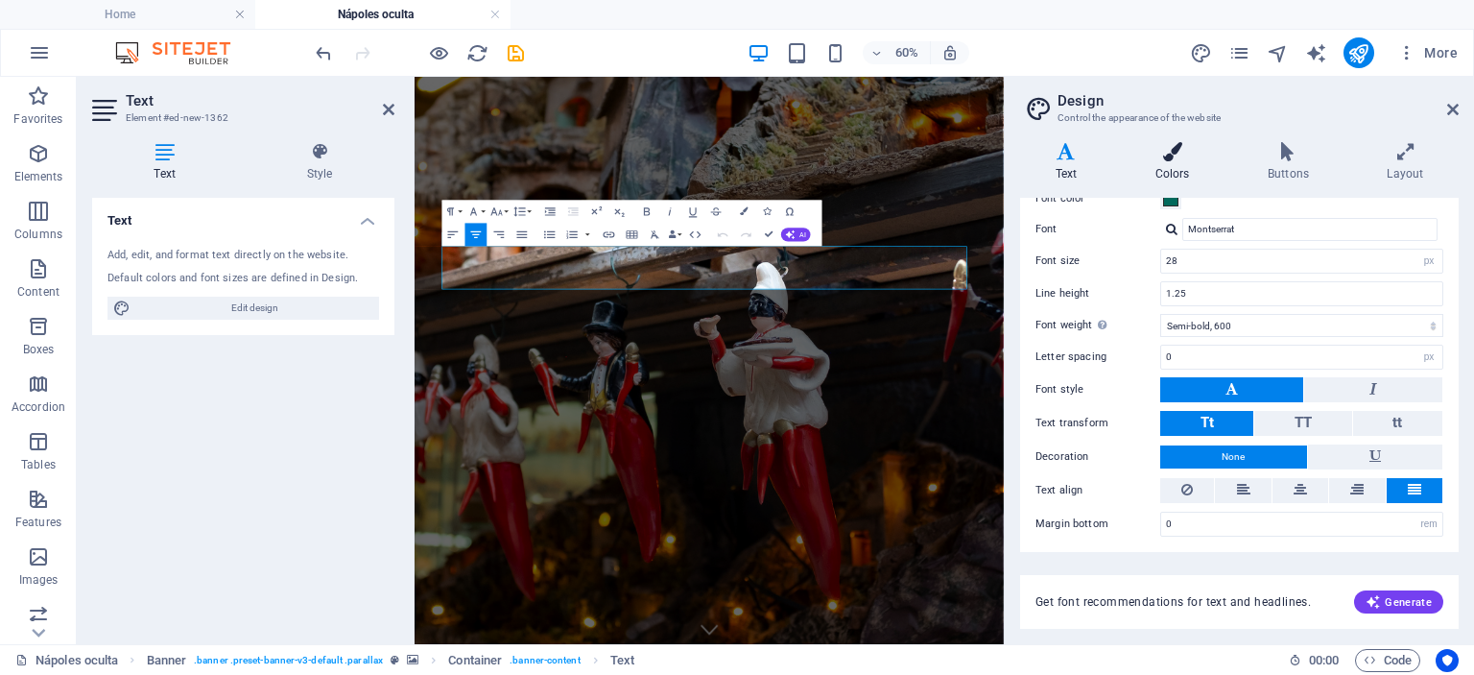
click at [1175, 154] on icon at bounding box center [1172, 151] width 105 height 19
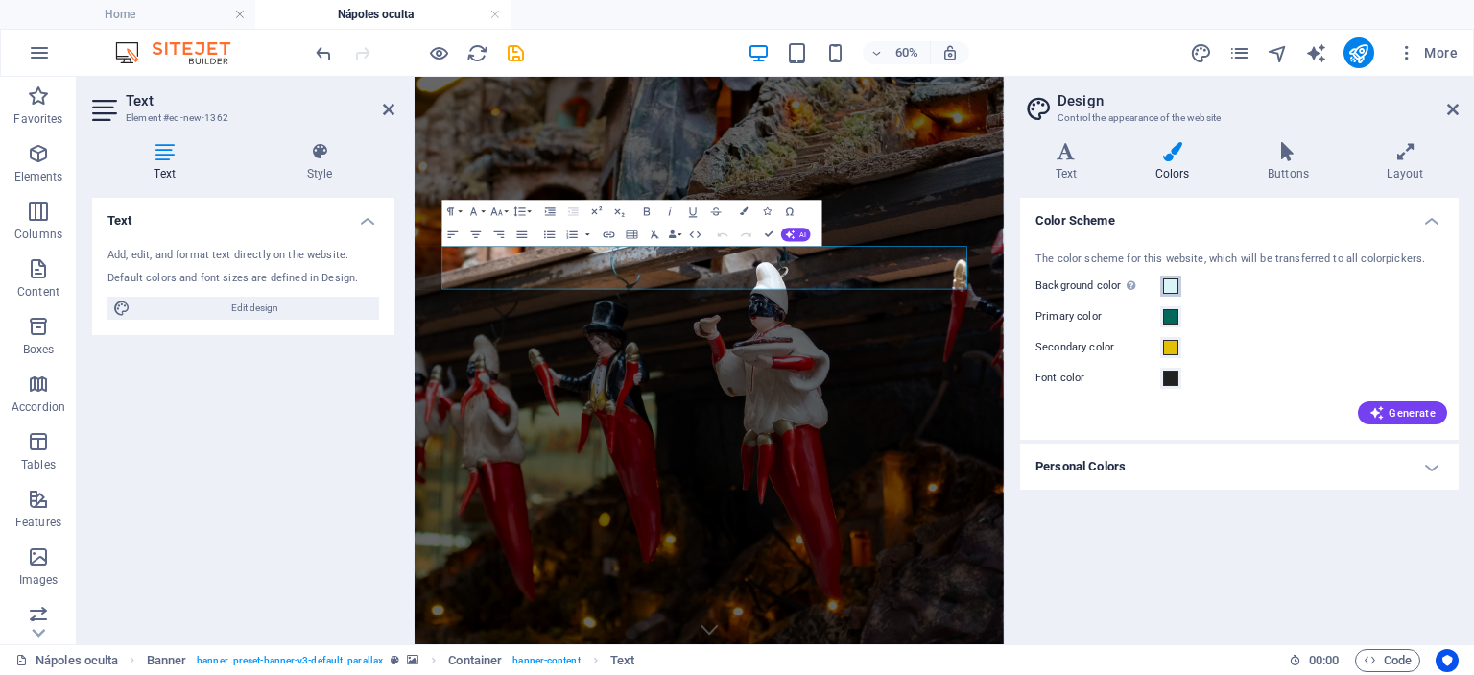
click at [1172, 287] on span at bounding box center [1170, 285] width 15 height 15
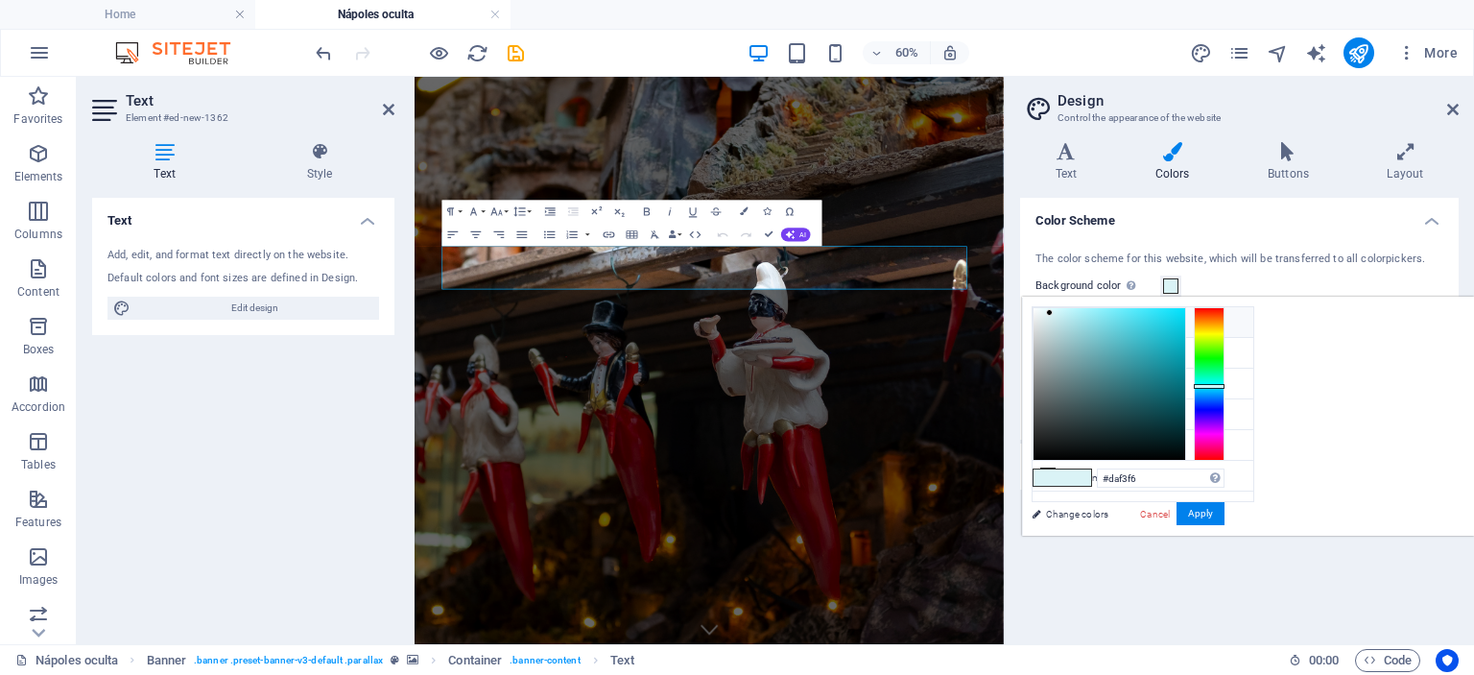
click at [1153, 330] on small "#daf3f6" at bounding box center [1160, 325] width 27 height 13
click at [1225, 524] on button "Apply" at bounding box center [1201, 513] width 48 height 23
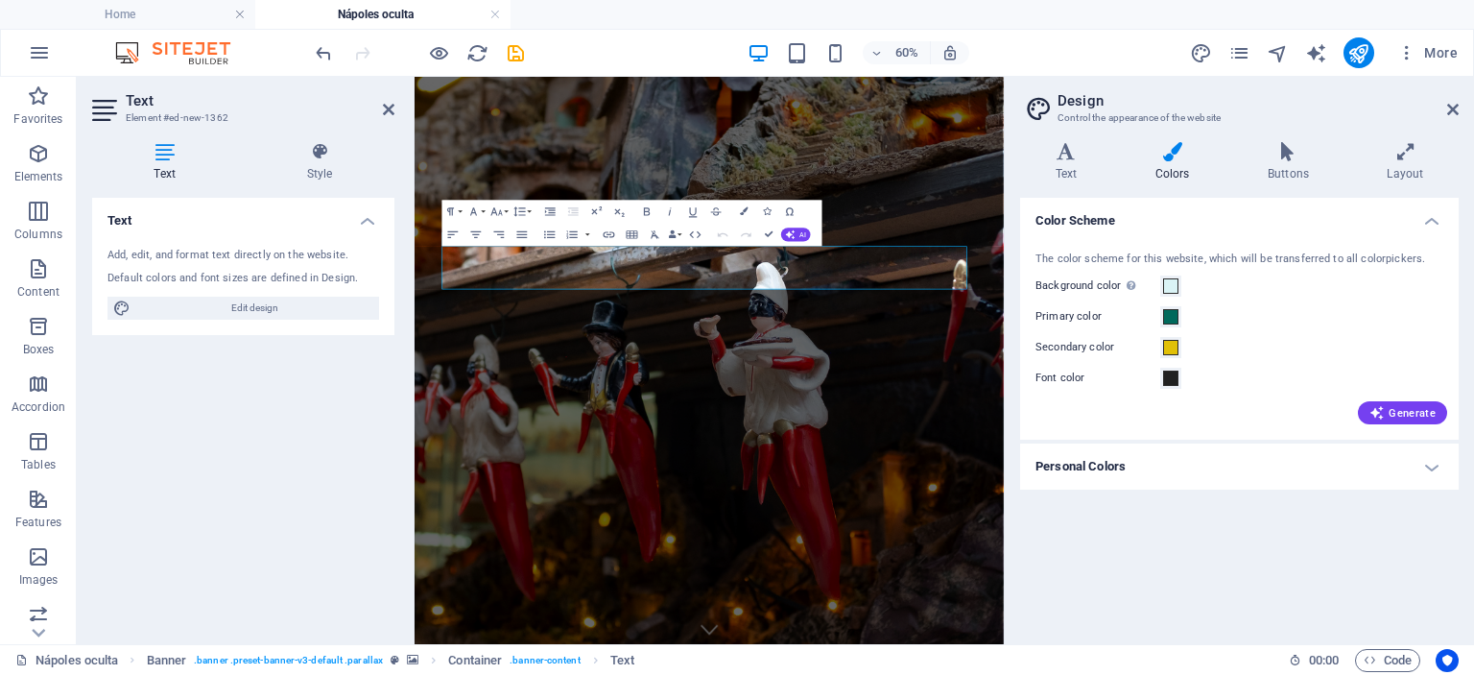
click at [1071, 473] on h4 "Personal Colors" at bounding box center [1239, 466] width 439 height 46
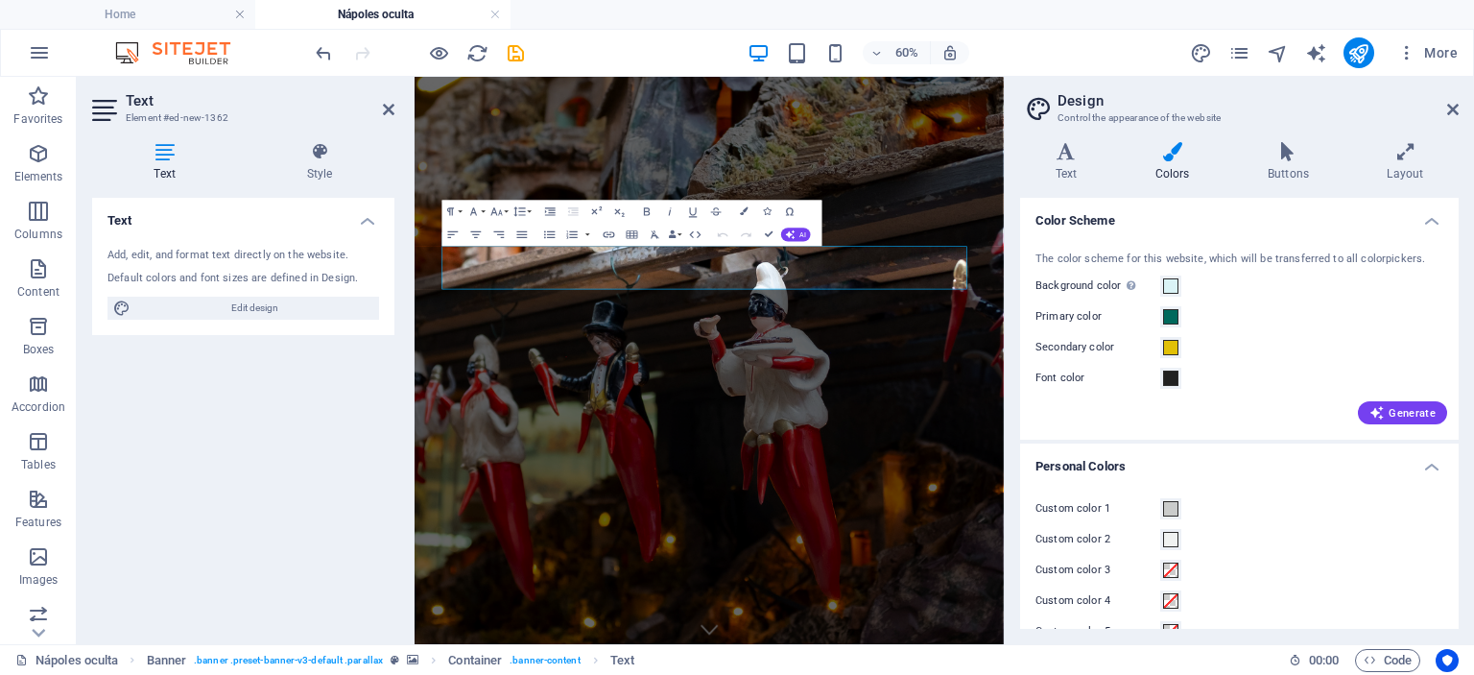
scroll to position [34, 0]
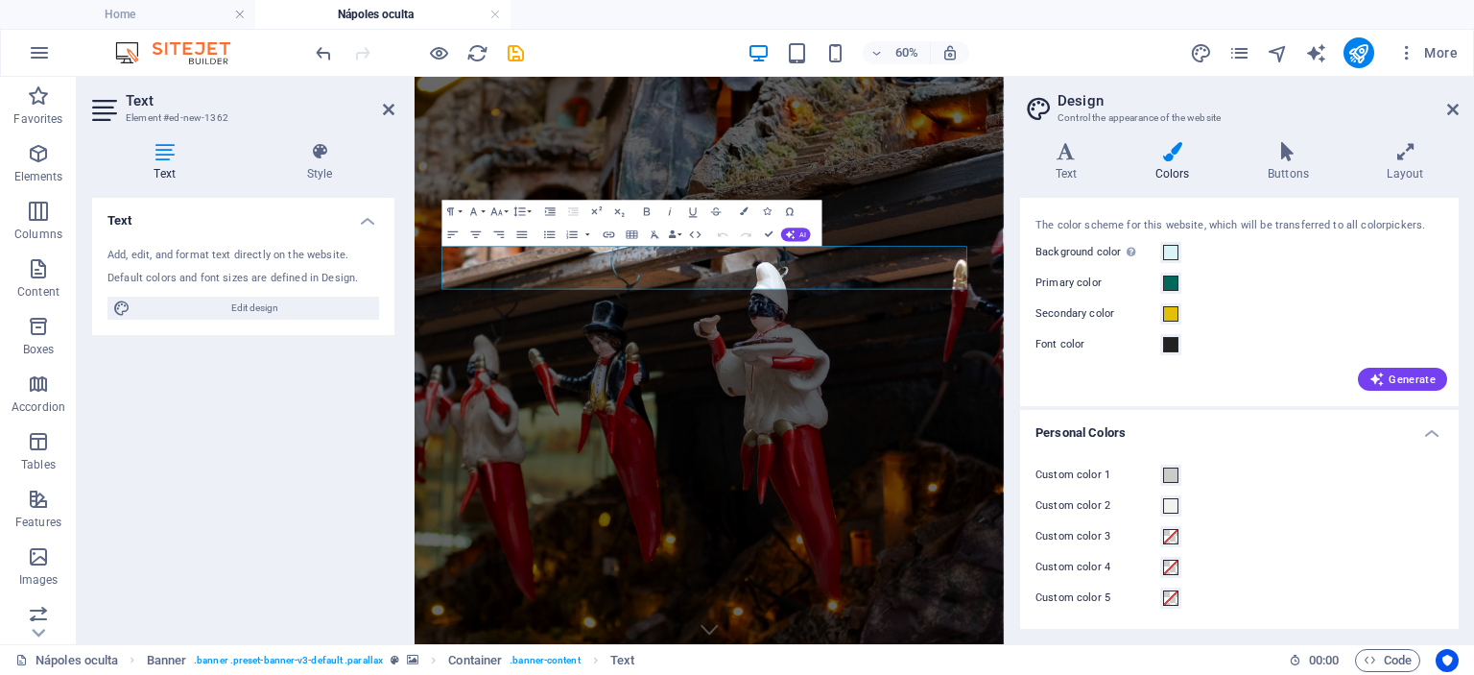
click at [1148, 471] on label "Custom color 1" at bounding box center [1098, 475] width 125 height 23
click at [1160, 471] on button "Custom color 1" at bounding box center [1170, 475] width 21 height 21
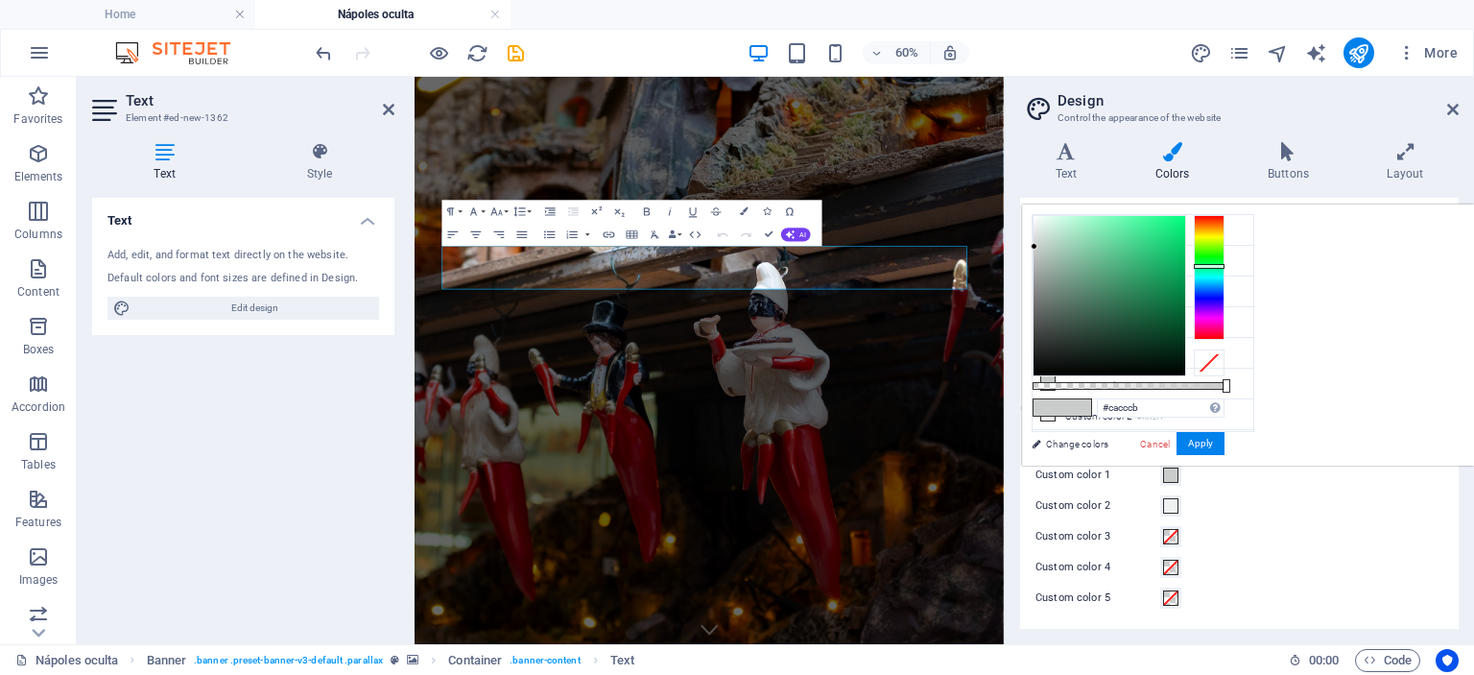
type input "#ddf1e7"
click at [1185, 223] on div at bounding box center [1110, 295] width 152 height 159
click at [1225, 435] on button "Apply" at bounding box center [1201, 443] width 48 height 23
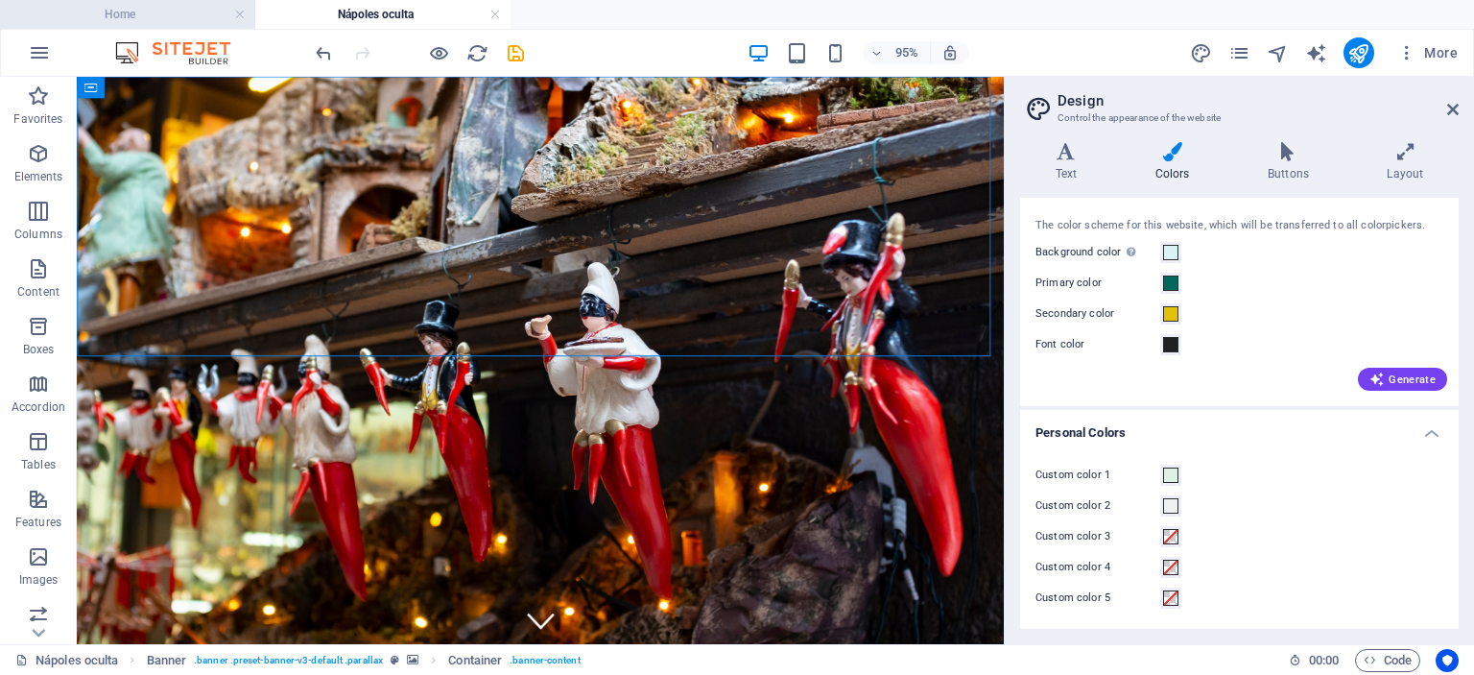
click at [42, 14] on h4 "Home" at bounding box center [127, 14] width 255 height 21
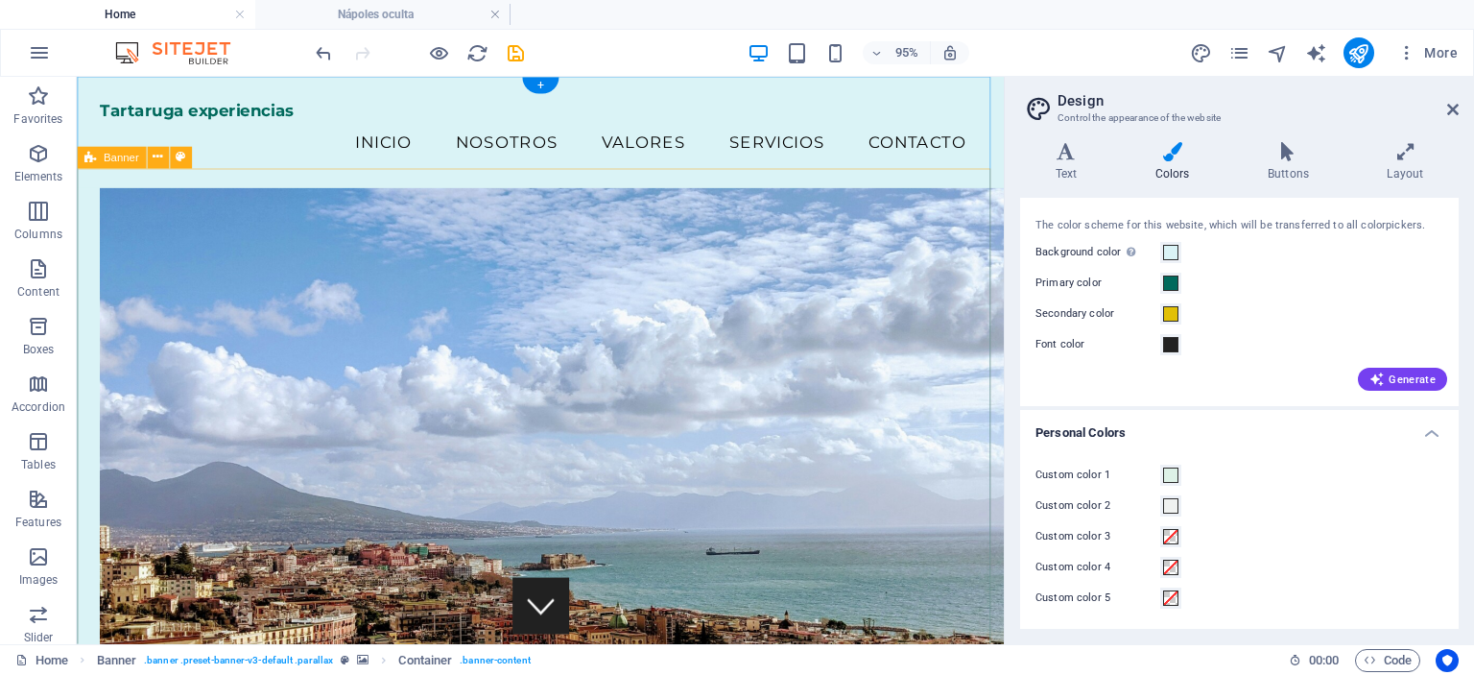
click at [174, 532] on figure at bounding box center [589, 492] width 976 height 597
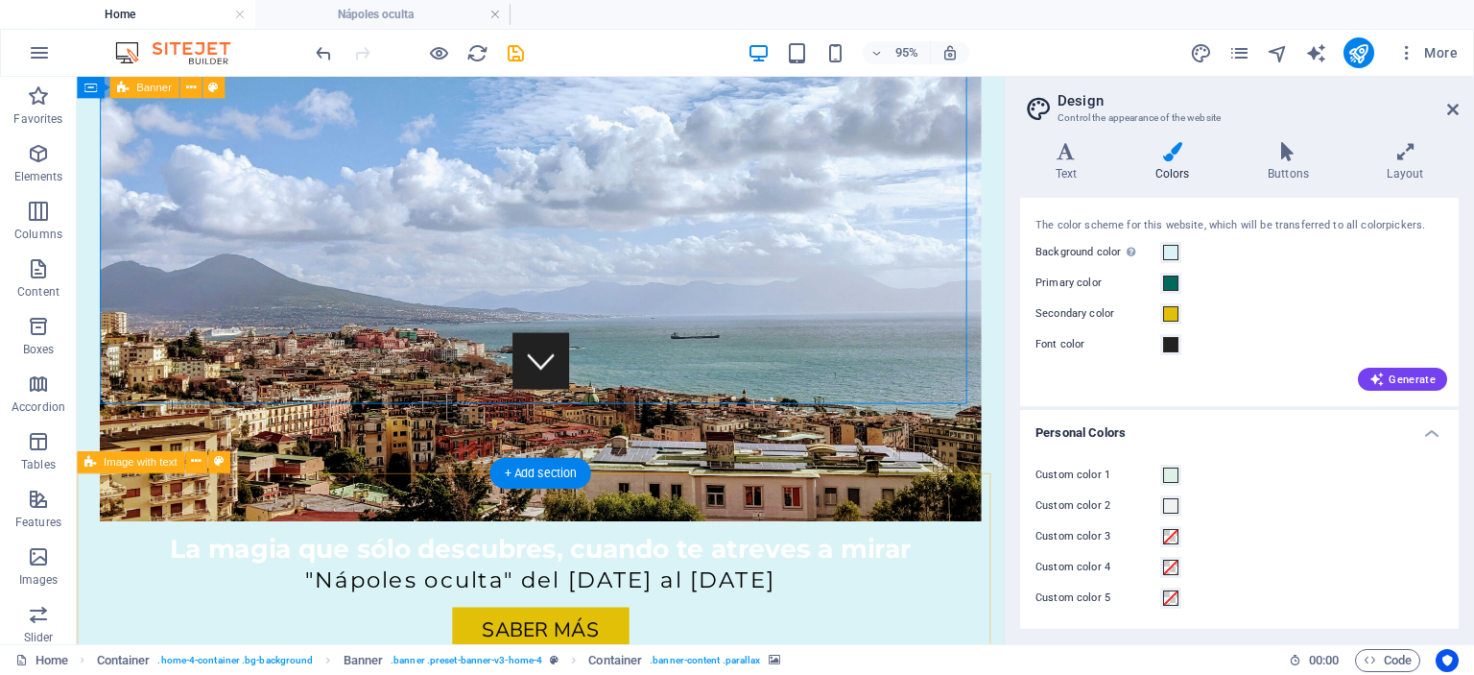
scroll to position [259, 0]
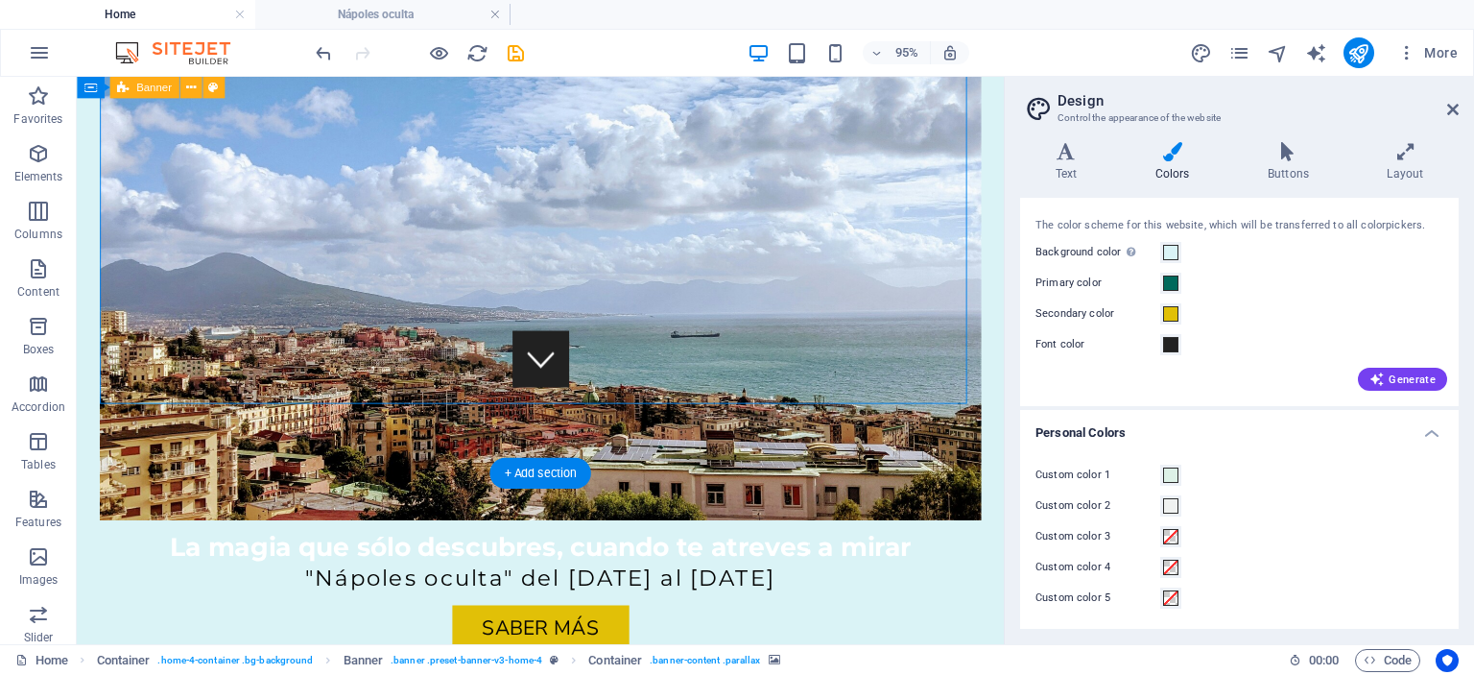
click at [181, 343] on figure at bounding box center [564, 272] width 927 height 544
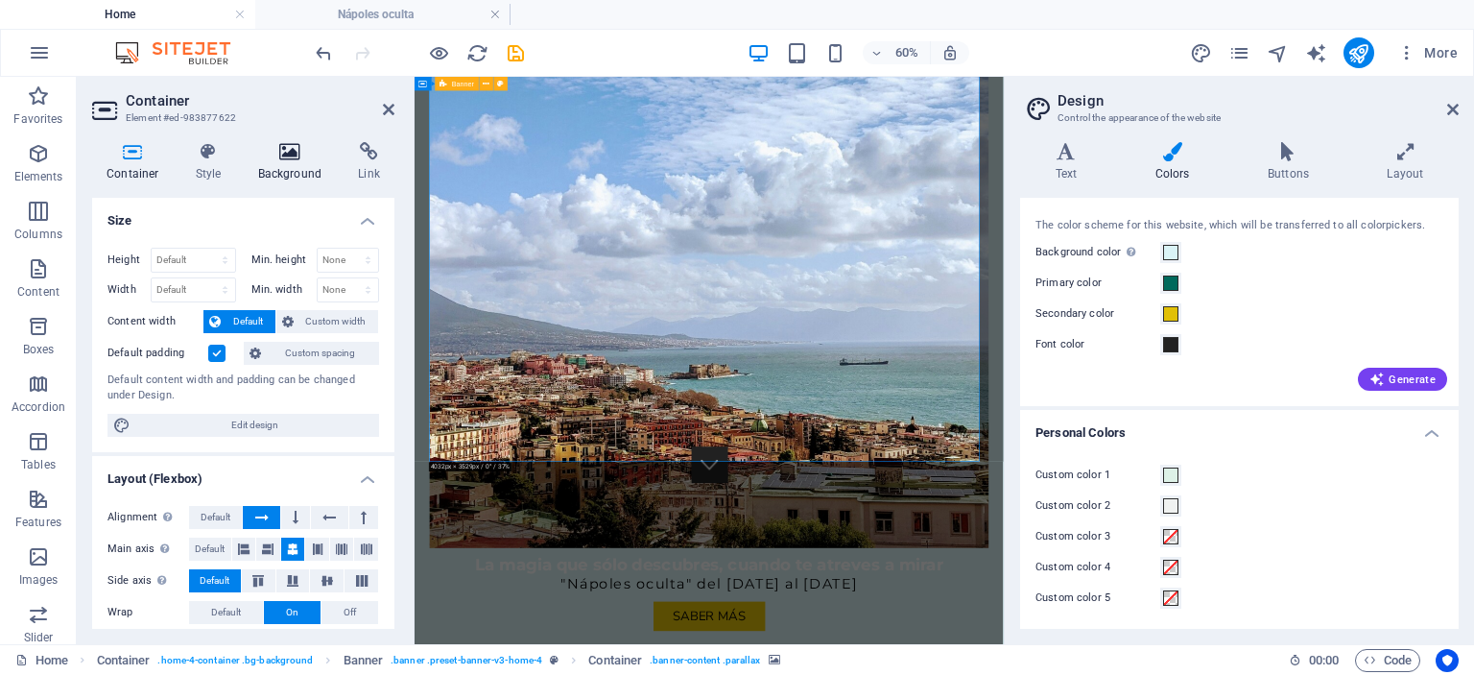
click at [286, 152] on icon at bounding box center [290, 151] width 93 height 19
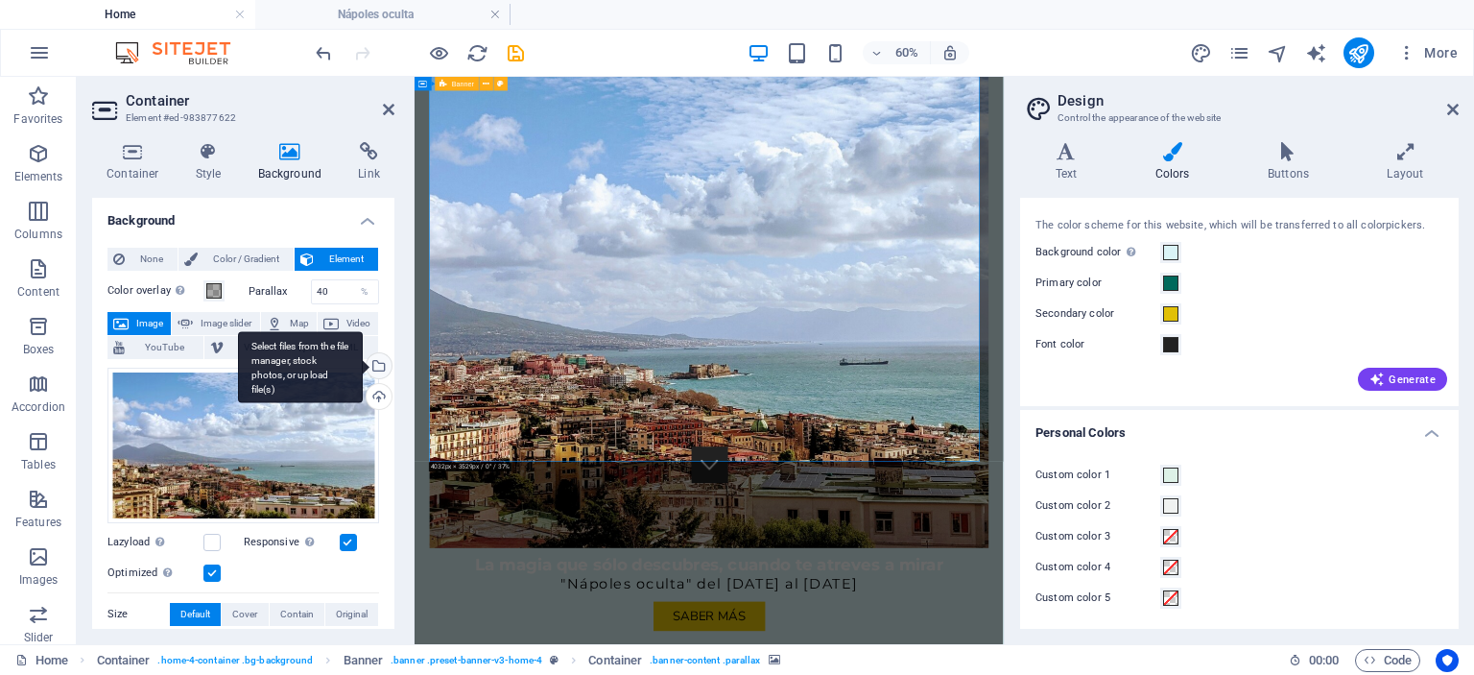
click at [375, 364] on div "Select files from the file manager, stock photos, or upload file(s)" at bounding box center [377, 367] width 29 height 29
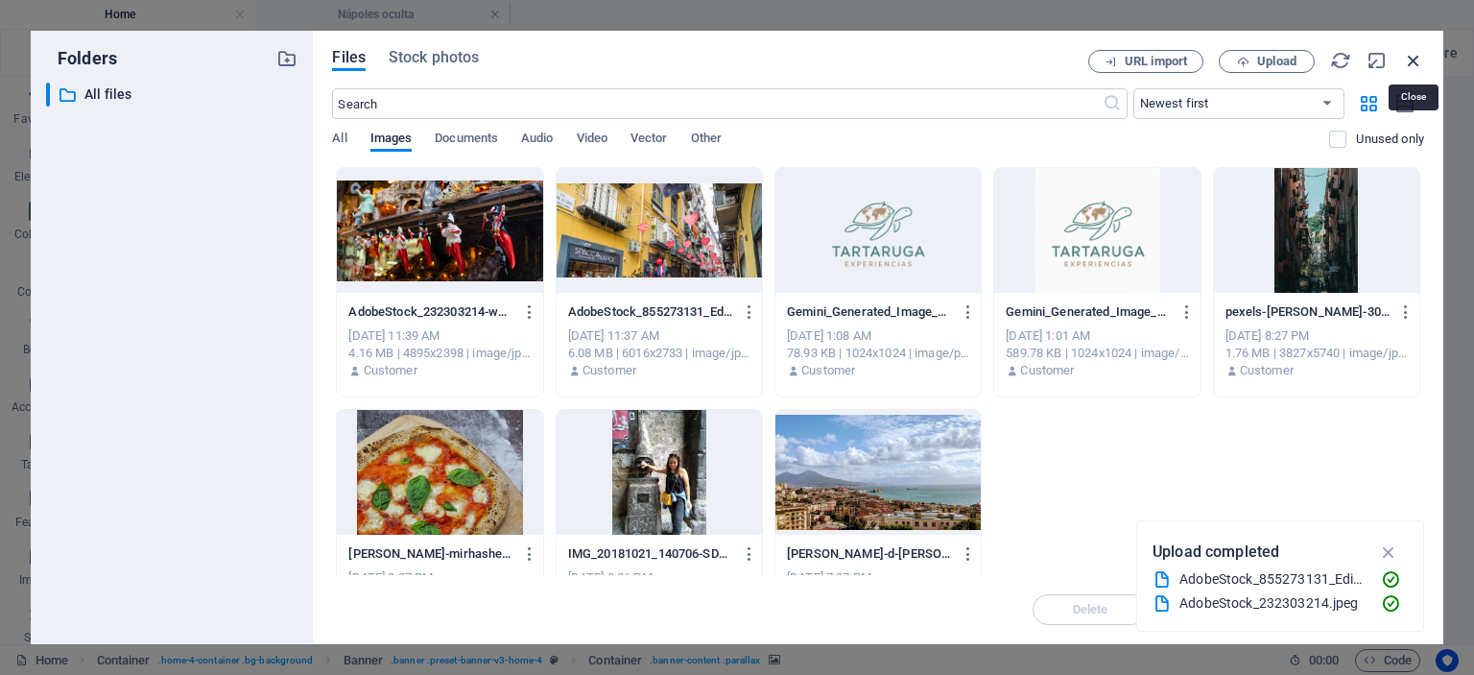
click at [1416, 59] on icon "button" at bounding box center [1413, 60] width 21 height 21
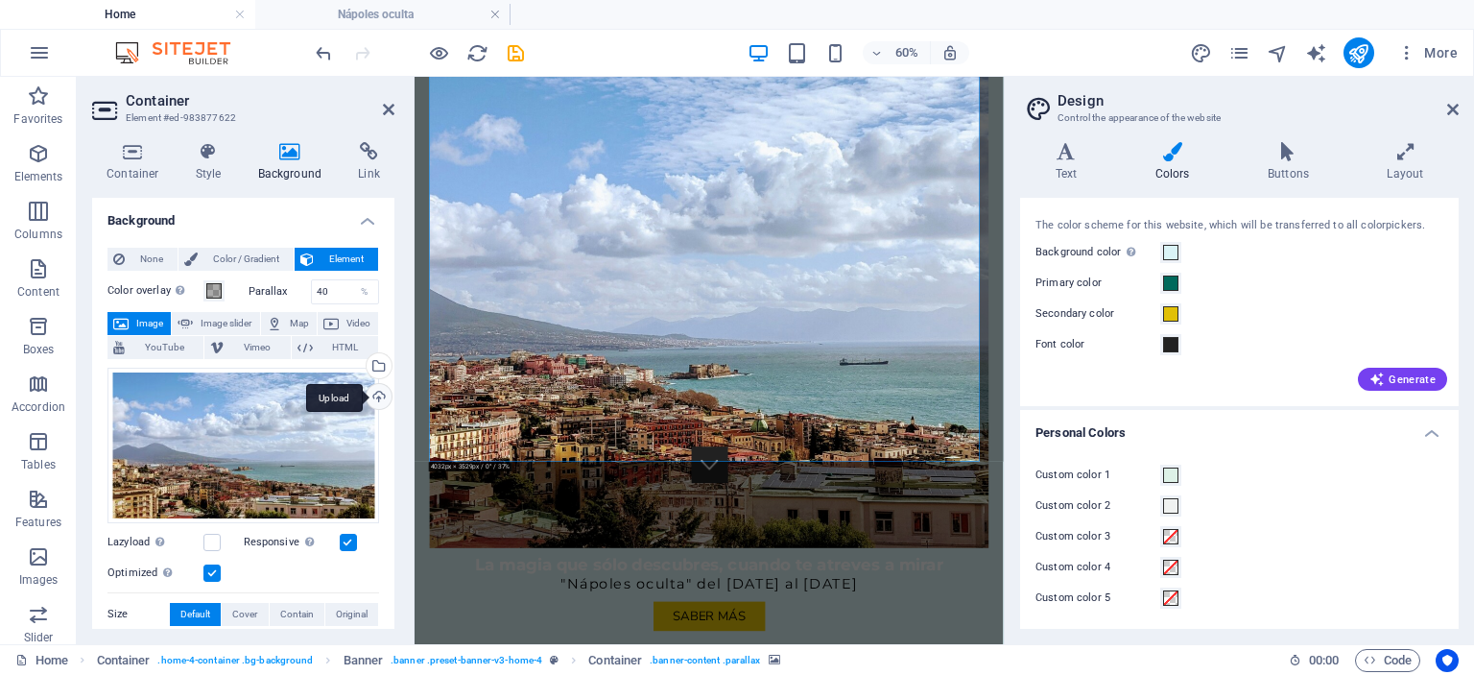
click at [371, 398] on div "Upload" at bounding box center [377, 398] width 29 height 29
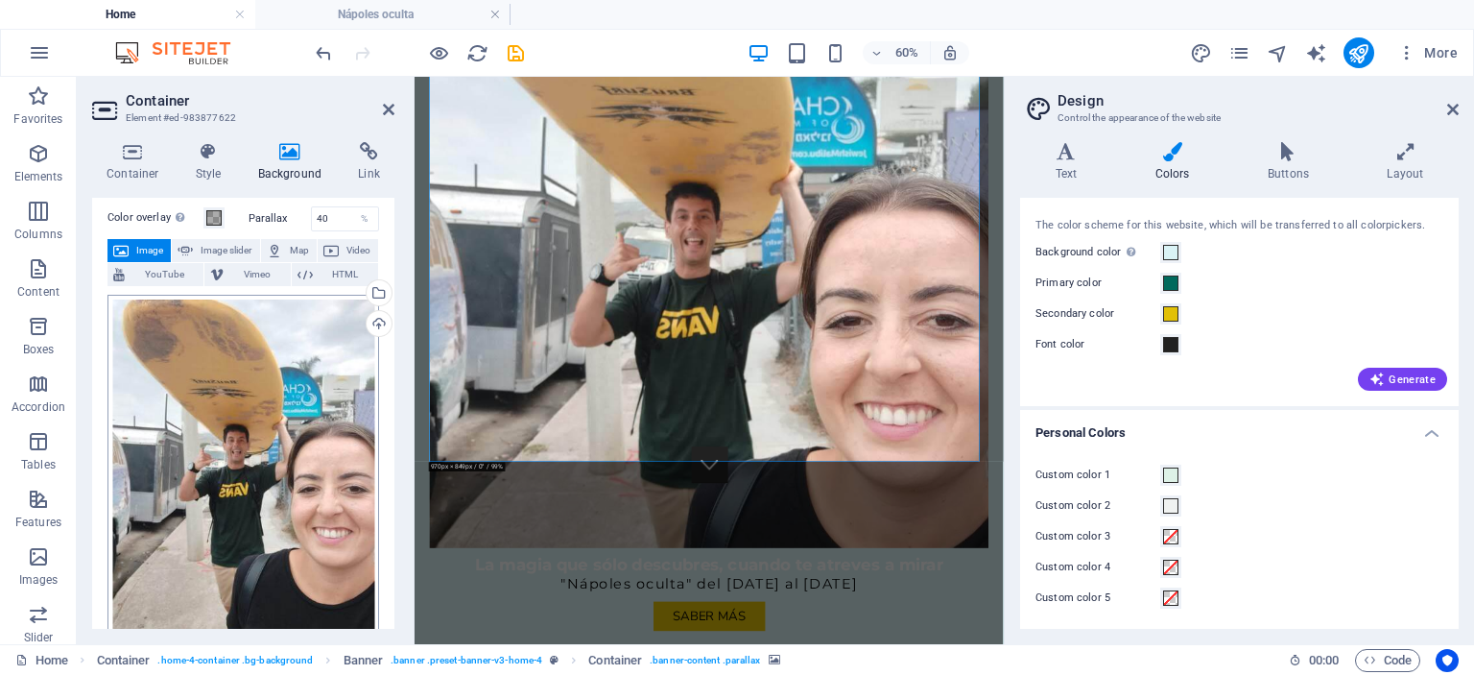
scroll to position [73, 0]
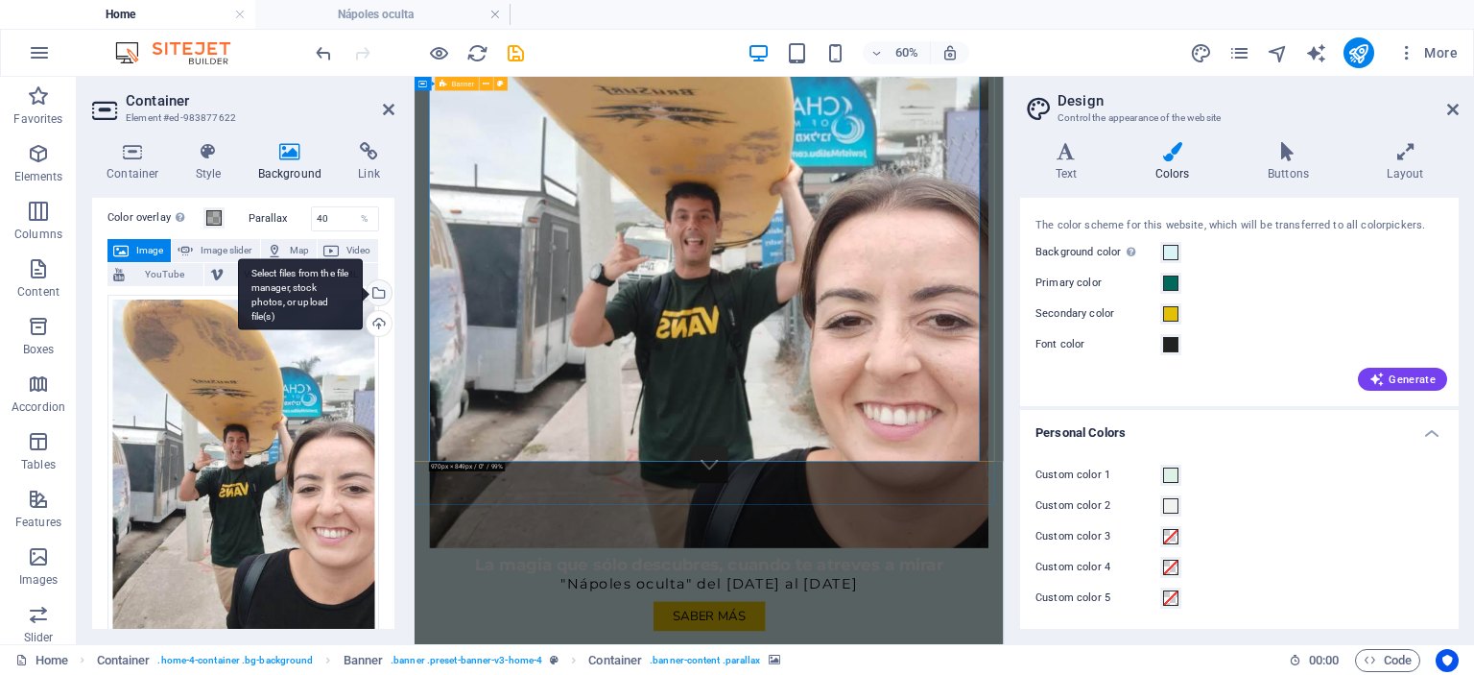
click at [380, 291] on div "Select files from the file manager, stock photos, or upload file(s)" at bounding box center [377, 294] width 29 height 29
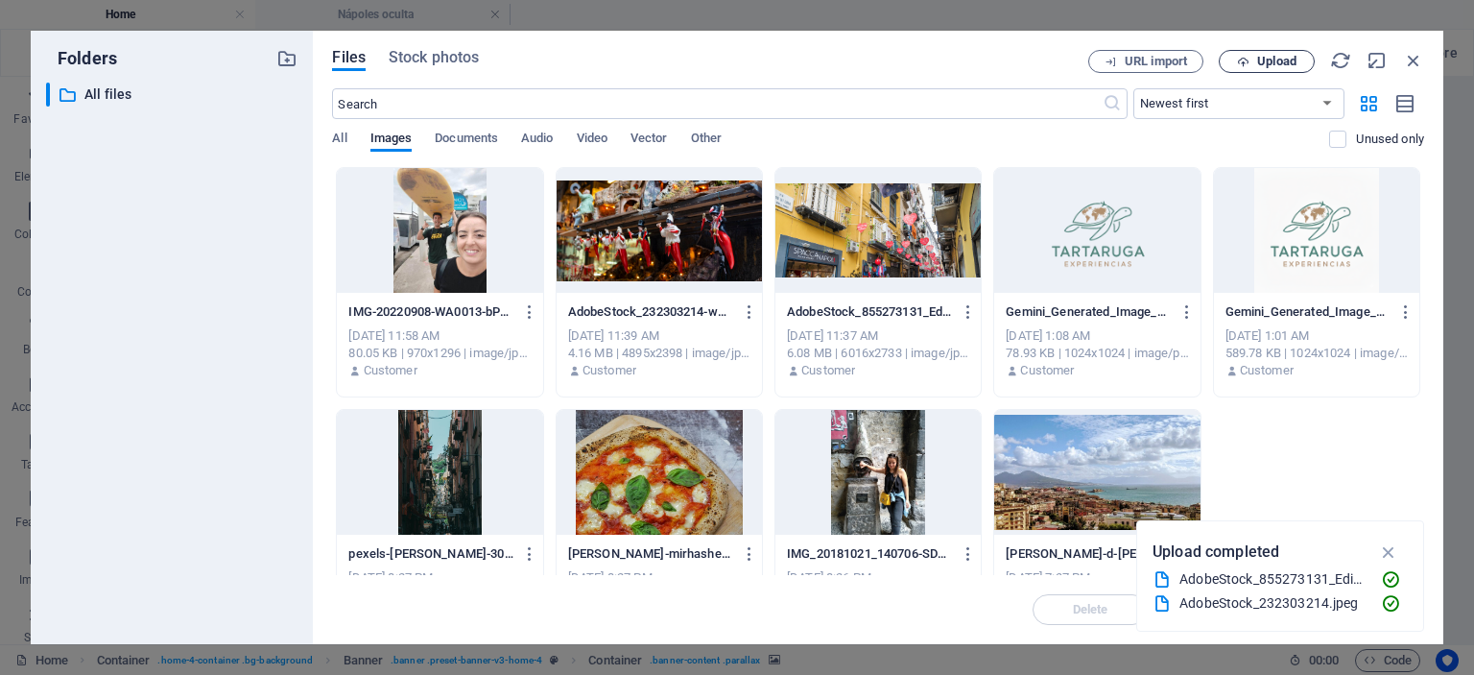
click at [1271, 60] on span "Upload" at bounding box center [1276, 62] width 39 height 12
click at [530, 312] on icon "button" at bounding box center [530, 311] width 18 height 17
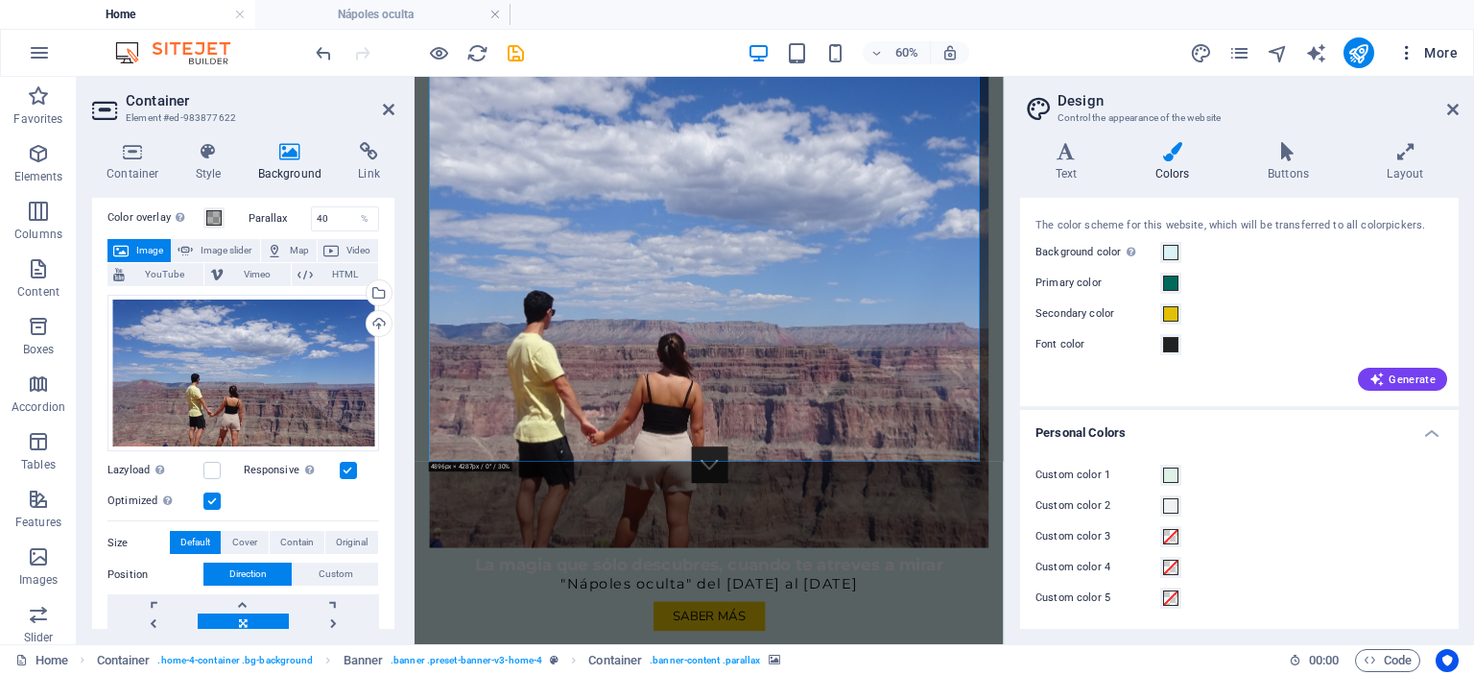
click at [1417, 54] on icon "button" at bounding box center [1407, 52] width 19 height 19
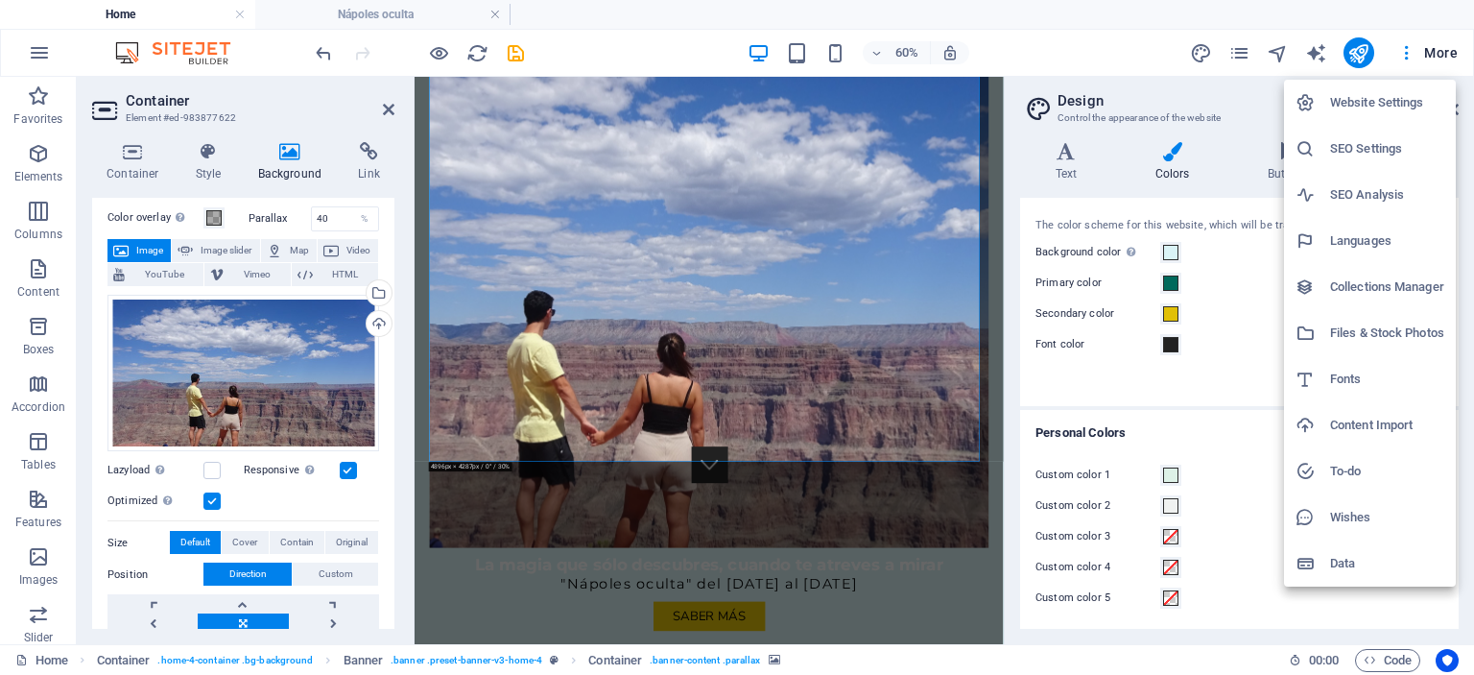
click at [1426, 53] on div at bounding box center [737, 337] width 1474 height 675
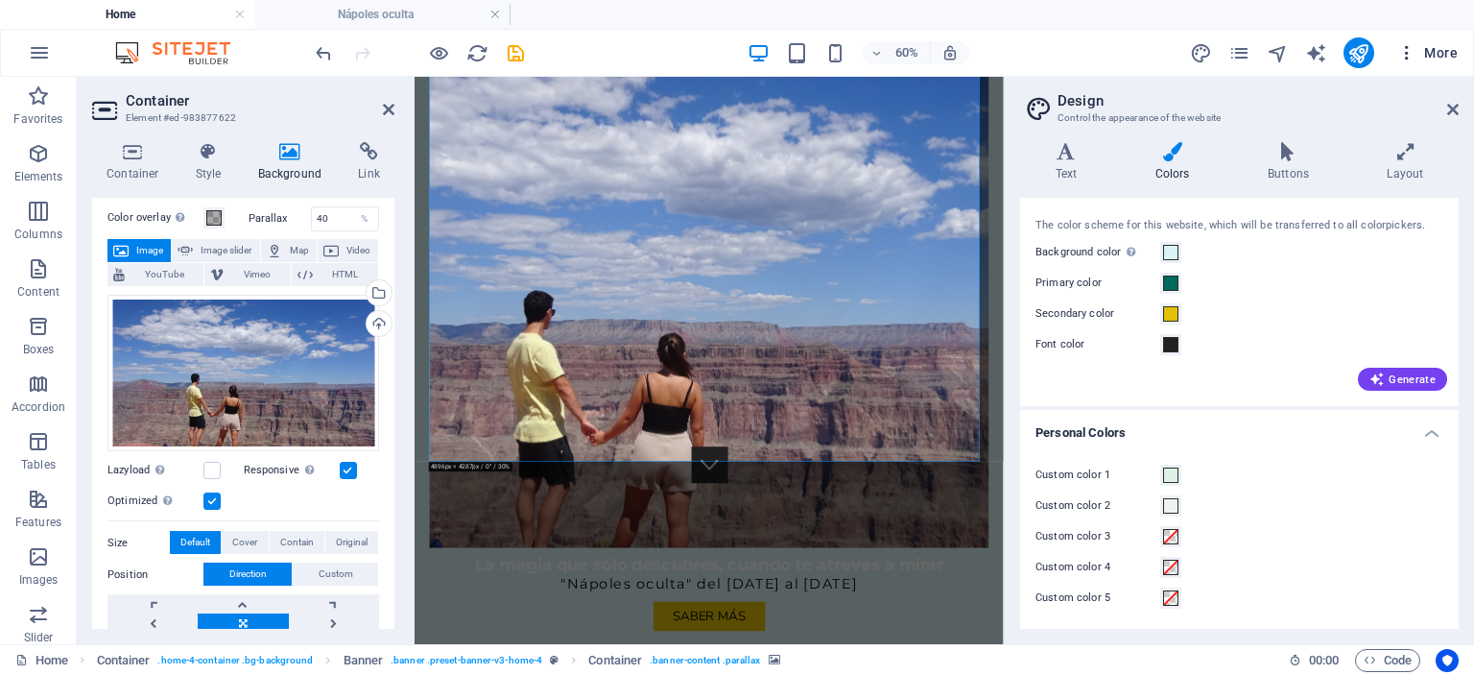
click at [1451, 57] on span "More" at bounding box center [1428, 52] width 60 height 19
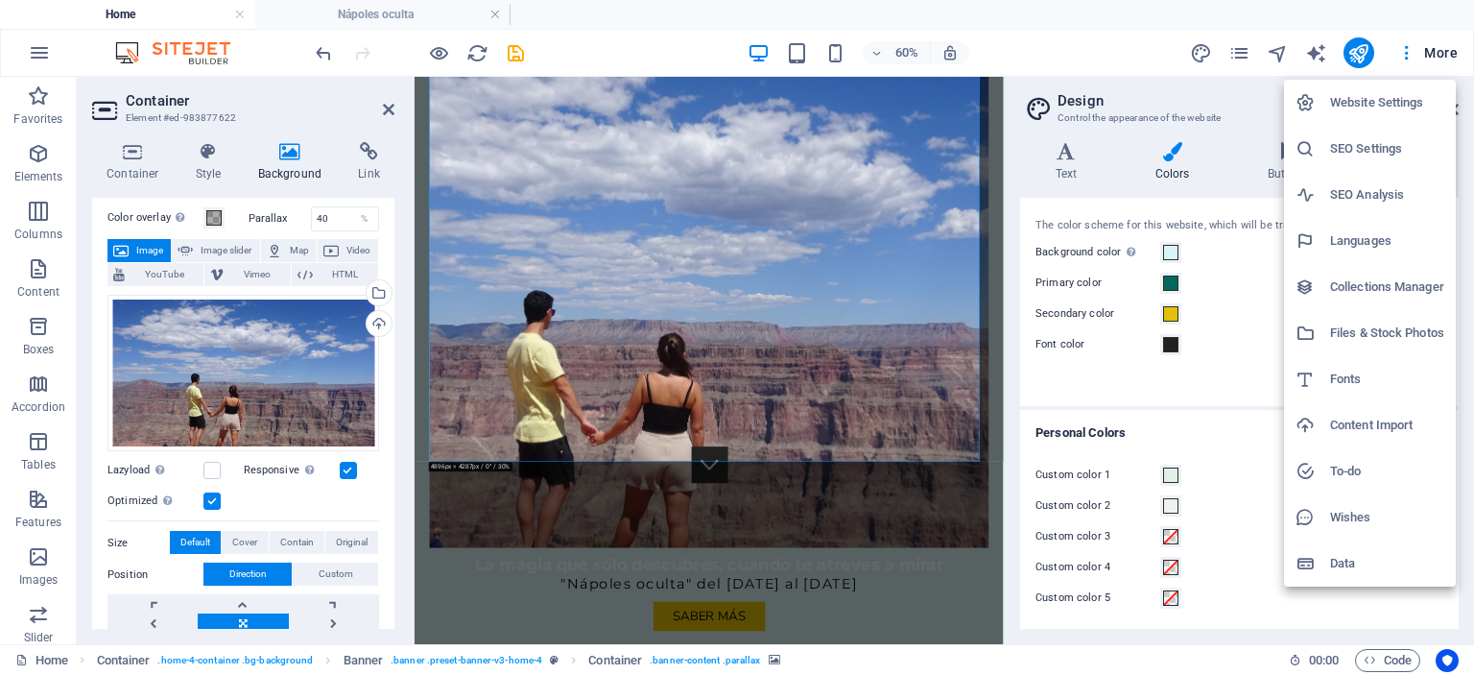
click at [1367, 330] on h6 "Files & Stock Photos" at bounding box center [1387, 333] width 114 height 23
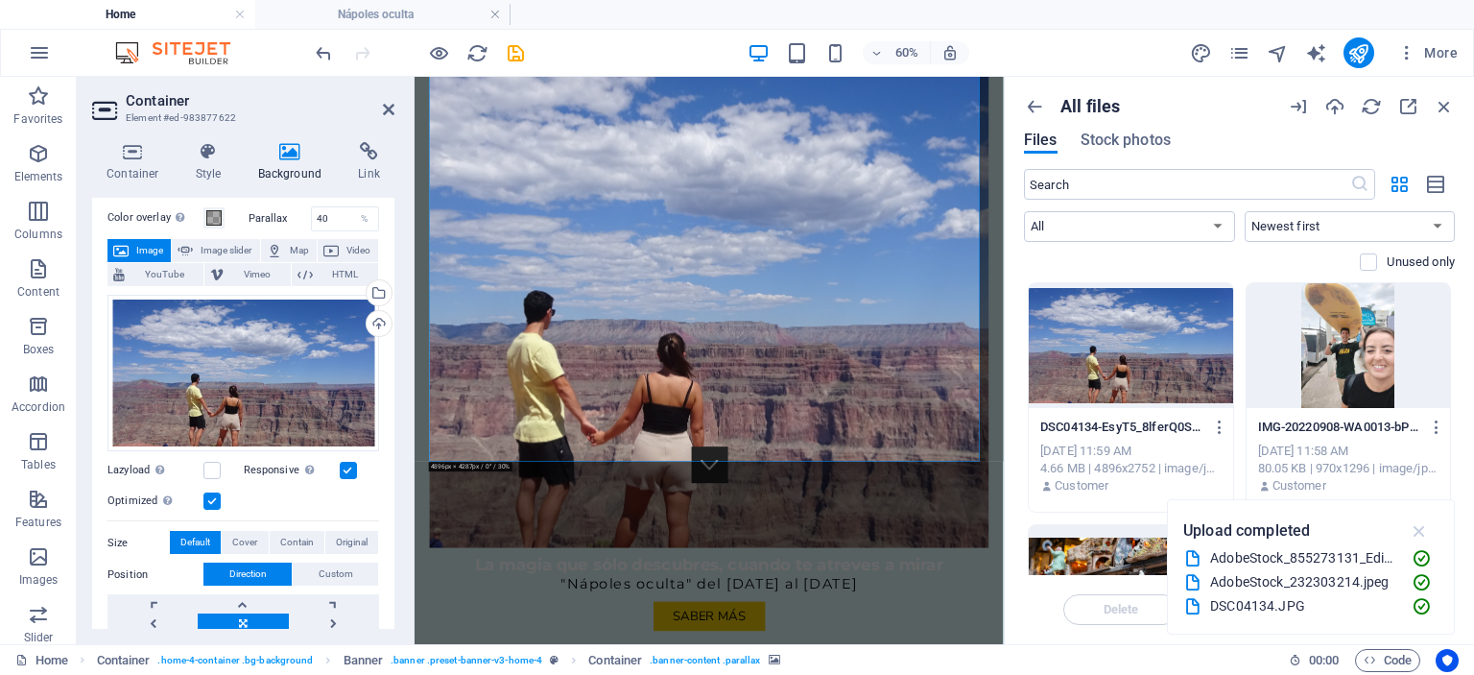
click at [1424, 529] on icon "button" at bounding box center [1420, 530] width 22 height 21
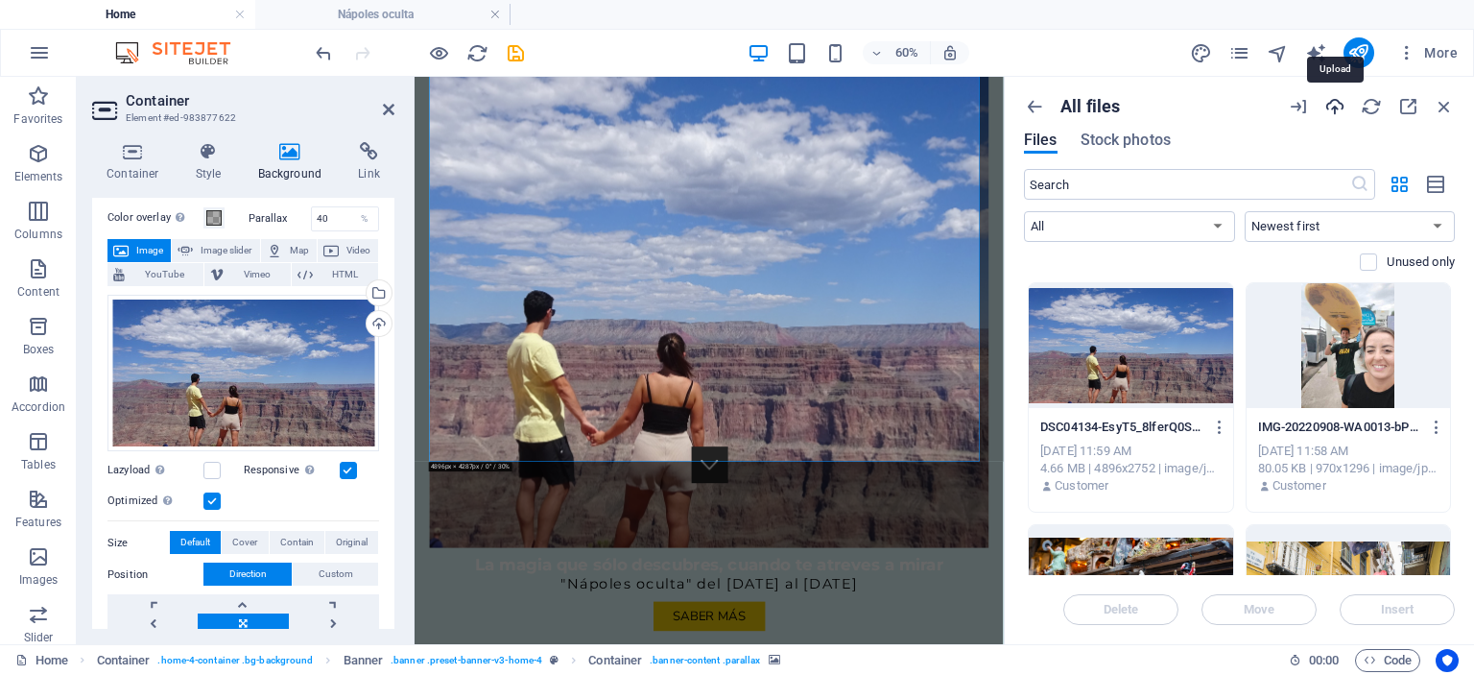
click at [1338, 108] on icon "button" at bounding box center [1335, 106] width 21 height 21
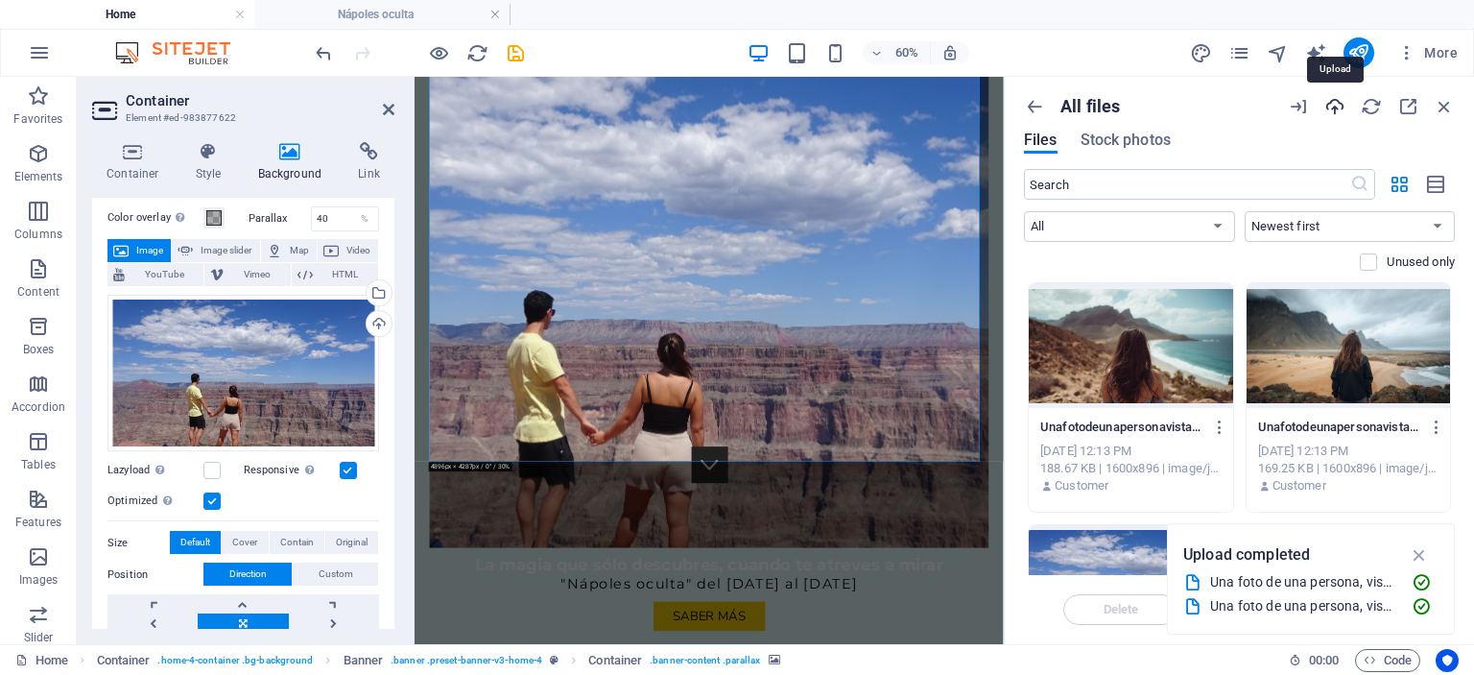
click at [1325, 106] on icon "button" at bounding box center [1335, 106] width 21 height 21
